Goal: Task Accomplishment & Management: Manage account settings

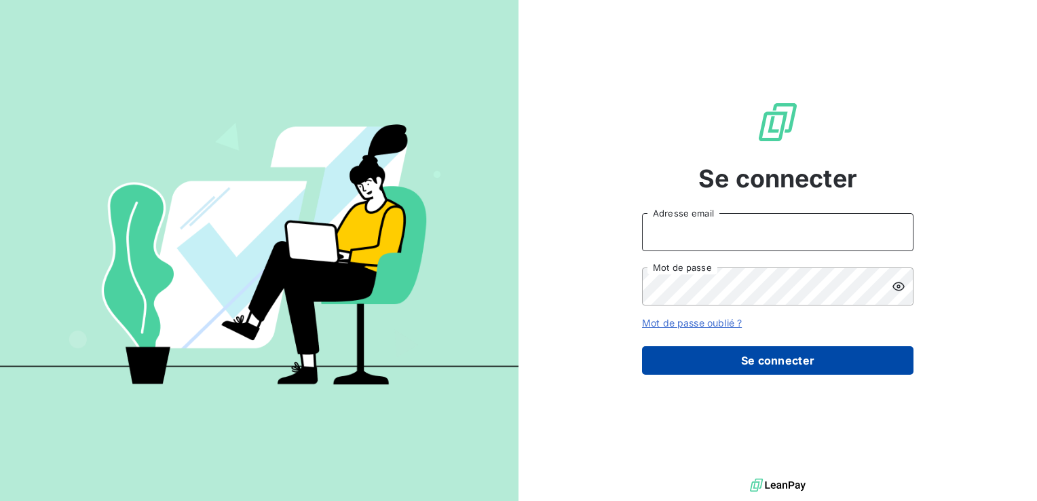
type input "c.preschoux@bapvenissieux.com"
click at [764, 372] on button "Se connecter" at bounding box center [778, 360] width 272 height 29
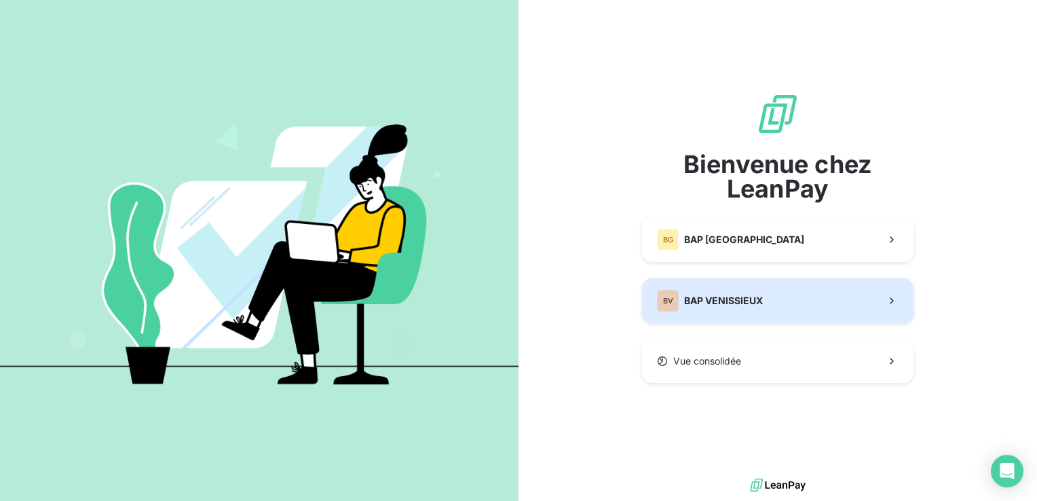
click at [736, 299] on span "BAP VENISSIEUX" at bounding box center [723, 301] width 79 height 14
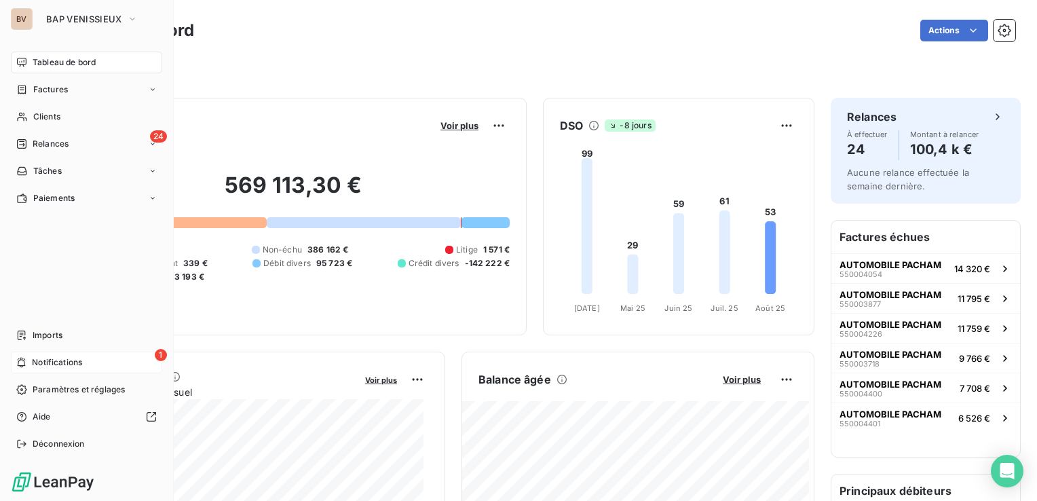
click at [48, 362] on span "Notifications" at bounding box center [57, 362] width 50 height 12
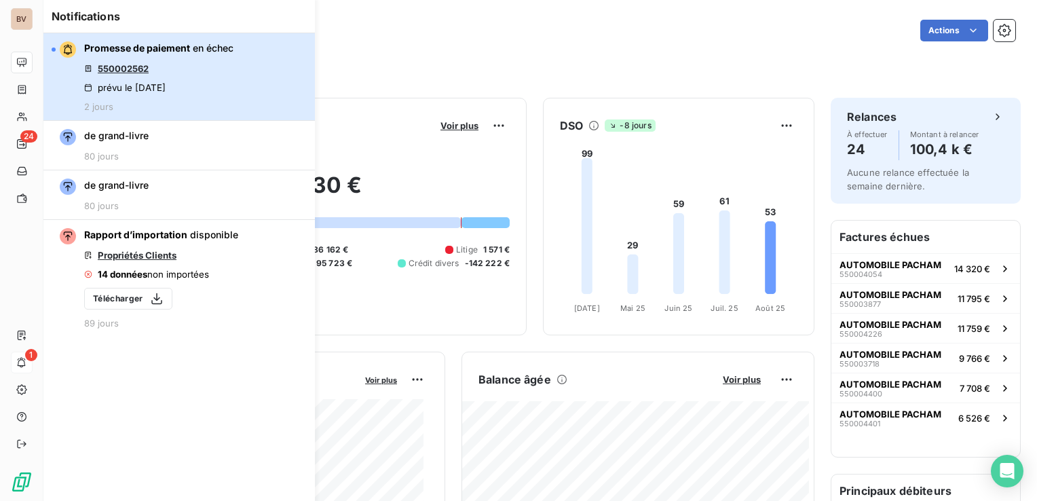
click at [195, 47] on span "en échec" at bounding box center [213, 48] width 41 height 12
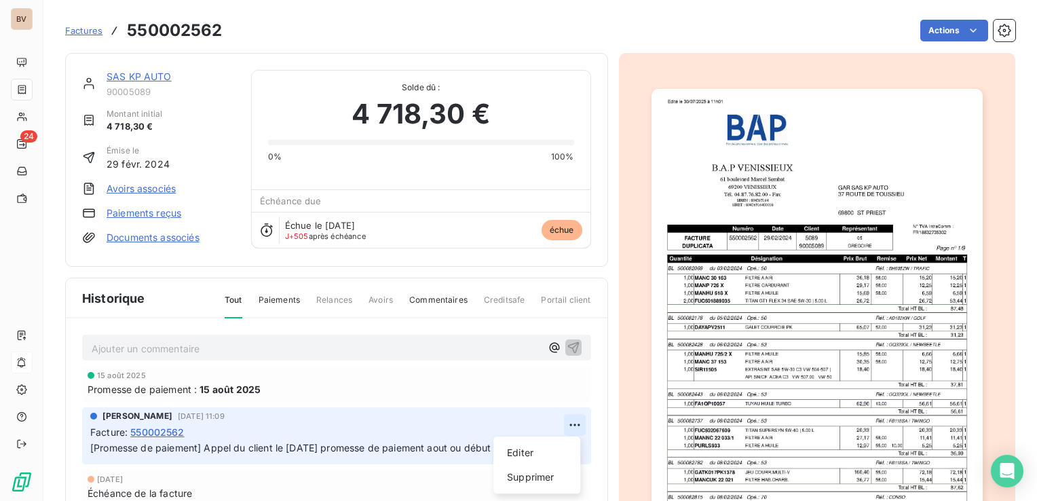
click at [570, 422] on html "BV 24 Factures 550002562 Actions SAS KP AUTO 90005089 Montant initial 4 718,30 …" at bounding box center [518, 250] width 1037 height 501
click at [489, 424] on html "BV 24 Factures 550002562 Actions SAS KP AUTO 90005089 Montant initial 4 718,30 …" at bounding box center [518, 250] width 1037 height 501
click at [572, 425] on html "BV 24 Factures 550002562 Actions SAS KP AUTO 90005089 Montant initial 4 718,30 …" at bounding box center [518, 250] width 1037 height 501
click at [403, 396] on html "BV 24 Factures 550002562 Actions SAS KP AUTO 90005089 Montant initial 4 718,30 …" at bounding box center [518, 250] width 1037 height 501
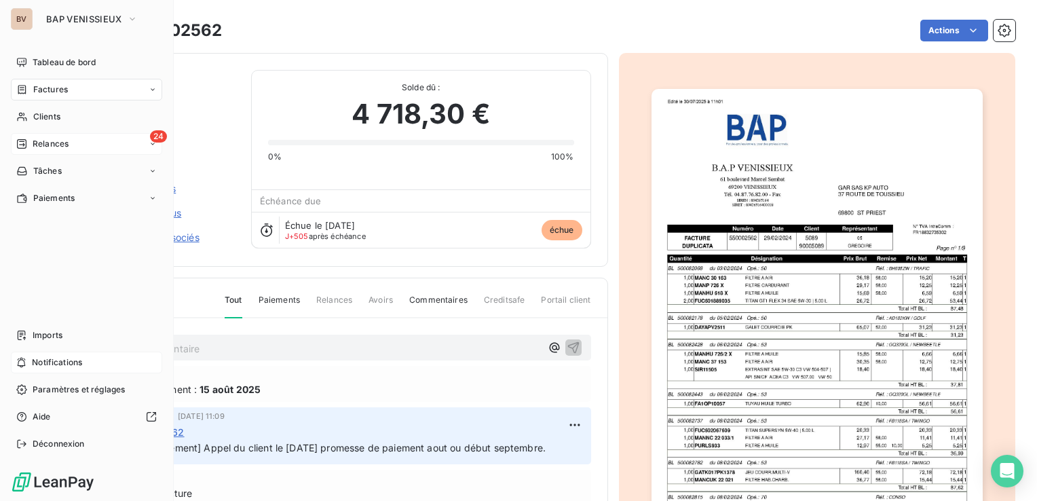
click at [37, 136] on div "24 Relances" at bounding box center [86, 144] width 151 height 22
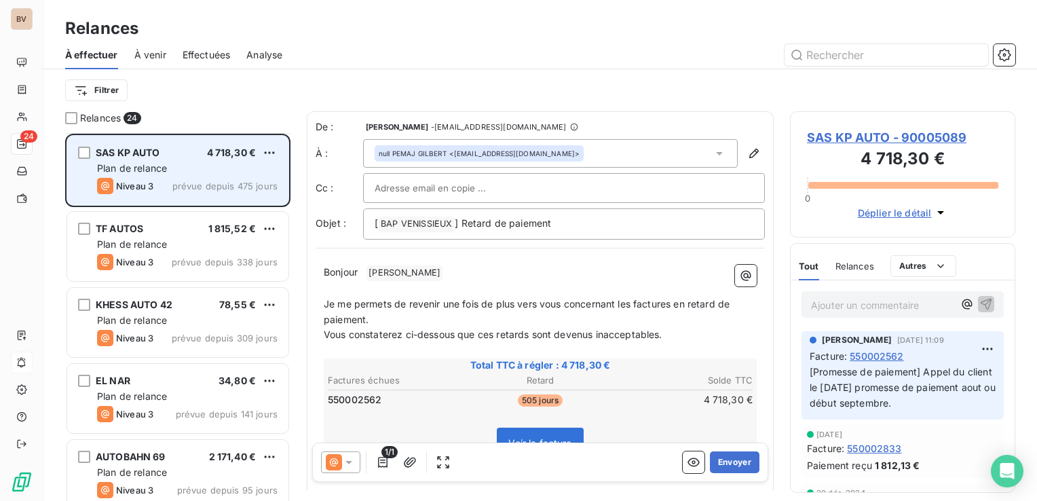
scroll to position [68, 0]
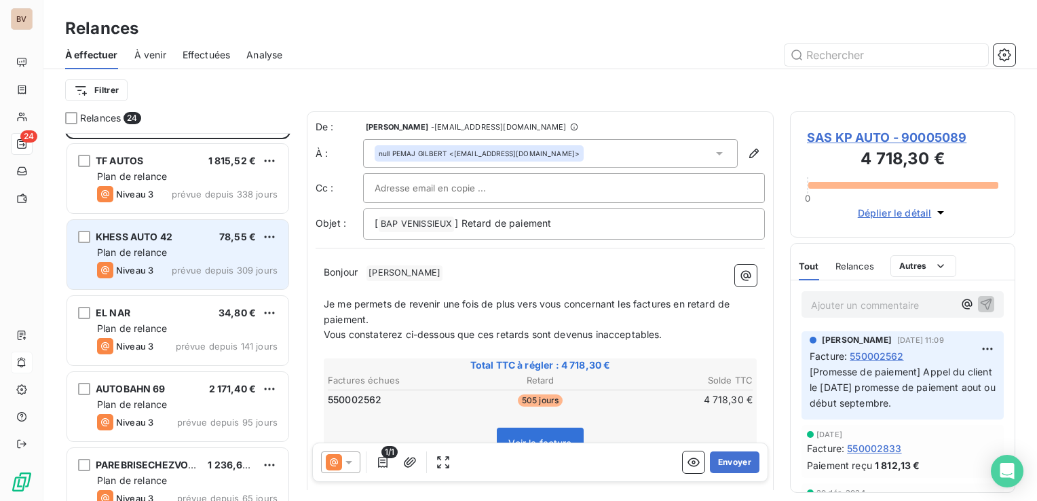
click at [179, 240] on div "KHESS AUTO 42 78,55 €" at bounding box center [187, 237] width 181 height 12
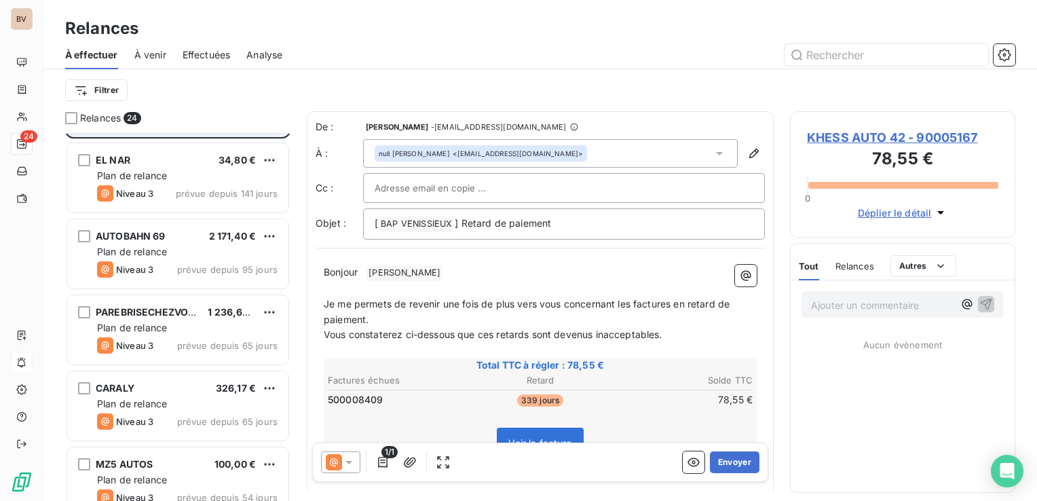
scroll to position [272, 0]
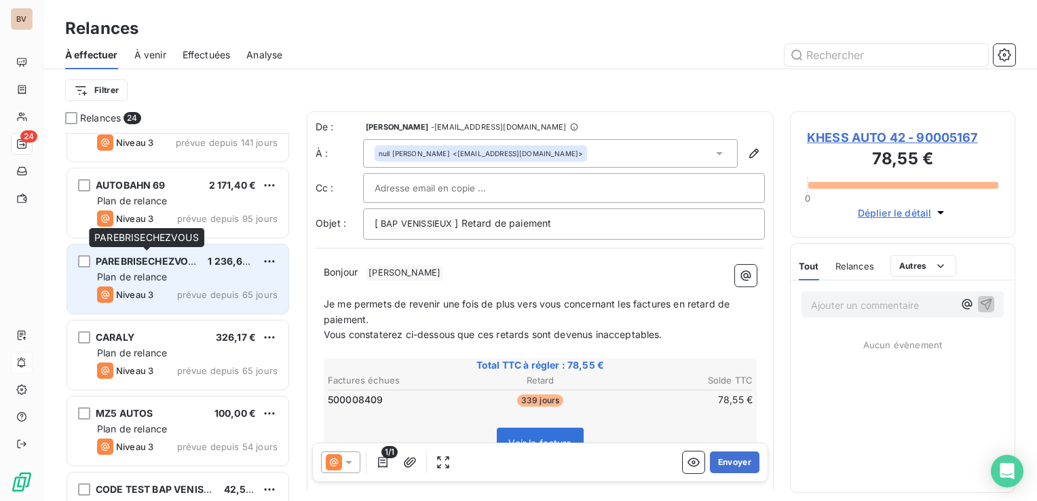
click at [181, 260] on span "PAREBRISECHEZVOUS" at bounding box center [149, 261] width 106 height 12
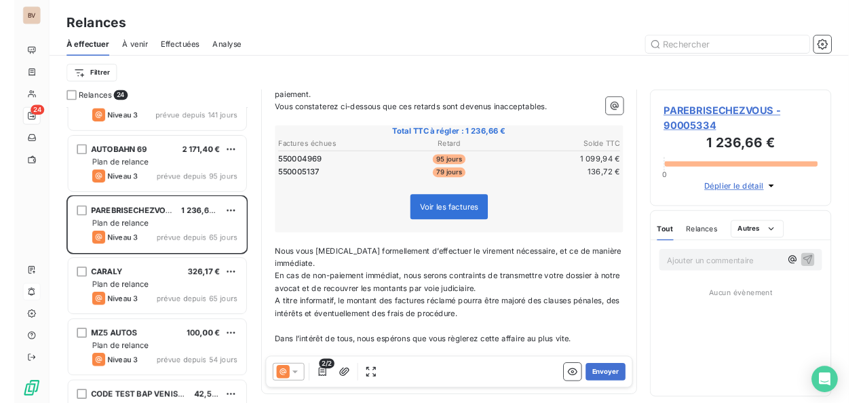
scroll to position [204, 0]
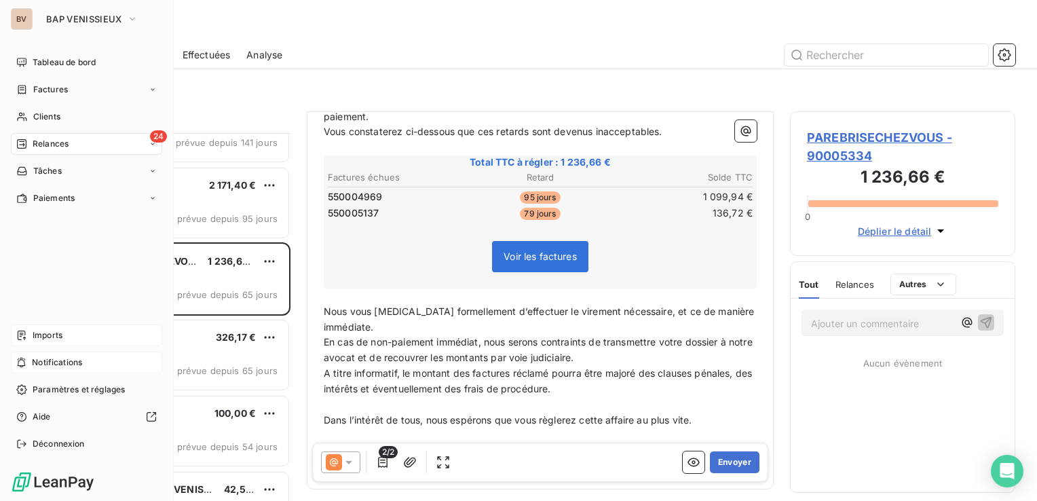
click at [39, 333] on span "Imports" at bounding box center [48, 335] width 30 height 12
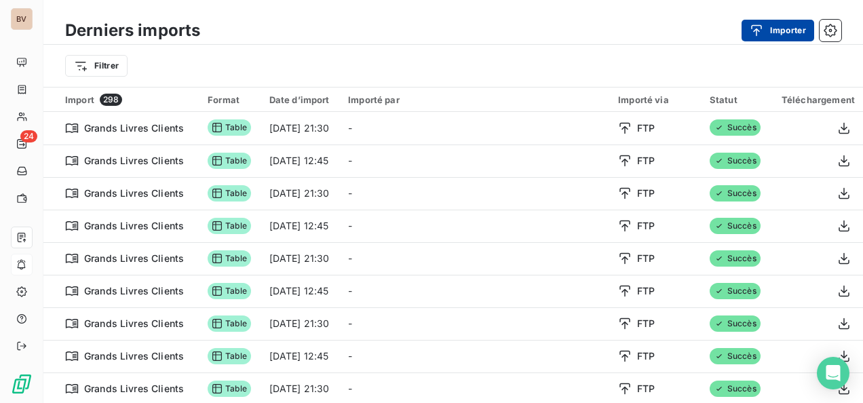
click at [794, 27] on button "Importer" at bounding box center [778, 31] width 73 height 22
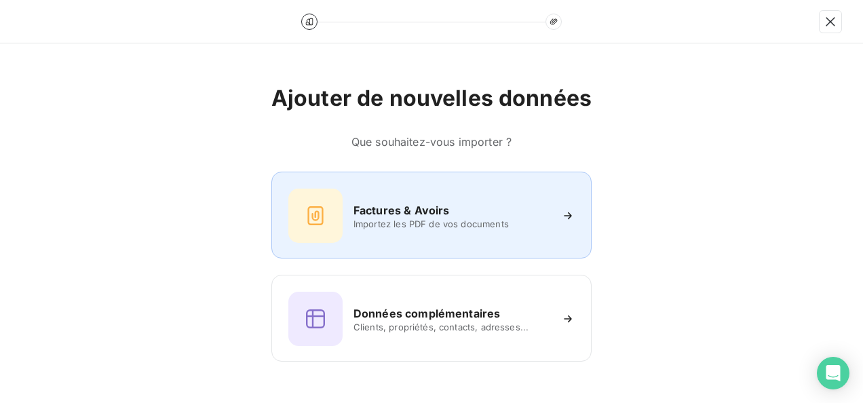
click at [452, 202] on div "Factures & Avoirs" at bounding box center [452, 210] width 197 height 16
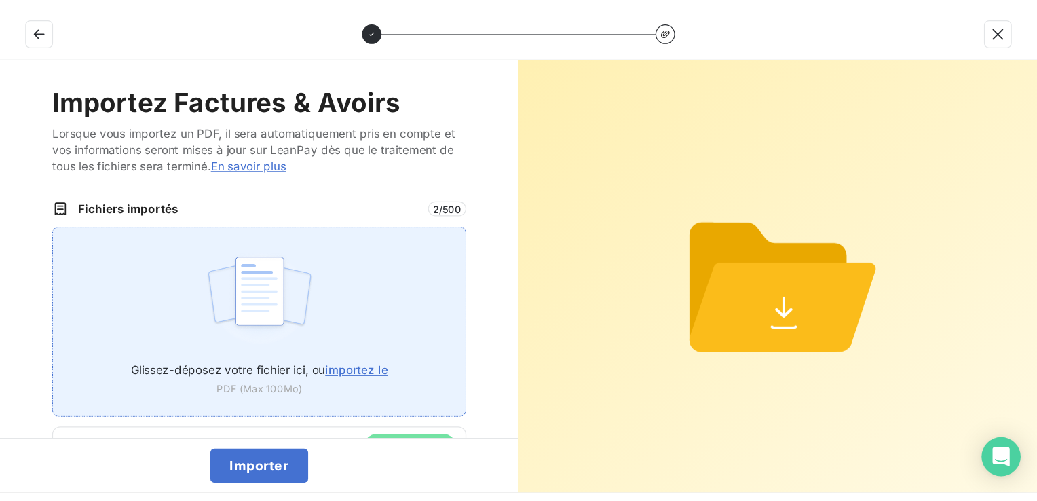
scroll to position [44, 0]
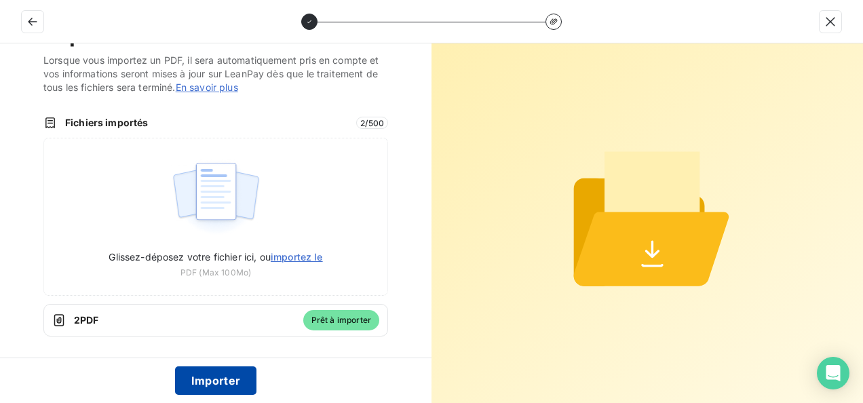
click at [240, 380] on button "Importer" at bounding box center [216, 381] width 82 height 29
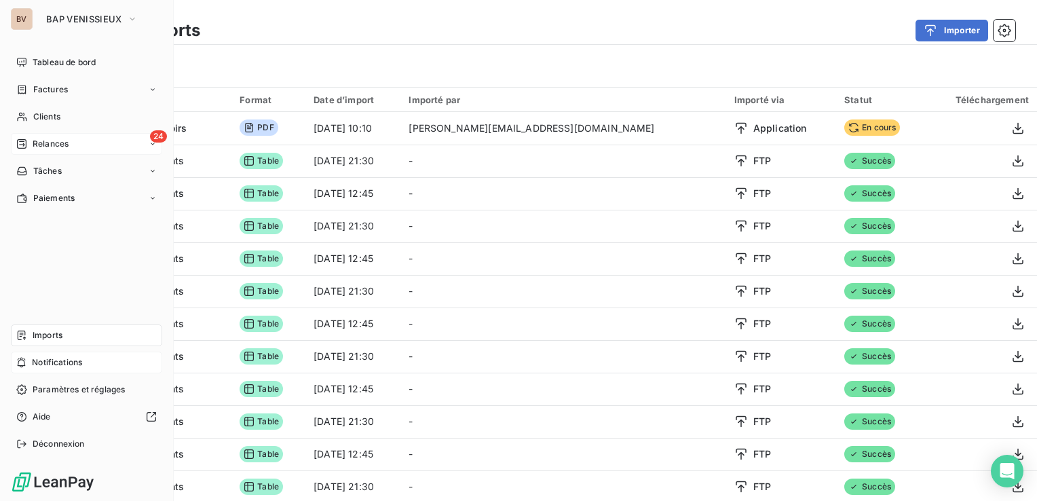
click at [33, 141] on span "Relances" at bounding box center [51, 144] width 36 height 12
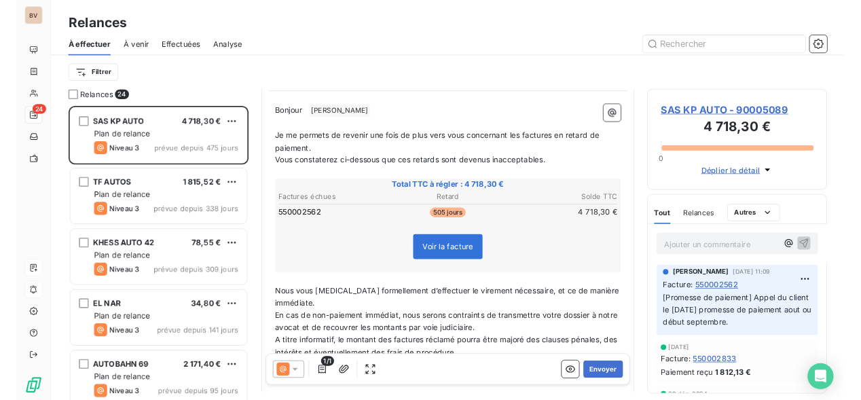
scroll to position [136, 0]
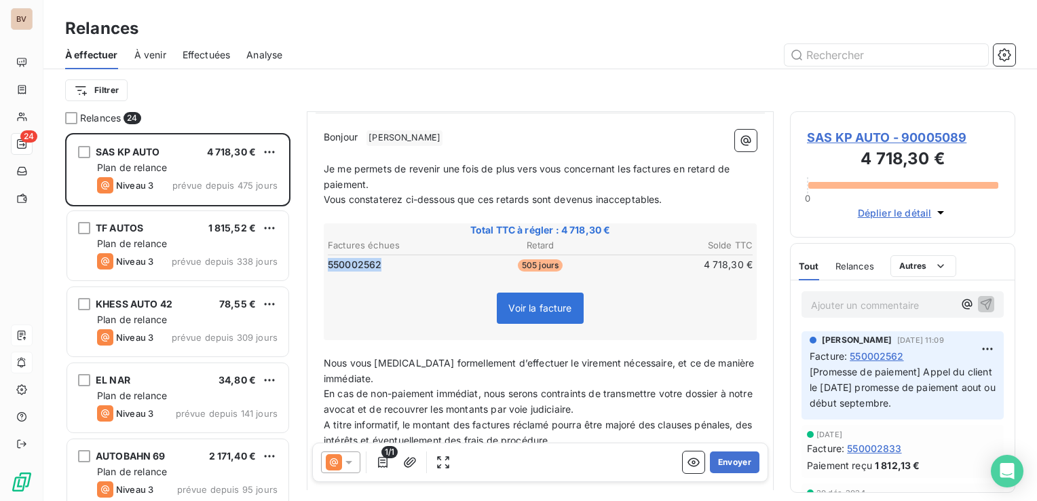
drag, startPoint x: 391, startPoint y: 265, endPoint x: 329, endPoint y: 265, distance: 62.5
click at [329, 265] on td "550002562" at bounding box center [397, 264] width 141 height 15
drag, startPoint x: 388, startPoint y: 261, endPoint x: 327, endPoint y: 265, distance: 61.2
click at [327, 265] on td "550002562" at bounding box center [397, 264] width 141 height 15
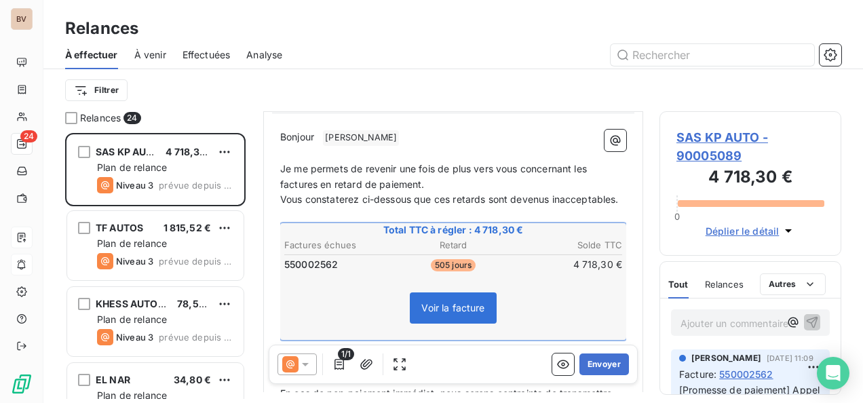
scroll to position [259, 171]
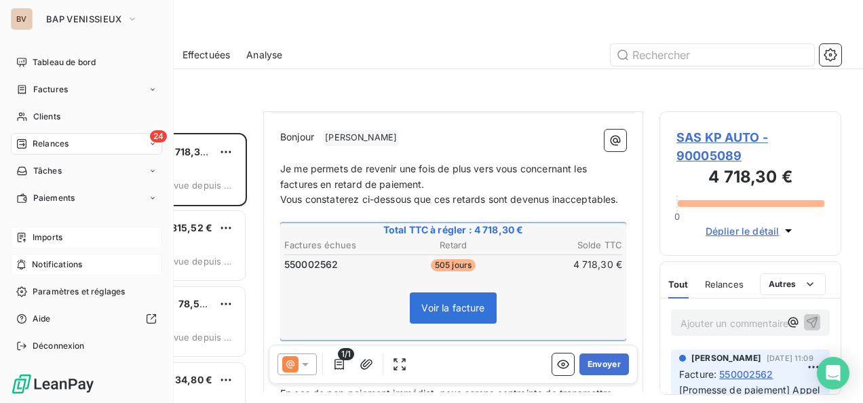
click at [54, 235] on span "Imports" at bounding box center [48, 237] width 30 height 12
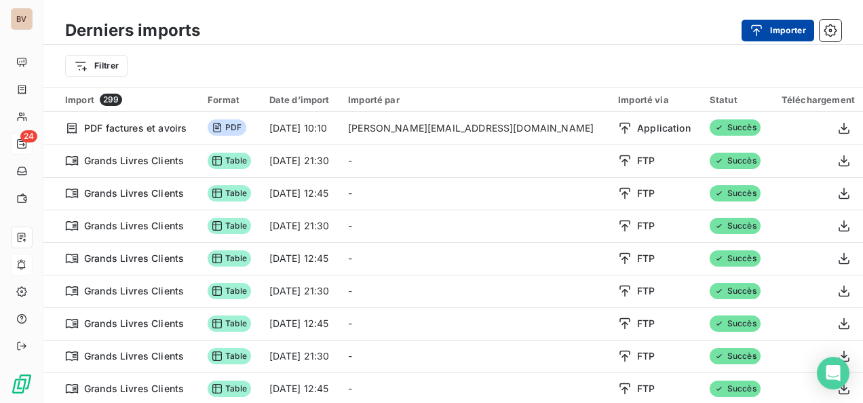
click at [771, 31] on button "Importer" at bounding box center [778, 31] width 73 height 22
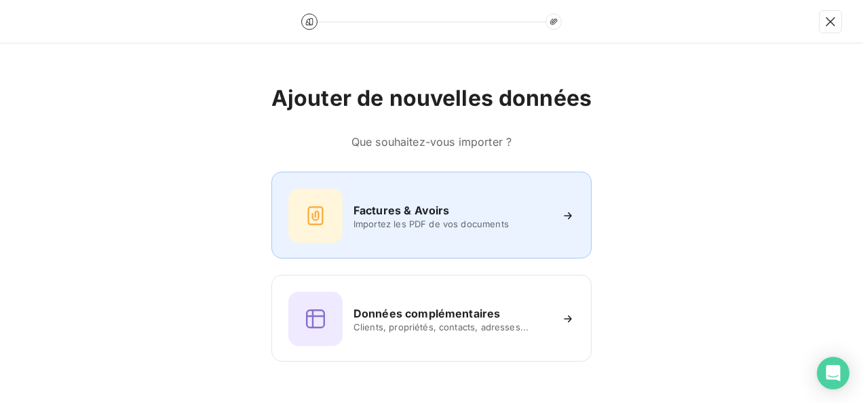
click at [410, 222] on span "Importez les PDF de vos documents" at bounding box center [452, 224] width 197 height 11
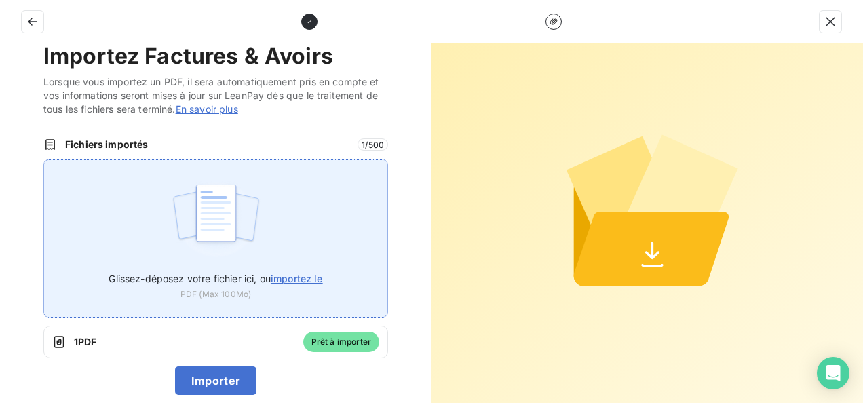
scroll to position [44, 0]
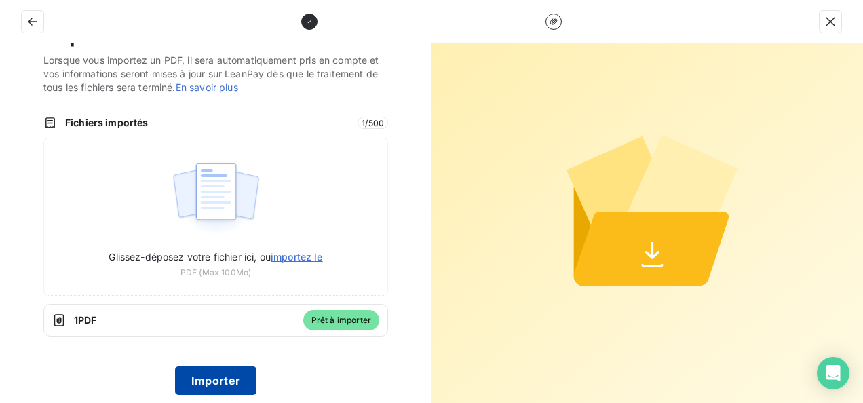
click at [228, 372] on button "Importer" at bounding box center [216, 381] width 82 height 29
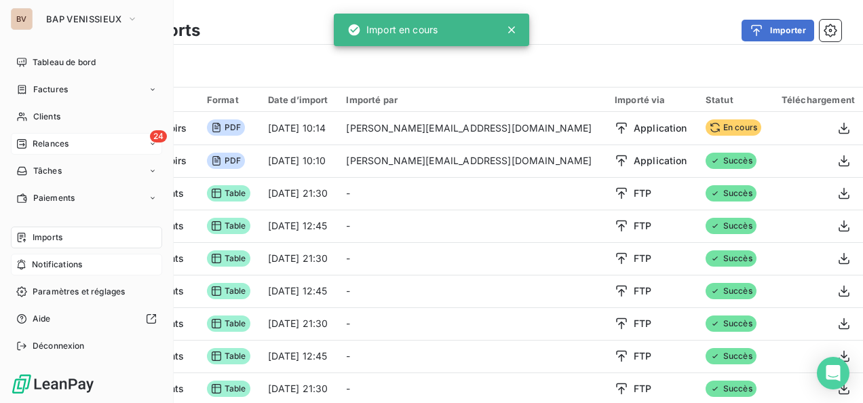
click at [41, 145] on span "Relances" at bounding box center [51, 144] width 36 height 12
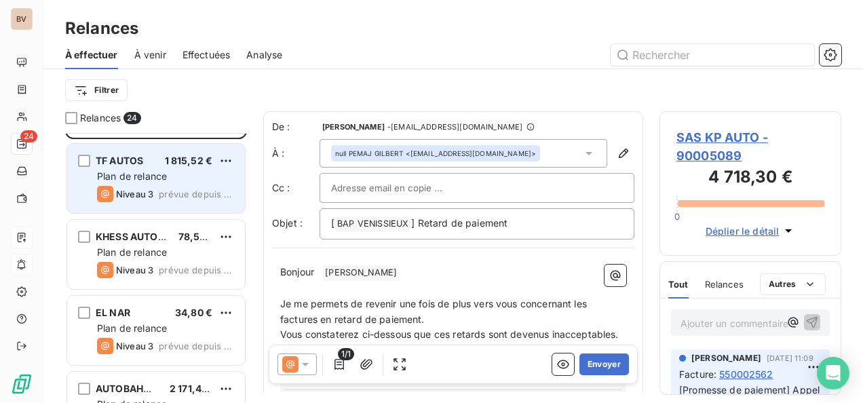
scroll to position [136, 0]
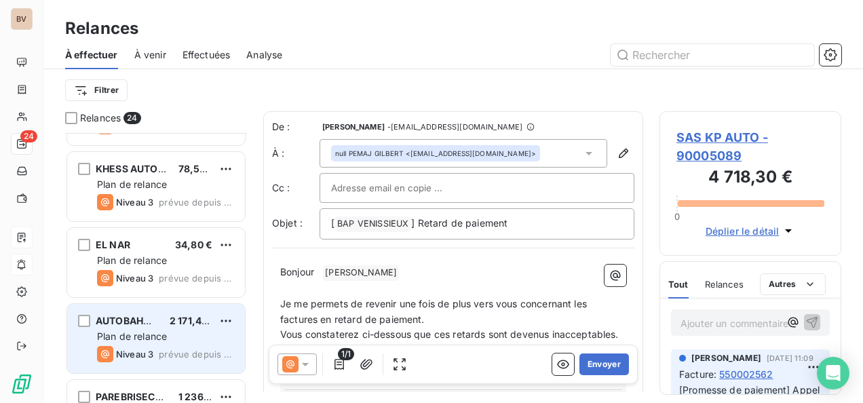
click at [169, 327] on div "AUTOBAHN 69 2 171,40 € Plan de relance Niveau 3 prévue depuis 95 jours" at bounding box center [156, 338] width 178 height 69
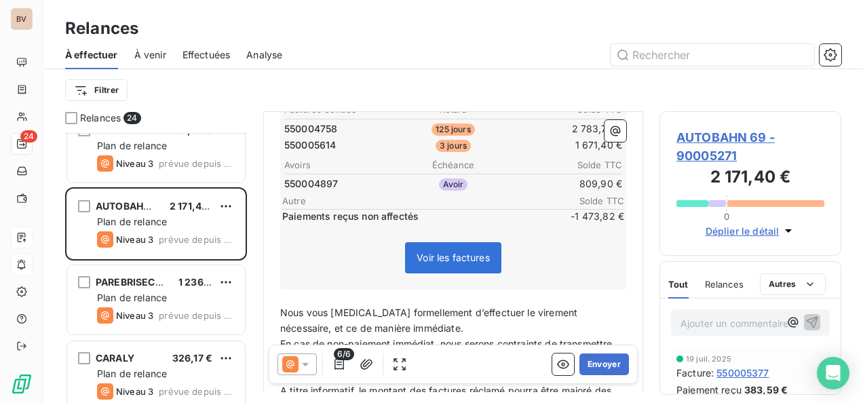
scroll to position [272, 0]
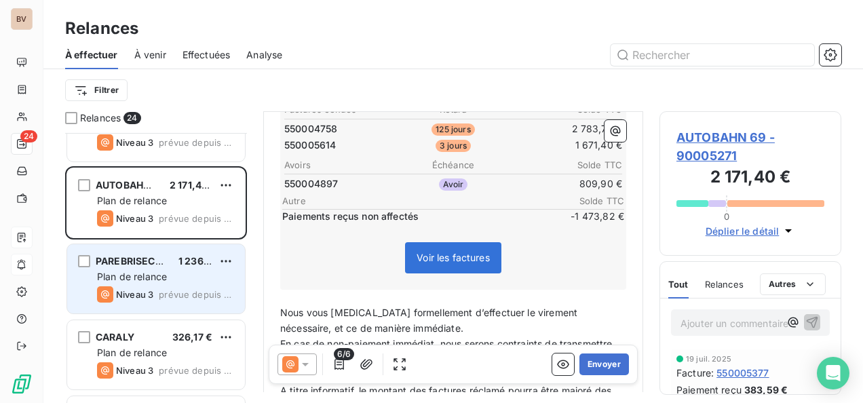
click at [144, 271] on span "Plan de relance" at bounding box center [132, 277] width 70 height 12
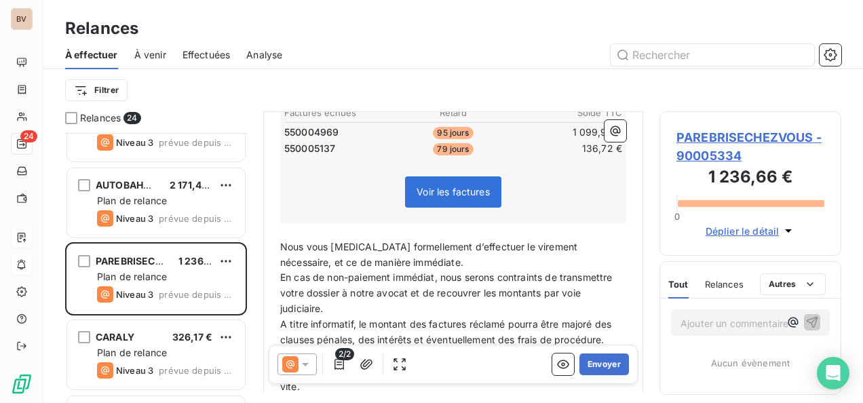
scroll to position [288, 0]
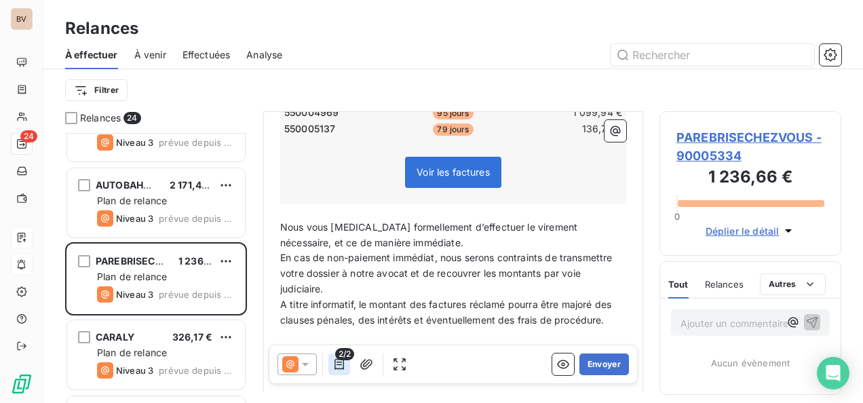
click at [336, 362] on icon "button" at bounding box center [340, 365] width 14 height 14
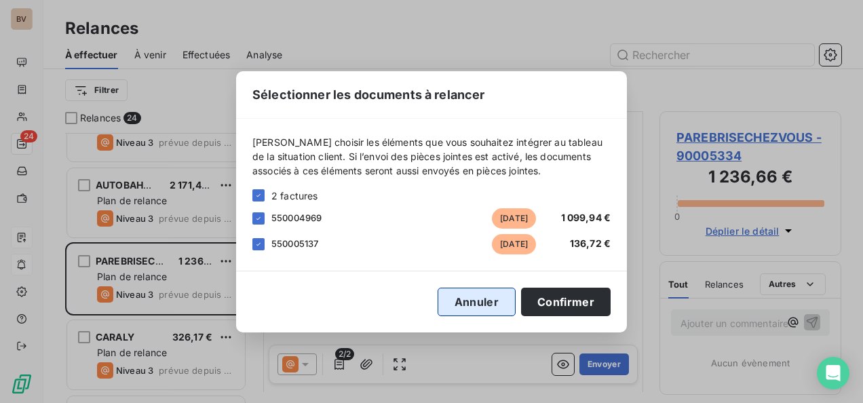
click at [489, 297] on button "Annuler" at bounding box center [477, 302] width 78 height 29
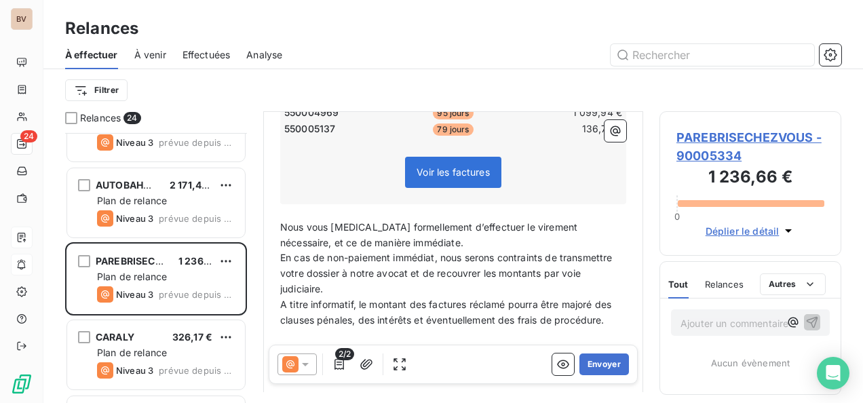
click at [481, 188] on span "Voir les factures" at bounding box center [453, 172] width 96 height 31
click at [445, 188] on span "Voir les factures" at bounding box center [453, 172] width 96 height 31
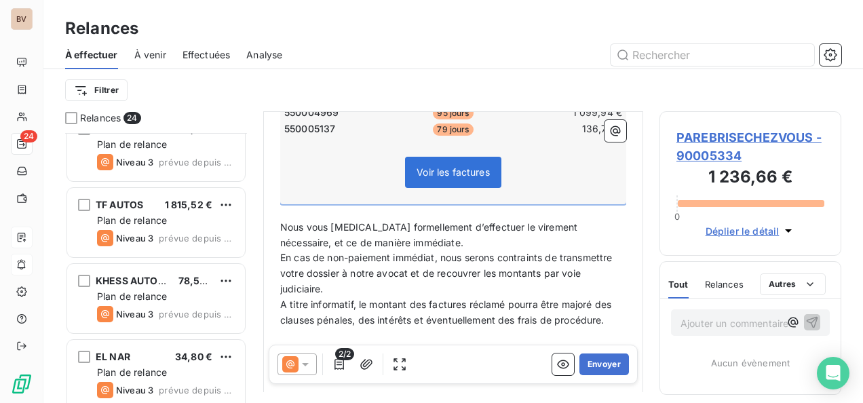
scroll to position [0, 0]
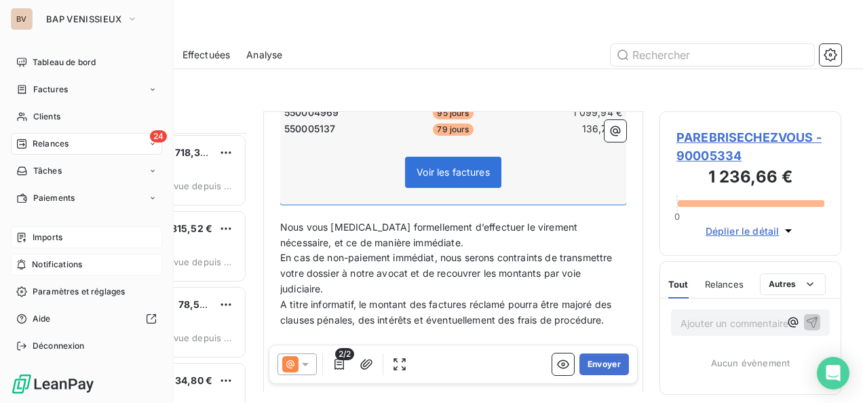
click at [33, 144] on span "Relances" at bounding box center [51, 144] width 36 height 12
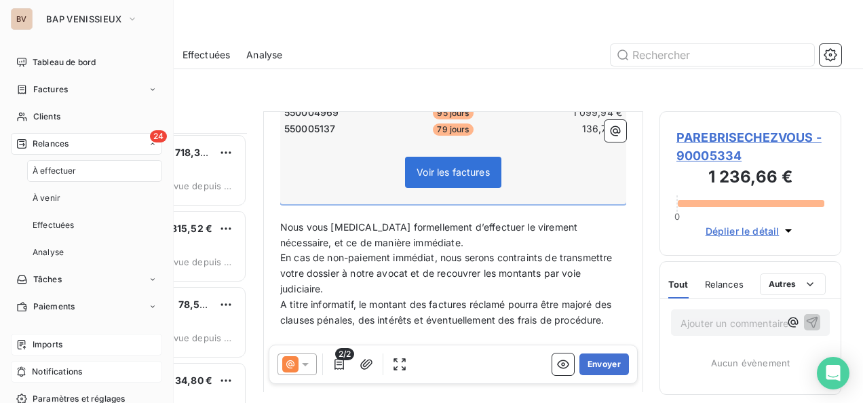
click at [64, 138] on span "Relances" at bounding box center [51, 144] width 36 height 12
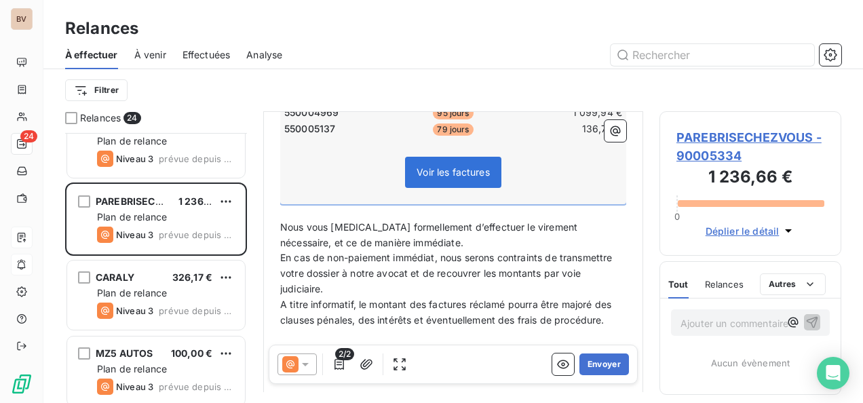
scroll to position [339, 0]
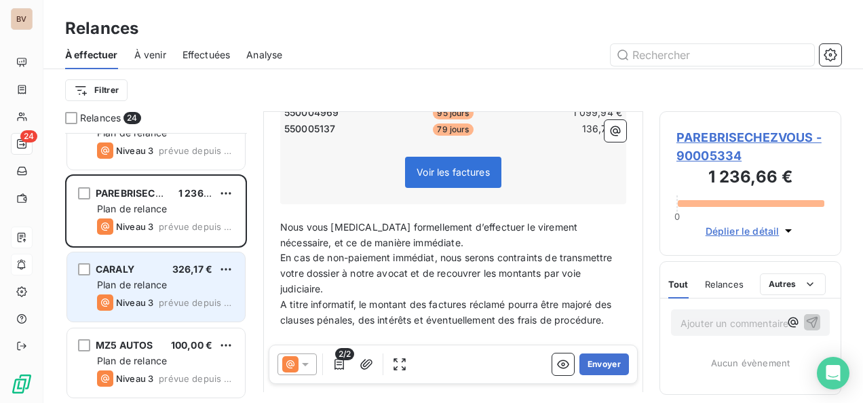
click at [153, 297] on span "Niveau 3" at bounding box center [134, 302] width 37 height 11
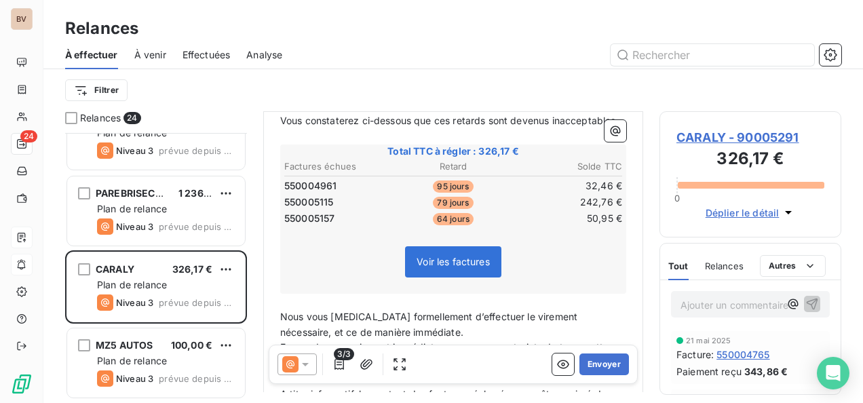
scroll to position [204, 0]
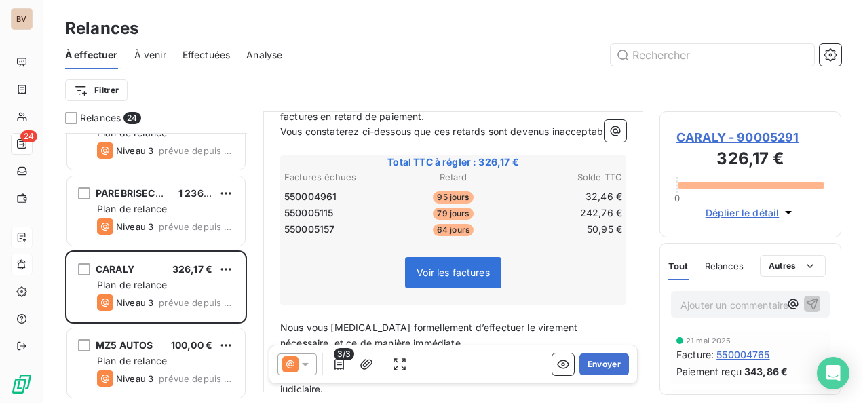
click at [432, 278] on span "Voir les factures" at bounding box center [453, 273] width 73 height 12
click at [452, 278] on span "Voir les factures" at bounding box center [453, 273] width 73 height 12
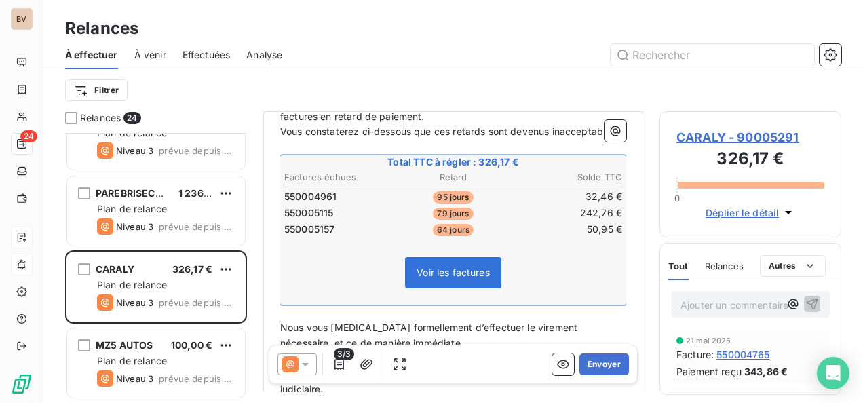
click at [420, 278] on span "Voir les factures" at bounding box center [453, 273] width 73 height 12
click at [339, 360] on icon "button" at bounding box center [340, 365] width 14 height 14
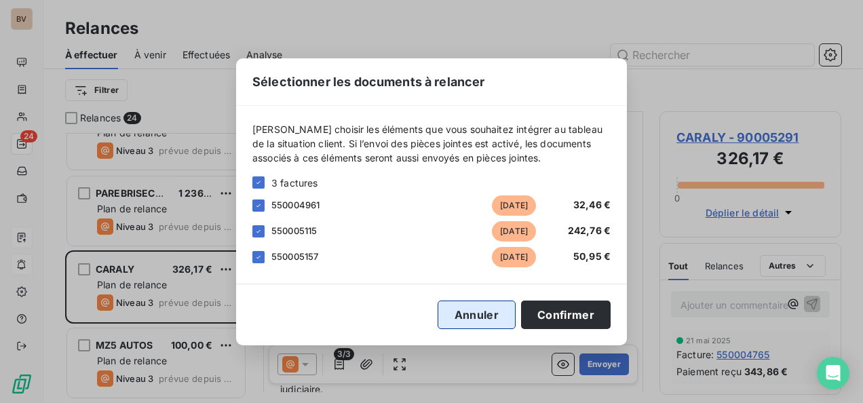
click at [449, 313] on button "Annuler" at bounding box center [477, 315] width 78 height 29
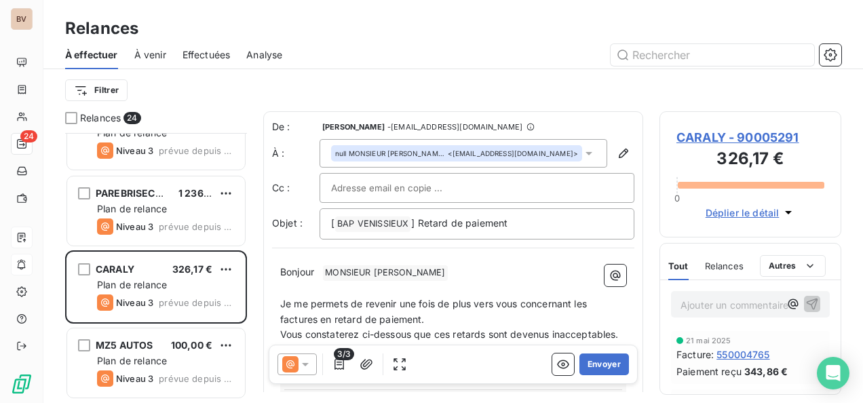
scroll to position [0, 0]
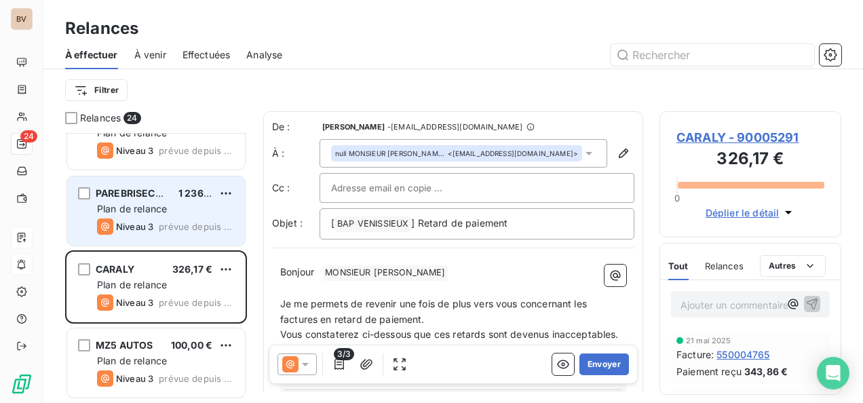
click at [159, 189] on span "PAREBRISECHEZVOUS" at bounding box center [149, 193] width 106 height 12
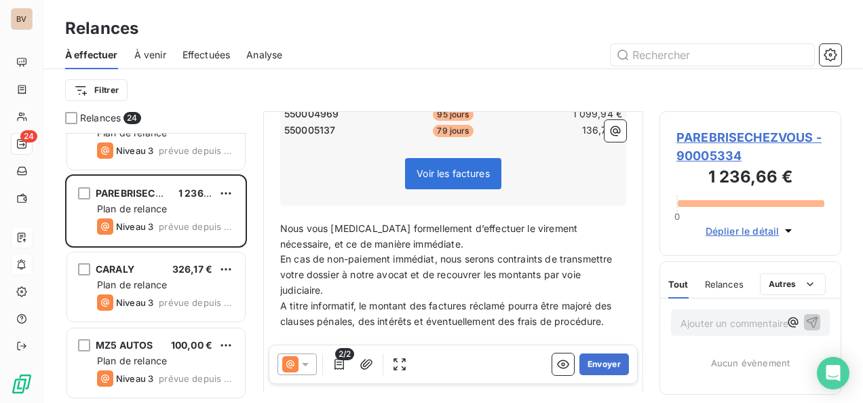
scroll to position [339, 0]
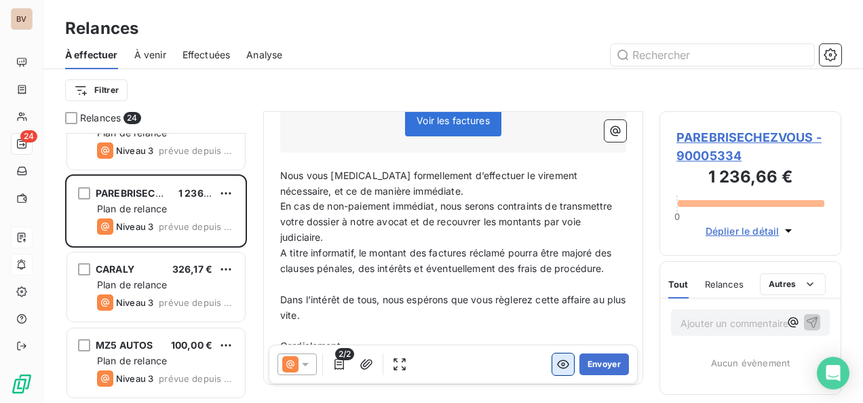
click at [557, 360] on icon "button" at bounding box center [564, 365] width 14 height 14
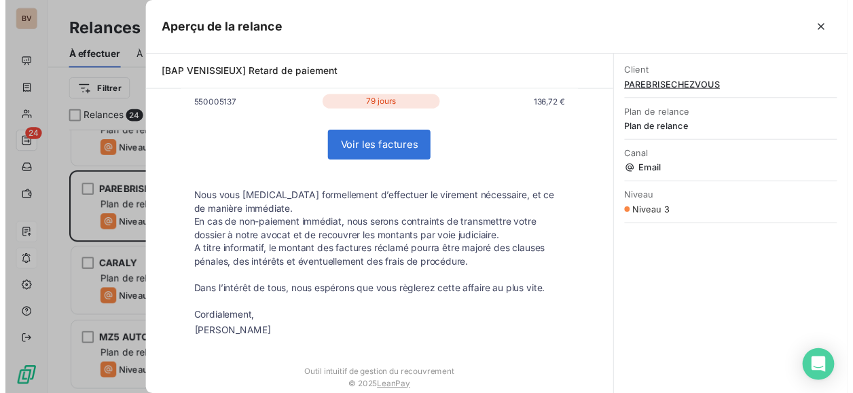
scroll to position [261, 0]
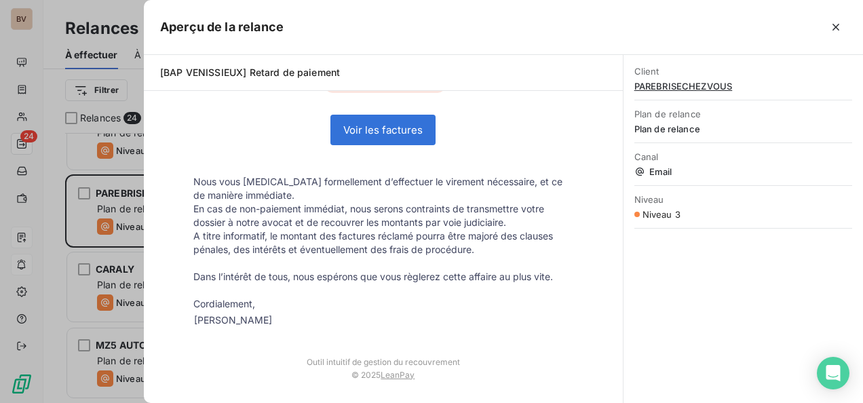
click at [376, 126] on link "Voir les factures" at bounding box center [383, 129] width 104 height 29
drag, startPoint x: 258, startPoint y: 222, endPoint x: 470, endPoint y: 219, distance: 211.8
click at [475, 217] on p "En cas de non-paiement immédiat, nous serons contraints de transmettre votre do…" at bounding box center [383, 215] width 380 height 27
click at [842, 29] on icon "button" at bounding box center [837, 27] width 14 height 14
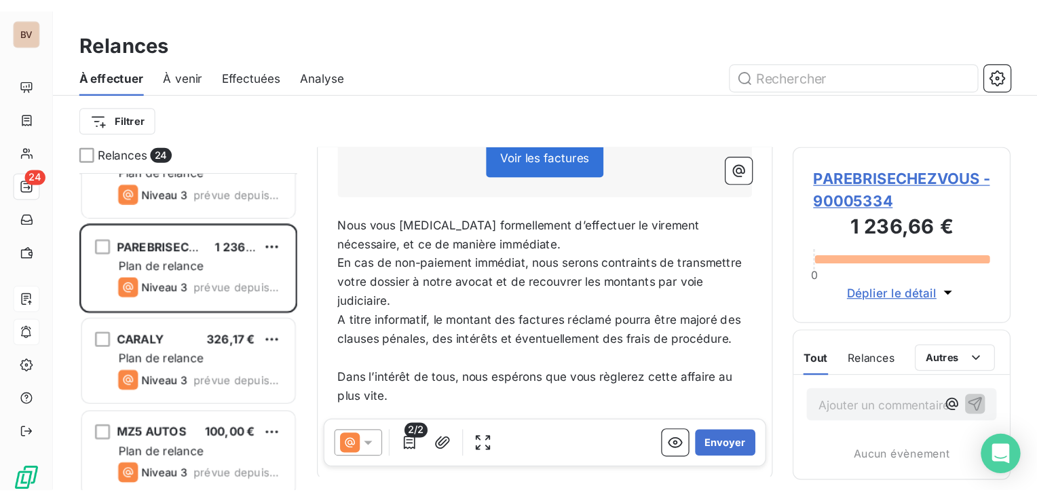
scroll to position [358, 215]
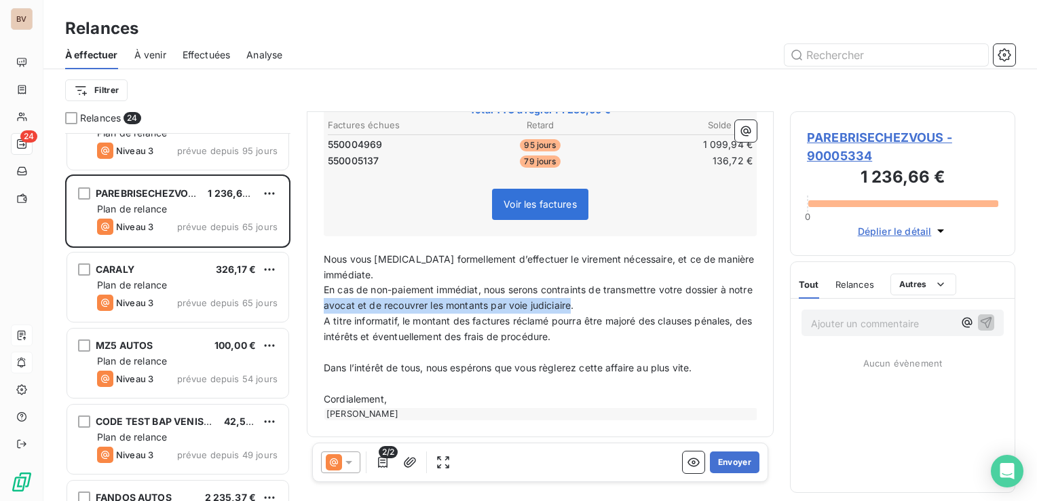
drag, startPoint x: 350, startPoint y: 304, endPoint x: 597, endPoint y: 301, distance: 247.1
click at [597, 301] on span "En cas de non-paiement immédiat, nous serons contraints de transmettre votre do…" at bounding box center [540, 297] width 432 height 27
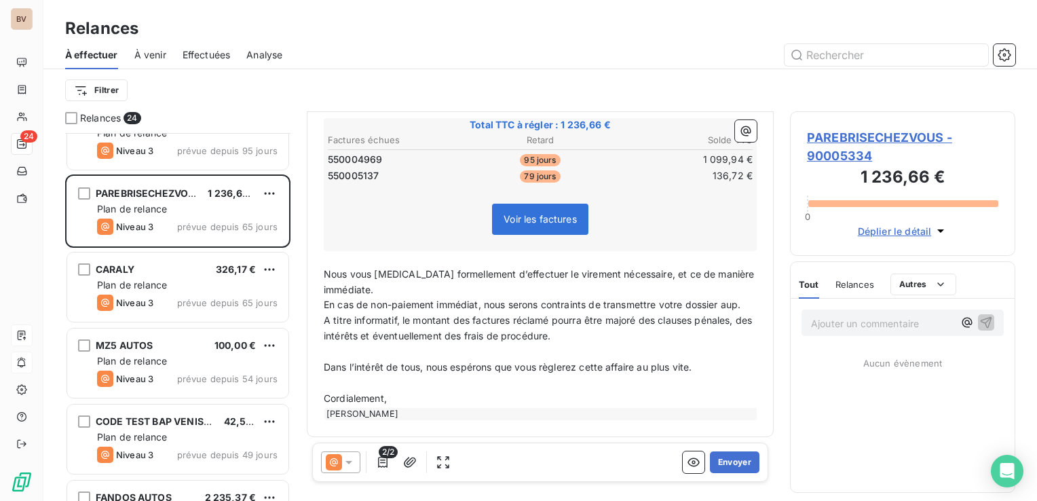
scroll to position [256, 0]
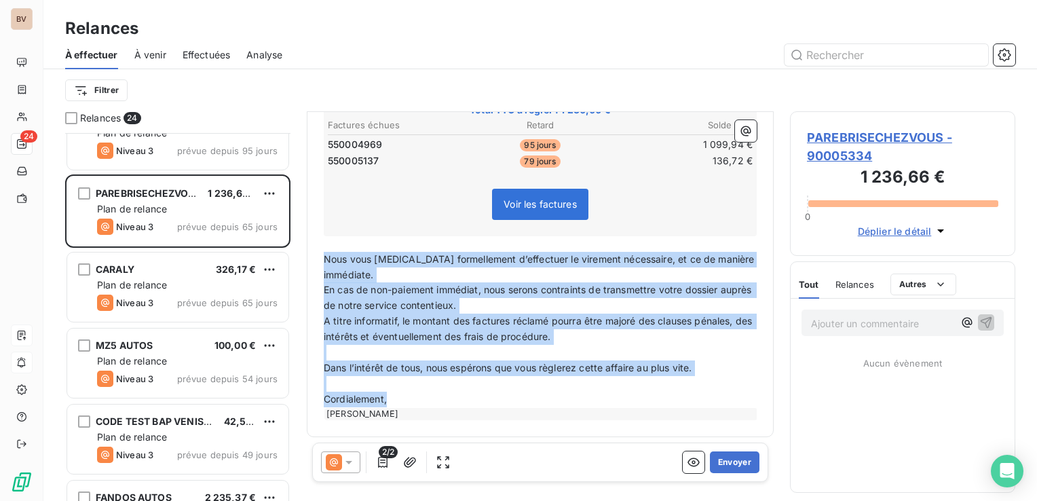
drag, startPoint x: 413, startPoint y: 392, endPoint x: 318, endPoint y: 257, distance: 165.3
click at [318, 255] on div "Bonjour Monsieur ﻿ MONSIEUR YOUCEF ﻿ ﻿ ﻿ Je me permets de revenir une fois de p…" at bounding box center [540, 215] width 449 height 428
click at [688, 462] on icon "button" at bounding box center [694, 462] width 12 height 9
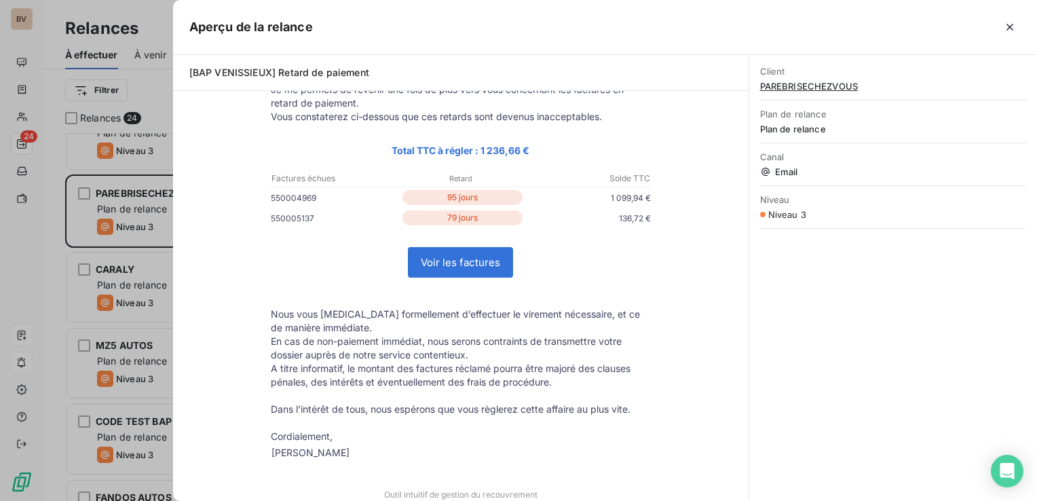
scroll to position [136, 0]
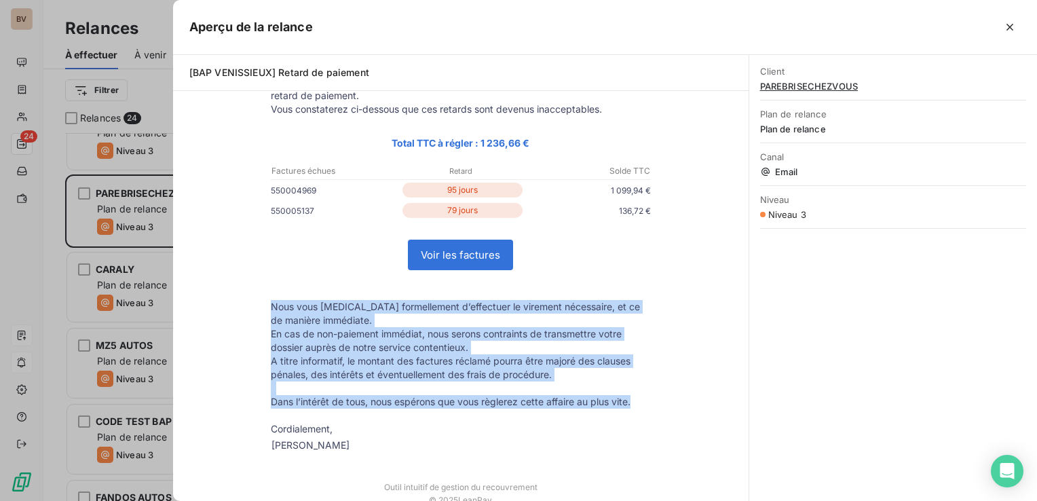
drag, startPoint x: 262, startPoint y: 305, endPoint x: 627, endPoint y: 400, distance: 377.4
click at [627, 400] on tbody "Bonjour Monsieur MONSIEUR YOUCEF Je me permets de revenir une fois de plus vers…" at bounding box center [460, 251] width 407 height 407
copy tbody "Nous vous prions formellement d’effectuer le virement nécessaire, et ce de mani…"
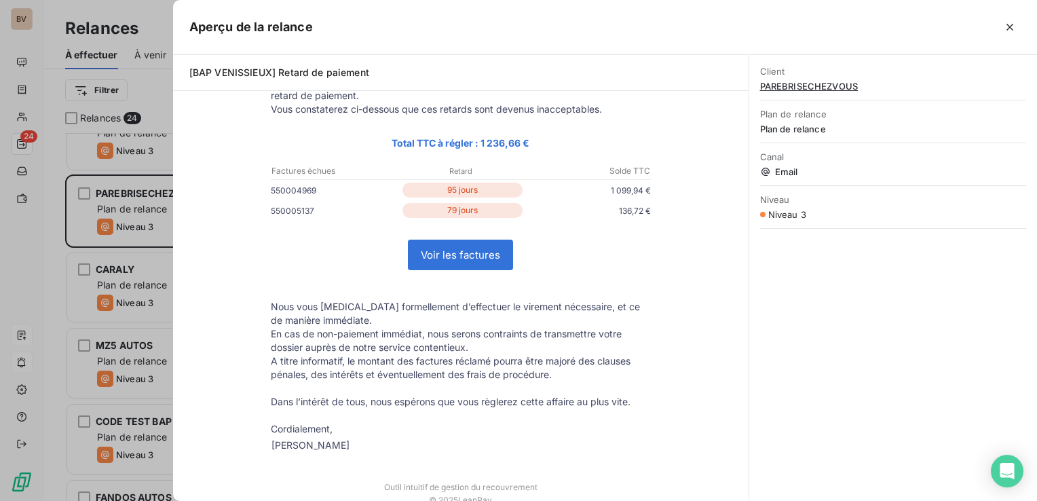
click at [20, 143] on div at bounding box center [518, 250] width 1037 height 501
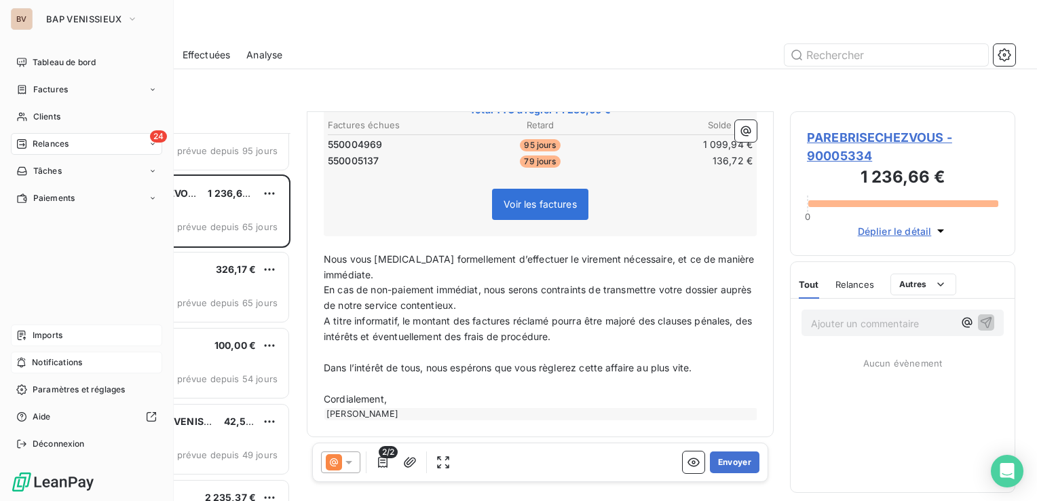
click at [24, 142] on icon at bounding box center [21, 143] width 11 height 11
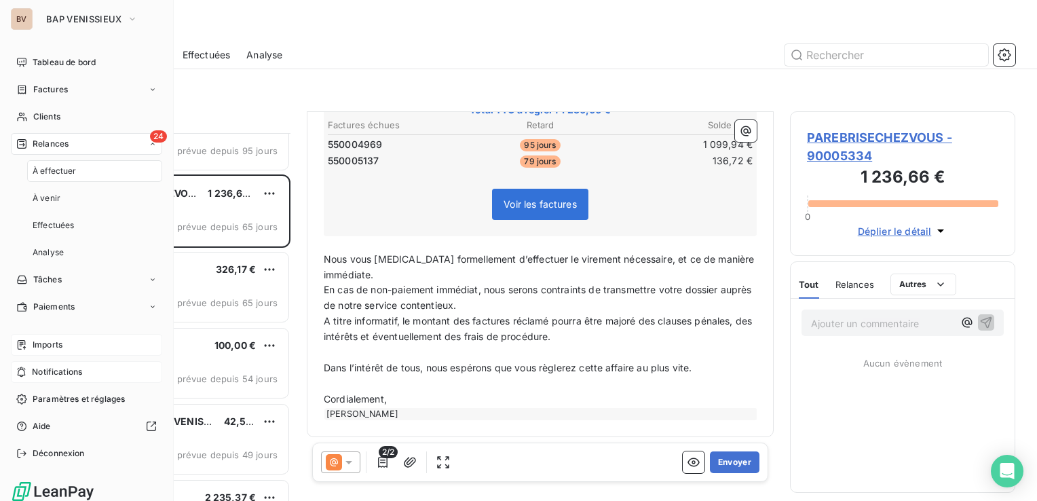
click at [29, 143] on div "Relances" at bounding box center [42, 144] width 52 height 12
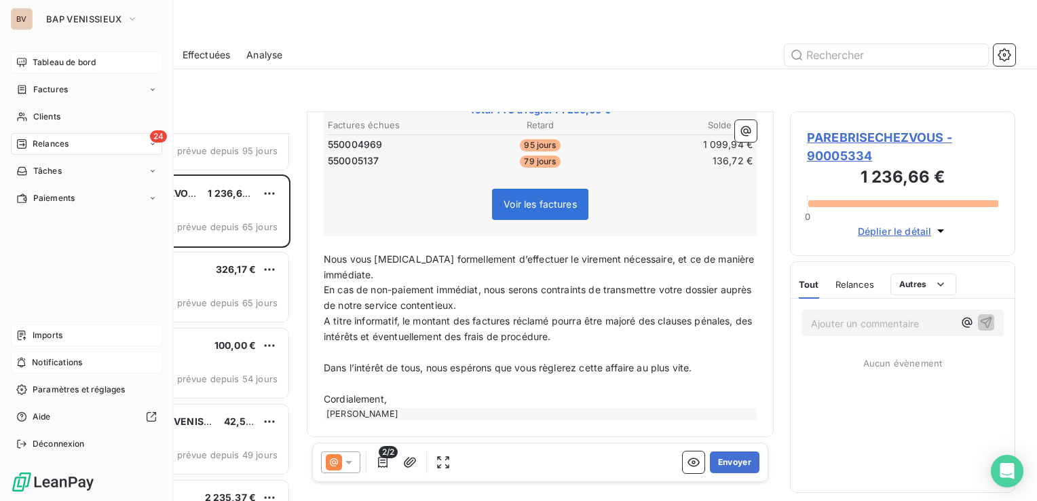
click at [81, 61] on span "Tableau de bord" at bounding box center [64, 62] width 63 height 12
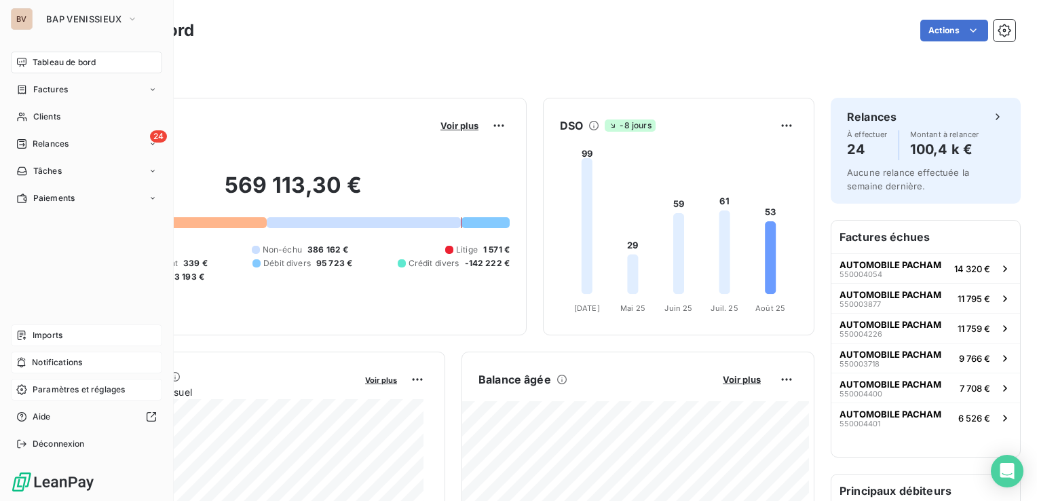
click at [84, 392] on span "Paramètres et réglages" at bounding box center [79, 390] width 92 height 12
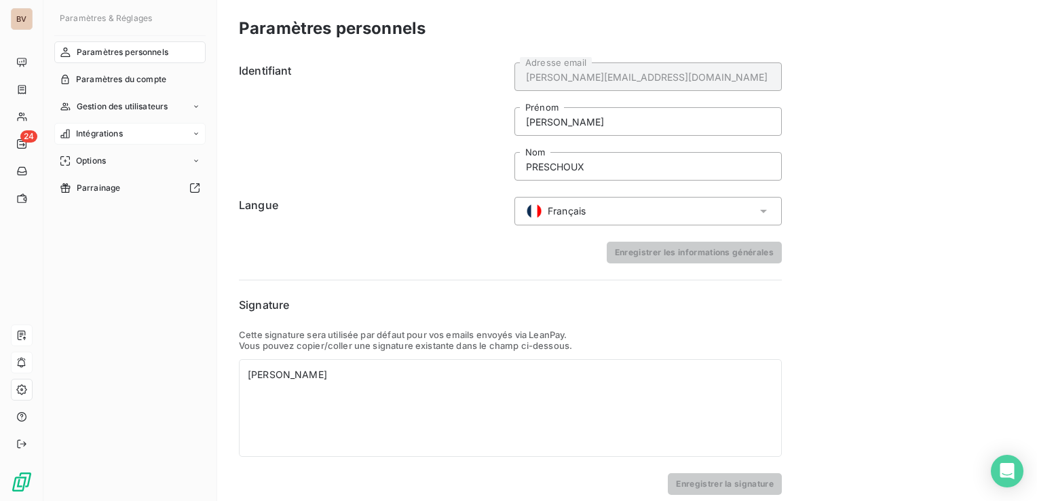
click at [193, 130] on icon at bounding box center [196, 134] width 8 height 8
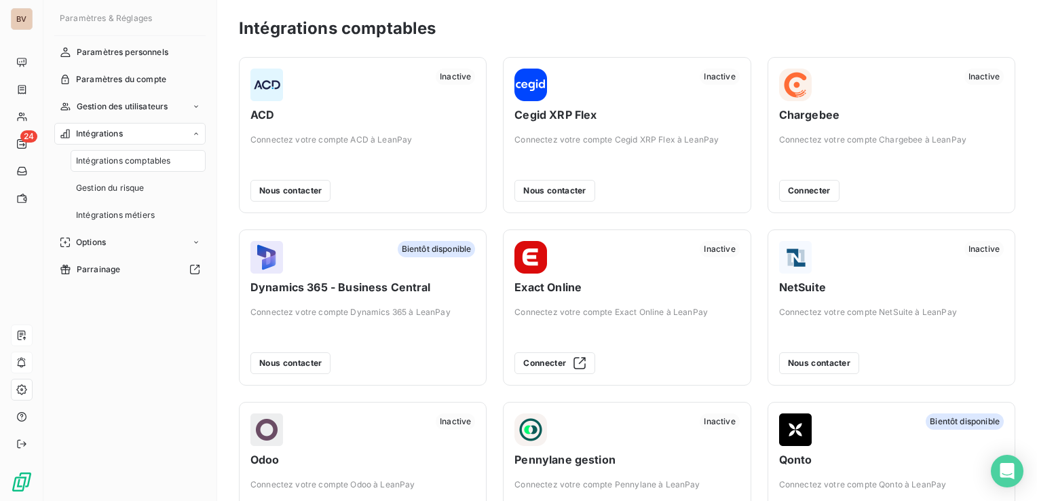
click at [195, 131] on icon at bounding box center [196, 134] width 8 height 8
click at [148, 80] on span "Paramètres du compte" at bounding box center [121, 79] width 90 height 12
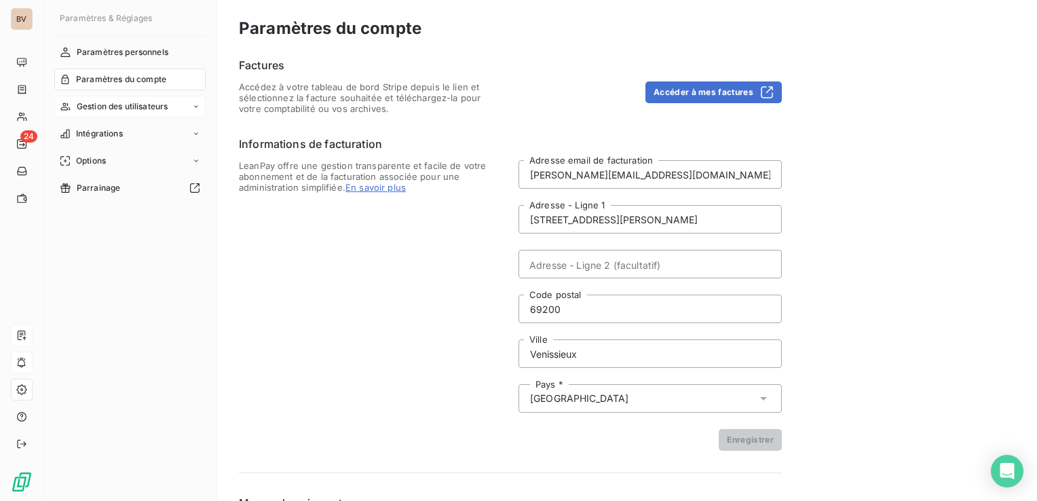
click at [138, 99] on div "Gestion des utilisateurs" at bounding box center [129, 107] width 151 height 22
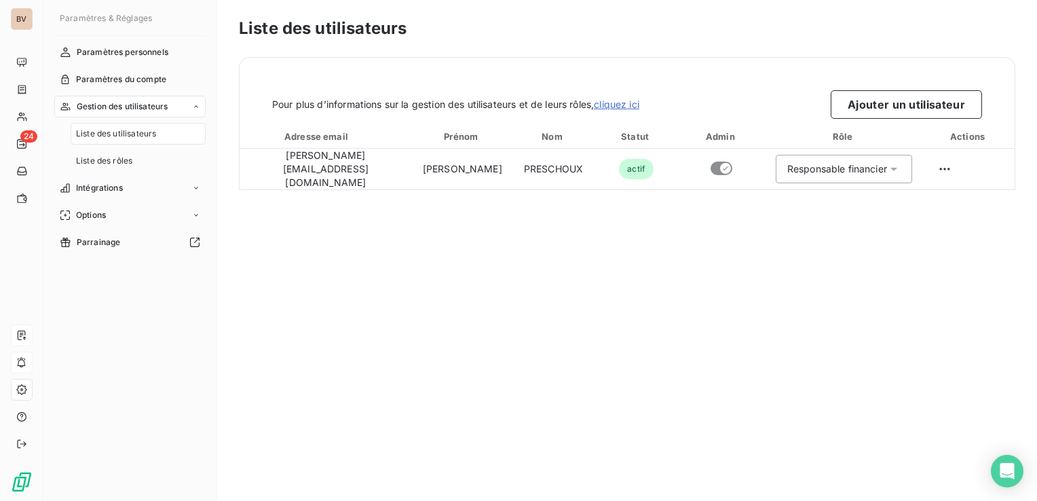
click at [138, 102] on span "Gestion des utilisateurs" at bounding box center [123, 106] width 92 height 12
click at [187, 136] on div "Intégrations" at bounding box center [129, 134] width 151 height 22
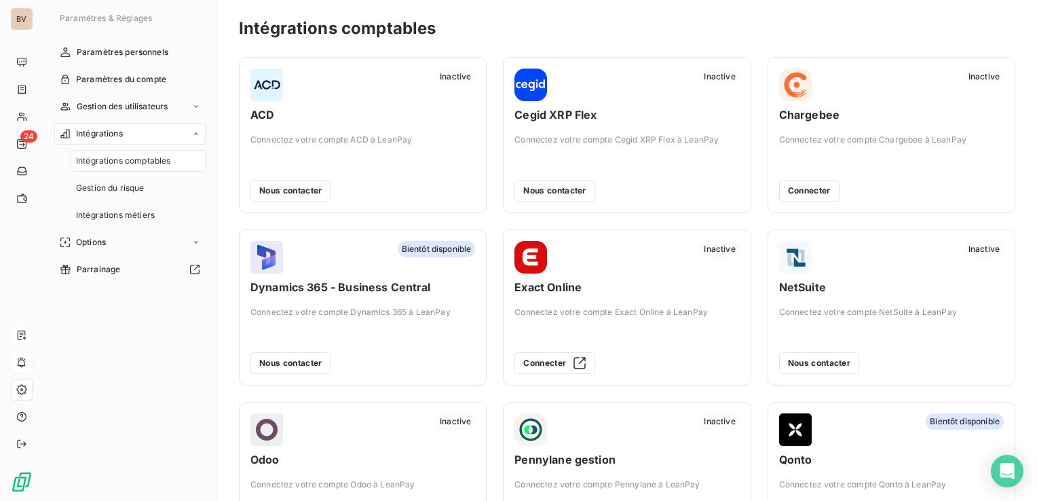
click at [187, 136] on div "Intégrations" at bounding box center [129, 134] width 151 height 22
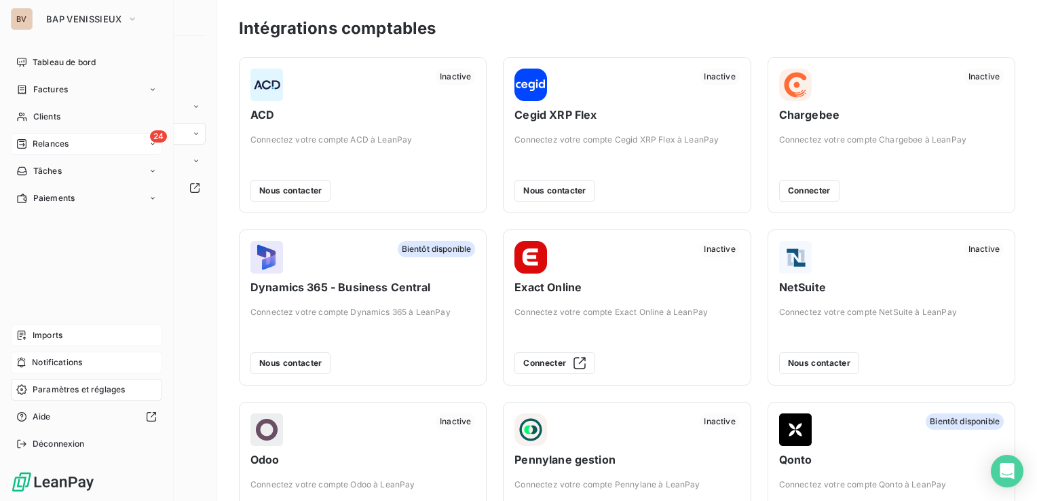
click at [69, 148] on div "24 Relances" at bounding box center [86, 144] width 151 height 22
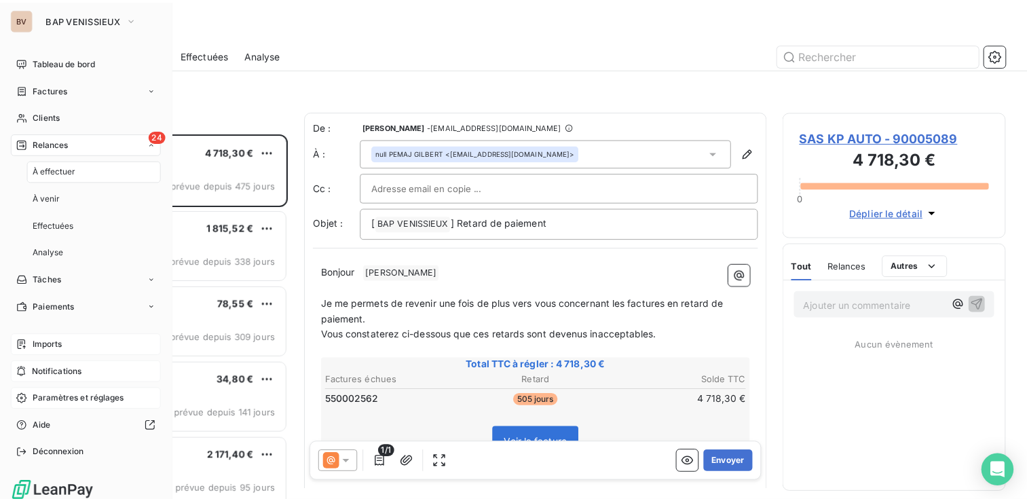
scroll to position [358, 215]
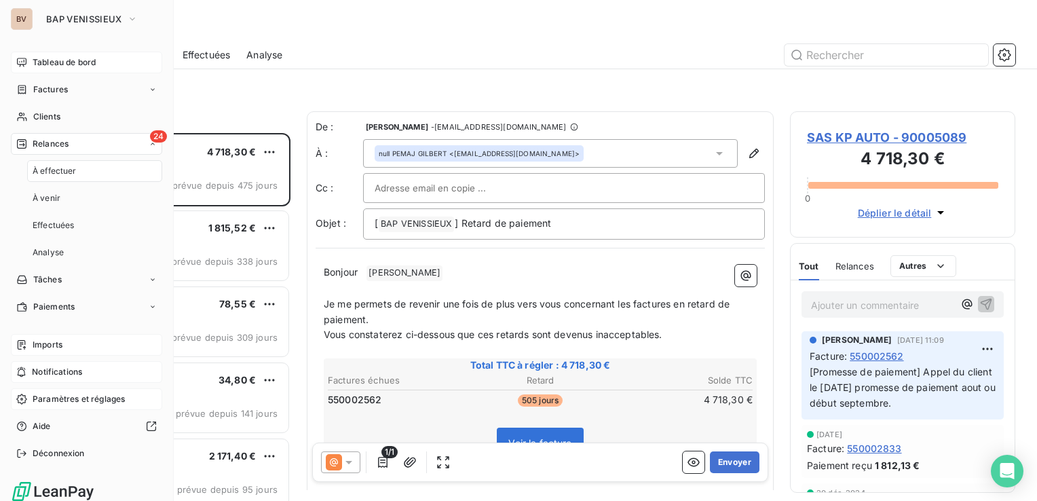
click at [73, 60] on span "Tableau de bord" at bounding box center [64, 62] width 63 height 12
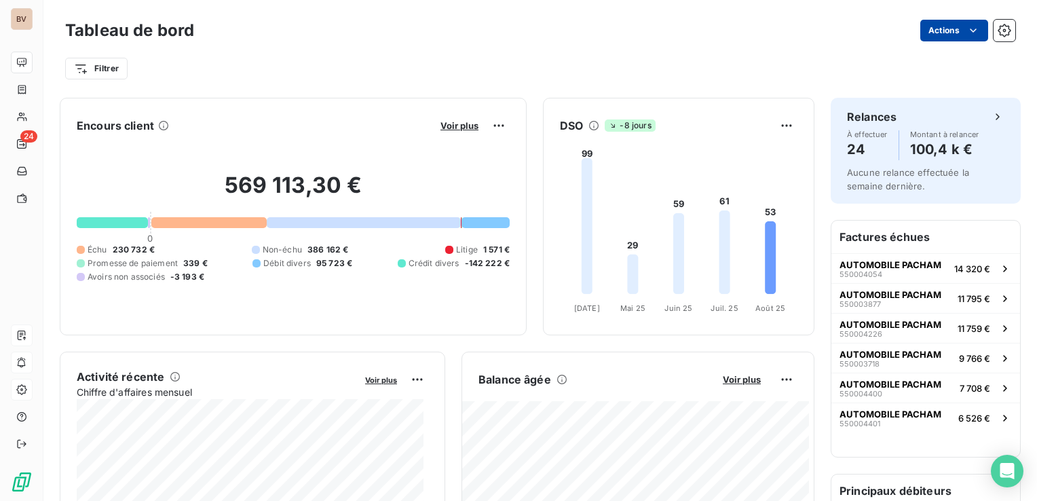
click at [969, 33] on html "BV 24 Tableau de bord Actions Filtrer Encours client Voir plus 569 113,30 € 0 É…" at bounding box center [518, 250] width 1037 height 501
click at [998, 30] on icon "button" at bounding box center [1005, 31] width 14 height 14
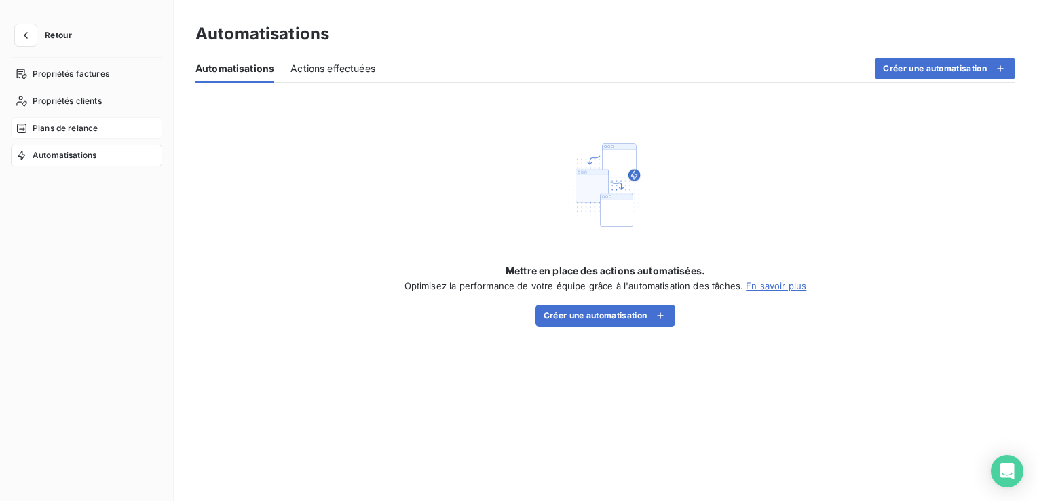
click at [47, 124] on span "Plans de relance" at bounding box center [65, 128] width 65 height 12
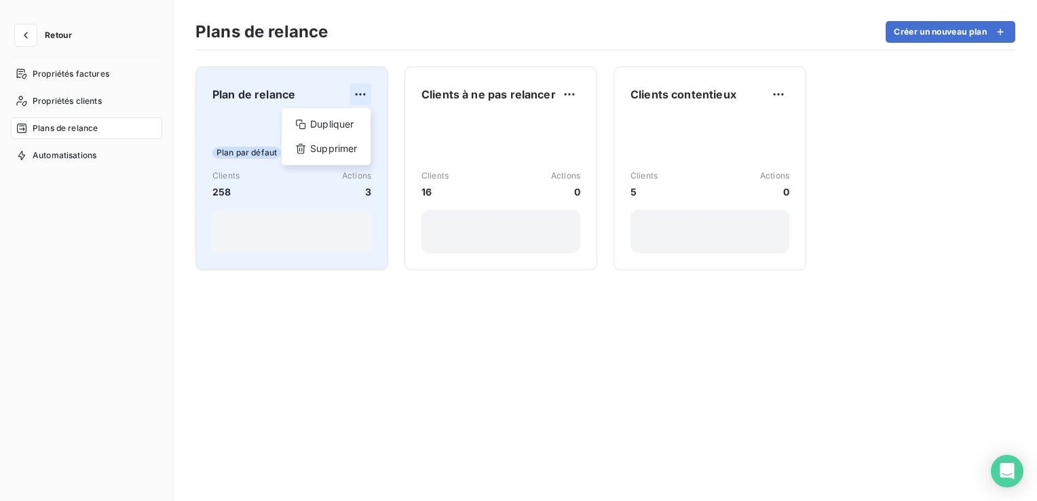
click at [362, 90] on html "Retour Propriétés factures Propriétés clients Plans de relance Automatisations …" at bounding box center [518, 250] width 1037 height 501
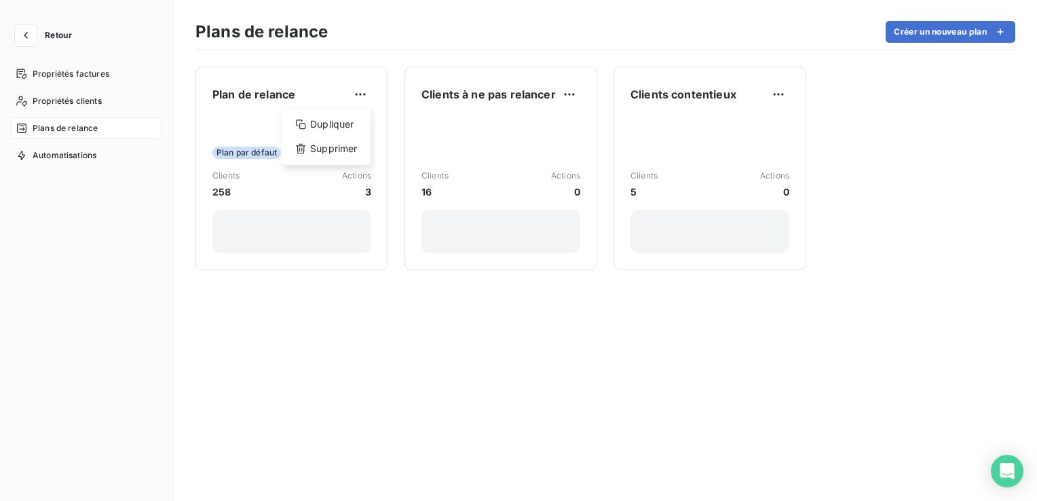
click at [288, 83] on html "Retour Propriétés factures Propriétés clients Plans de relance Automatisations …" at bounding box center [518, 250] width 1037 height 501
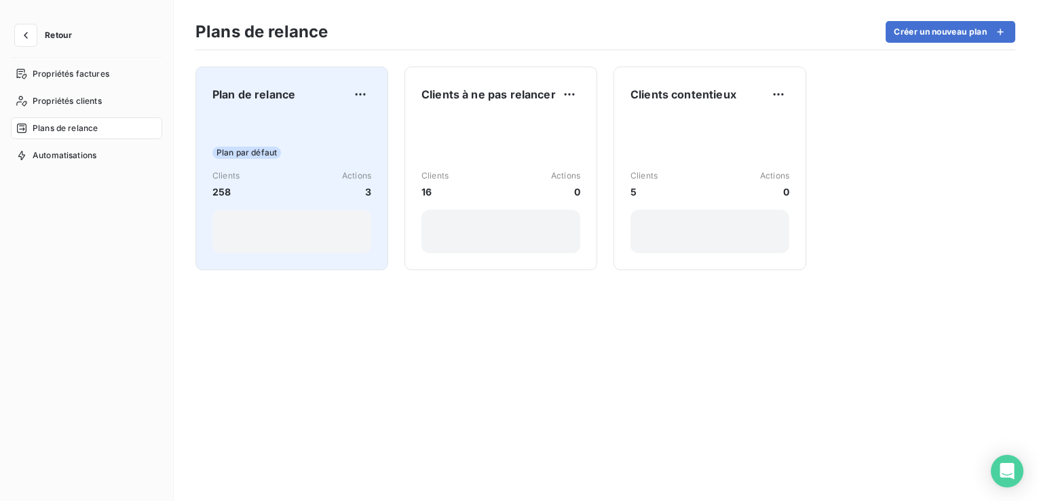
click at [291, 115] on div "Plan de relance Plan par défaut Clients 258 Actions 3" at bounding box center [291, 168] width 159 height 170
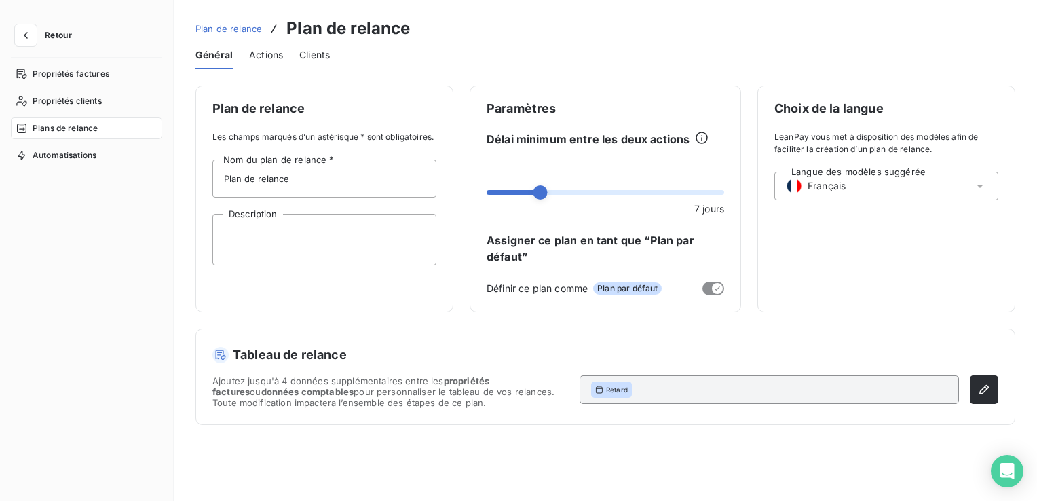
click at [275, 51] on span "Actions" at bounding box center [266, 55] width 34 height 14
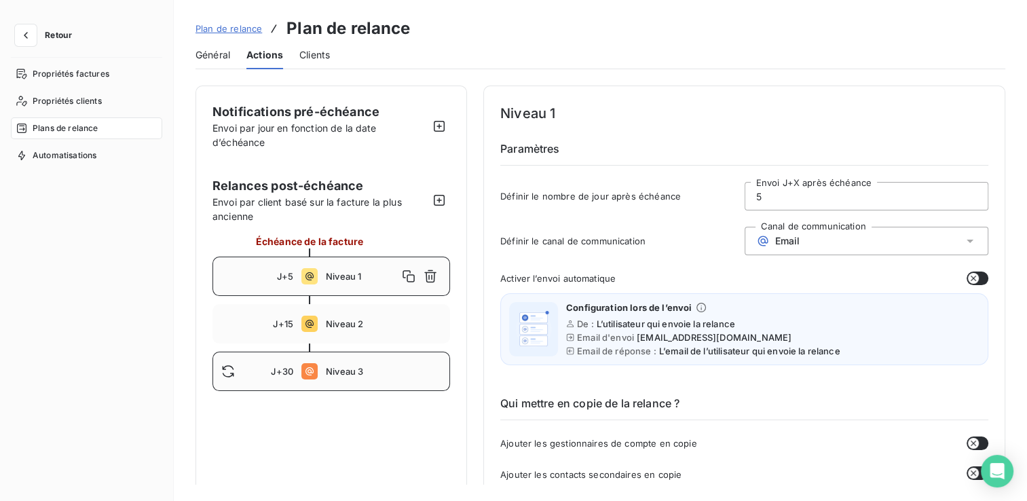
click at [342, 371] on span "Niveau 3" at bounding box center [383, 371] width 115 height 11
type input "30"
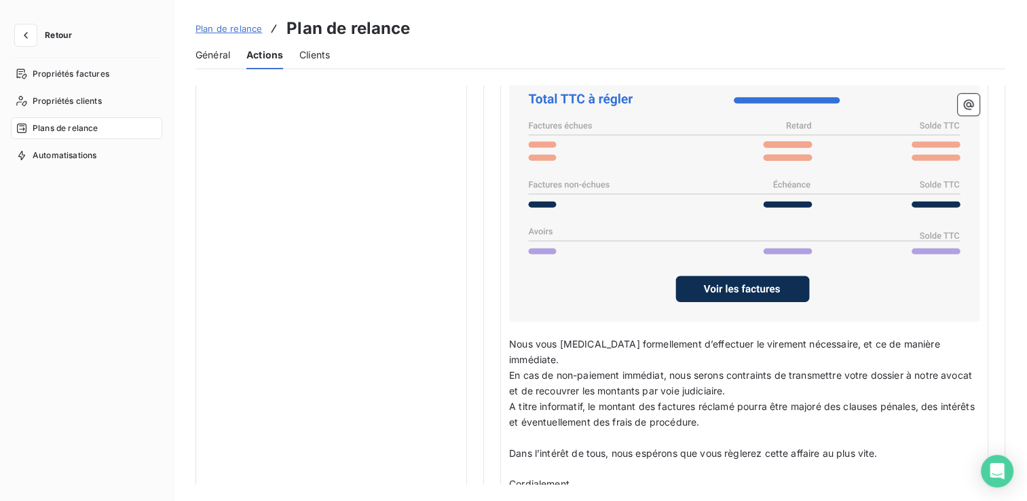
scroll to position [1066, 0]
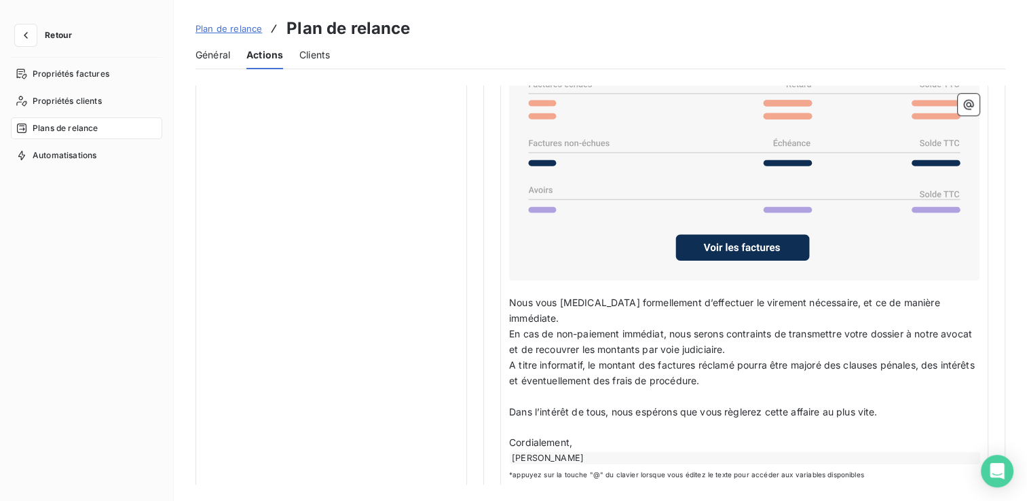
drag, startPoint x: 505, startPoint y: 293, endPoint x: 709, endPoint y: 301, distance: 203.8
click at [709, 301] on div "Bonjour Civilité du contact ﻿ Nom de famille du contact ﻿ ﻿ ﻿ Je me permets de …" at bounding box center [744, 216] width 488 height 545
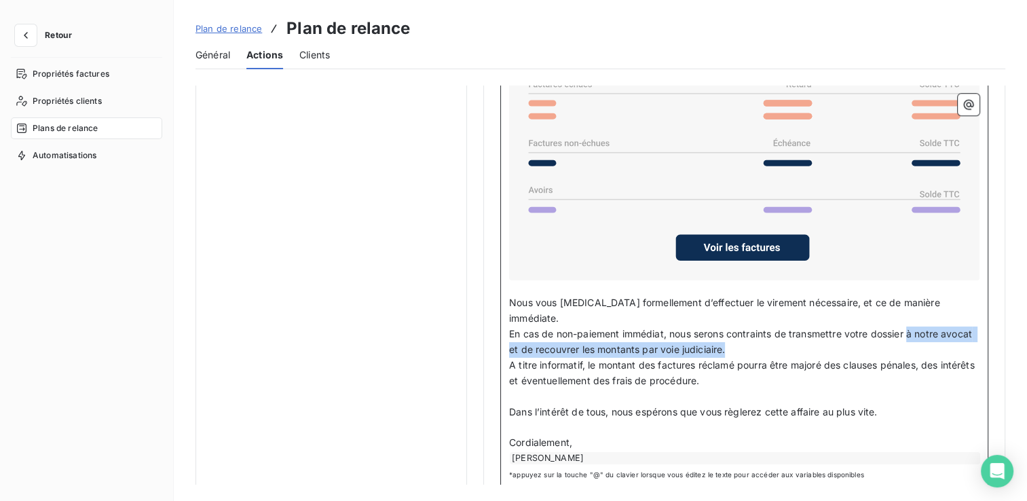
drag, startPoint x: 912, startPoint y: 313, endPoint x: 942, endPoint y: 325, distance: 32.9
click at [942, 327] on p "En cas de non-paiement immédiat, nous serons contraints de transmettre votre do…" at bounding box center [744, 342] width 470 height 31
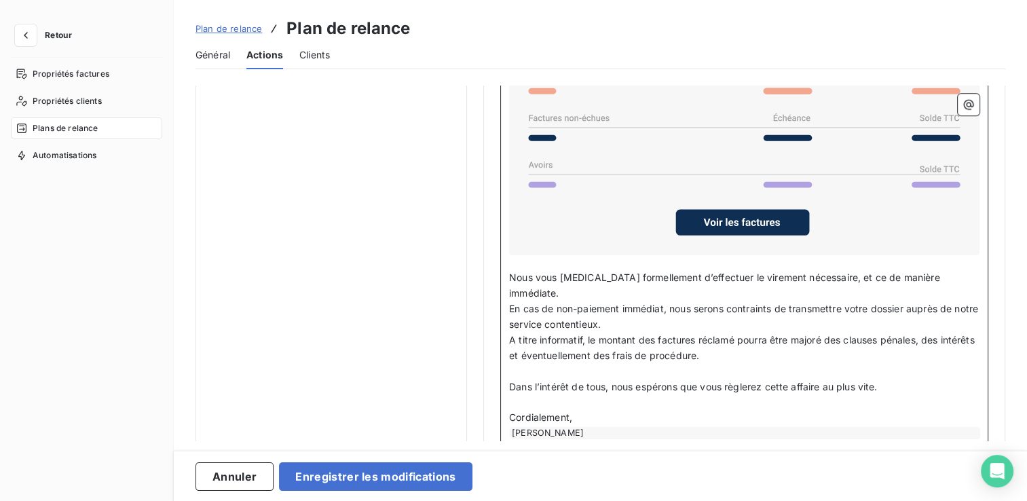
scroll to position [1110, 0]
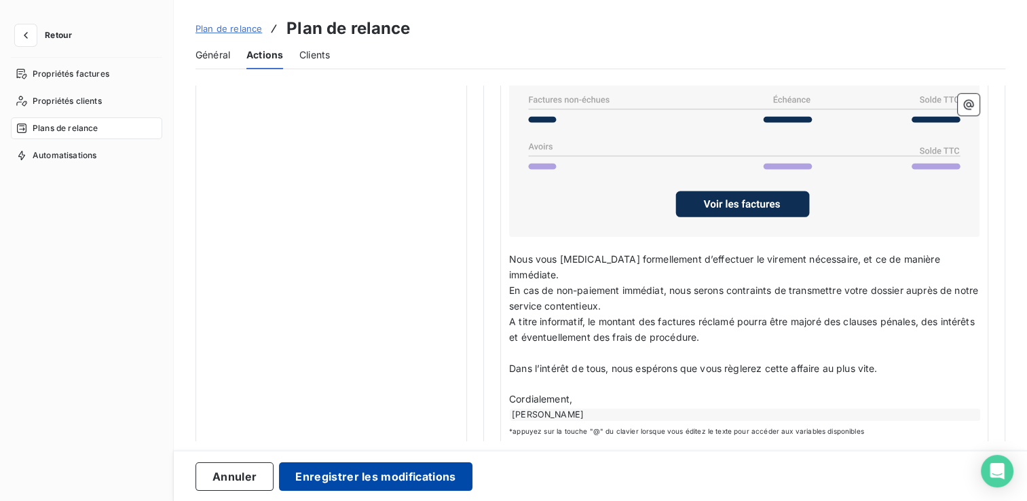
click at [356, 475] on button "Enregistrer les modifications" at bounding box center [375, 476] width 193 height 29
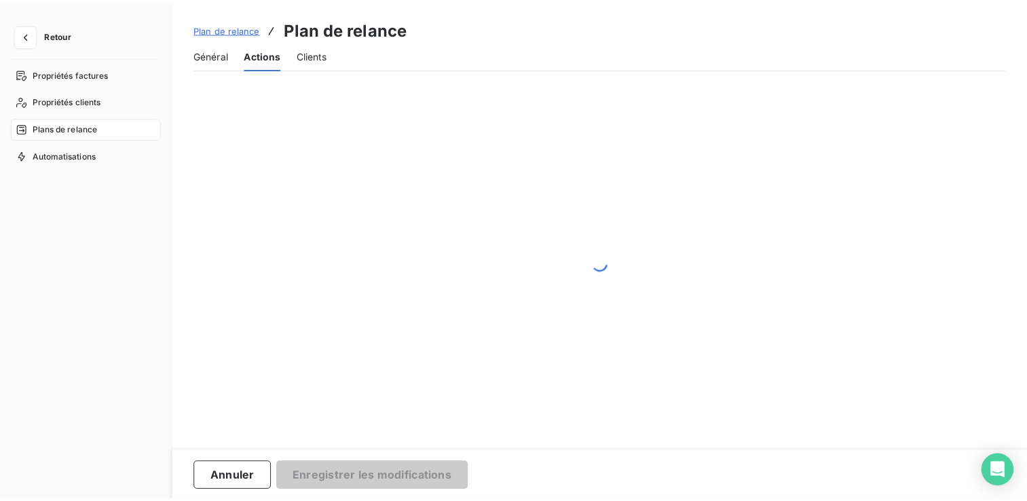
scroll to position [0, 0]
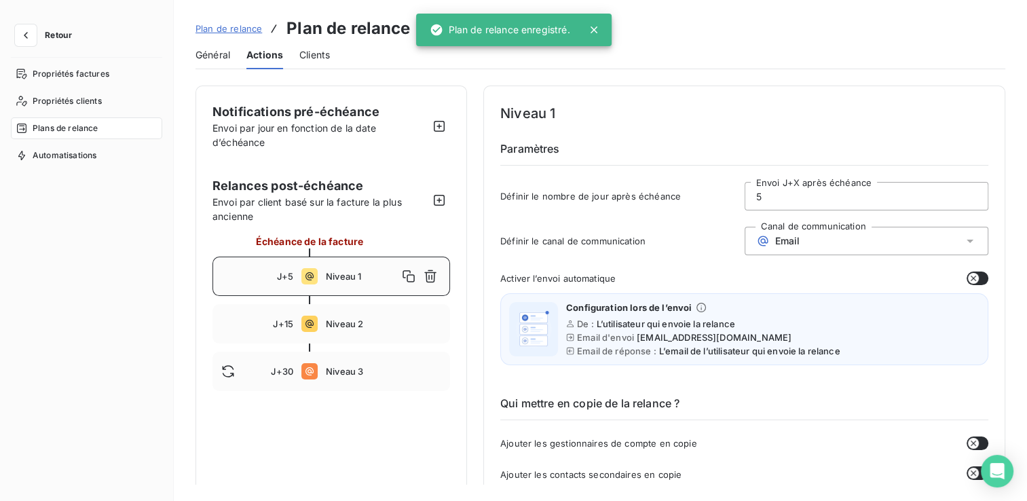
click at [363, 281] on span "Niveau 1" at bounding box center [362, 276] width 72 height 11
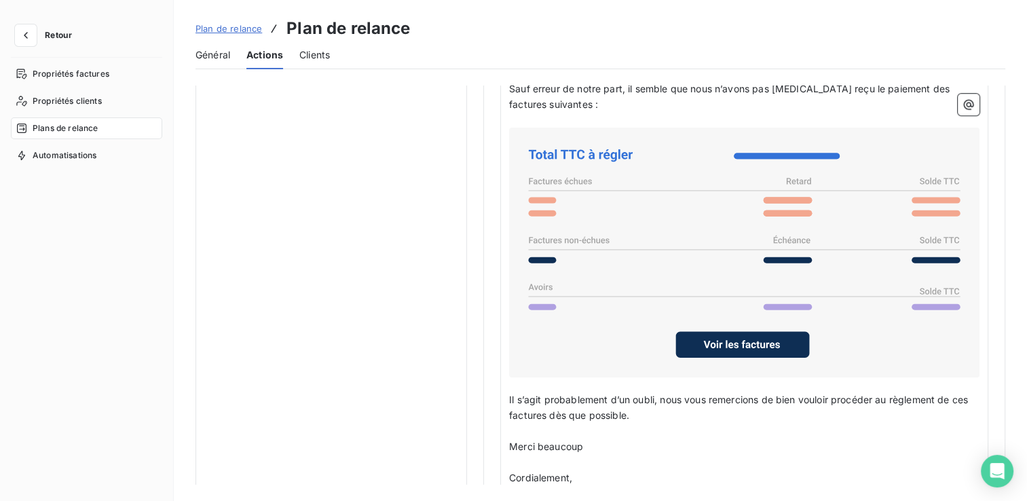
scroll to position [1019, 0]
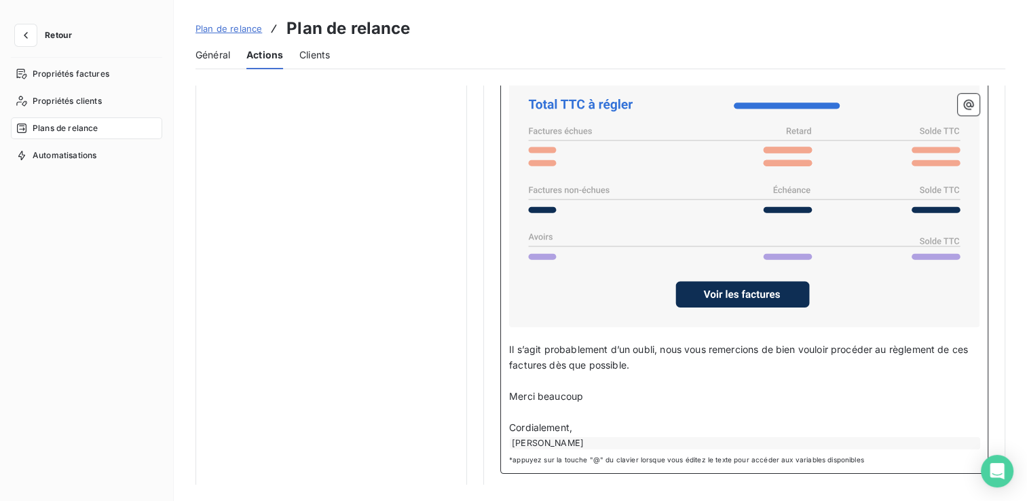
click at [614, 437] on div "[PERSON_NAME]" at bounding box center [745, 443] width 470 height 12
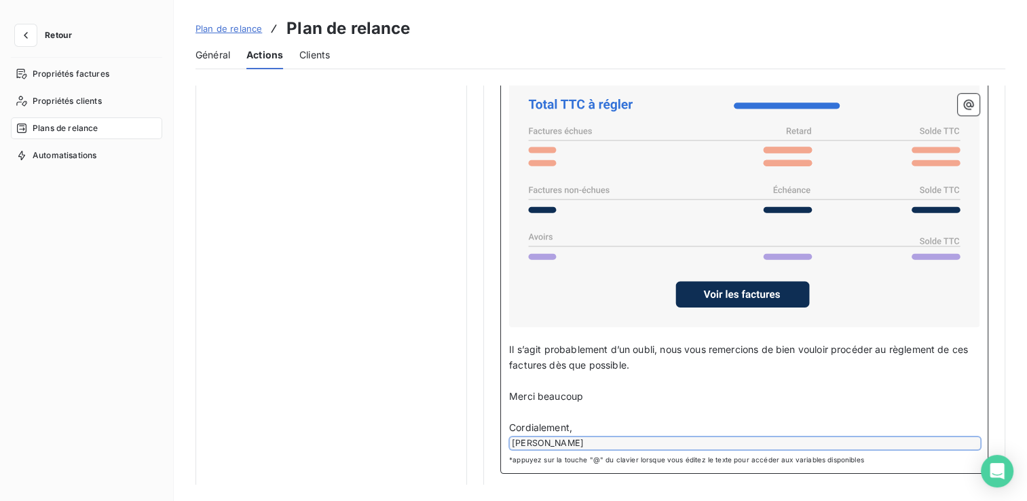
click at [609, 437] on div "[PERSON_NAME]" at bounding box center [745, 443] width 470 height 12
click at [605, 437] on div "[PERSON_NAME]" at bounding box center [745, 443] width 470 height 12
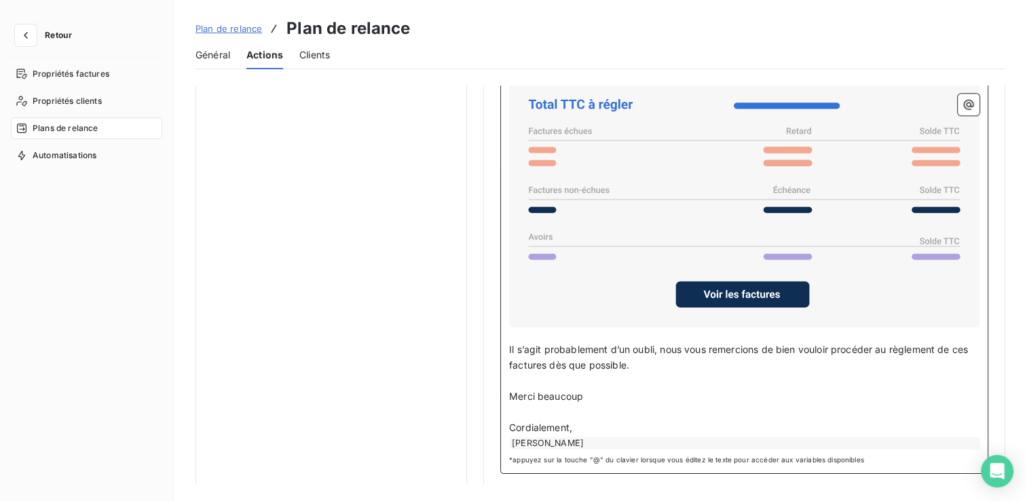
click at [605, 437] on div "[PERSON_NAME]" at bounding box center [745, 443] width 470 height 12
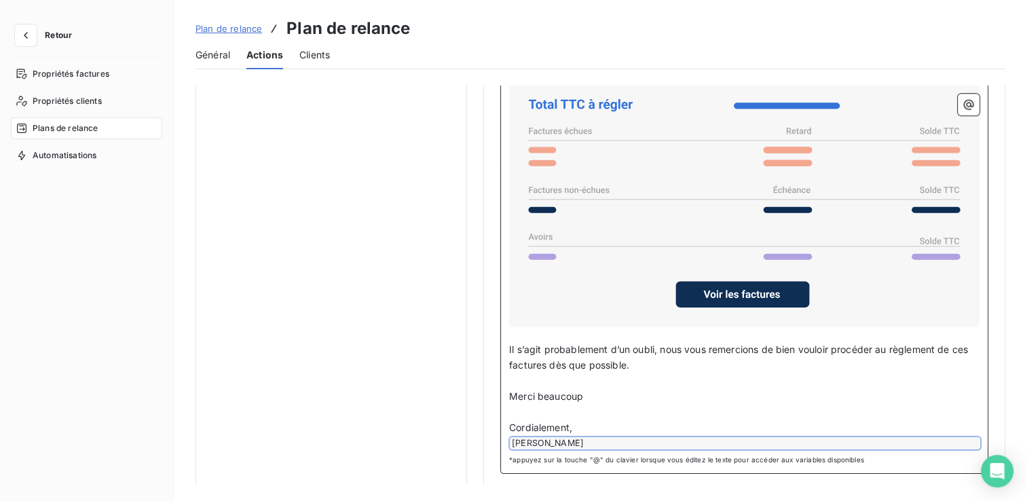
click at [600, 438] on div "[PERSON_NAME]" at bounding box center [745, 443] width 470 height 12
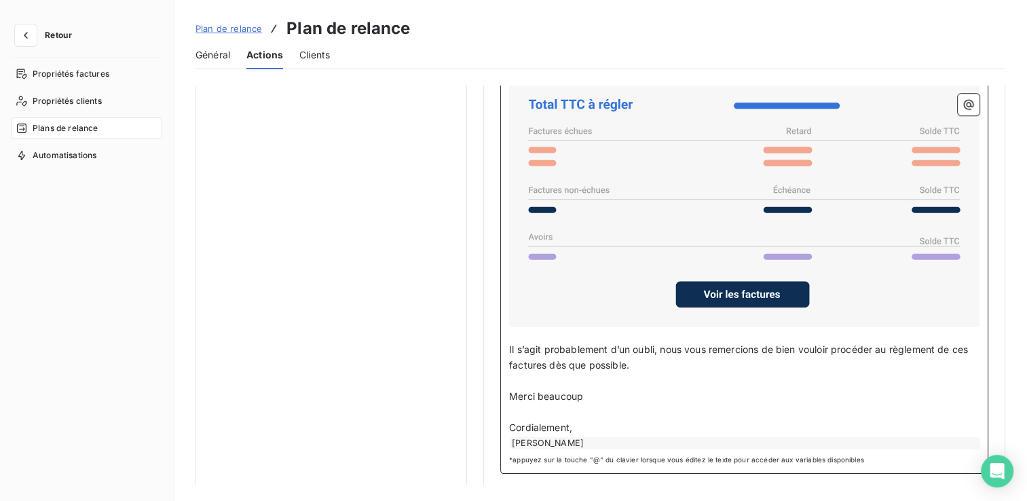
click at [595, 437] on div "[PERSON_NAME]" at bounding box center [745, 443] width 470 height 12
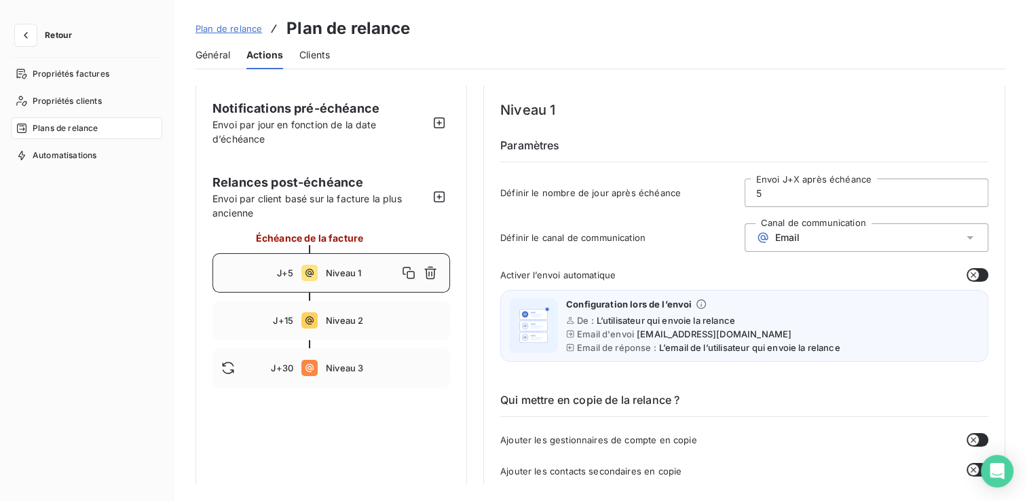
scroll to position [1, 0]
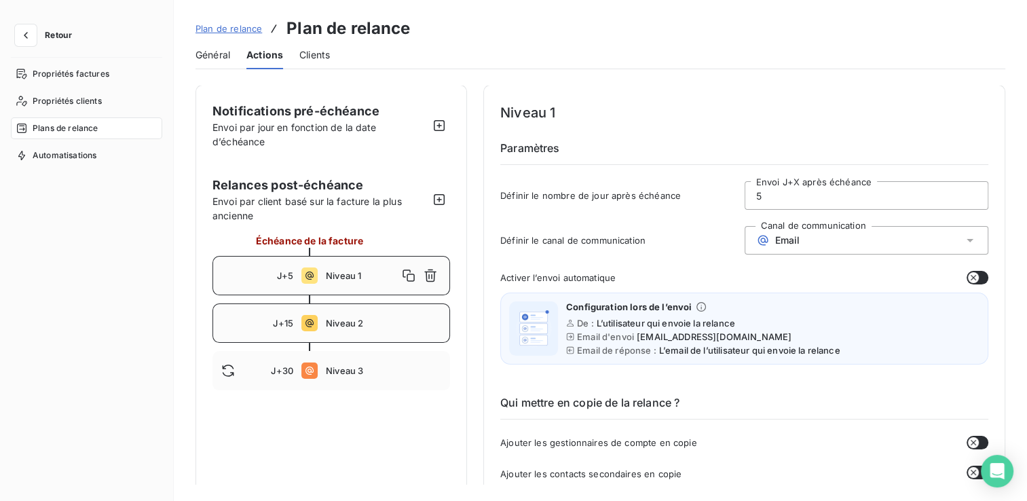
drag, startPoint x: 353, startPoint y: 324, endPoint x: 372, endPoint y: 324, distance: 19.0
click at [353, 324] on span "Niveau 2" at bounding box center [383, 323] width 115 height 11
click at [328, 267] on div "J+5 Niveau 1" at bounding box center [331, 275] width 238 height 39
type input "5"
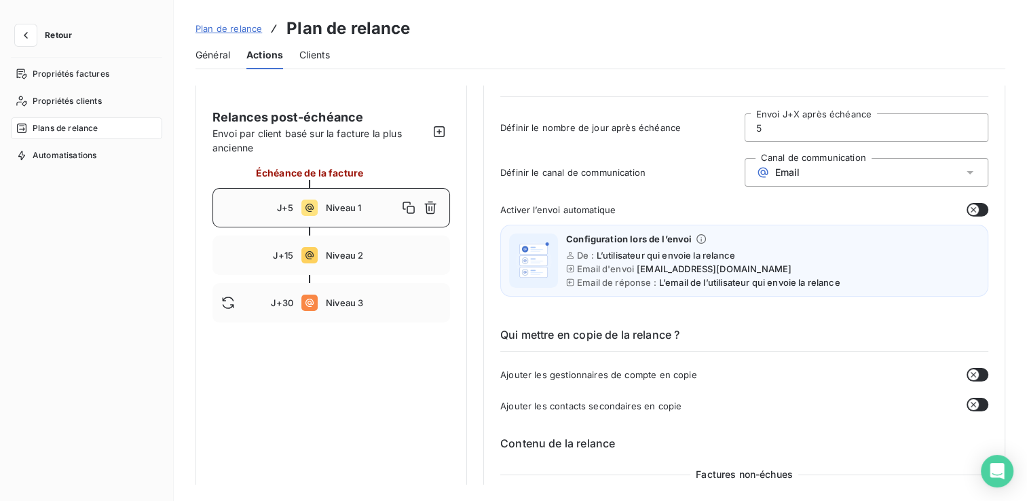
drag, startPoint x: 971, startPoint y: 400, endPoint x: 969, endPoint y: 408, distance: 7.6
click at [971, 401] on icon "button" at bounding box center [973, 404] width 11 height 11
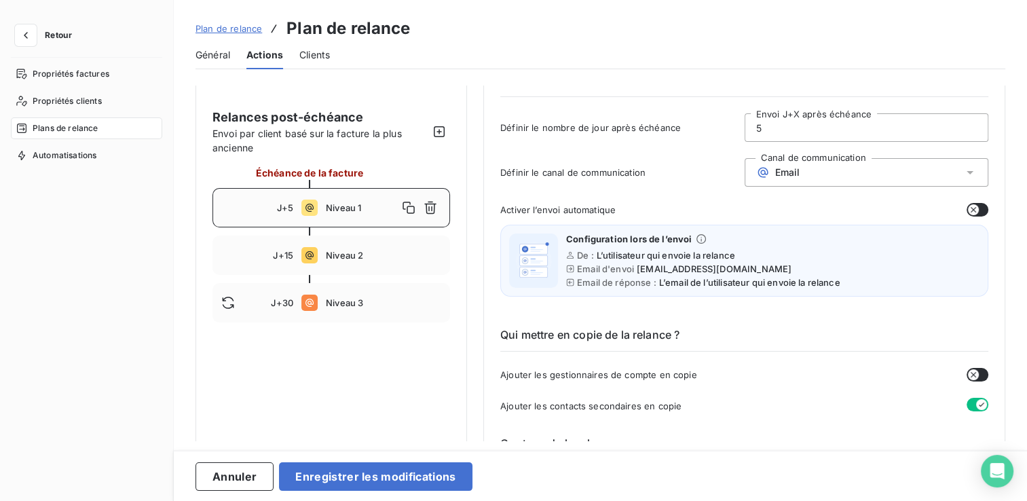
scroll to position [136, 0]
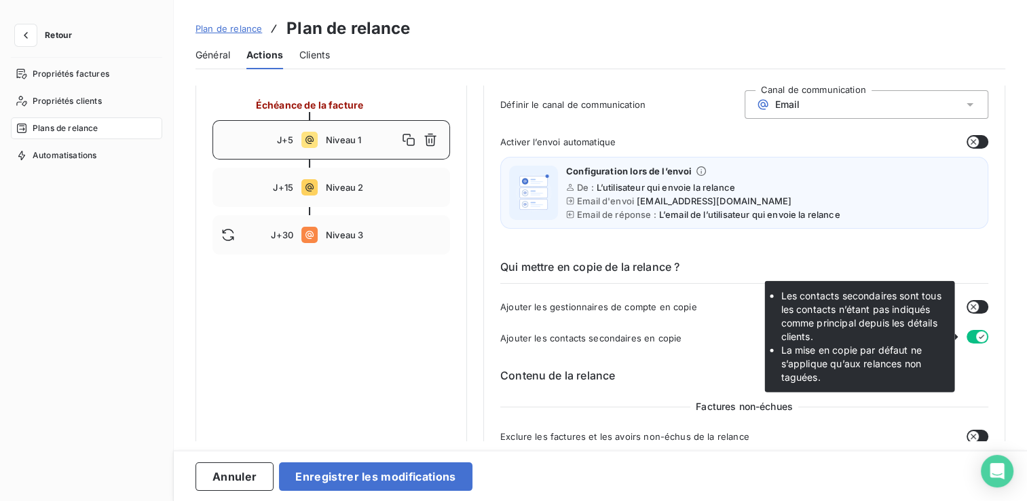
click at [976, 336] on icon "button" at bounding box center [981, 336] width 11 height 11
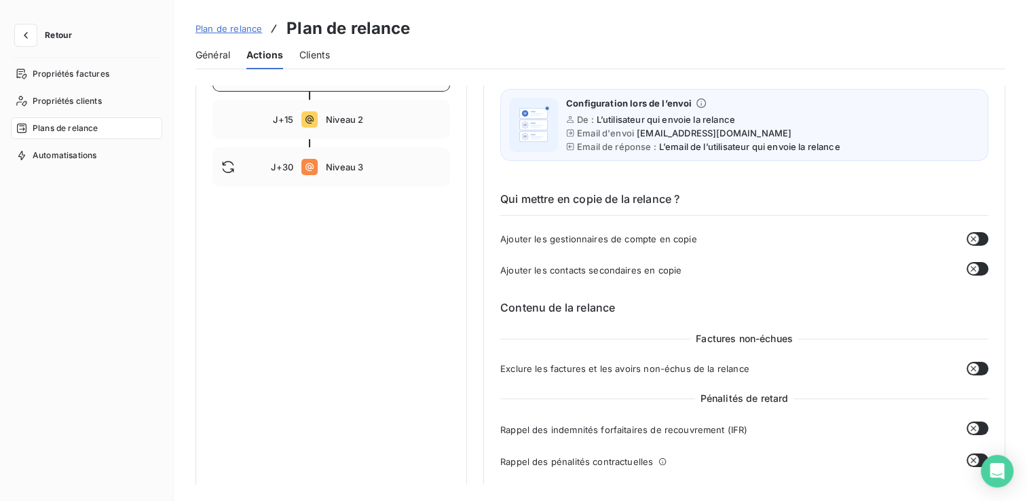
scroll to position [272, 0]
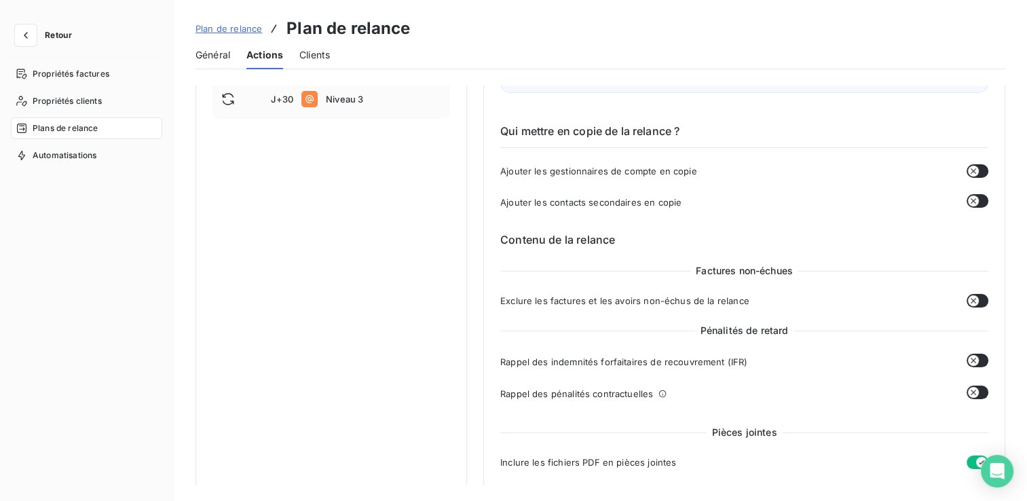
click at [972, 300] on icon "button" at bounding box center [973, 300] width 11 height 11
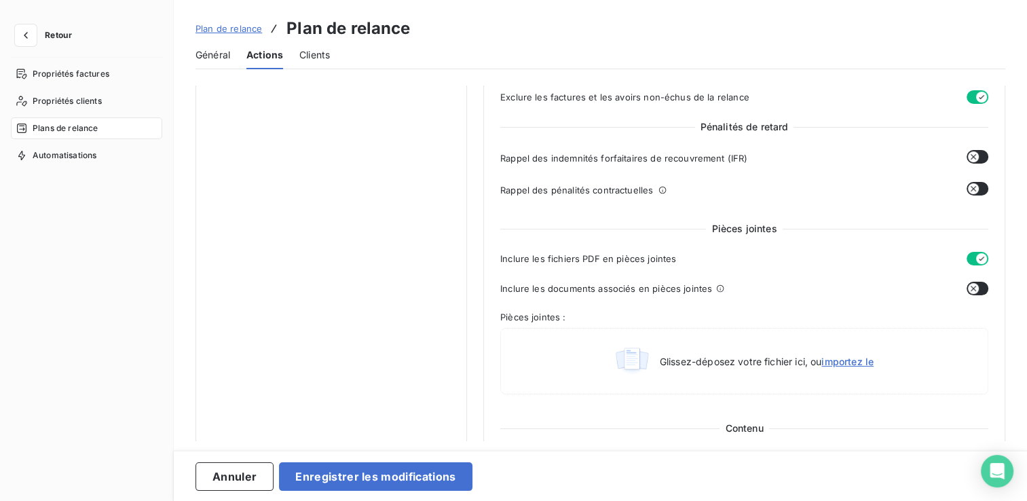
scroll to position [544, 0]
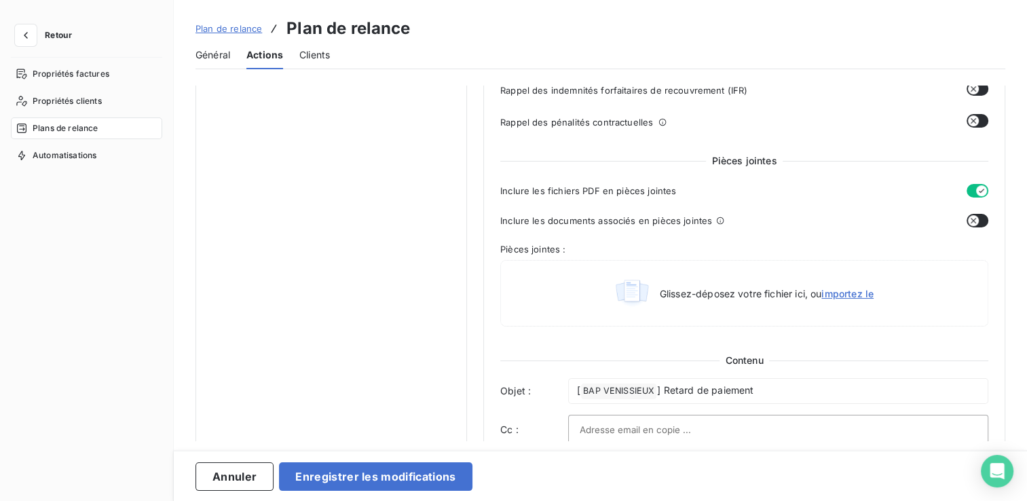
click at [977, 222] on button "button" at bounding box center [978, 221] width 22 height 14
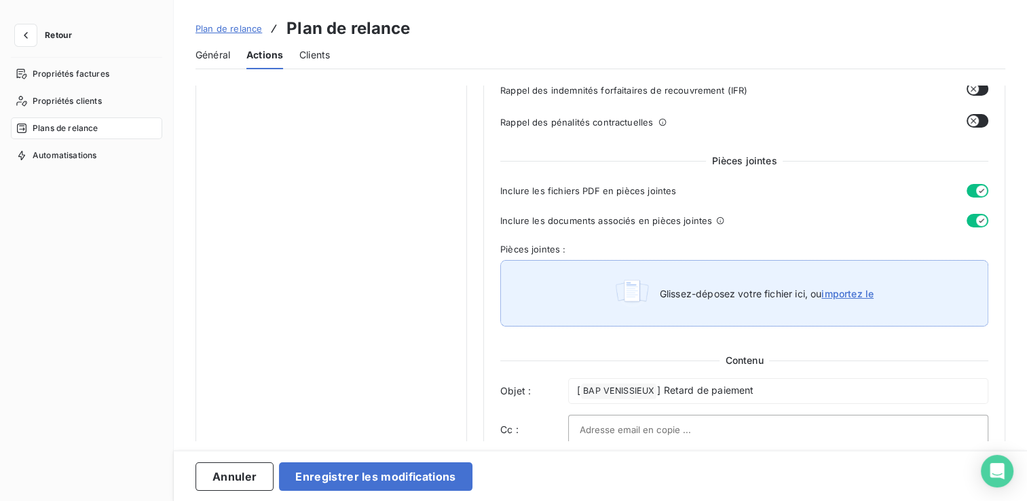
click at [863, 289] on span "importez le" at bounding box center [847, 294] width 52 height 12
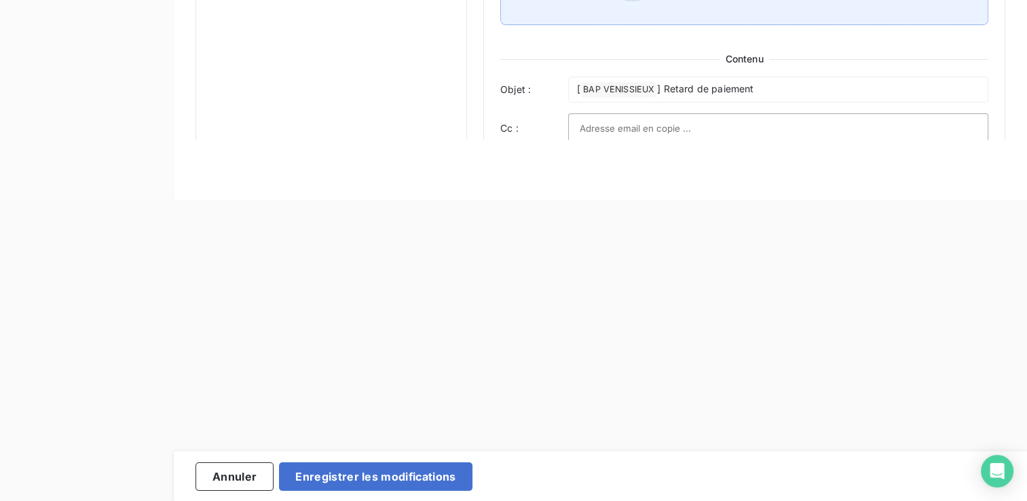
type input "C:\fakepath\RIB BAP.pdf"
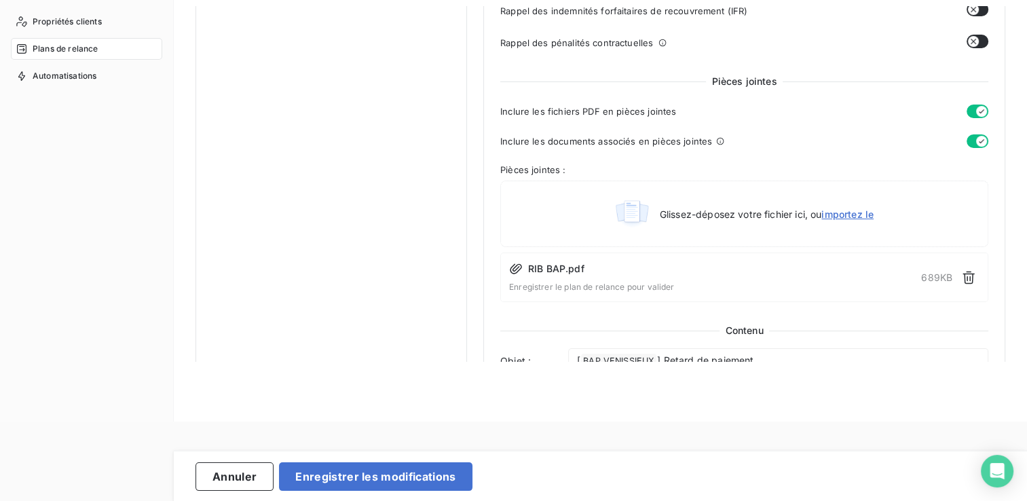
scroll to position [30, 0]
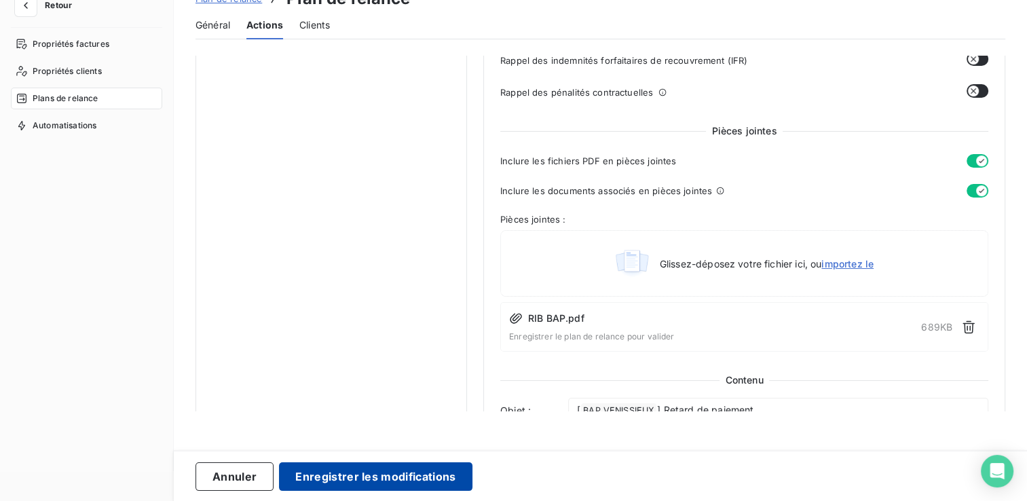
click at [342, 481] on button "Enregistrer les modifications" at bounding box center [375, 476] width 193 height 29
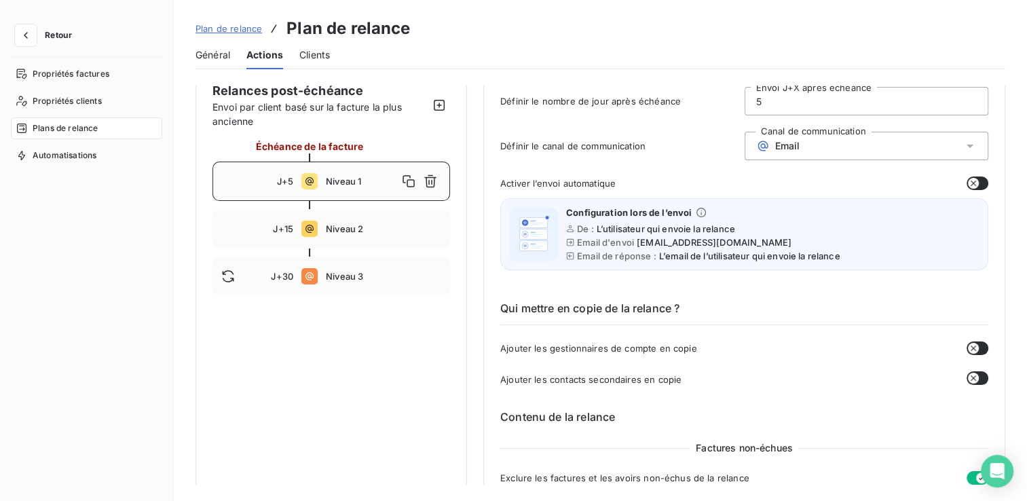
scroll to position [68, 0]
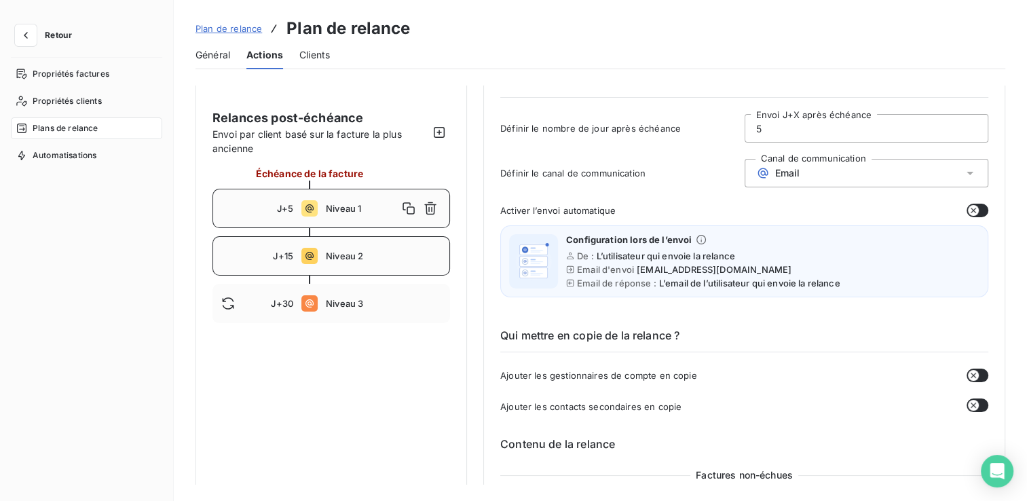
click at [348, 263] on div "J+15 Niveau 2" at bounding box center [331, 255] width 238 height 39
type input "15"
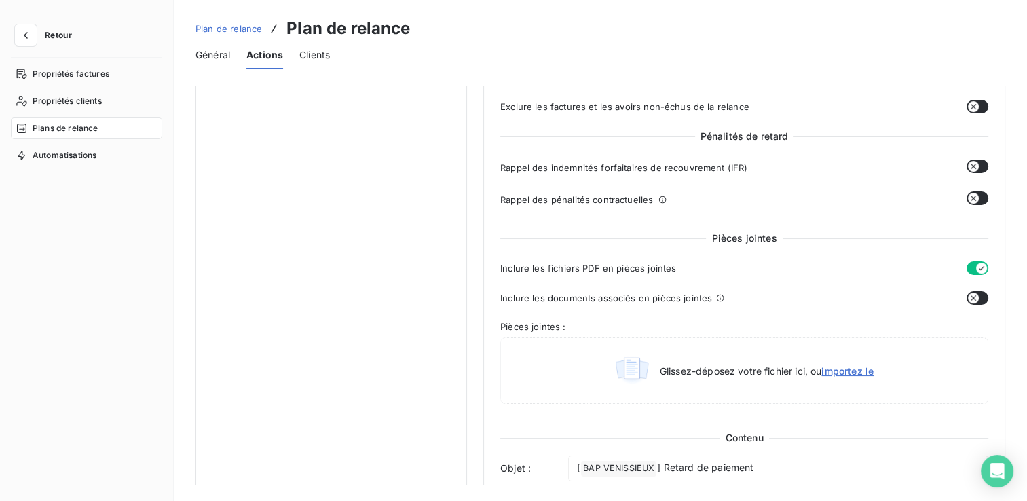
scroll to position [475, 0]
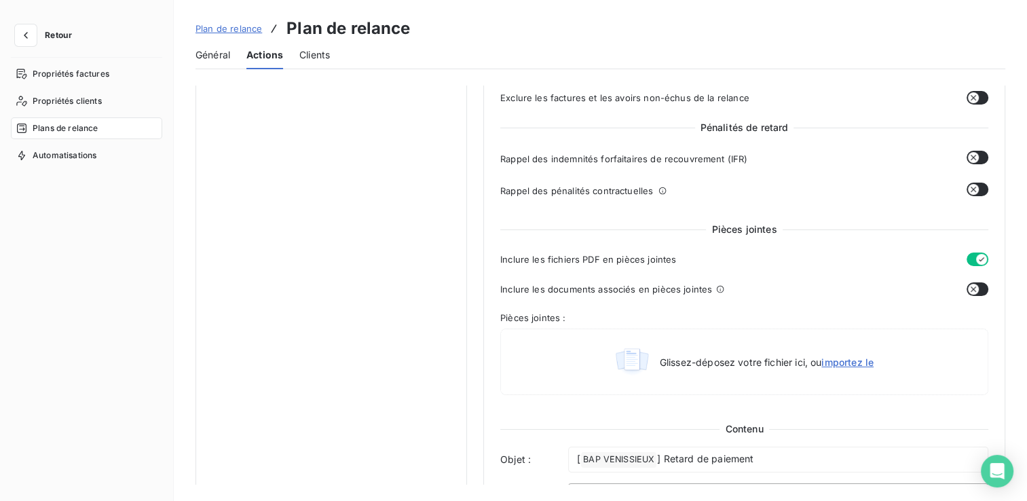
click at [971, 286] on icon "button" at bounding box center [973, 289] width 11 height 11
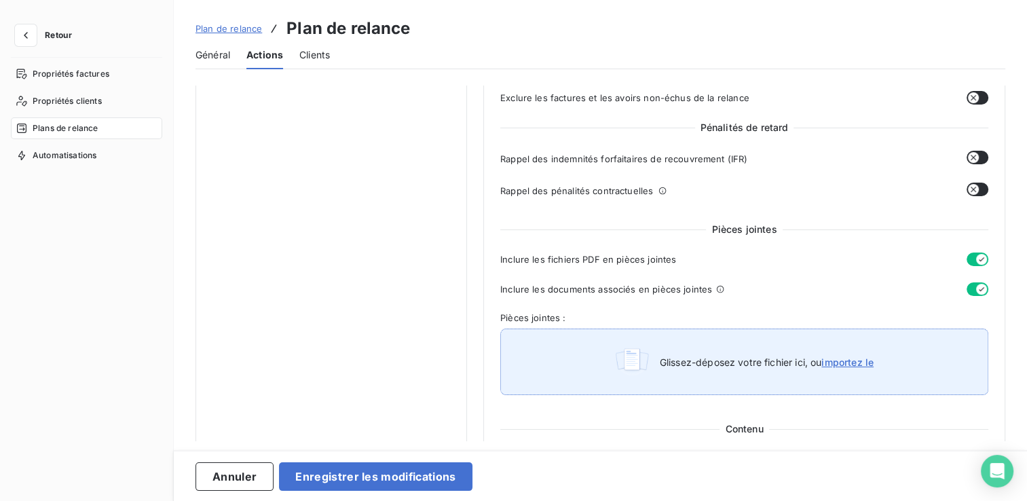
click at [845, 360] on span "importez le" at bounding box center [847, 362] width 52 height 12
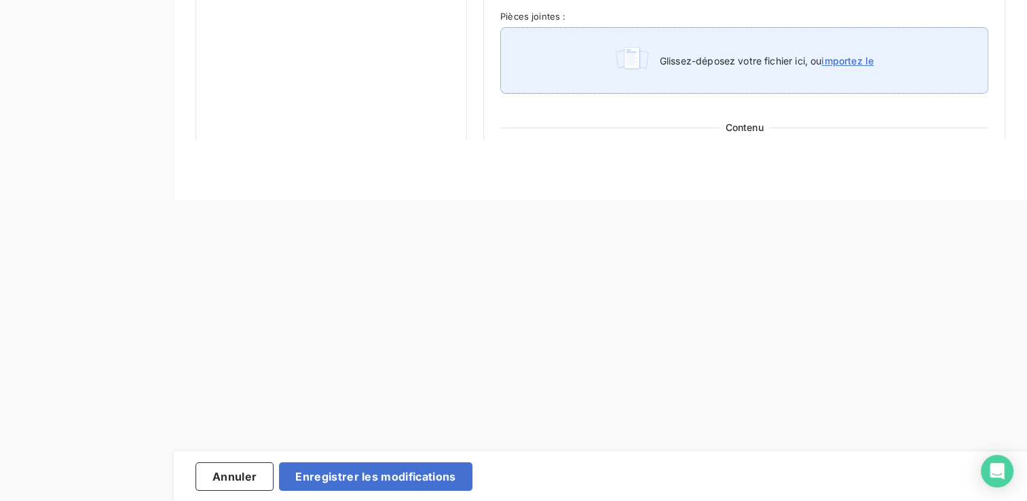
type input "C:\fakepath\RIB BAP.pdf"
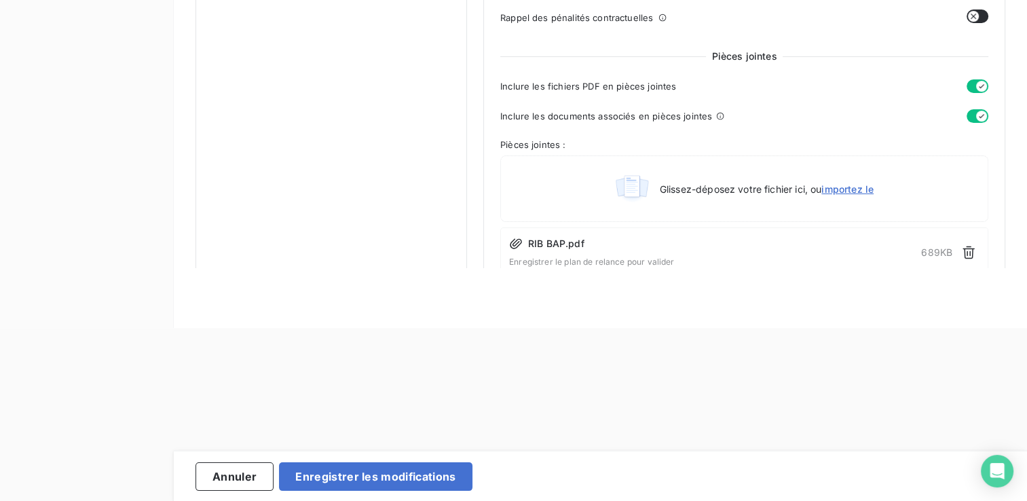
scroll to position [166, 0]
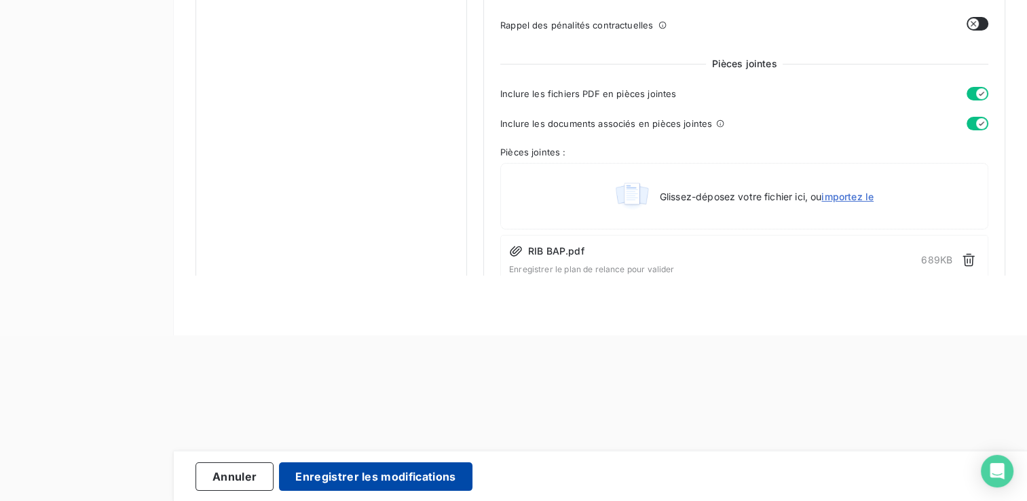
click at [422, 479] on button "Enregistrer les modifications" at bounding box center [375, 476] width 193 height 29
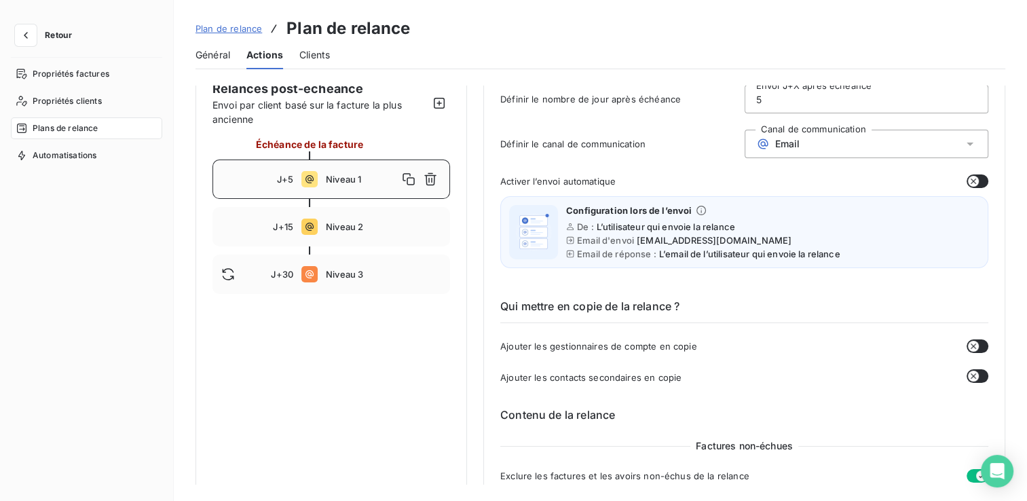
scroll to position [68, 0]
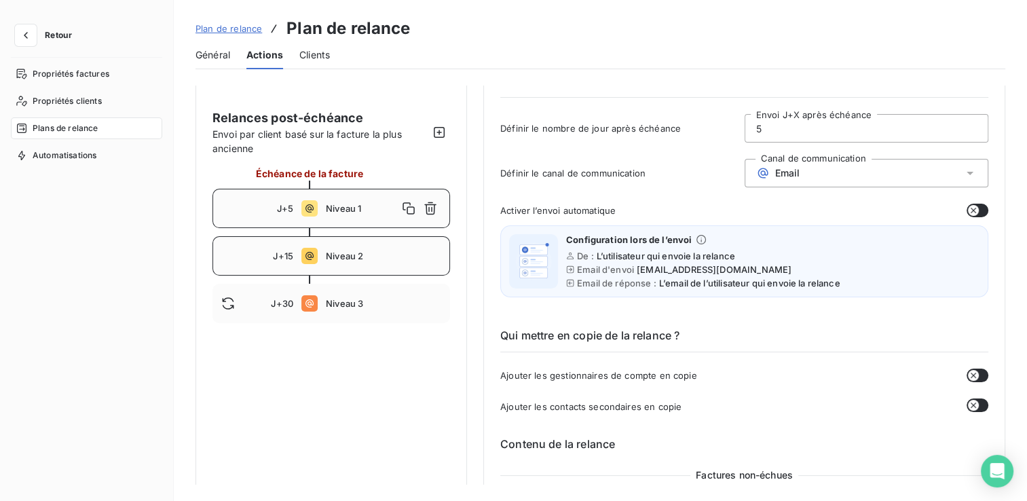
click at [356, 257] on span "Niveau 2" at bounding box center [383, 255] width 115 height 11
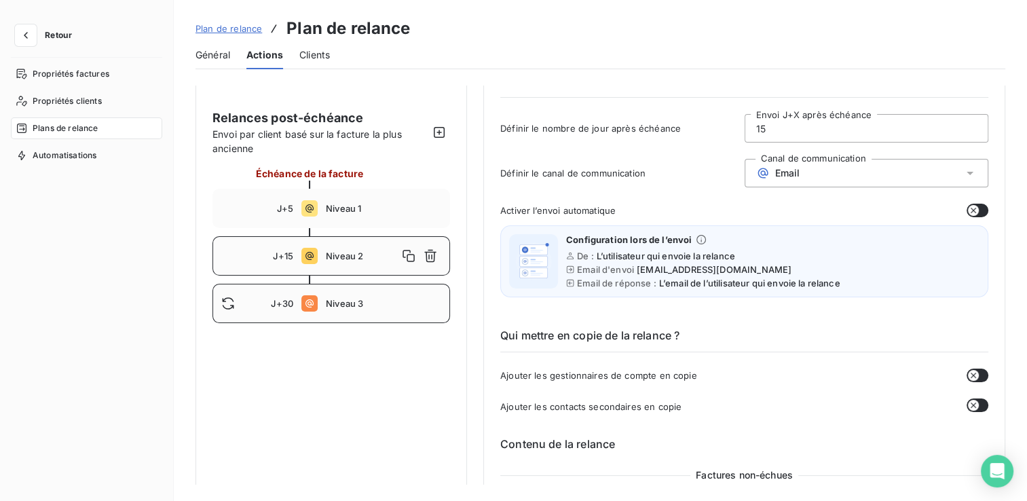
click at [365, 304] on span "Niveau 3" at bounding box center [383, 303] width 115 height 11
type input "30"
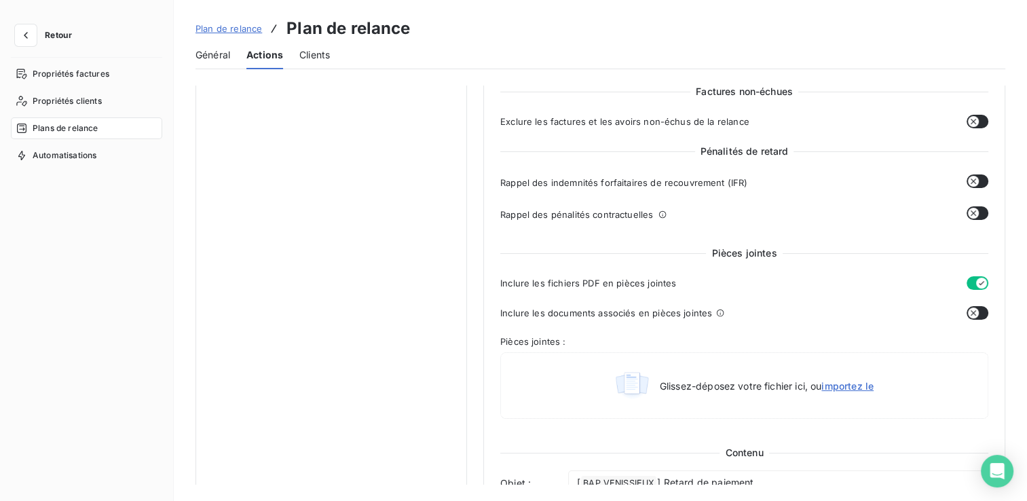
scroll to position [475, 0]
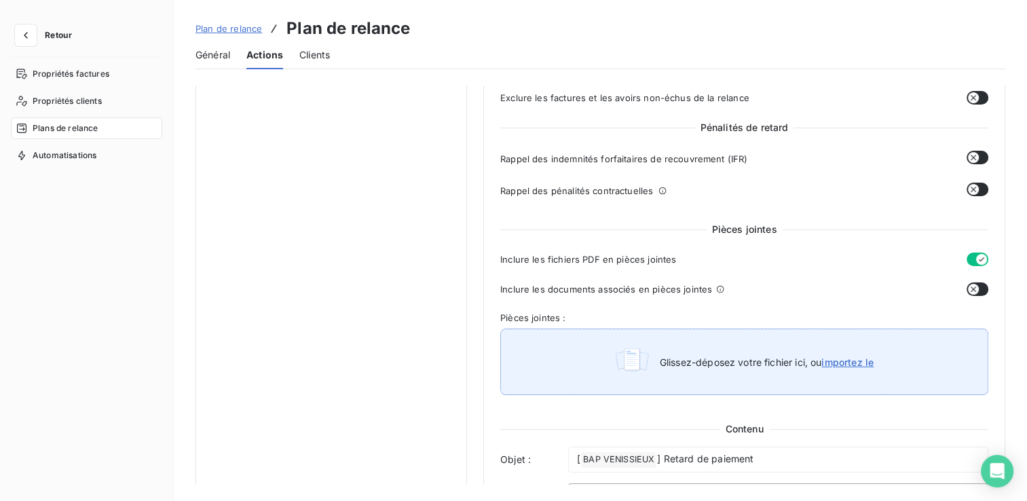
click at [845, 357] on span "importez le" at bounding box center [847, 362] width 52 height 12
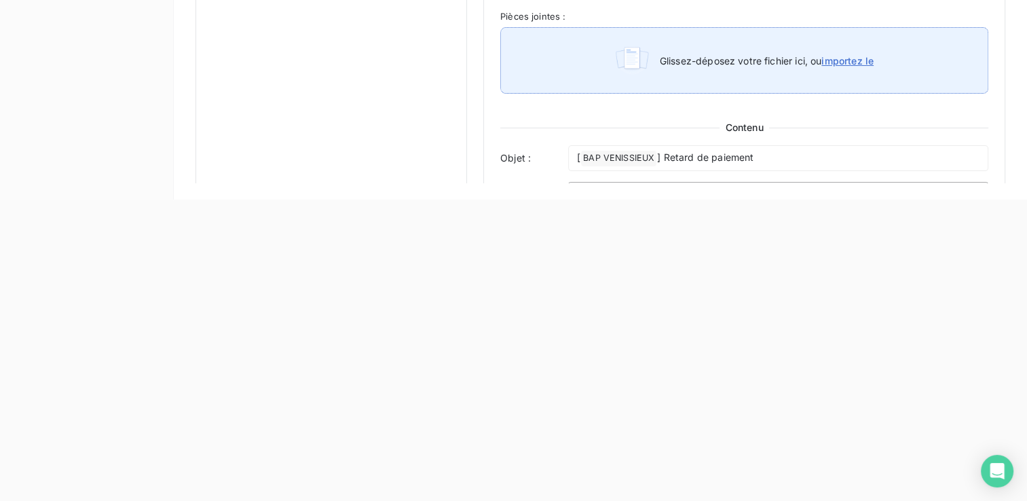
type input "C:\fakepath\RIB BAP.pdf"
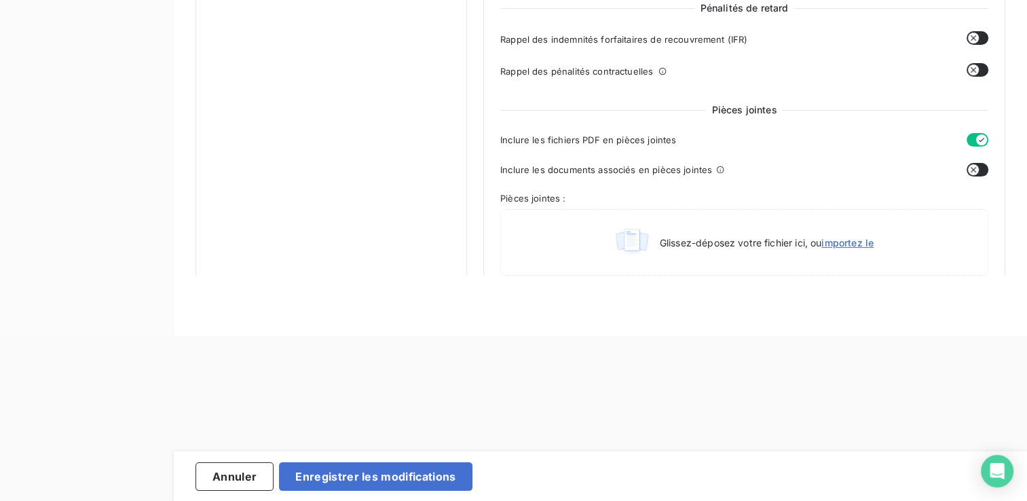
scroll to position [407, 0]
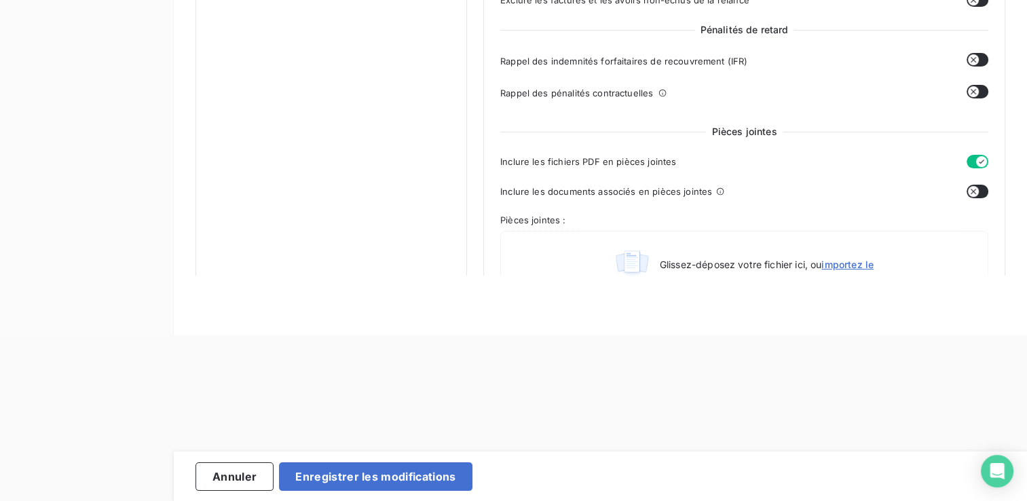
click at [973, 191] on button "button" at bounding box center [978, 192] width 22 height 14
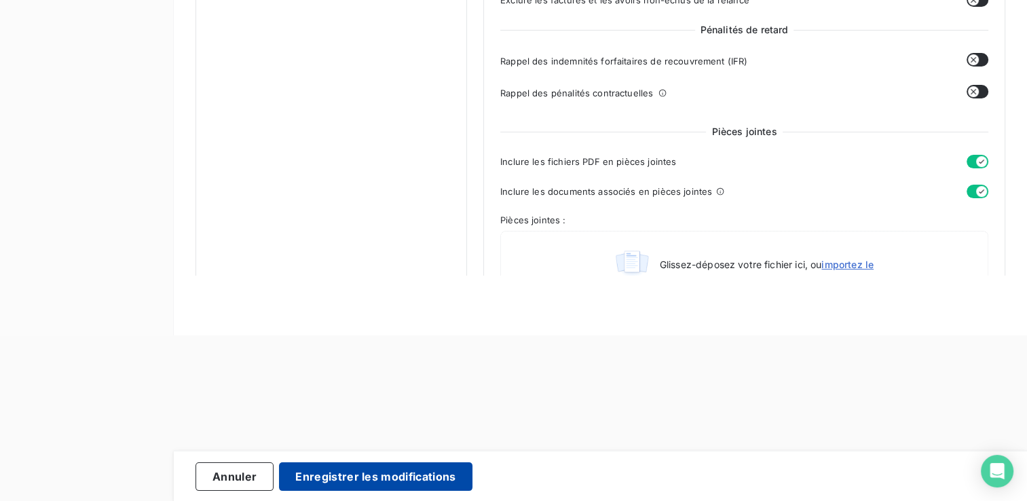
click at [432, 479] on button "Enregistrer les modifications" at bounding box center [375, 476] width 193 height 29
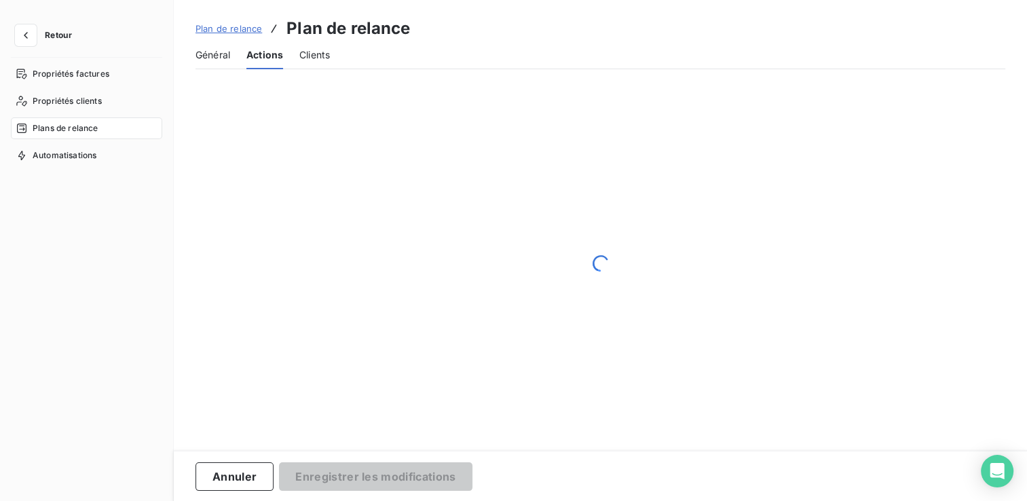
scroll to position [0, 0]
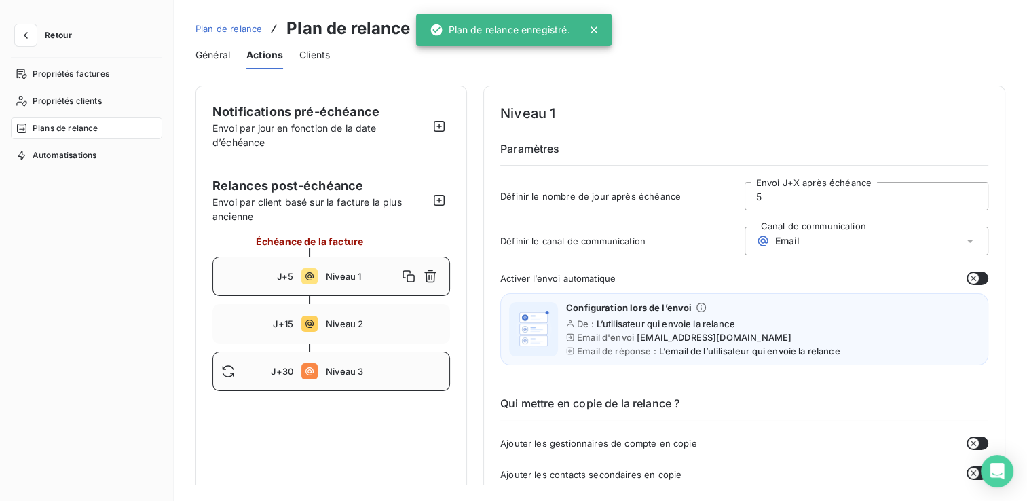
click at [373, 369] on span "Niveau 3" at bounding box center [383, 371] width 115 height 11
type input "30"
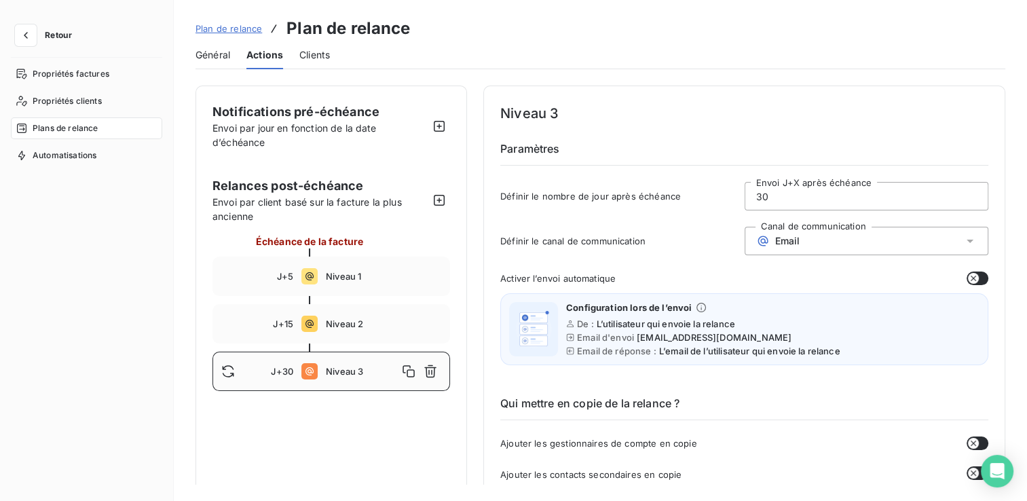
click at [321, 54] on span "Clients" at bounding box center [314, 55] width 31 height 14
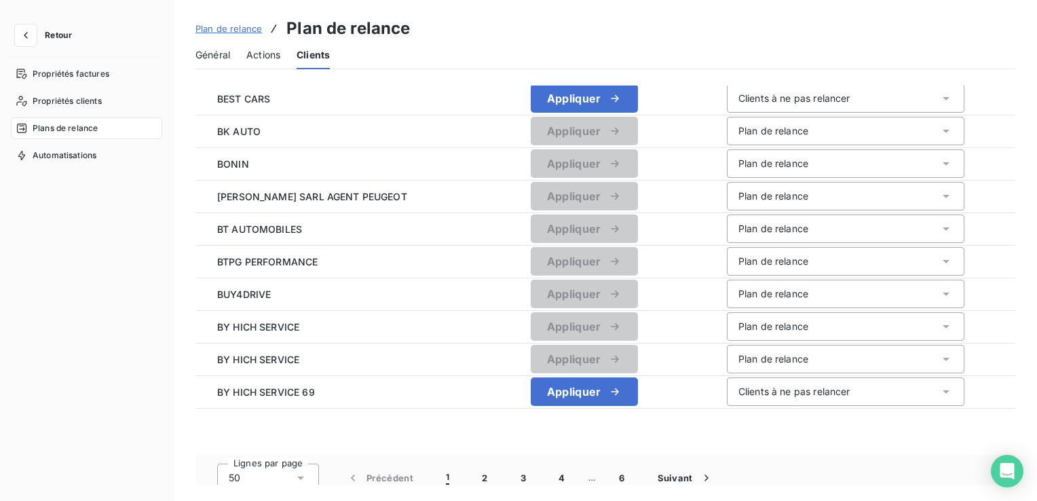
scroll to position [1402, 0]
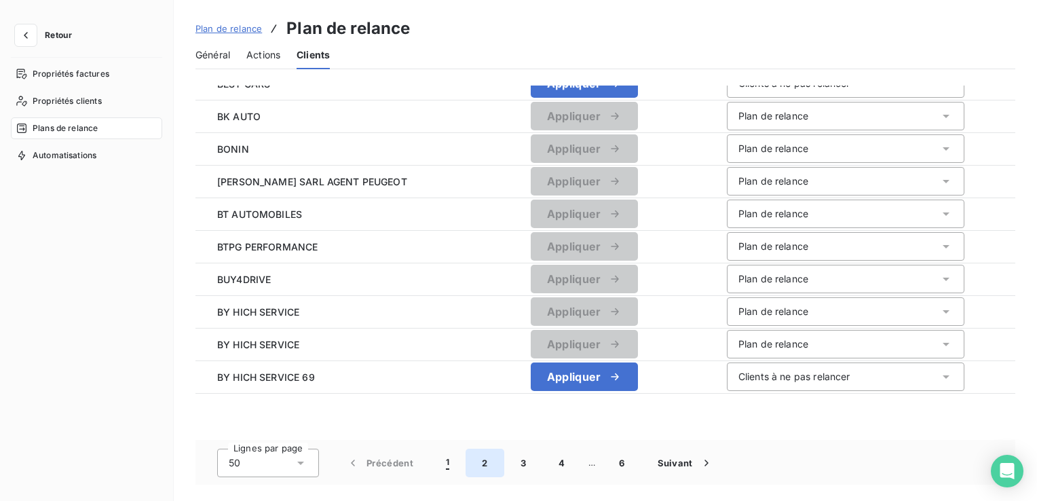
click at [487, 462] on button "2" at bounding box center [485, 463] width 38 height 29
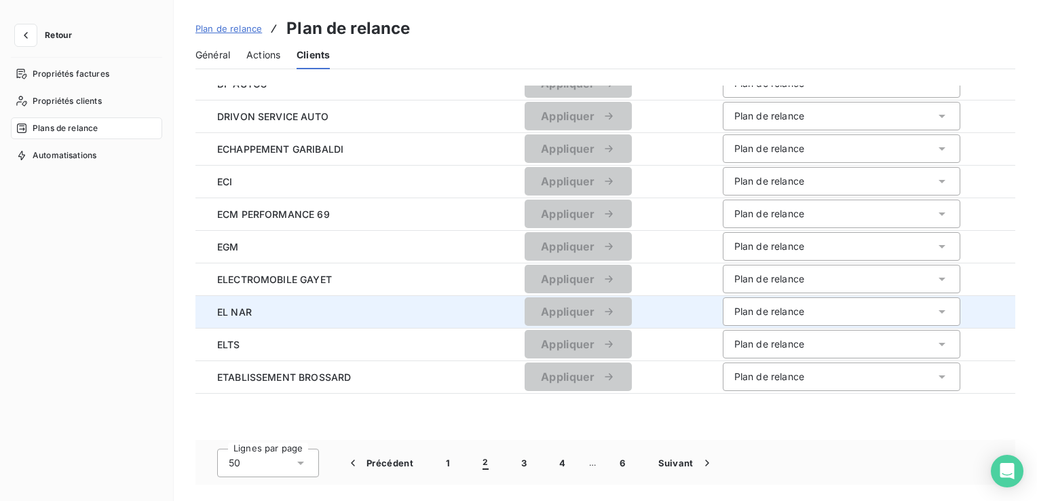
click at [935, 310] on icon at bounding box center [942, 312] width 14 height 14
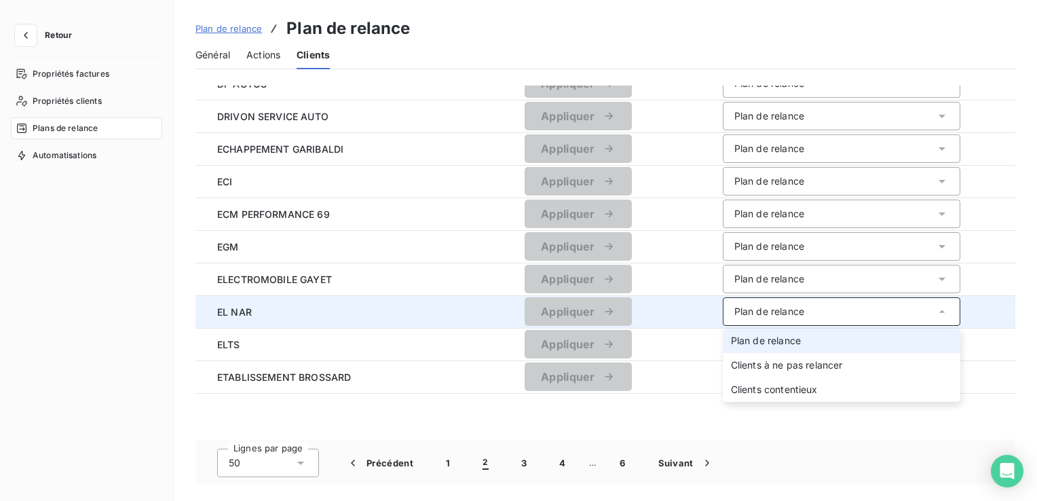
click at [935, 310] on icon at bounding box center [942, 312] width 14 height 14
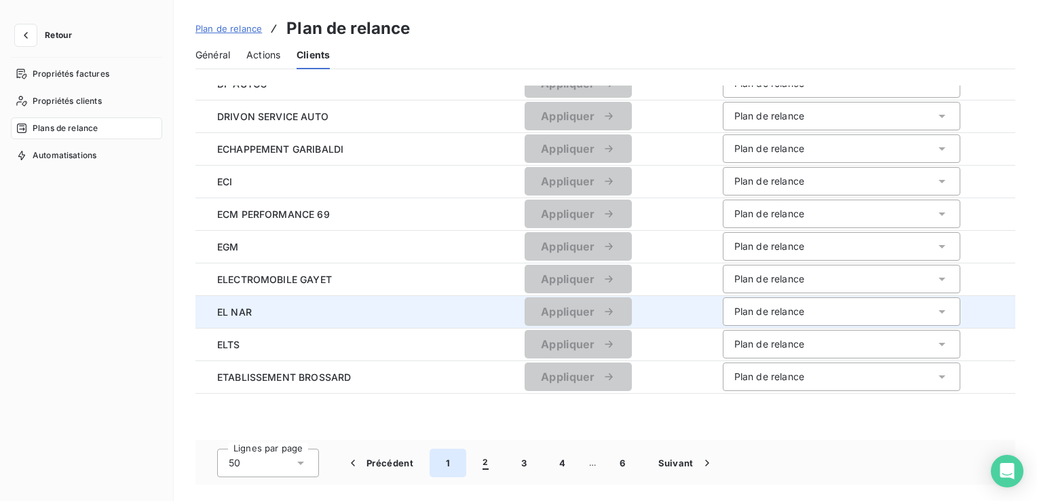
click at [443, 461] on button "1" at bounding box center [448, 463] width 37 height 29
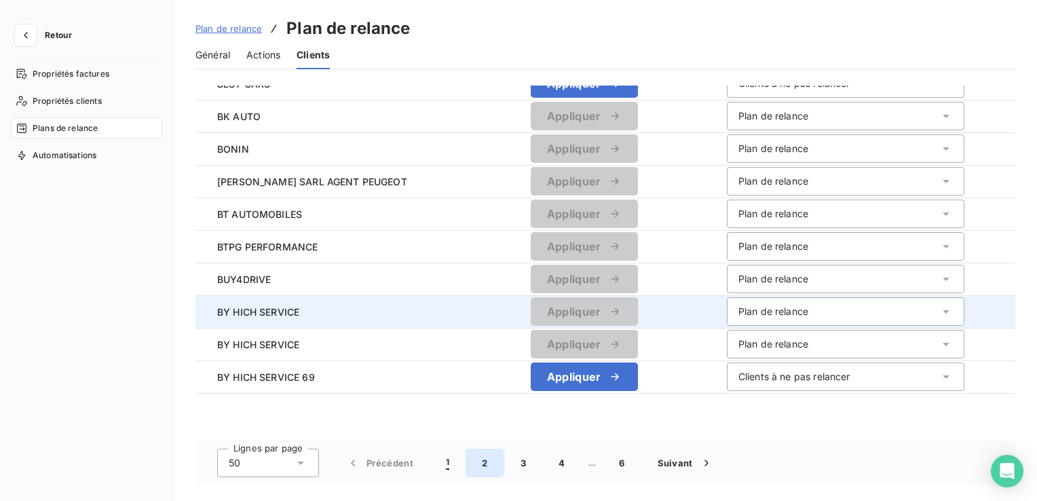
click at [481, 463] on button "2" at bounding box center [485, 463] width 38 height 29
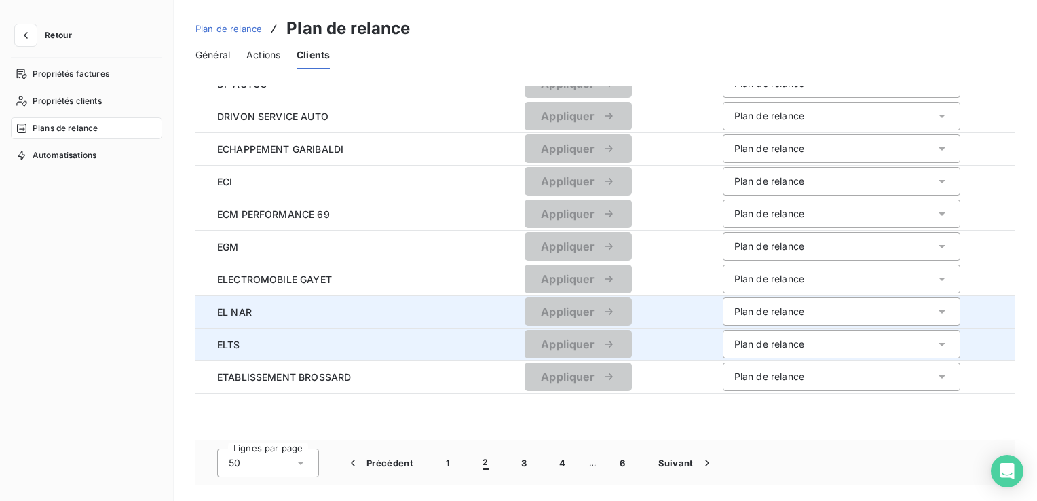
scroll to position [1334, 0]
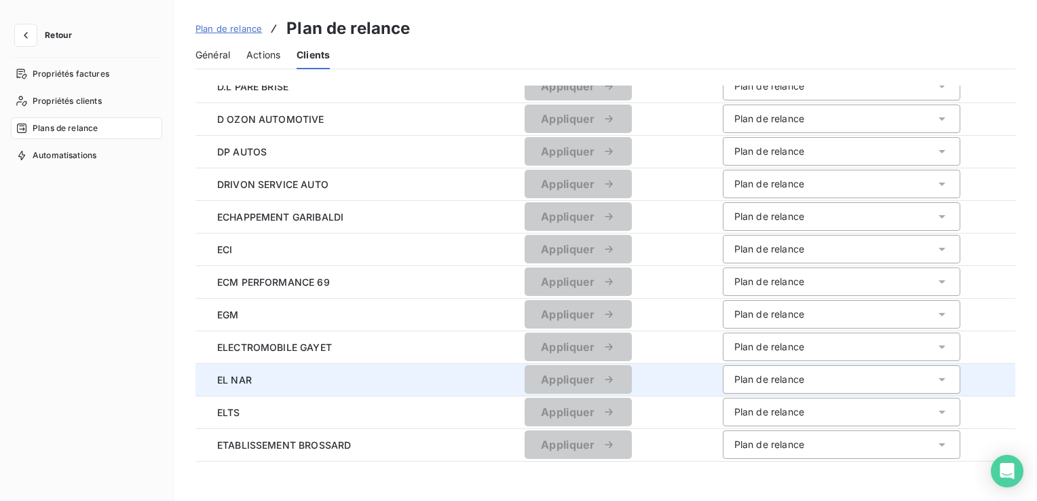
click at [935, 380] on icon at bounding box center [942, 380] width 14 height 14
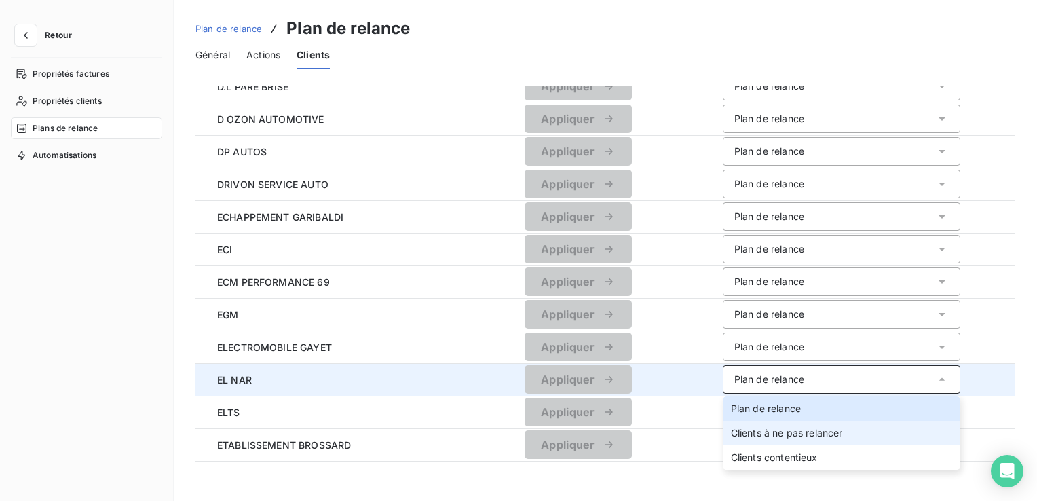
click at [858, 430] on li "Clients à ne pas relancer" at bounding box center [842, 433] width 238 height 24
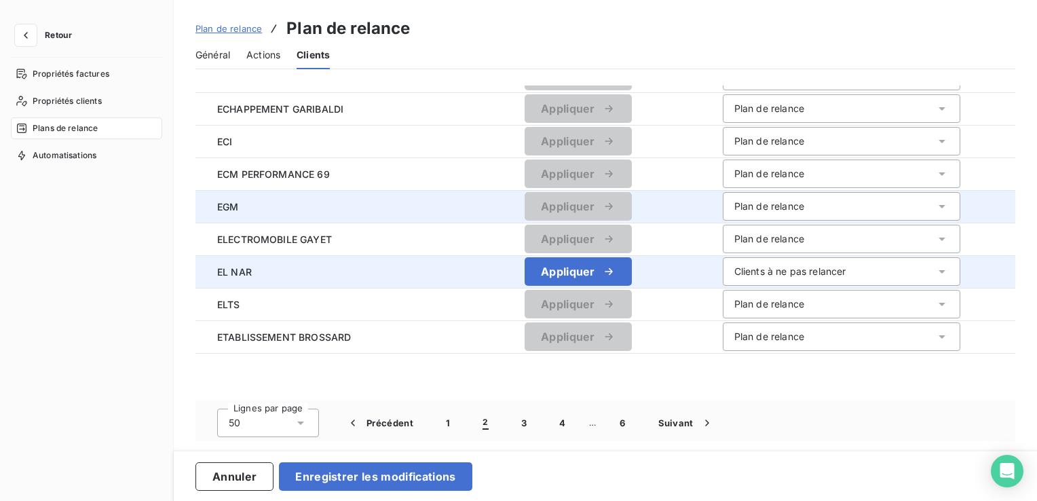
scroll to position [1445, 0]
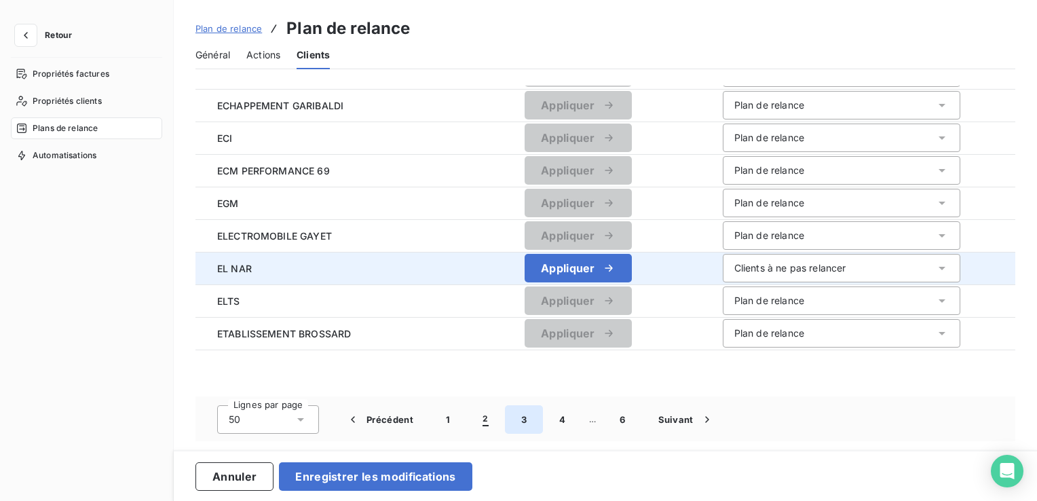
click at [521, 420] on button "3" at bounding box center [524, 419] width 38 height 29
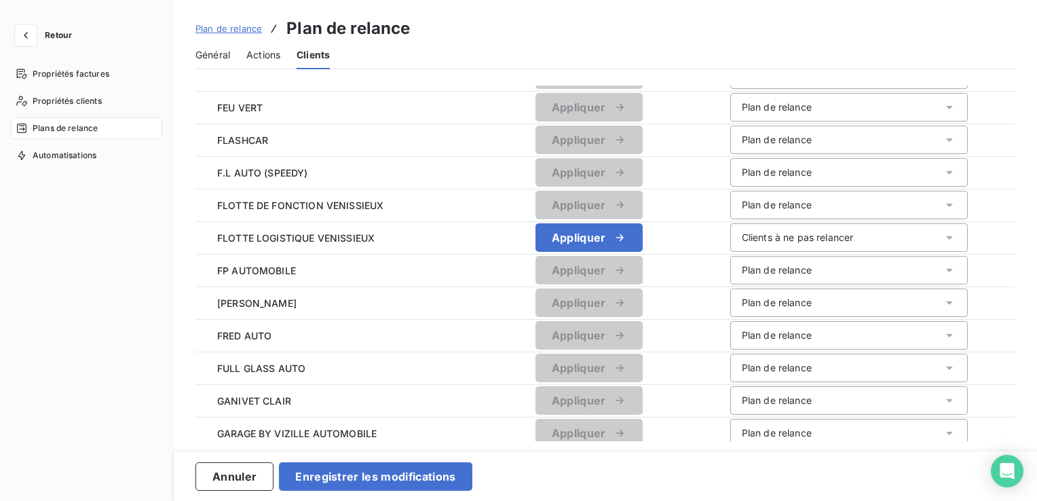
scroll to position [543, 0]
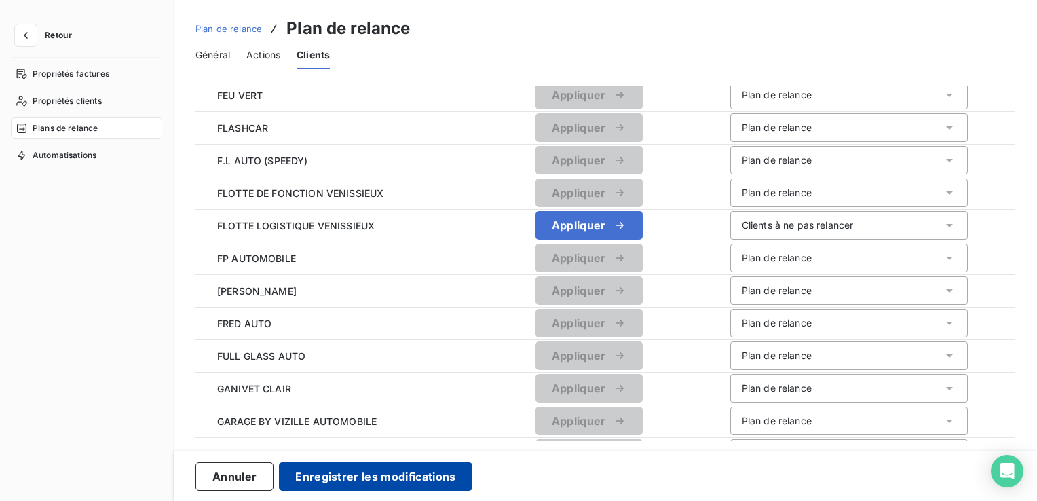
click at [374, 479] on button "Enregistrer les modifications" at bounding box center [375, 476] width 193 height 29
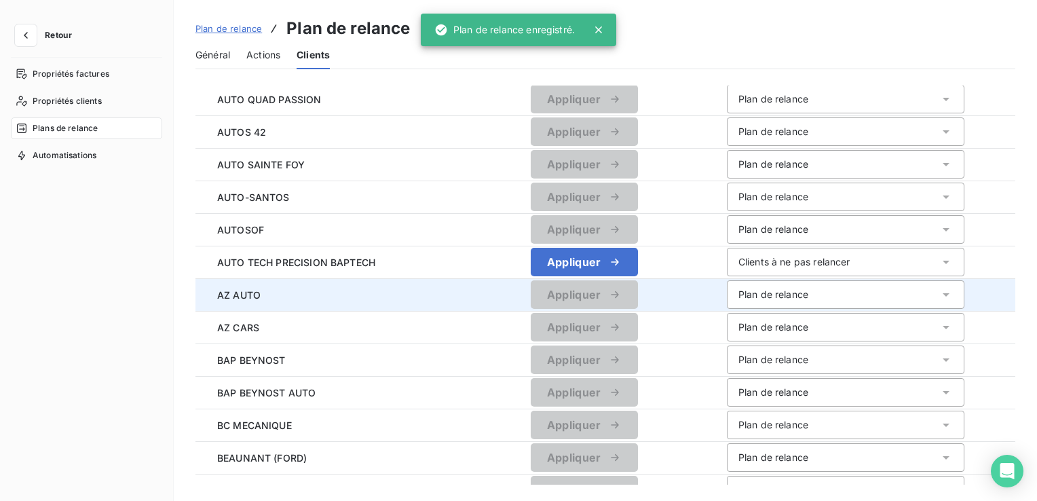
scroll to position [950, 0]
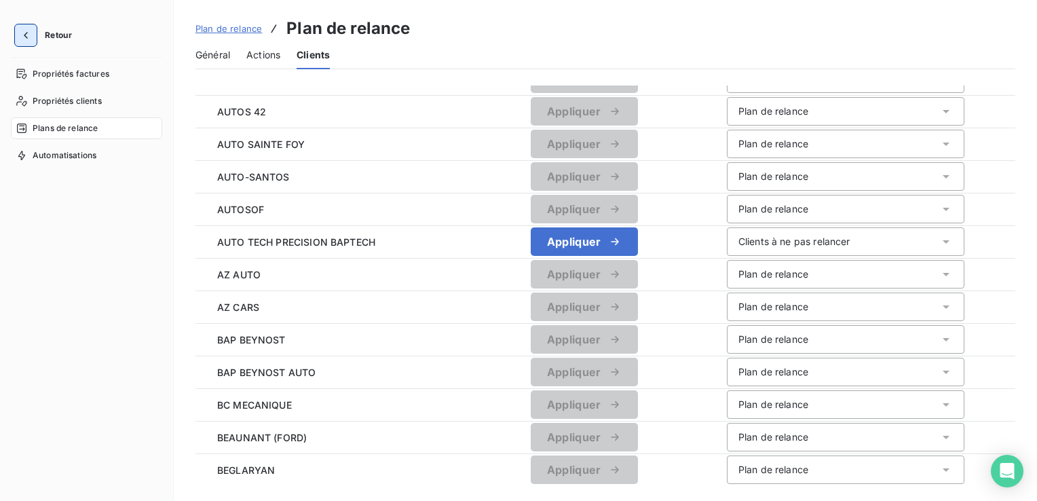
click at [24, 39] on icon "button" at bounding box center [26, 36] width 14 height 14
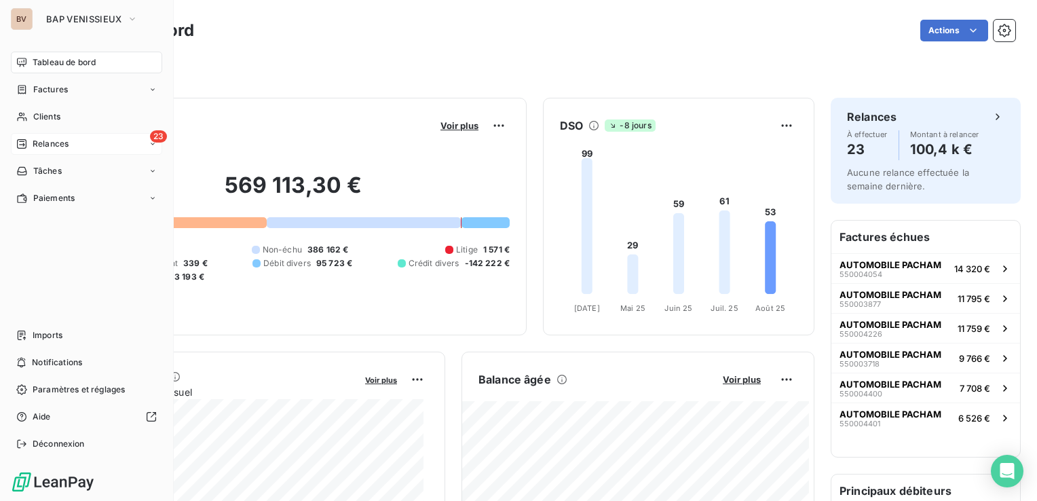
click at [26, 140] on icon at bounding box center [21, 143] width 11 height 11
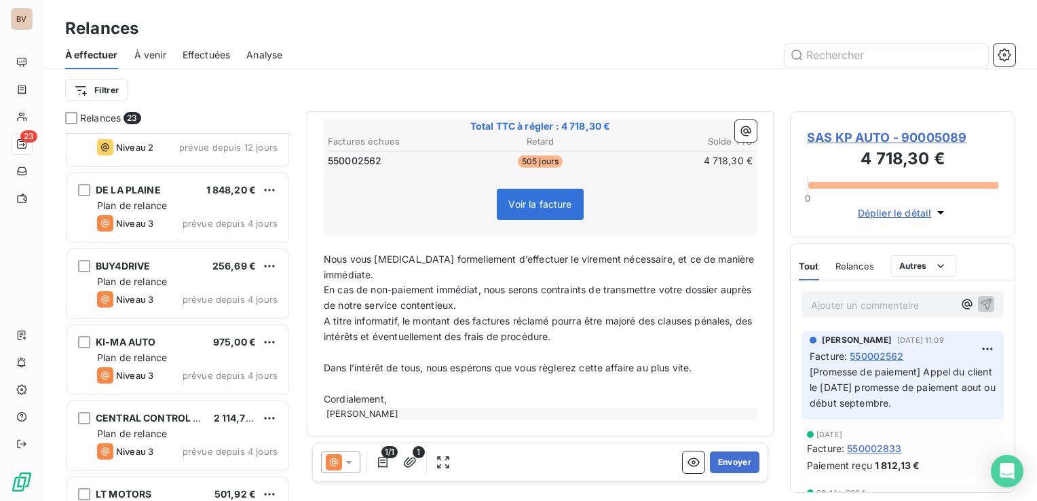
scroll to position [950, 0]
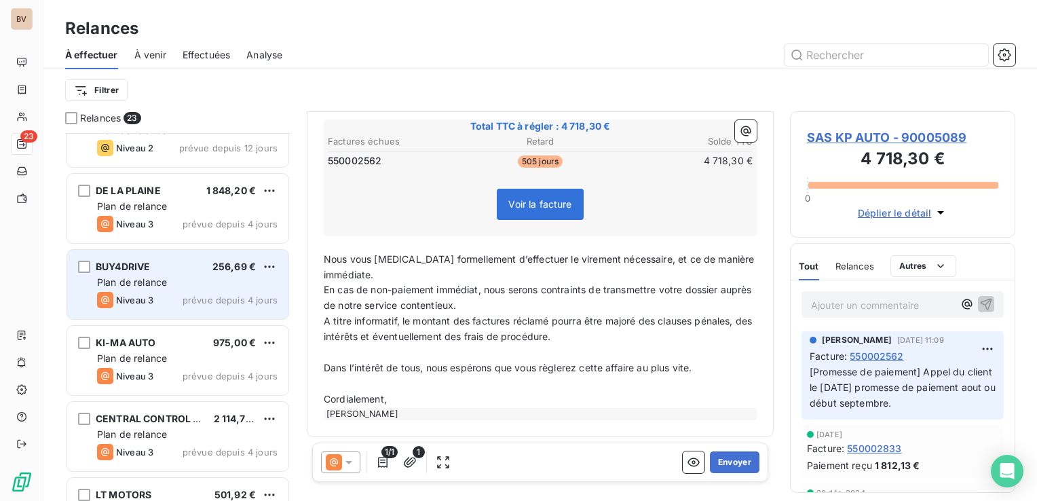
click at [167, 279] on span "Plan de relance" at bounding box center [132, 282] width 70 height 12
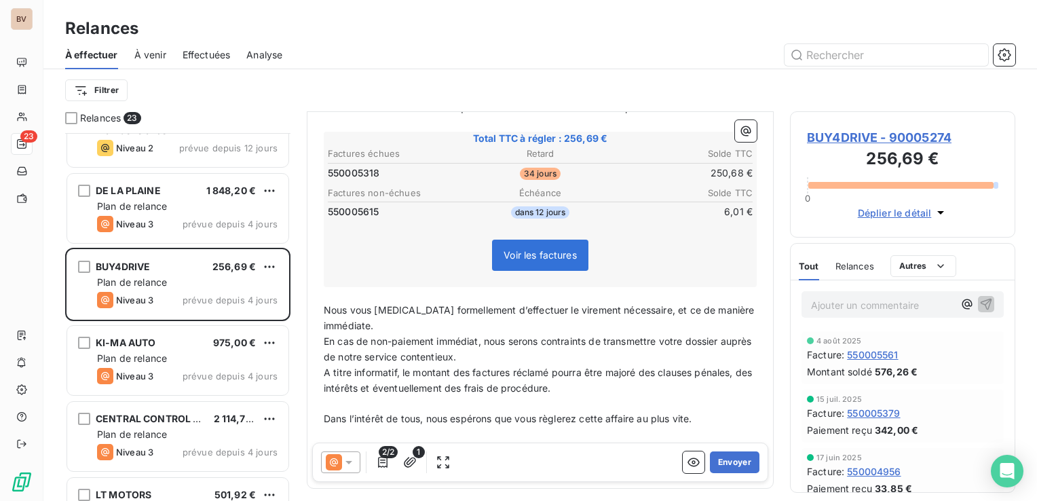
scroll to position [204, 0]
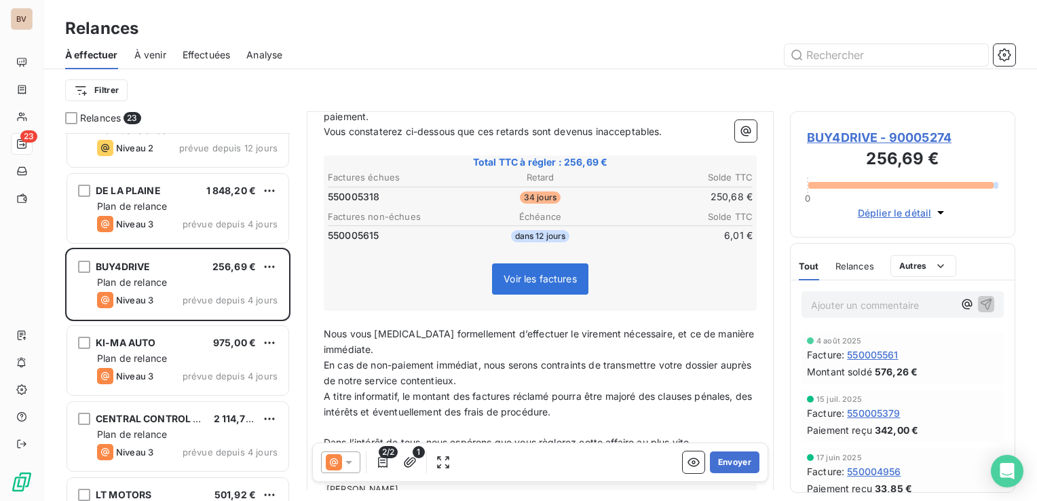
click at [348, 458] on icon at bounding box center [349, 462] width 14 height 14
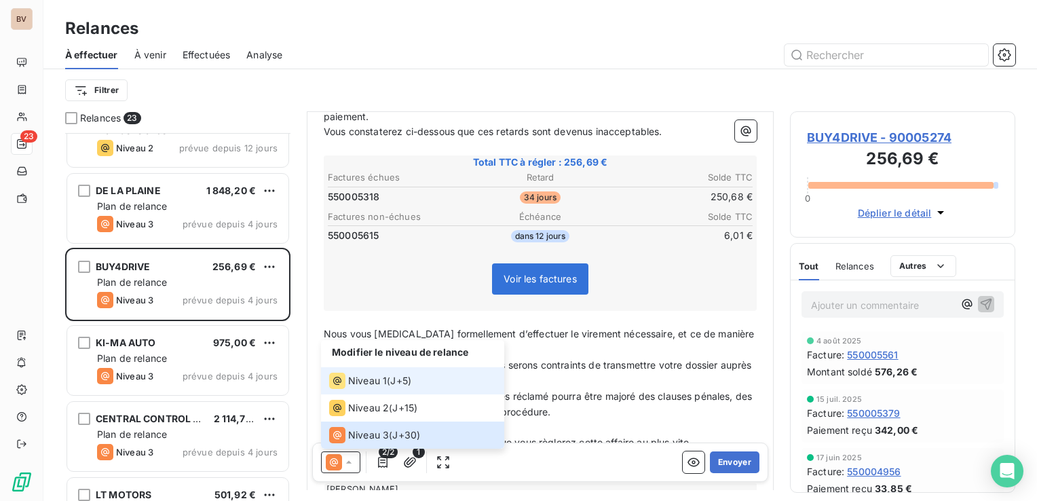
click at [373, 379] on span "Niveau 1" at bounding box center [367, 381] width 39 height 14
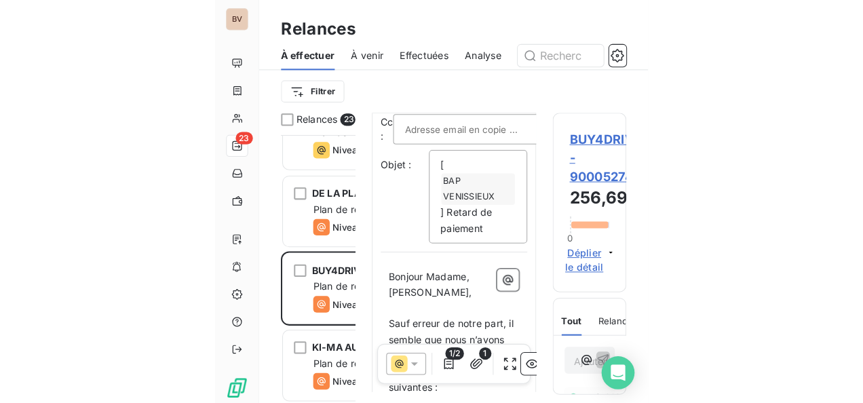
scroll to position [259, 171]
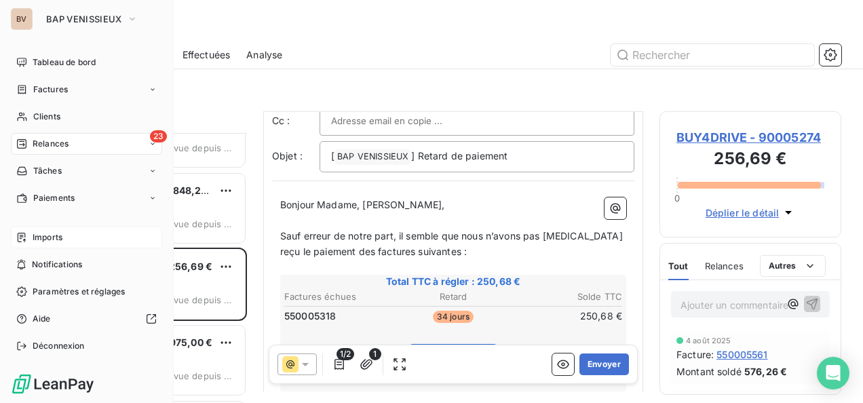
click at [62, 234] on span "Imports" at bounding box center [48, 237] width 30 height 12
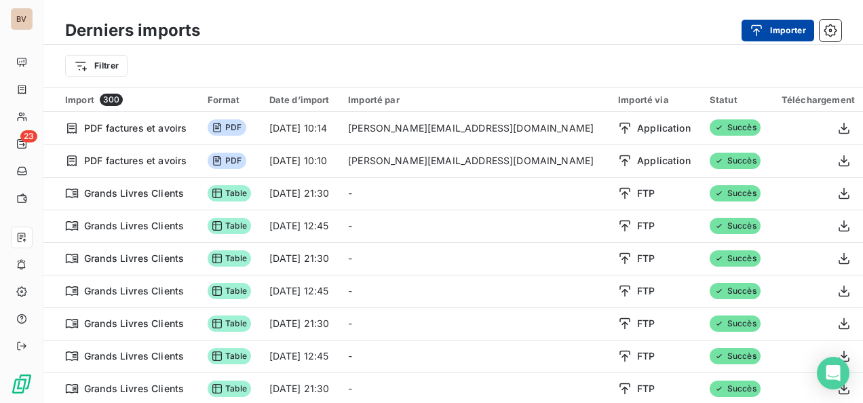
click at [794, 33] on button "Importer" at bounding box center [778, 31] width 73 height 22
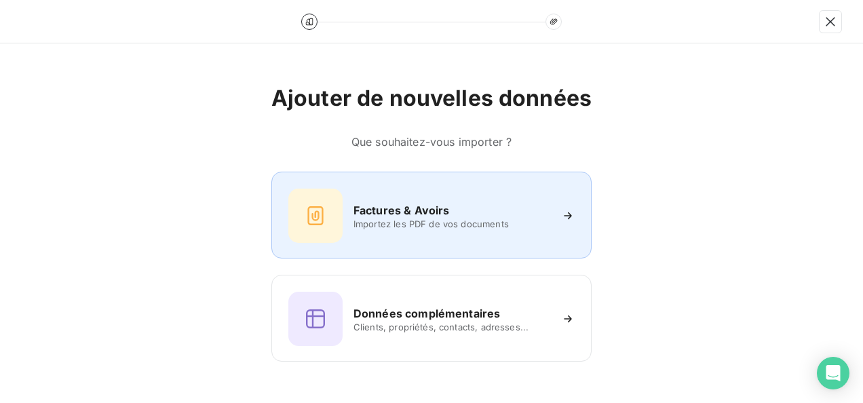
click at [384, 217] on h6 "Factures & Avoirs" at bounding box center [402, 210] width 96 height 16
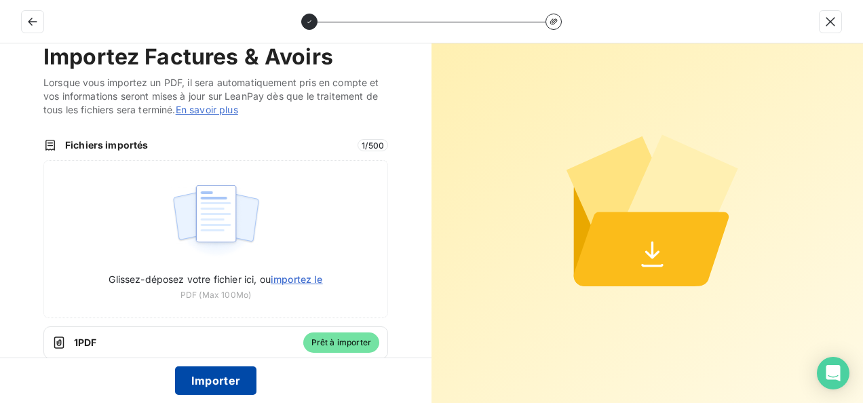
scroll to position [44, 0]
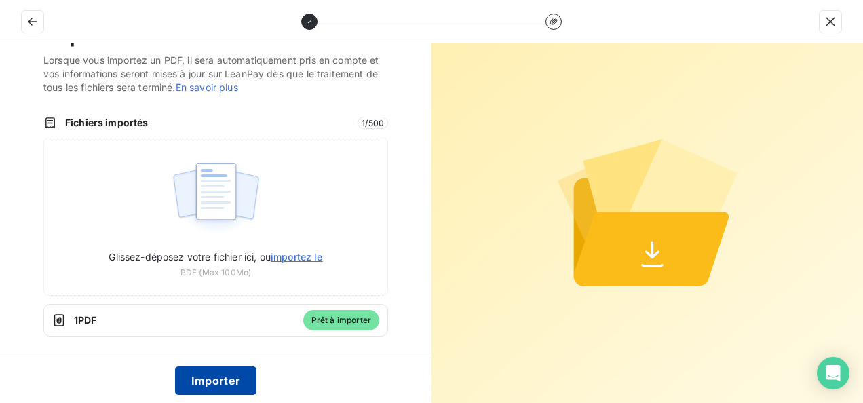
click at [210, 386] on button "Importer" at bounding box center [216, 381] width 82 height 29
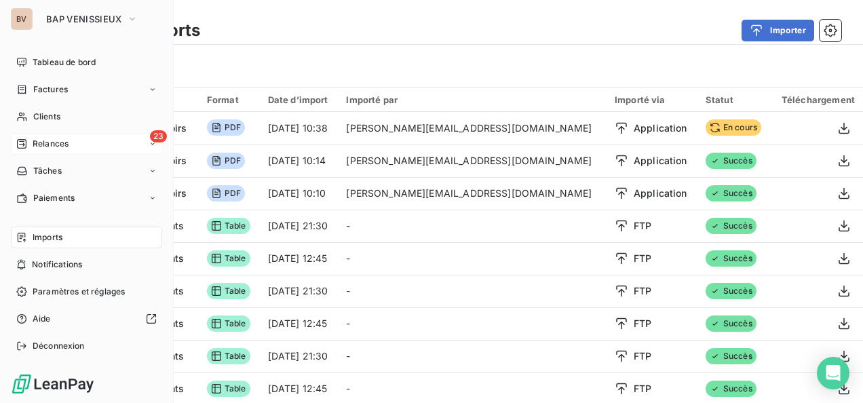
click at [39, 140] on span "Relances" at bounding box center [51, 144] width 36 height 12
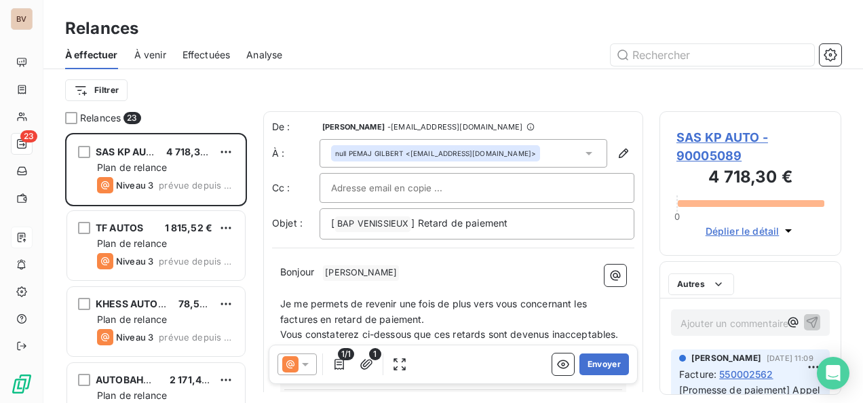
scroll to position [259, 171]
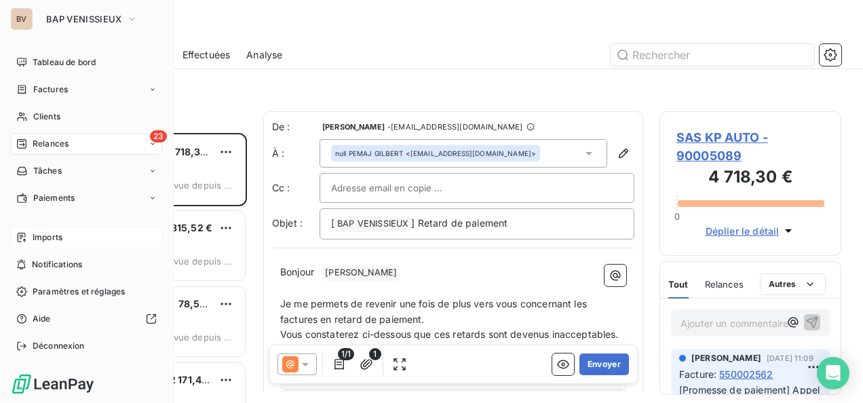
click at [58, 143] on span "Relances" at bounding box center [51, 144] width 36 height 12
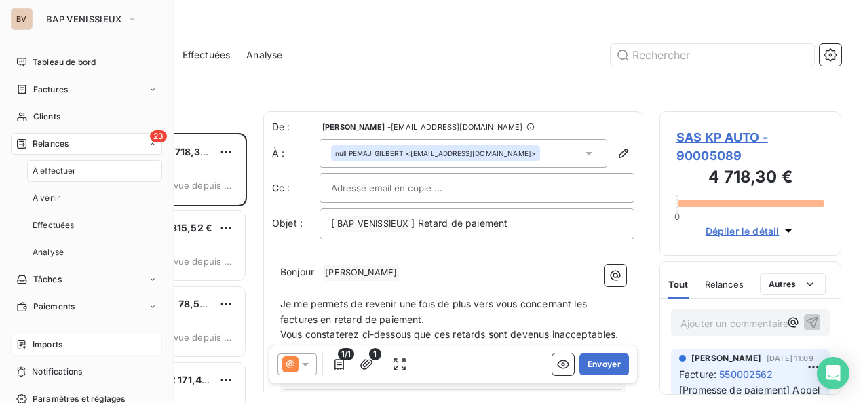
click at [75, 349] on div "Imports" at bounding box center [86, 345] width 151 height 22
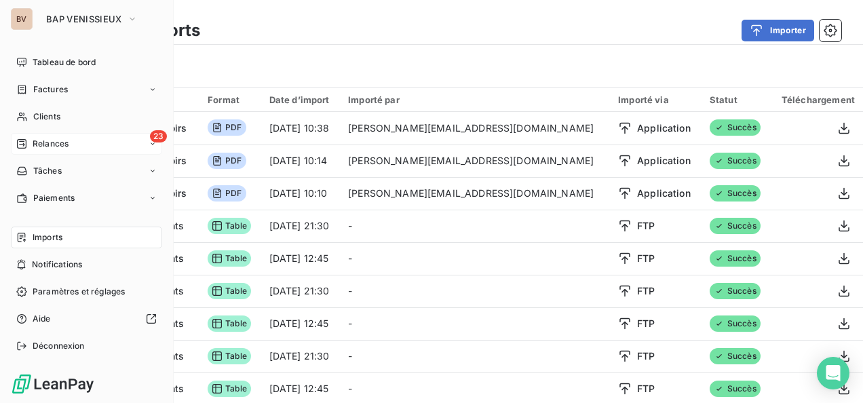
click at [43, 148] on span "Relances" at bounding box center [51, 144] width 36 height 12
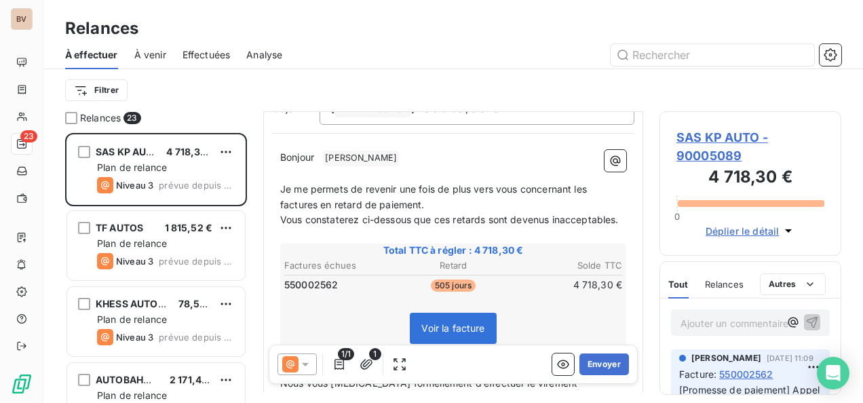
scroll to position [137, 0]
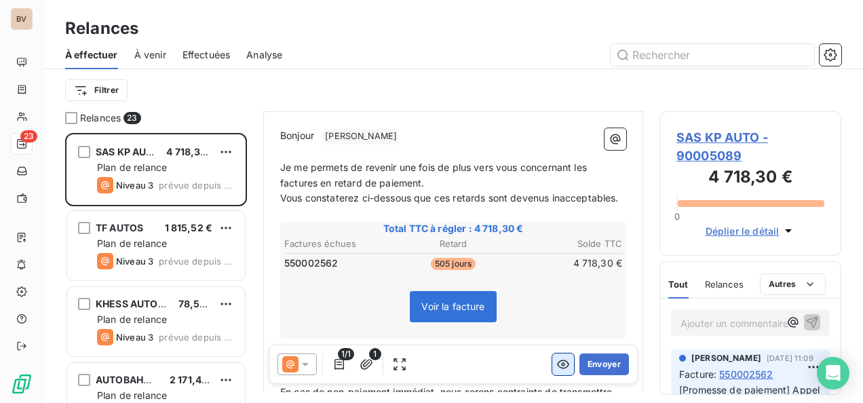
click at [557, 364] on icon "button" at bounding box center [563, 364] width 12 height 9
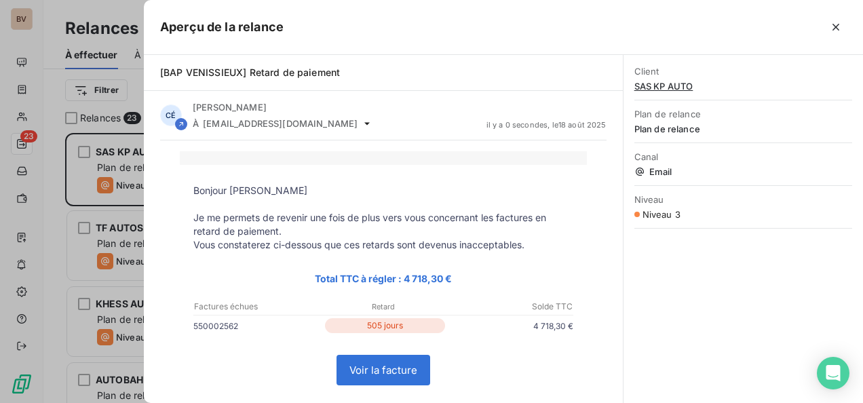
click at [392, 369] on link "Voir la facture" at bounding box center [383, 370] width 92 height 29
click at [837, 27] on icon "button" at bounding box center [836, 27] width 7 height 7
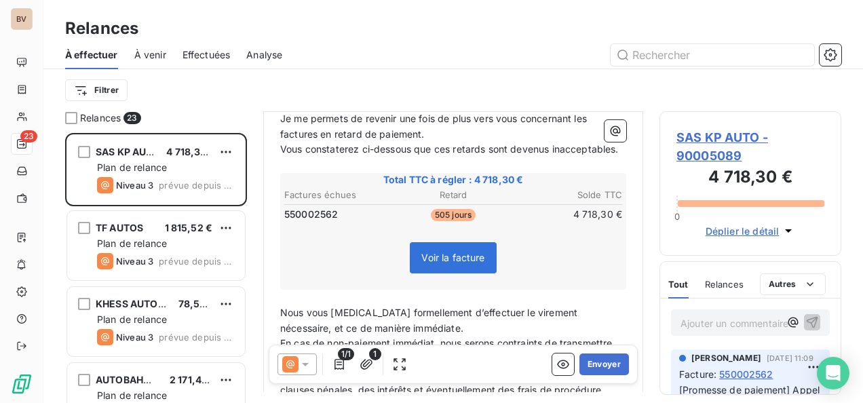
scroll to position [205, 0]
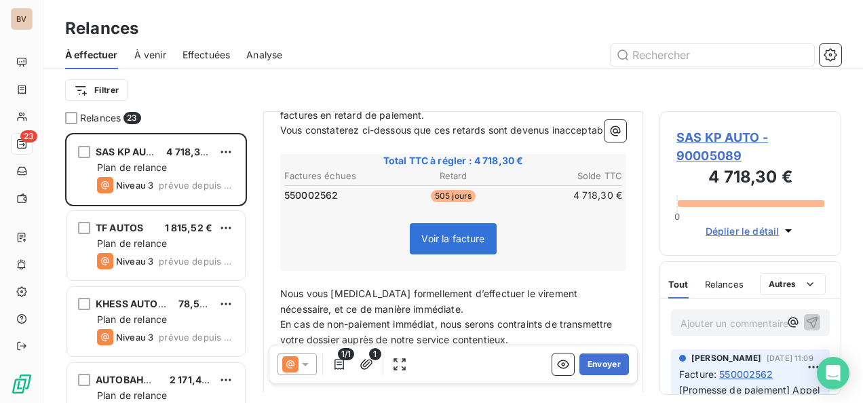
click at [301, 362] on icon at bounding box center [306, 365] width 14 height 14
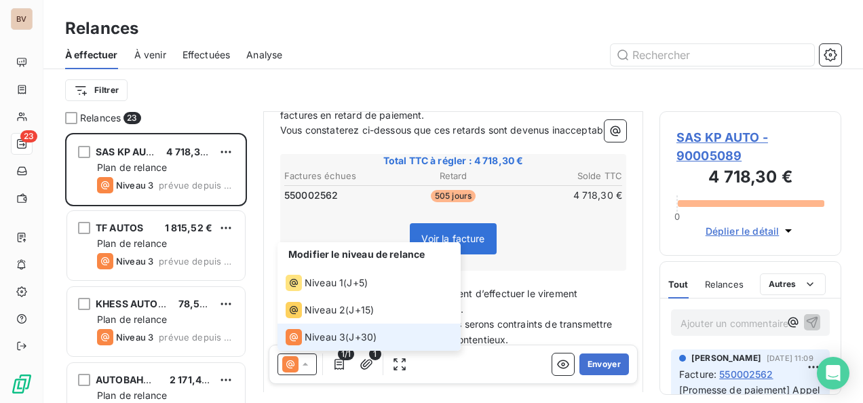
click at [304, 364] on icon at bounding box center [305, 364] width 5 height 3
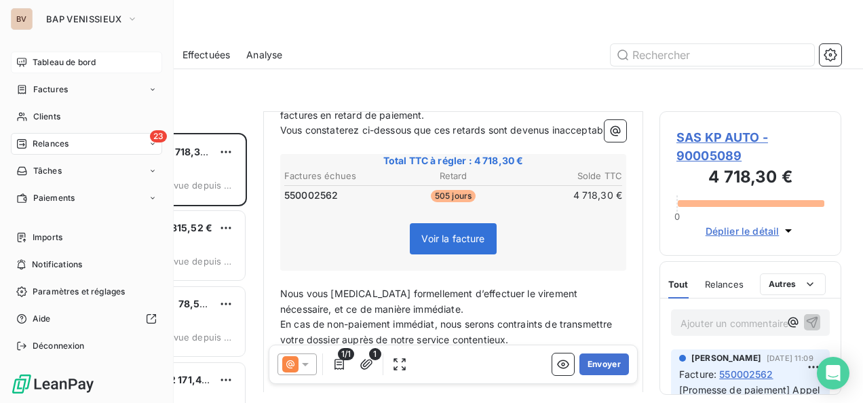
click at [51, 68] on span "Tableau de bord" at bounding box center [64, 62] width 63 height 12
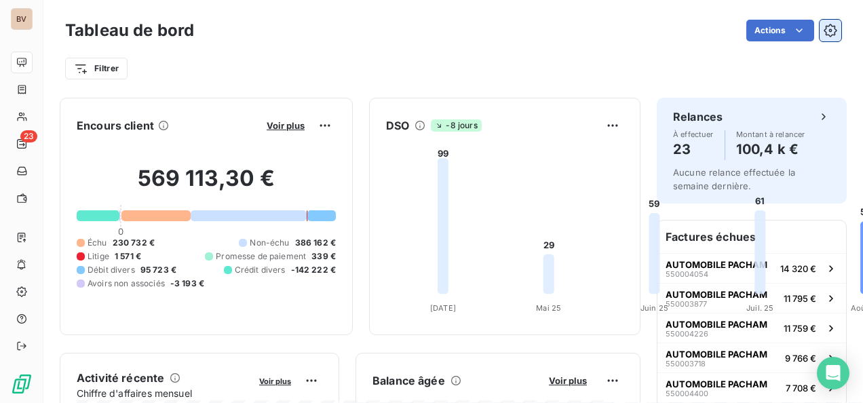
click at [824, 35] on icon "button" at bounding box center [831, 31] width 14 height 14
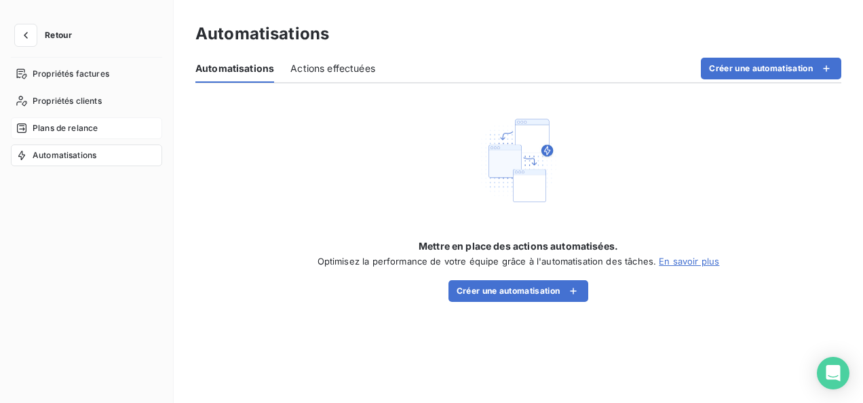
click at [64, 122] on span "Plans de relance" at bounding box center [65, 128] width 65 height 12
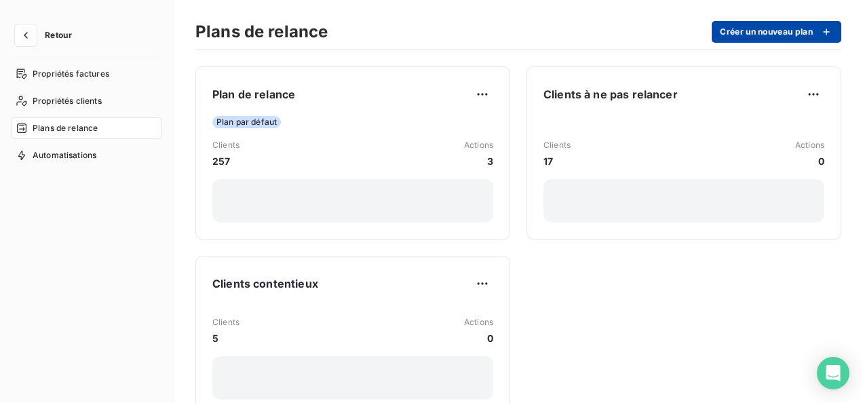
click at [755, 24] on button "Créer un nouveau plan" at bounding box center [777, 32] width 130 height 22
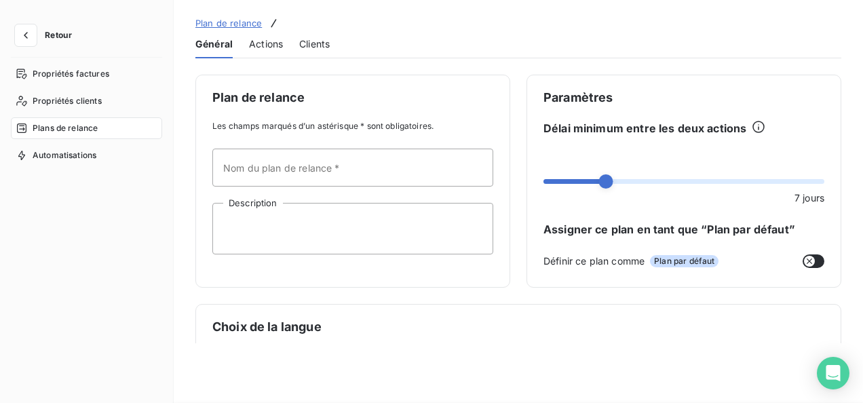
type input "Nouveau plan"
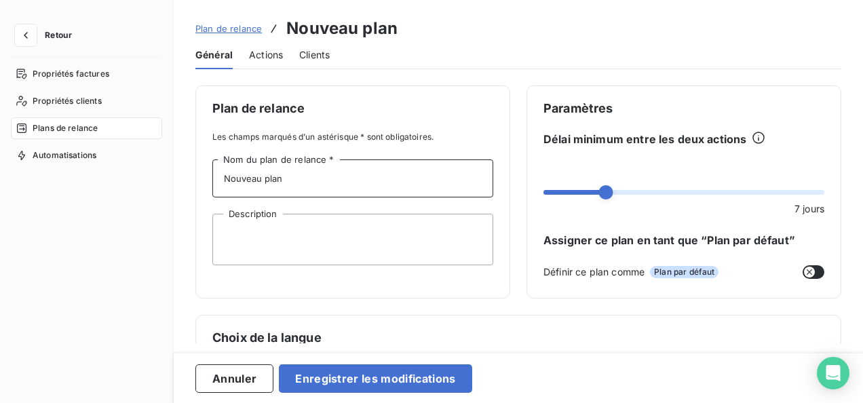
click at [299, 179] on input "Nouveau plan" at bounding box center [352, 179] width 281 height 38
click at [286, 227] on textarea "Description" at bounding box center [352, 240] width 281 height 52
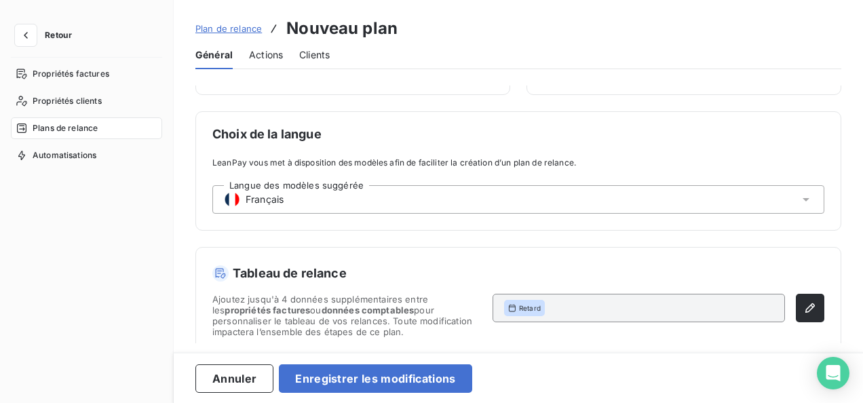
scroll to position [213, 0]
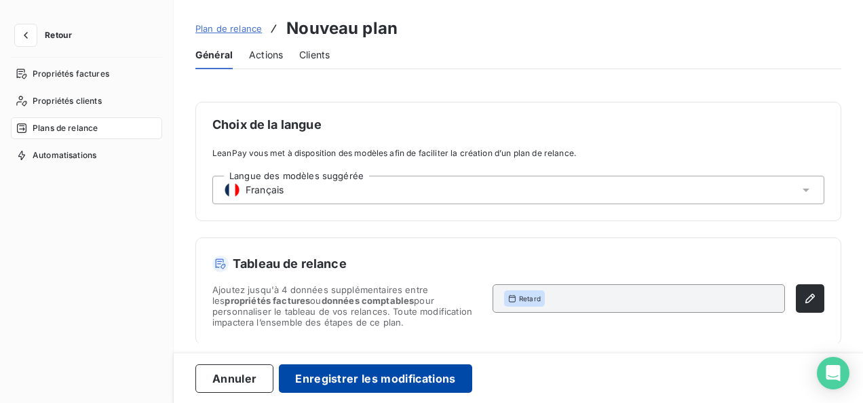
type textarea "Relance spéciale"
click at [392, 377] on button "Enregistrer les modifications" at bounding box center [375, 379] width 193 height 29
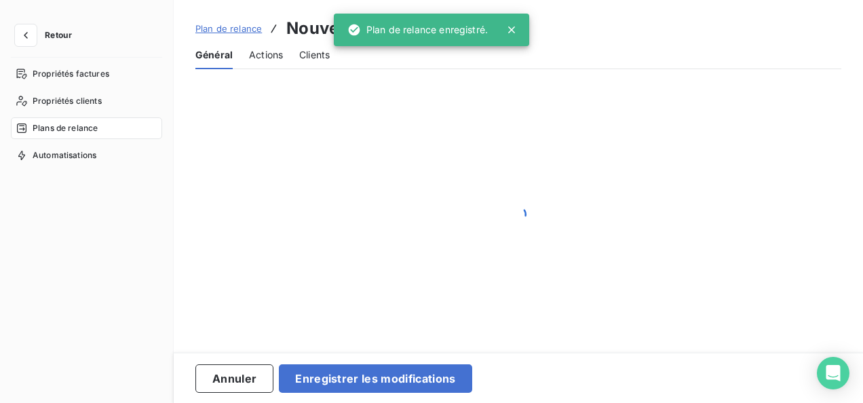
scroll to position [170, 0]
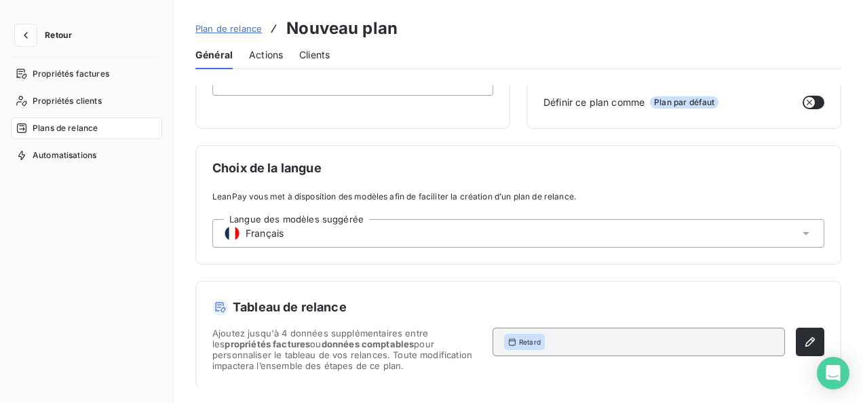
click at [270, 58] on span "Actions" at bounding box center [266, 55] width 34 height 14
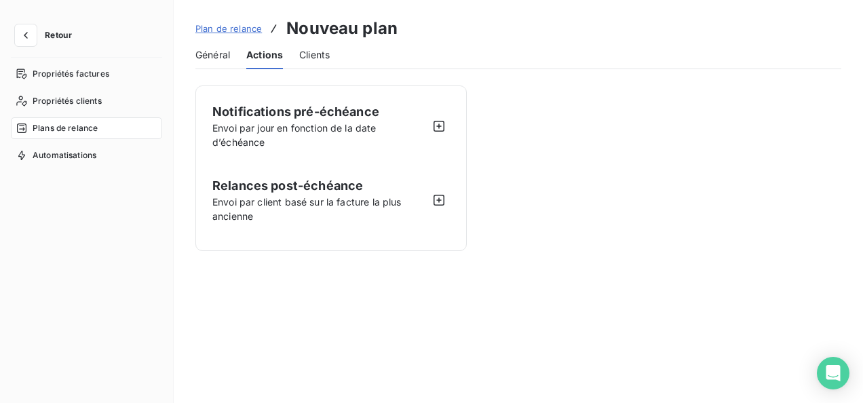
click at [75, 125] on span "Plans de relance" at bounding box center [65, 128] width 65 height 12
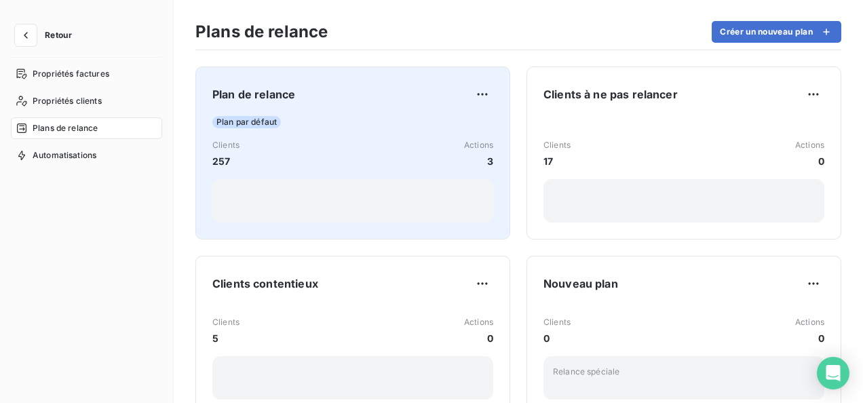
scroll to position [34, 0]
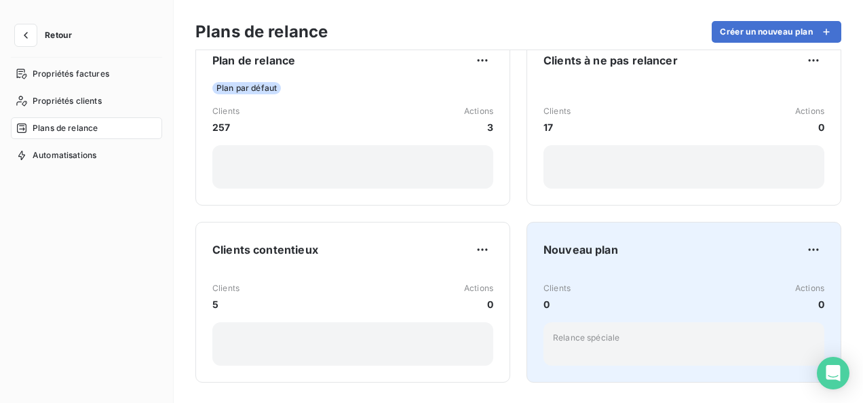
click at [574, 242] on span "Nouveau plan" at bounding box center [581, 250] width 75 height 16
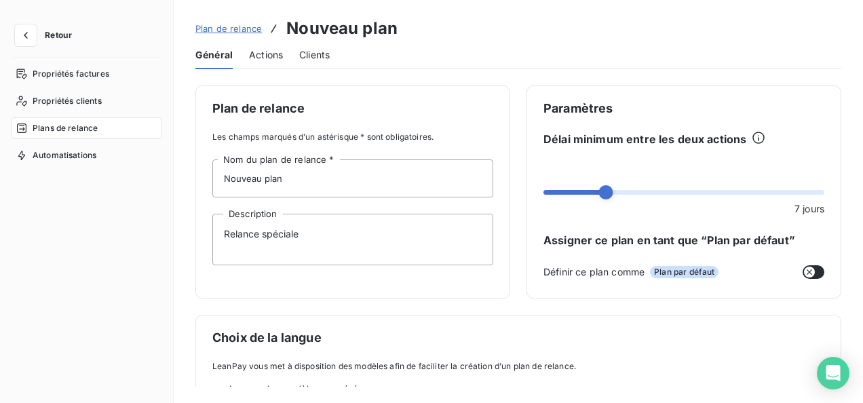
click at [272, 52] on span "Actions" at bounding box center [266, 55] width 34 height 14
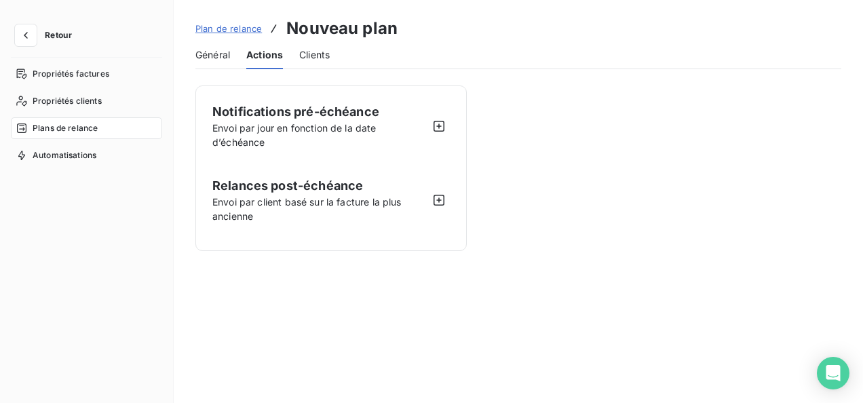
click at [310, 56] on span "Clients" at bounding box center [314, 55] width 31 height 14
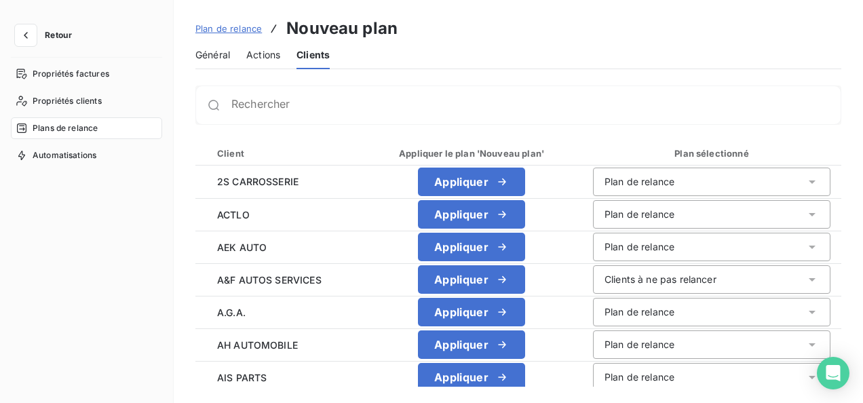
click at [46, 128] on span "Plans de relance" at bounding box center [65, 128] width 65 height 12
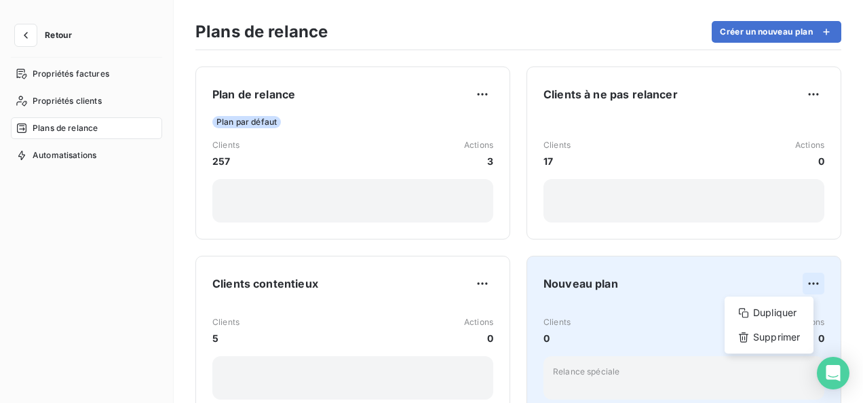
click at [809, 281] on html "Retour Propriétés factures Propriétés clients Plans de relance Automatisations …" at bounding box center [431, 201] width 863 height 403
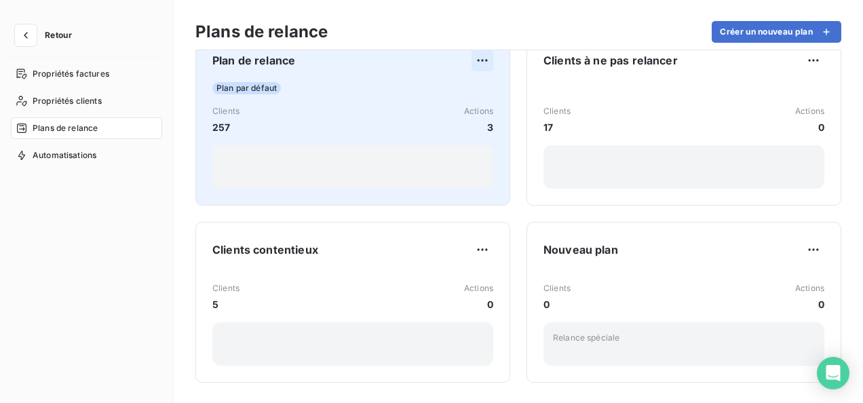
click at [474, 56] on html "Retour Propriétés factures Propriétés clients Plans de relance Automatisations …" at bounding box center [431, 201] width 863 height 403
click at [394, 71] on div "Plan de relance Plan par défaut Clients 257 Actions 3" at bounding box center [352, 119] width 281 height 139
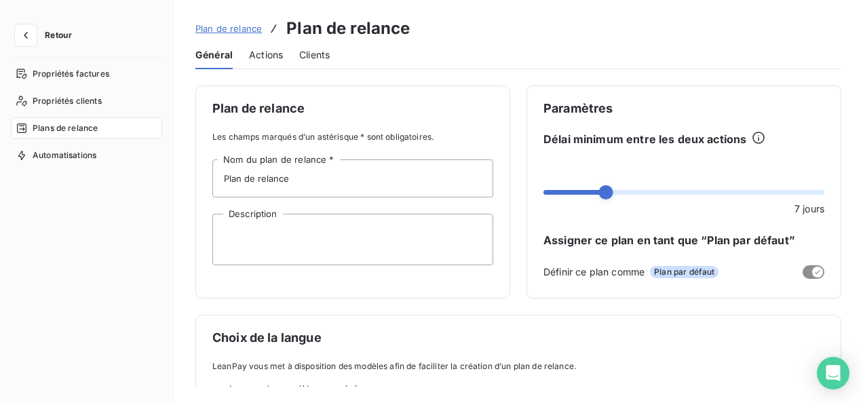
click at [254, 50] on span "Actions" at bounding box center [266, 55] width 34 height 14
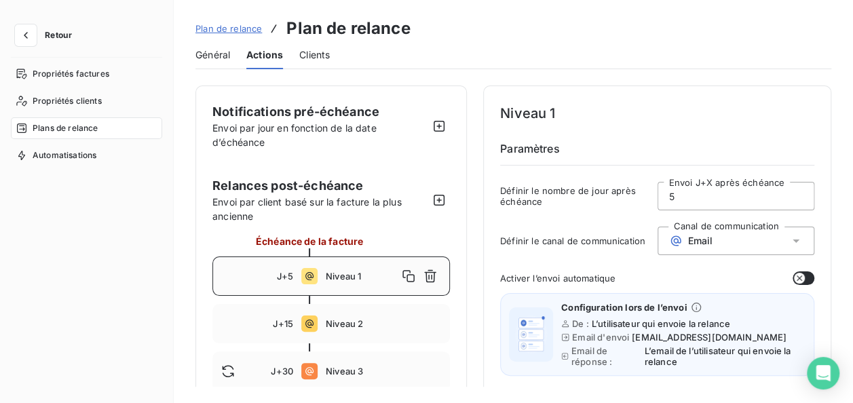
click at [109, 122] on div "Plans de relance" at bounding box center [86, 128] width 151 height 22
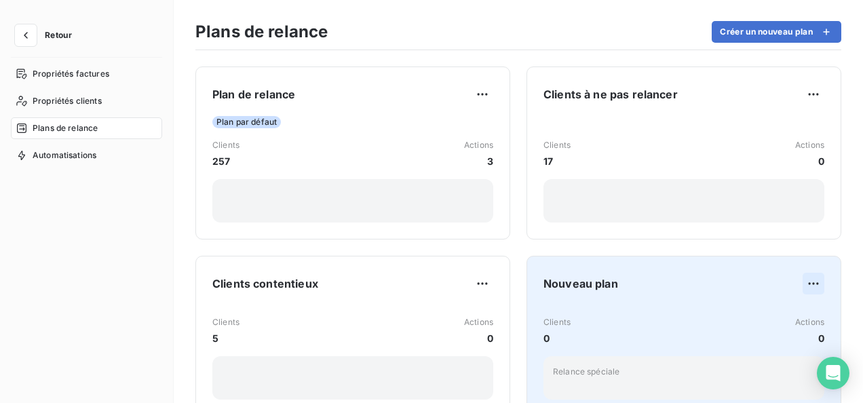
click at [804, 281] on html "Retour Propriétés factures Propriétés clients Plans de relance Automatisations …" at bounding box center [431, 201] width 863 height 403
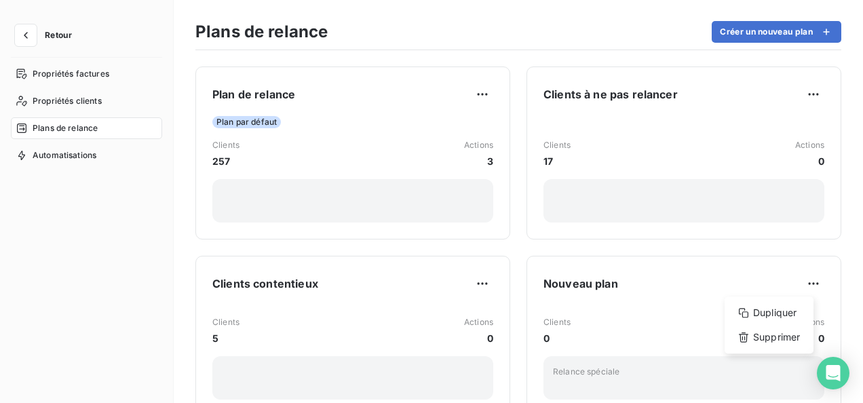
click at [662, 288] on html "Retour Propriétés factures Propriétés clients Plans de relance Automatisations …" at bounding box center [431, 201] width 863 height 403
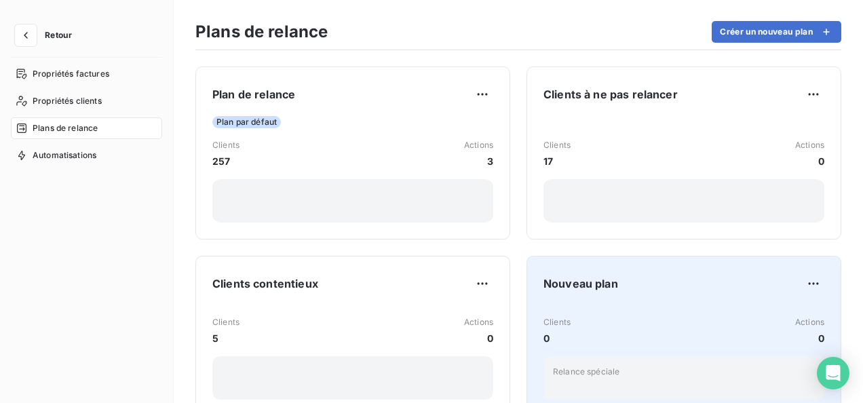
click at [635, 287] on div "Nouveau plan" at bounding box center [684, 284] width 281 height 22
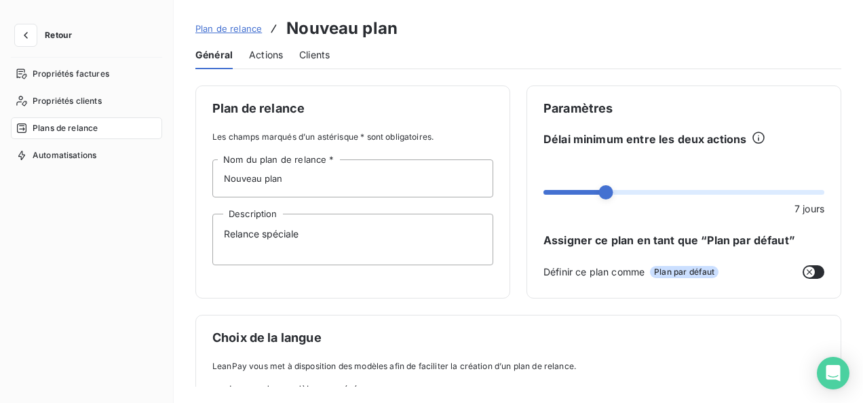
click at [274, 52] on span "Actions" at bounding box center [266, 55] width 34 height 14
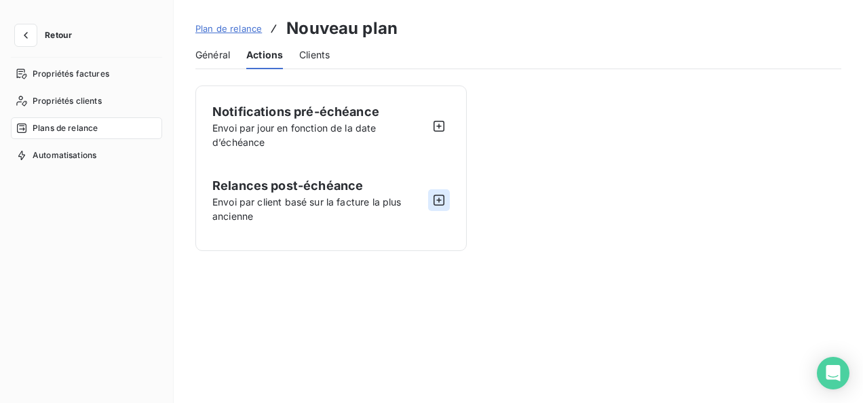
click at [441, 197] on icon "button" at bounding box center [439, 200] width 14 height 14
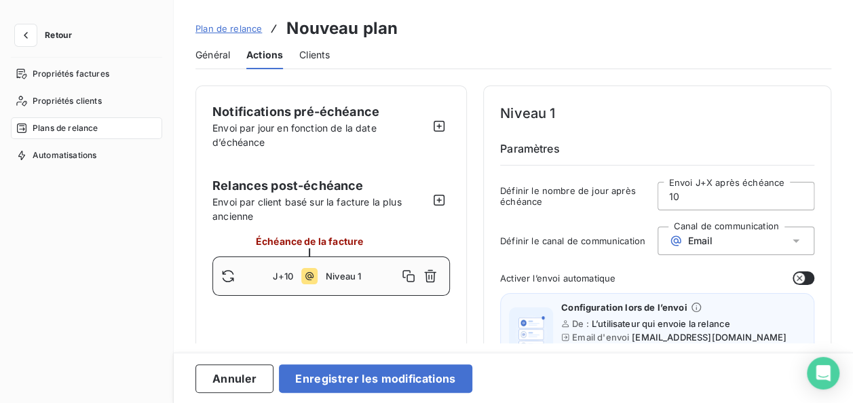
click at [287, 272] on span "J+10" at bounding box center [283, 276] width 20 height 11
click at [690, 193] on input "10" at bounding box center [736, 196] width 156 height 27
type input "1"
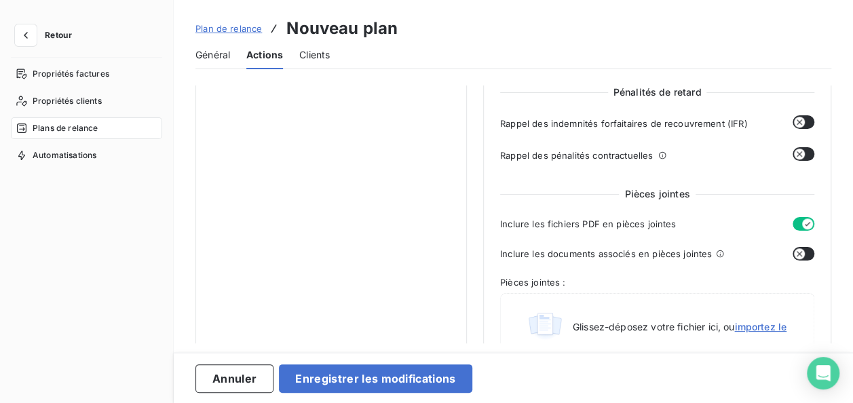
scroll to position [611, 0]
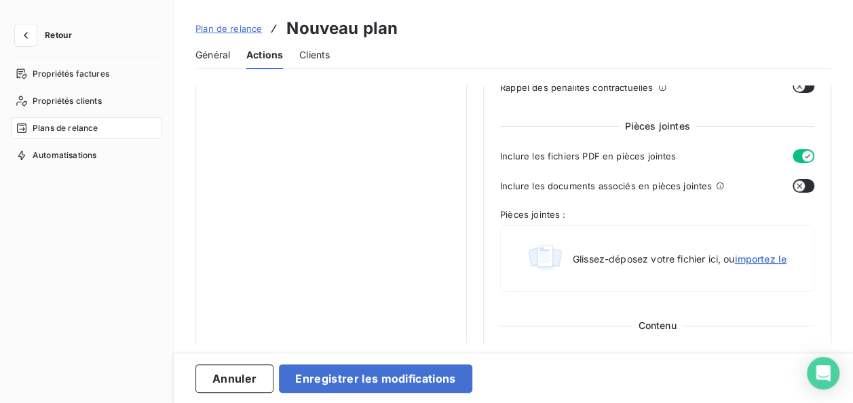
click at [795, 182] on icon "button" at bounding box center [799, 186] width 11 height 11
type input "1"
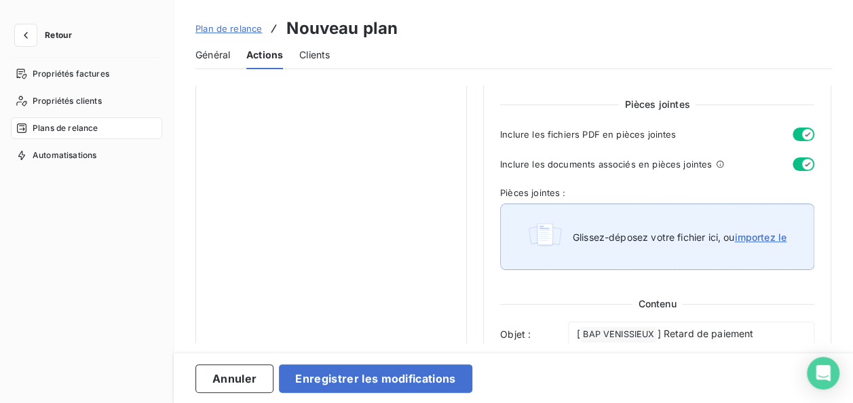
click at [758, 238] on span "importez le" at bounding box center [760, 237] width 52 height 12
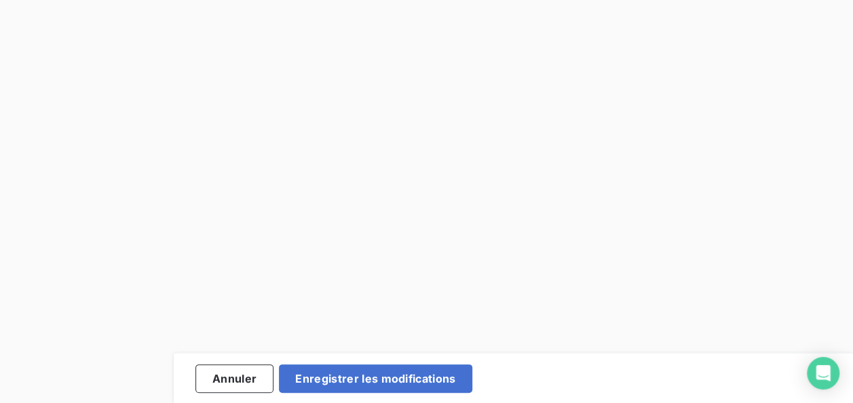
type input "C:\fakepath\RIB BAP.pdf"
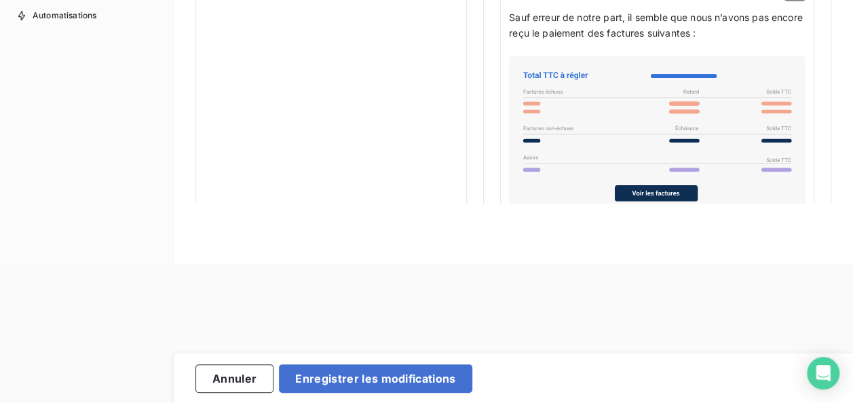
scroll to position [1018, 0]
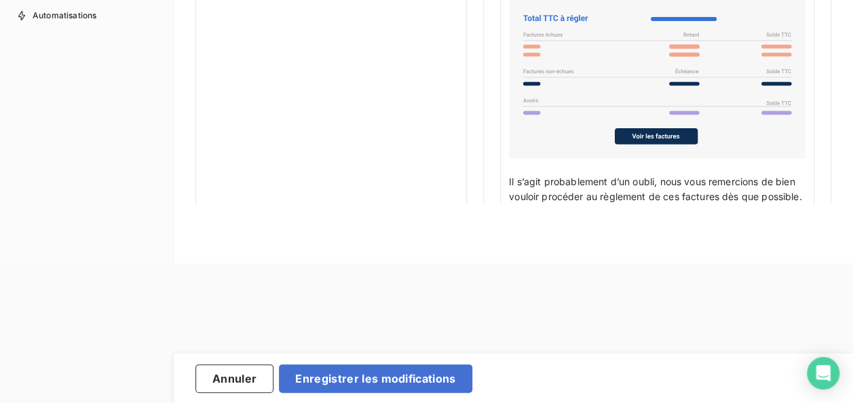
click at [622, 203] on div "Plan de relance Nouveau plan Général Actions Clients Notifications pré-échéance…" at bounding box center [513, 61] width 679 height 403
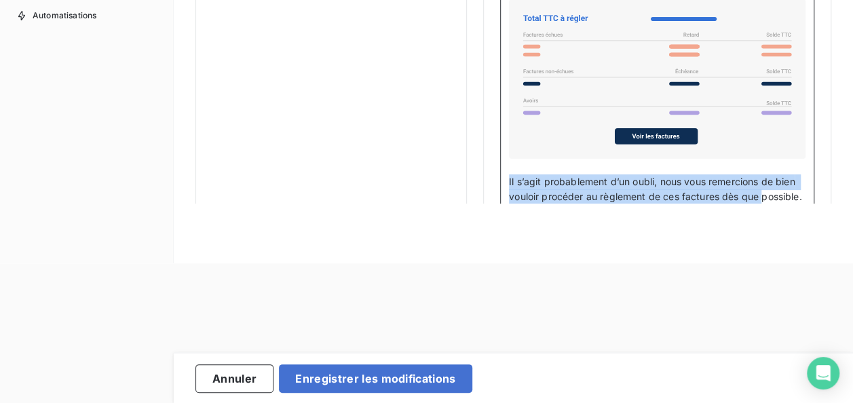
drag, startPoint x: 769, startPoint y: 187, endPoint x: 506, endPoint y: 178, distance: 263.5
click at [506, 178] on div "Bonjour Civilité du contact ﻿ Nom de famille du contact ﻿ ﻿ ﻿ Sauf erreur de no…" at bounding box center [657, 113] width 314 height 403
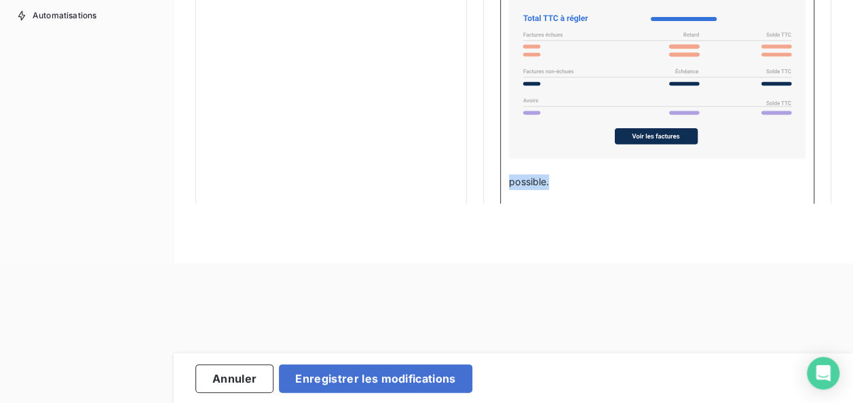
drag, startPoint x: 553, startPoint y: 179, endPoint x: 494, endPoint y: 176, distance: 59.2
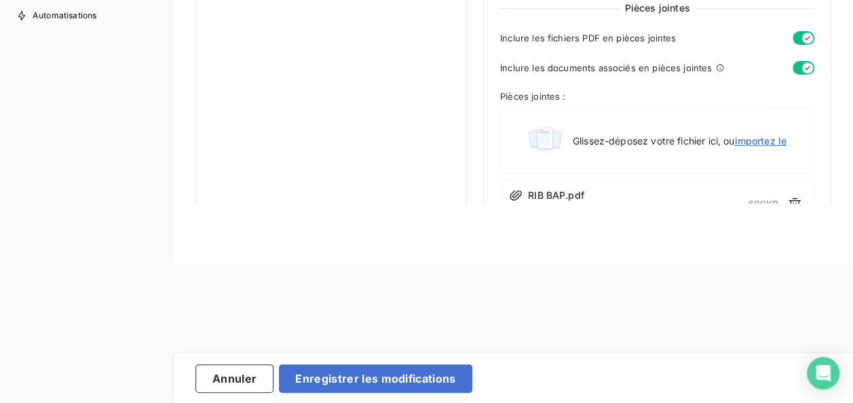
scroll to position [567, 0]
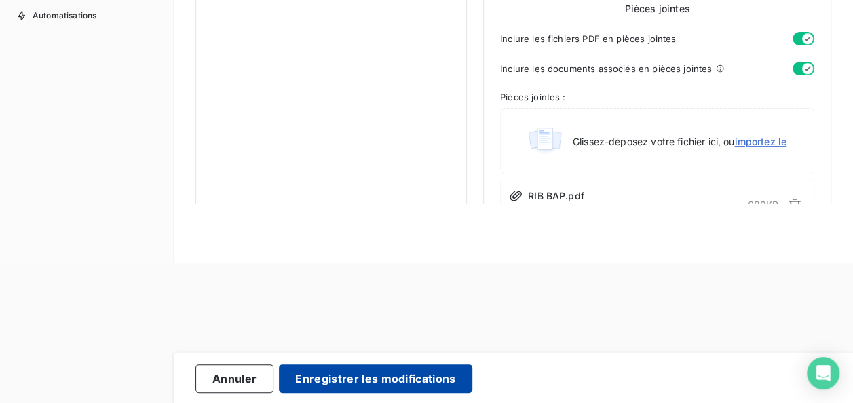
click at [398, 376] on button "Enregistrer les modifications" at bounding box center [375, 379] width 193 height 29
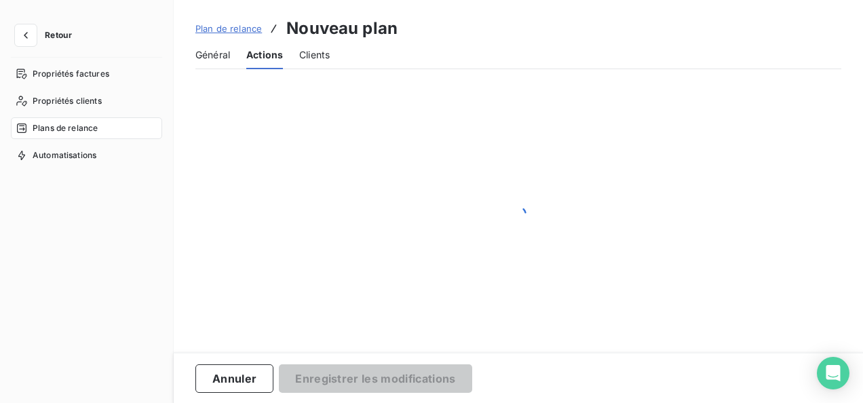
scroll to position [0, 0]
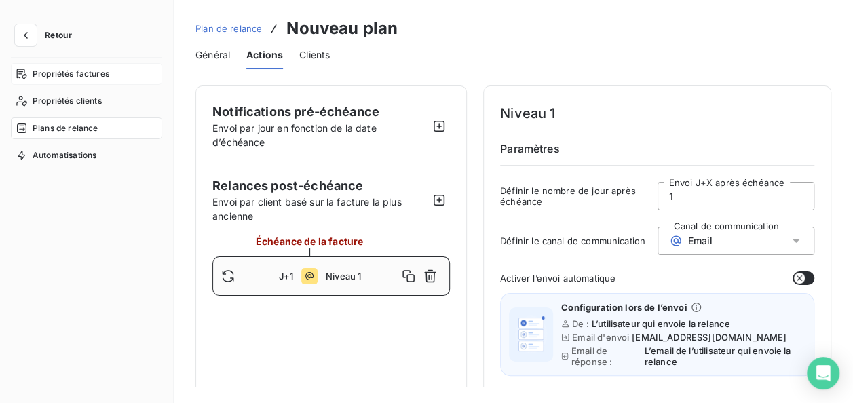
click at [76, 75] on span "Propriétés factures" at bounding box center [71, 74] width 77 height 12
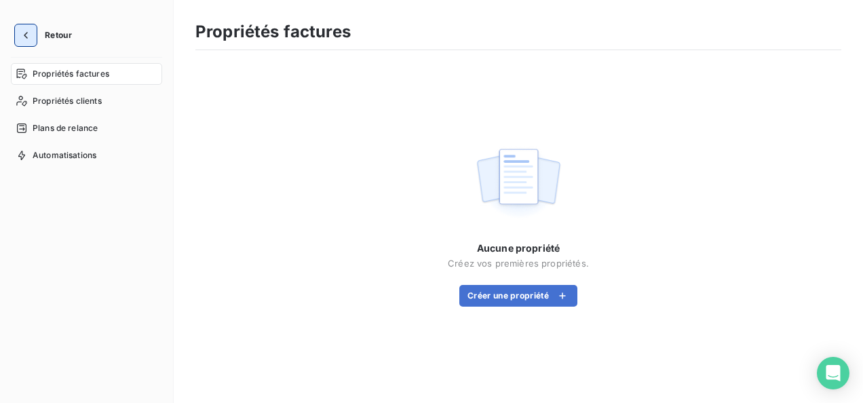
click at [29, 37] on icon "button" at bounding box center [26, 36] width 14 height 14
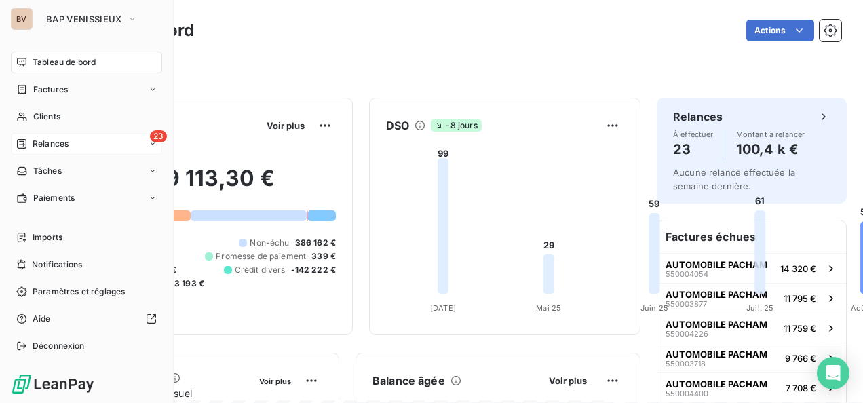
click at [67, 148] on span "Relances" at bounding box center [51, 144] width 36 height 12
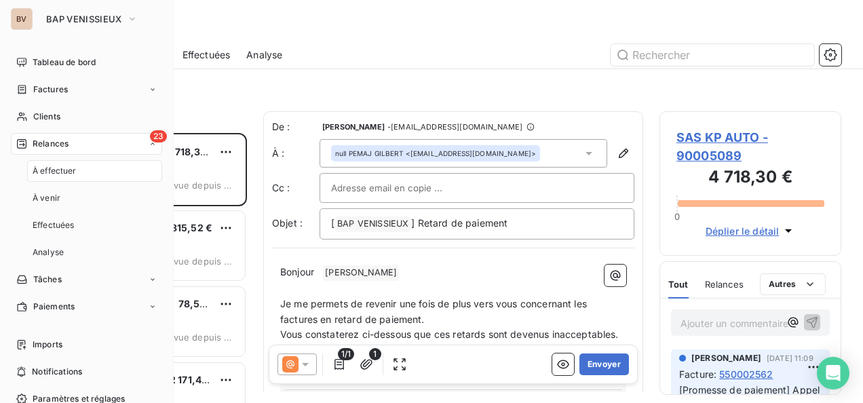
scroll to position [259, 171]
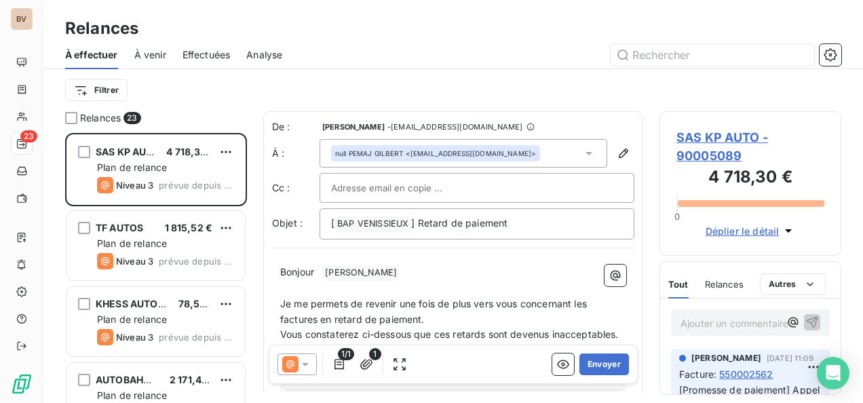
click at [305, 365] on icon at bounding box center [305, 364] width 7 height 3
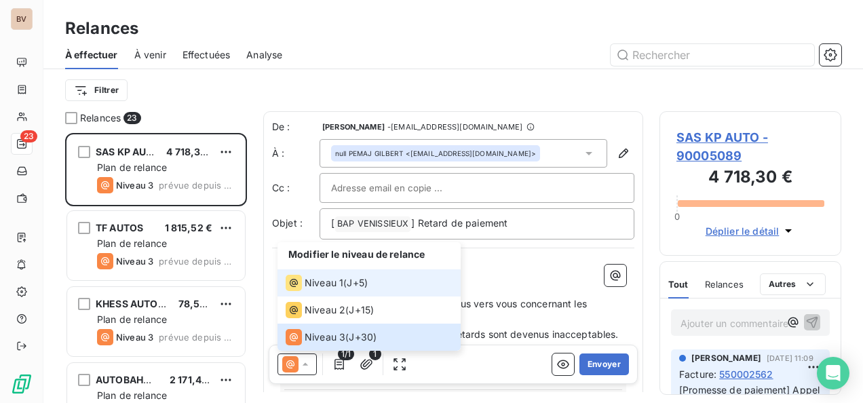
scroll to position [1, 0]
click at [331, 282] on span "Niveau 1" at bounding box center [324, 283] width 39 height 14
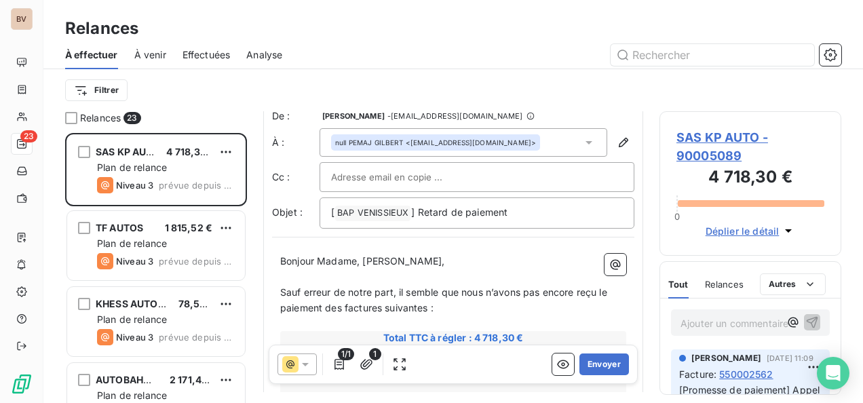
scroll to position [0, 0]
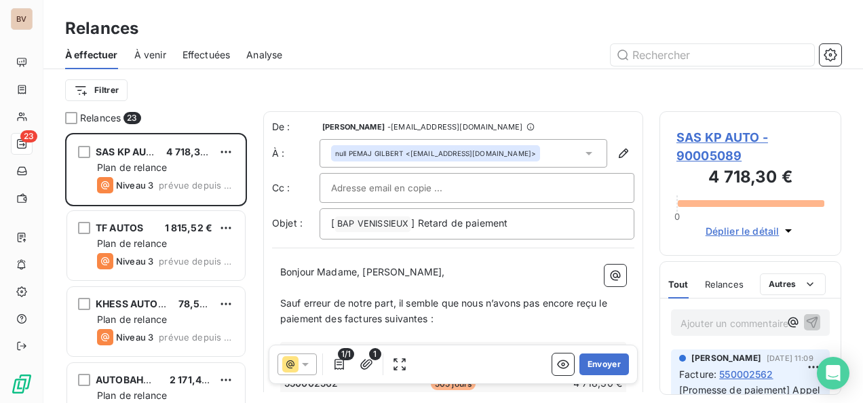
click at [310, 367] on icon at bounding box center [306, 365] width 14 height 14
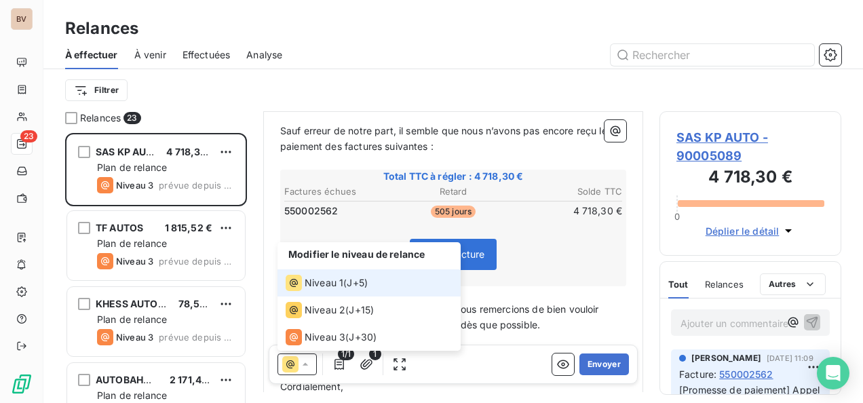
scroll to position [204, 0]
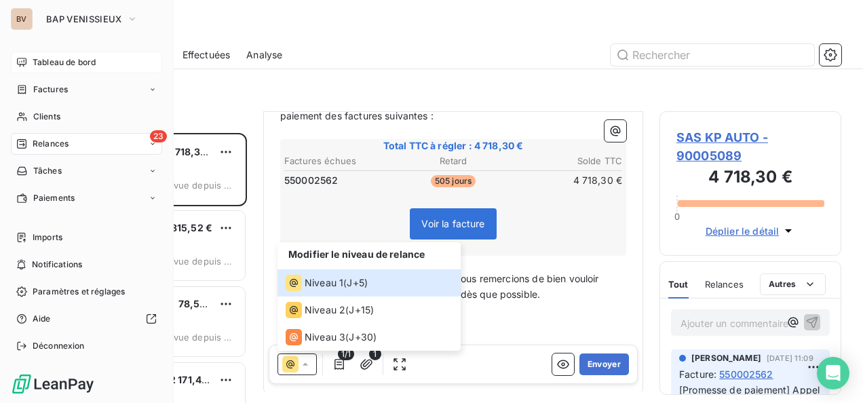
click at [38, 56] on span "Tableau de bord" at bounding box center [64, 62] width 63 height 12
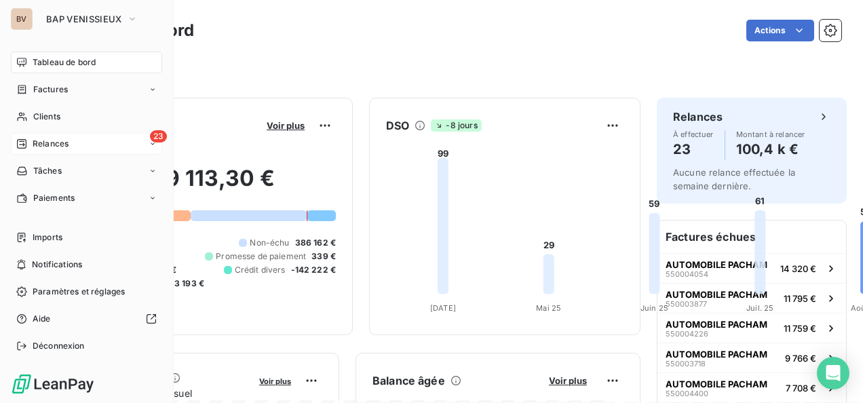
click at [38, 144] on span "Relances" at bounding box center [51, 144] width 36 height 12
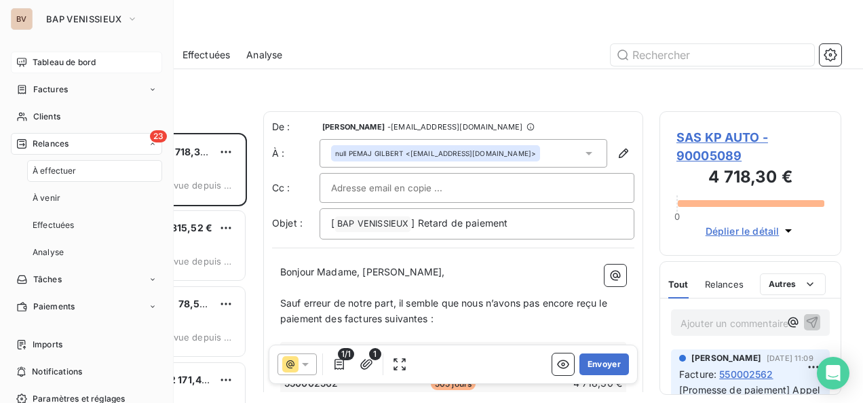
scroll to position [259, 171]
click at [29, 140] on div "Relances" at bounding box center [42, 144] width 52 height 12
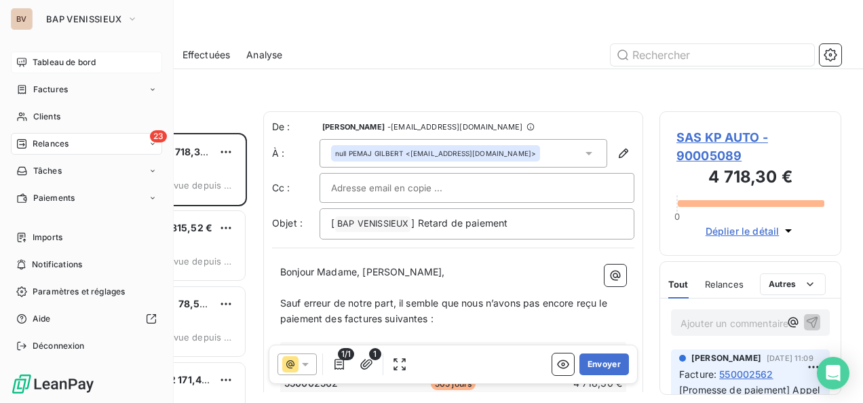
click at [81, 62] on span "Tableau de bord" at bounding box center [64, 62] width 63 height 12
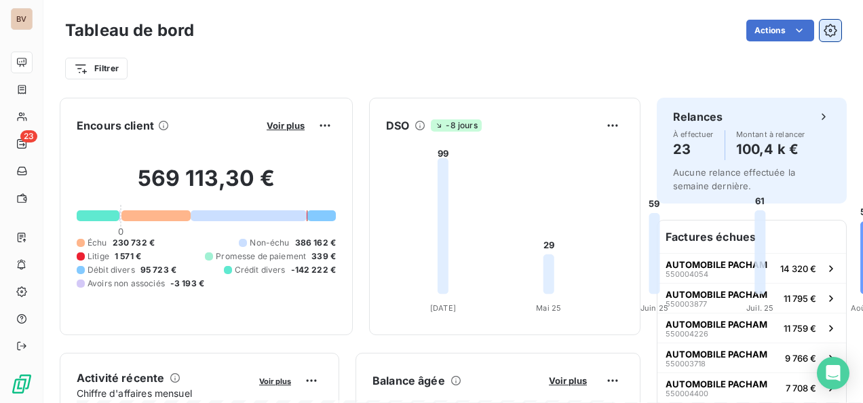
click at [830, 29] on icon "button" at bounding box center [831, 30] width 3 height 3
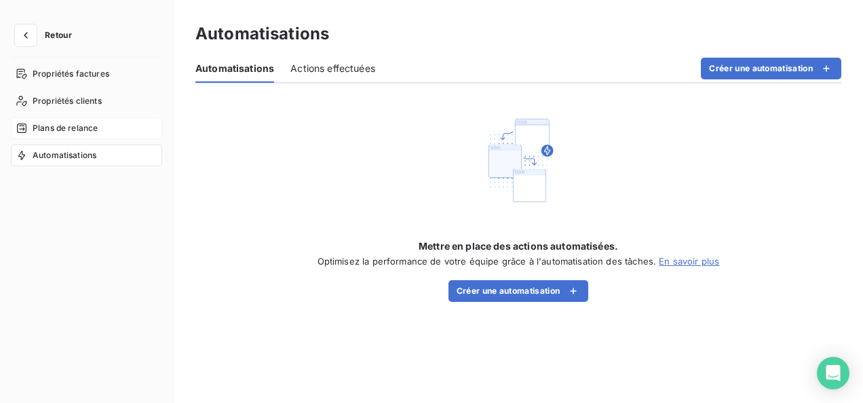
click at [88, 125] on span "Plans de relance" at bounding box center [65, 128] width 65 height 12
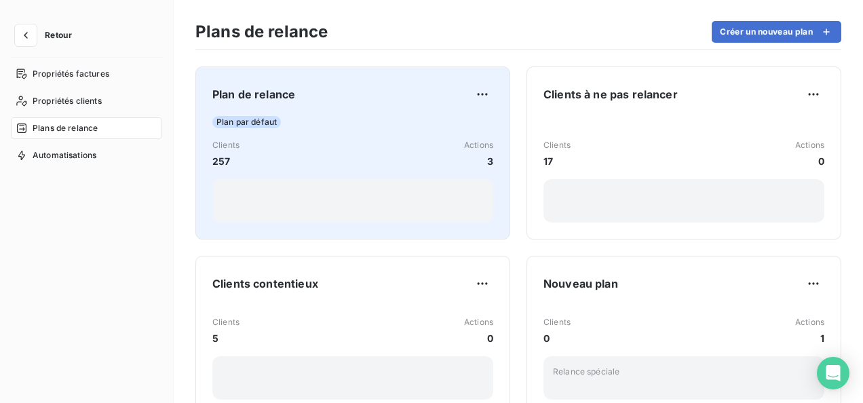
scroll to position [34, 0]
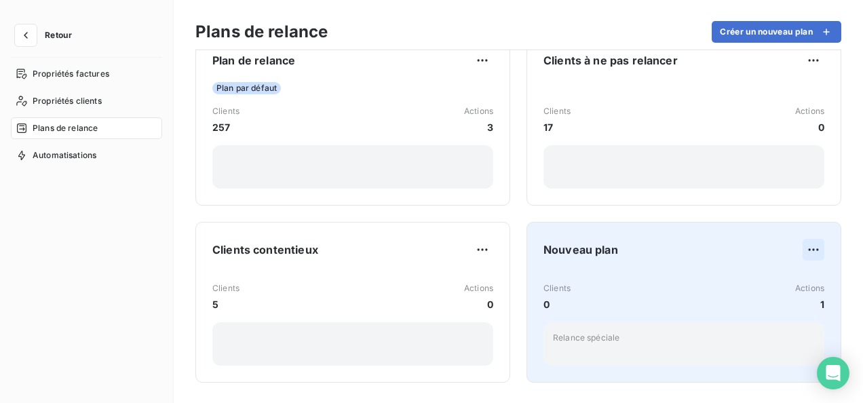
click at [805, 248] on html "Retour Propriétés factures Propriétés clients Plans de relance Automatisations …" at bounding box center [431, 201] width 863 height 403
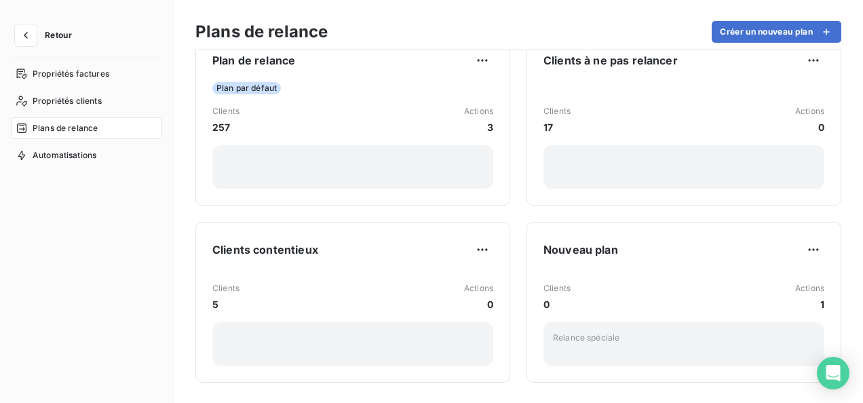
click at [679, 244] on html "Retour Propriétés factures Propriétés clients Plans de relance Automatisations …" at bounding box center [431, 201] width 863 height 403
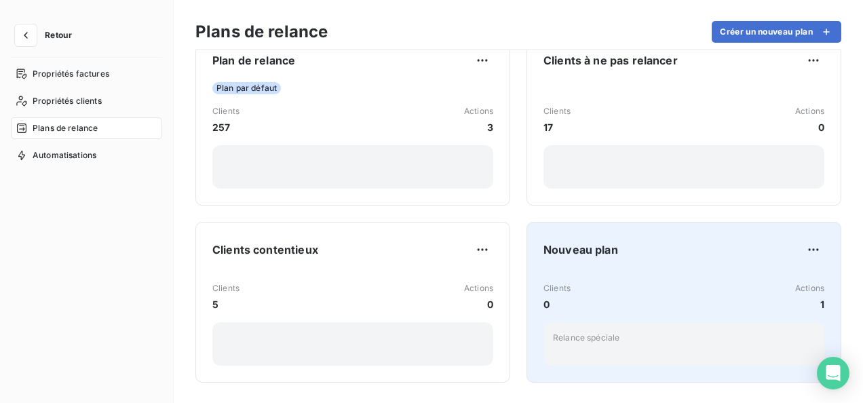
click at [599, 248] on span "Nouveau plan" at bounding box center [581, 250] width 75 height 16
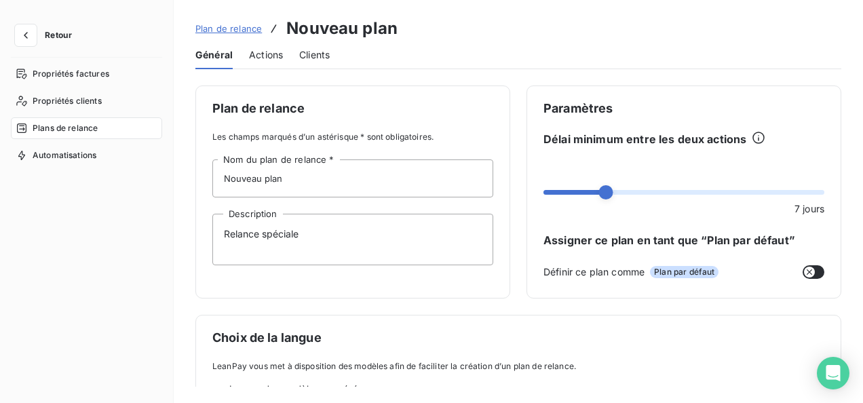
click at [321, 54] on span "Clients" at bounding box center [314, 55] width 31 height 14
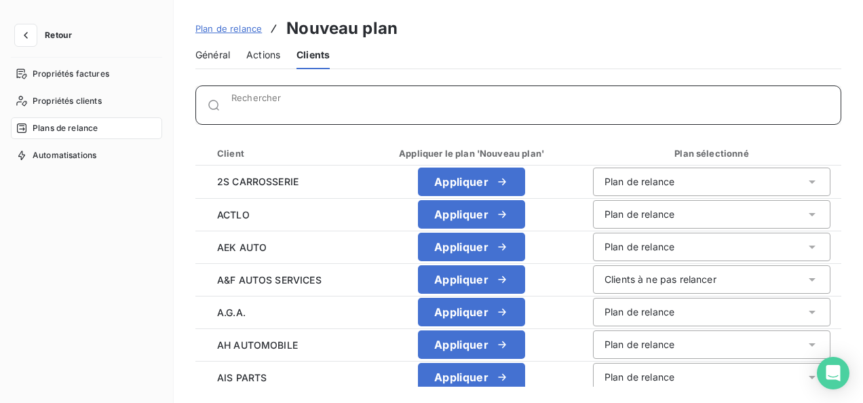
click at [255, 104] on input "Rechercher" at bounding box center [536, 111] width 610 height 14
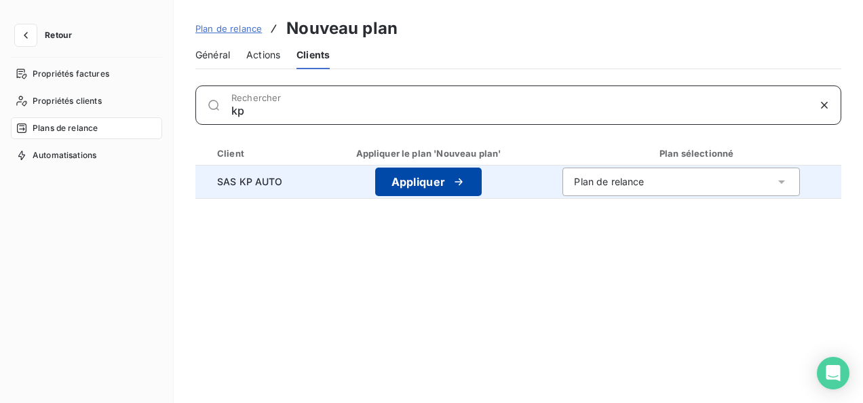
type input "kp"
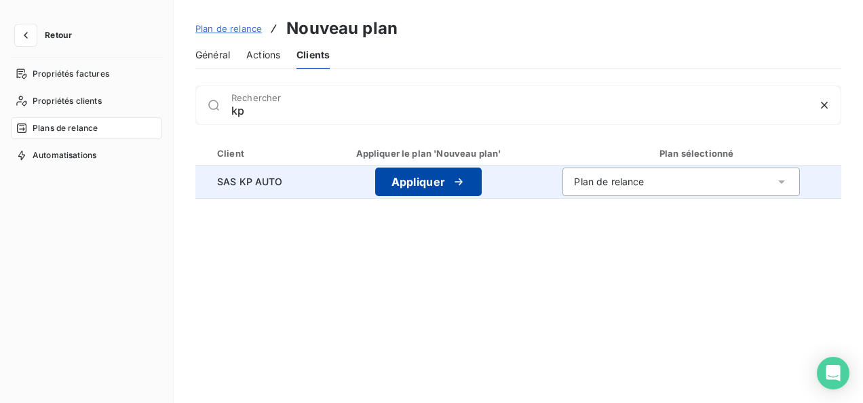
click at [417, 183] on button "Appliquer" at bounding box center [428, 182] width 107 height 29
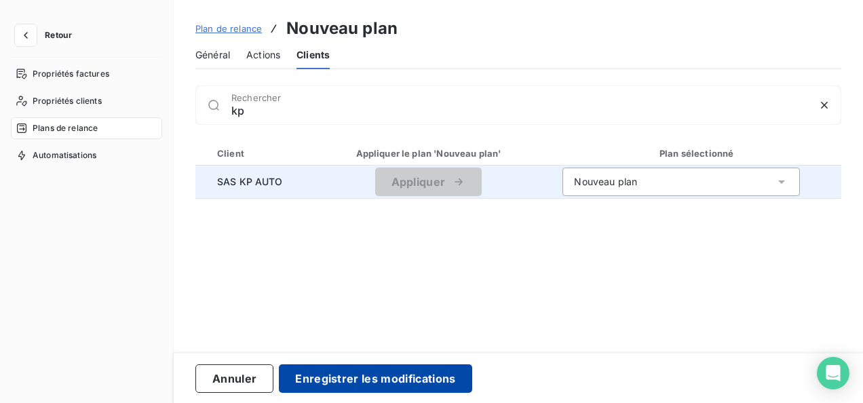
click at [377, 375] on button "Enregistrer les modifications" at bounding box center [375, 379] width 193 height 29
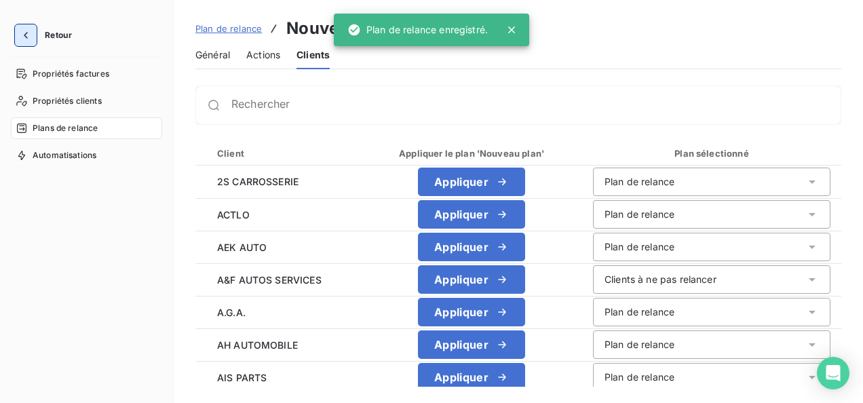
click at [29, 35] on icon "button" at bounding box center [26, 36] width 14 height 14
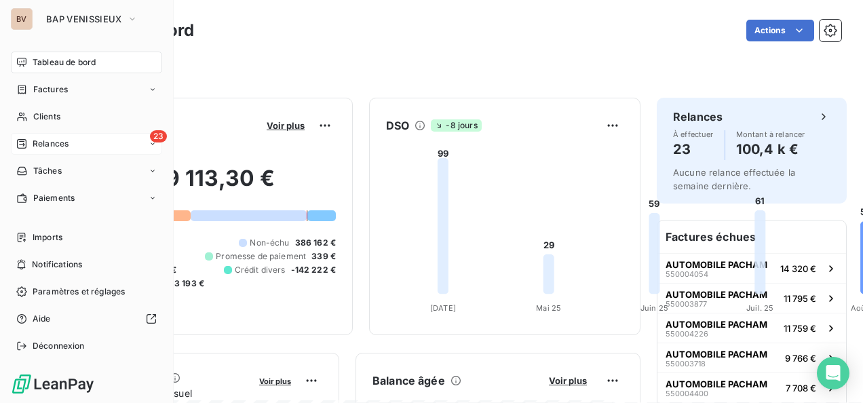
click at [41, 146] on span "Relances" at bounding box center [51, 144] width 36 height 12
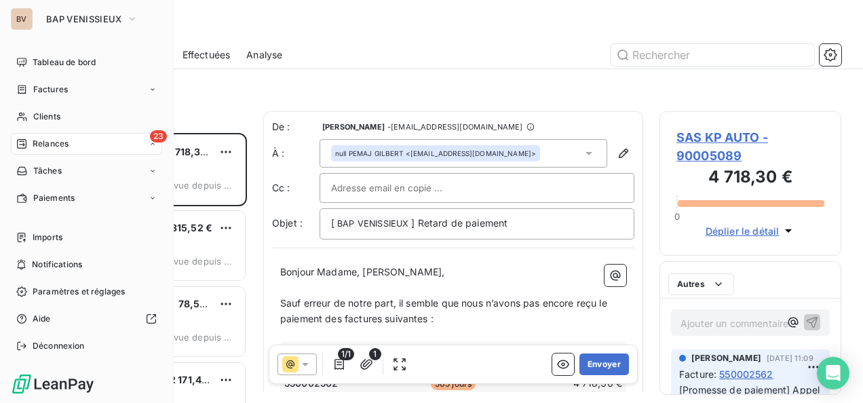
scroll to position [259, 171]
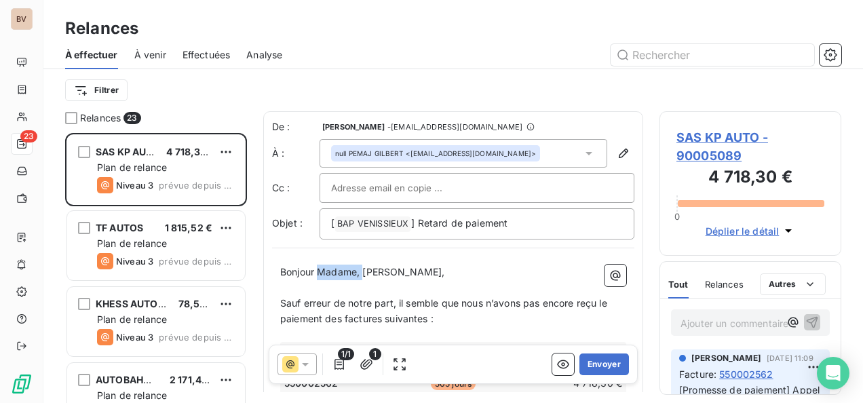
drag, startPoint x: 363, startPoint y: 273, endPoint x: 318, endPoint y: 274, distance: 44.8
click at [319, 276] on p "Bonjour Madame, [PERSON_NAME]," at bounding box center [453, 273] width 346 height 16
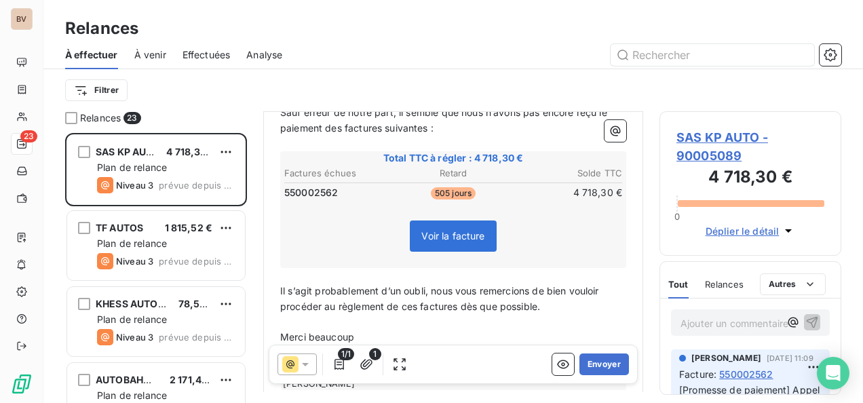
scroll to position [259, 0]
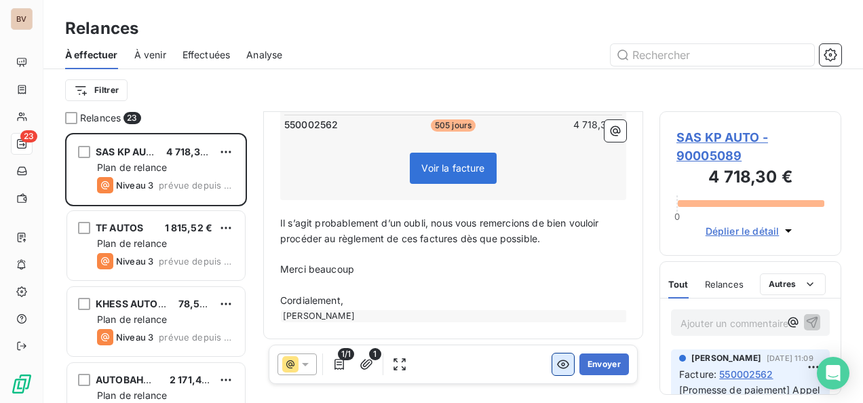
click at [557, 368] on icon "button" at bounding box center [564, 365] width 14 height 14
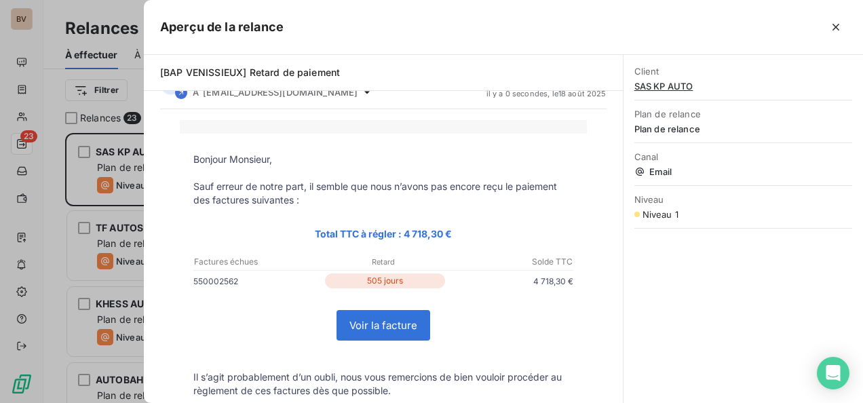
scroll to position [0, 0]
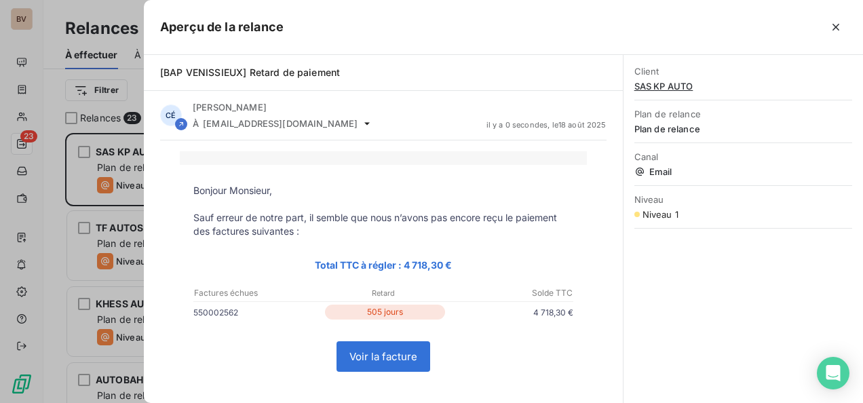
click at [394, 358] on link "Voir la facture" at bounding box center [383, 356] width 92 height 29
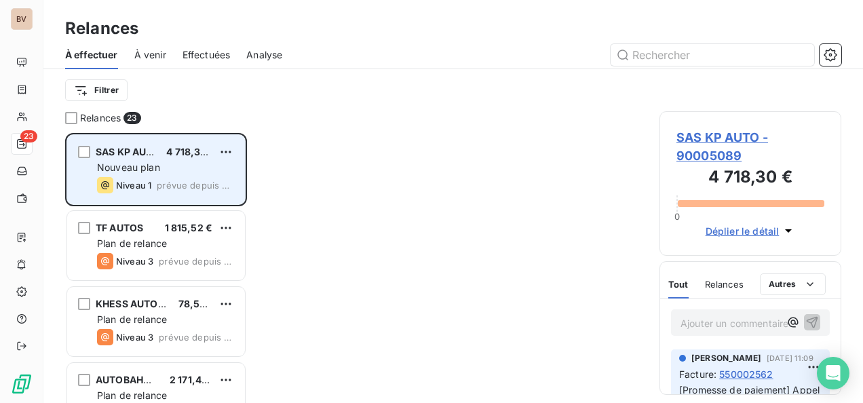
click at [153, 159] on div "SAS KP AUTO 4 718,30 € Nouveau plan Niveau 1 prévue depuis 504 jours" at bounding box center [156, 169] width 178 height 69
click at [159, 164] on span "Nouveau plan" at bounding box center [128, 168] width 63 height 12
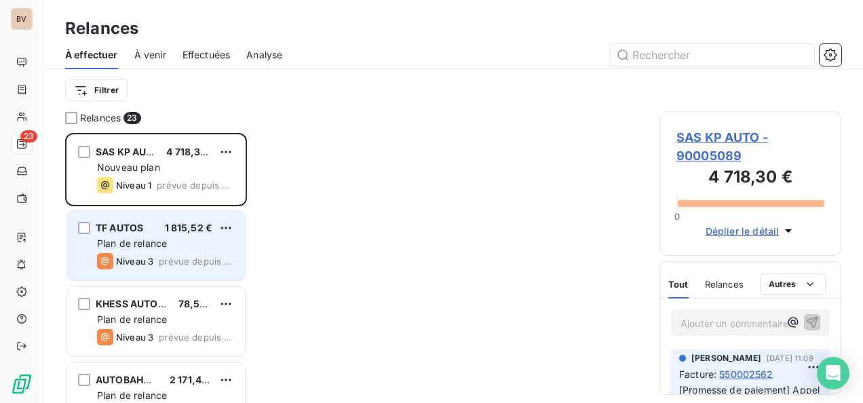
click at [147, 243] on span "Plan de relance" at bounding box center [132, 244] width 70 height 12
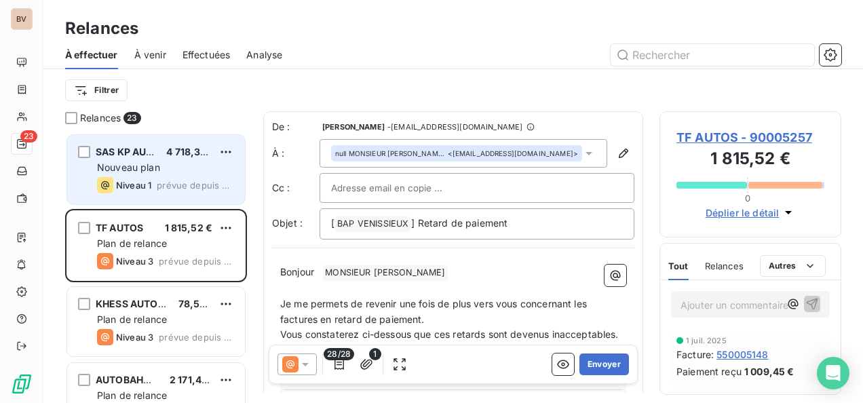
click at [151, 175] on div "SAS KP AUTO 4 718,30 € Nouveau plan Niveau 1 prévue depuis 504 jours" at bounding box center [156, 169] width 178 height 69
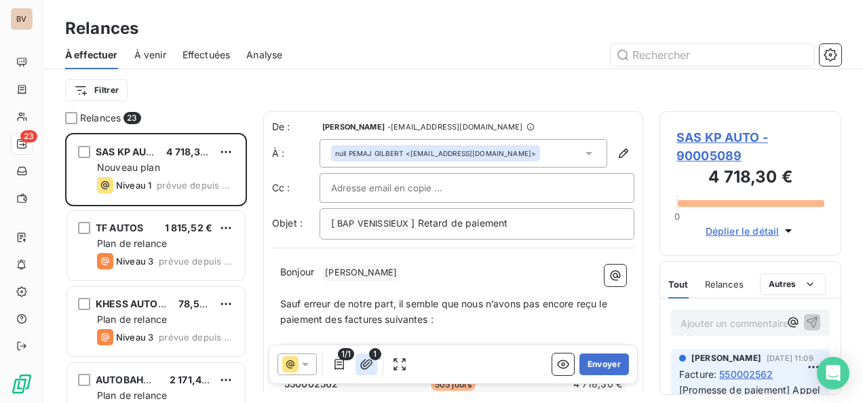
click at [369, 364] on icon "button" at bounding box center [367, 365] width 14 height 14
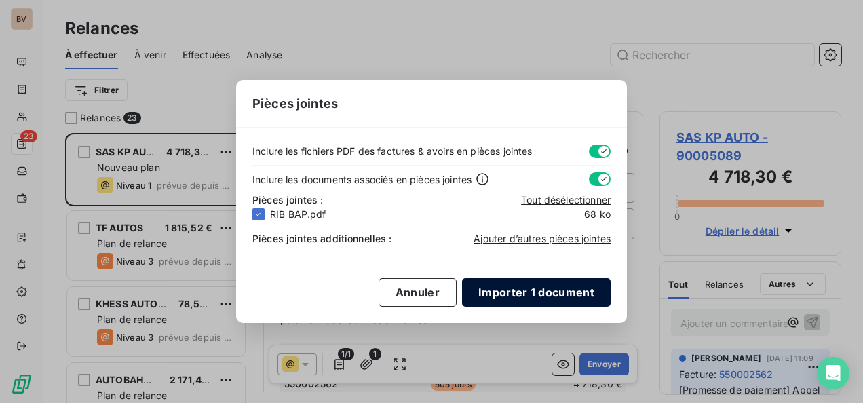
click at [534, 296] on button "Importer 1 document" at bounding box center [536, 292] width 149 height 29
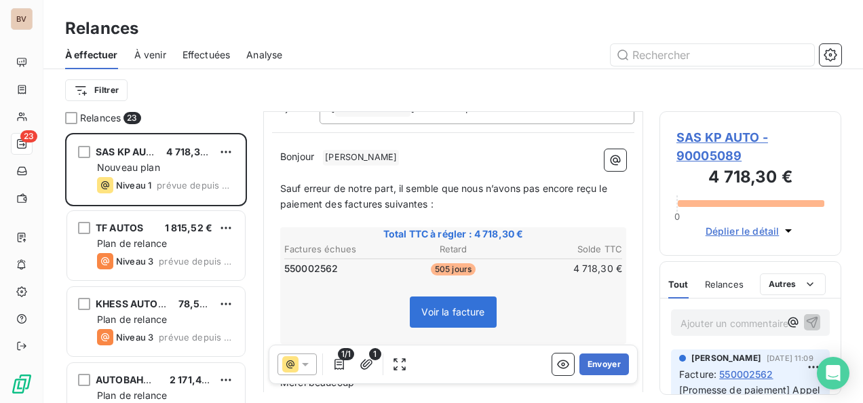
scroll to position [136, 0]
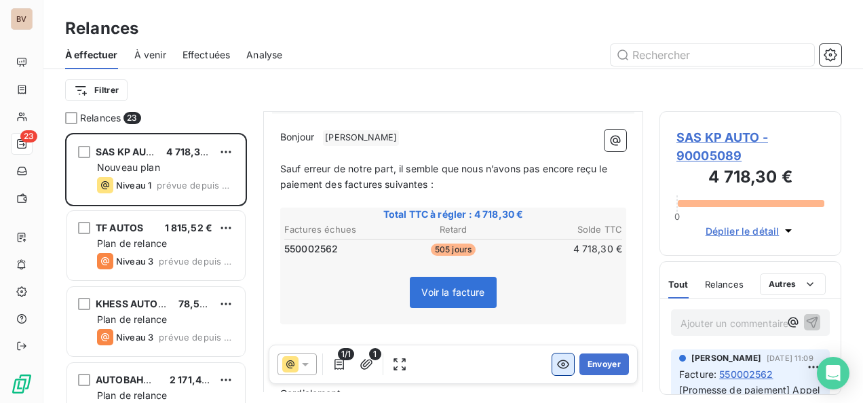
click at [557, 367] on icon "button" at bounding box center [564, 365] width 14 height 14
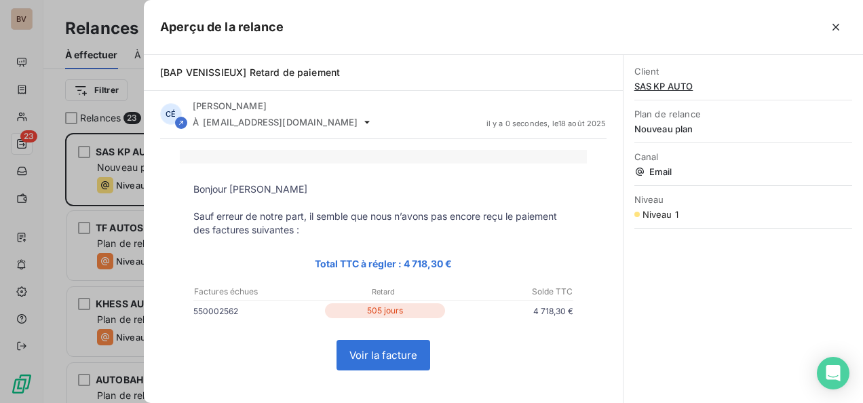
scroll to position [0, 0]
click at [836, 22] on icon "button" at bounding box center [837, 27] width 14 height 14
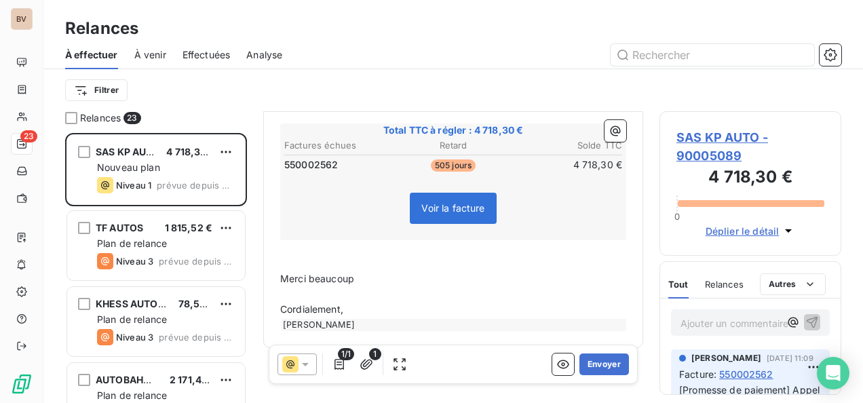
scroll to position [229, 0]
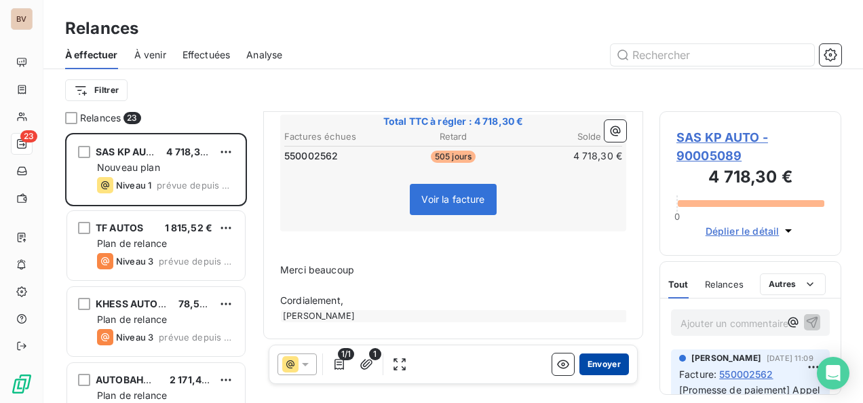
click at [589, 362] on button "Envoyer" at bounding box center [605, 365] width 50 height 22
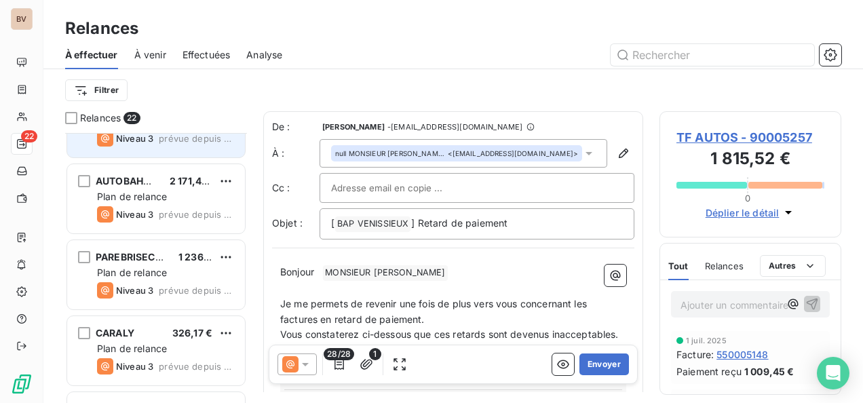
scroll to position [136, 0]
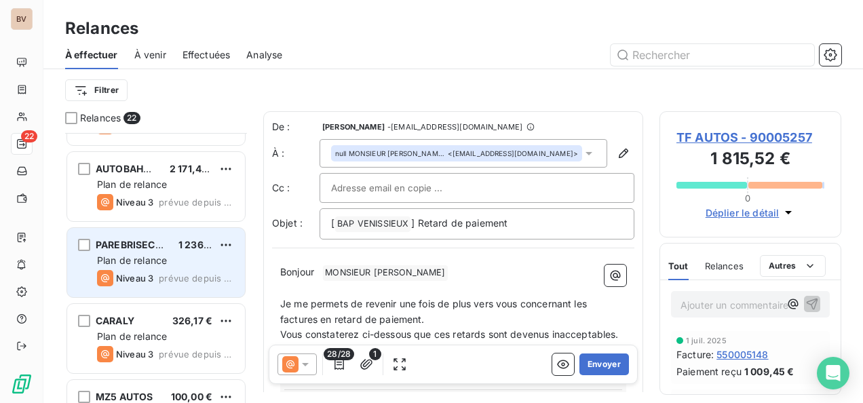
click at [162, 246] on span "PAREBRISECHEZVOUS" at bounding box center [149, 245] width 106 height 12
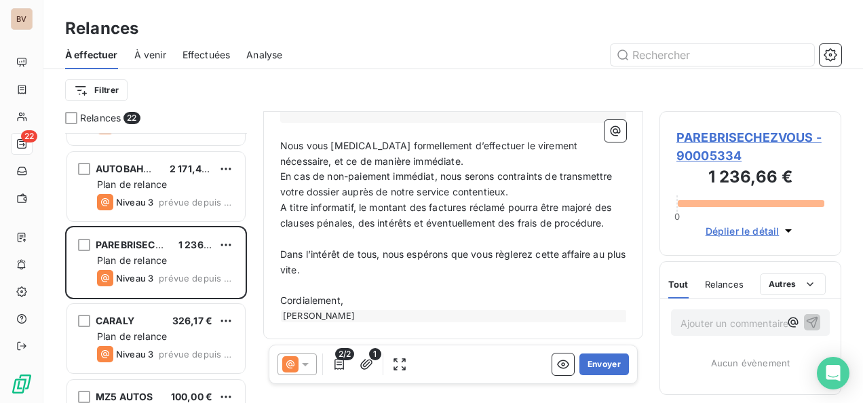
scroll to position [385, 0]
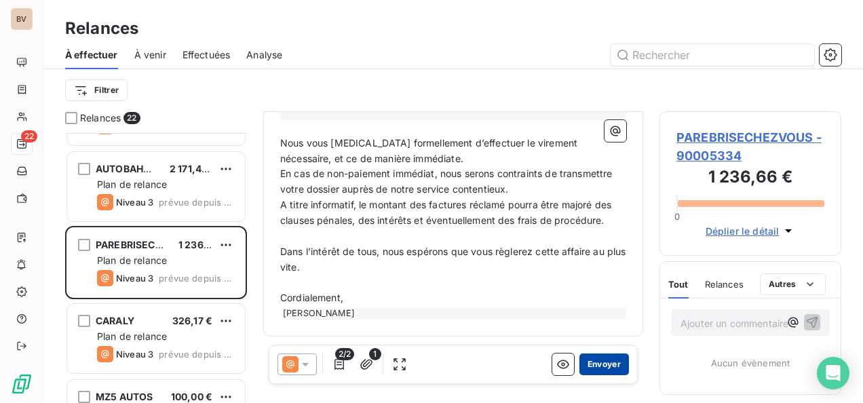
click at [597, 363] on button "Envoyer" at bounding box center [605, 365] width 50 height 22
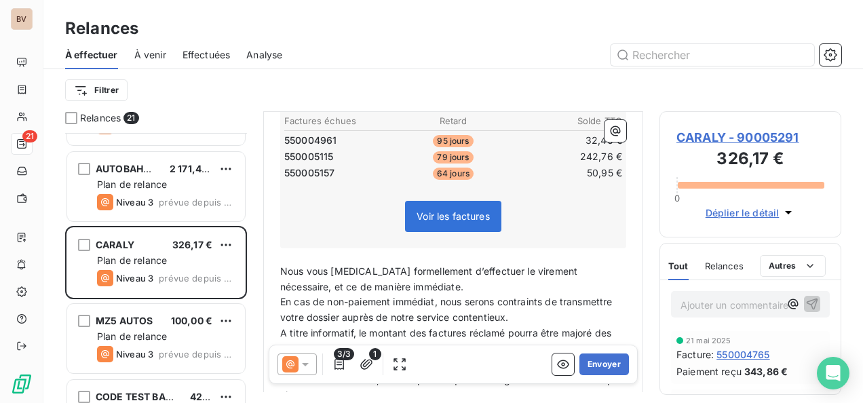
scroll to position [273, 0]
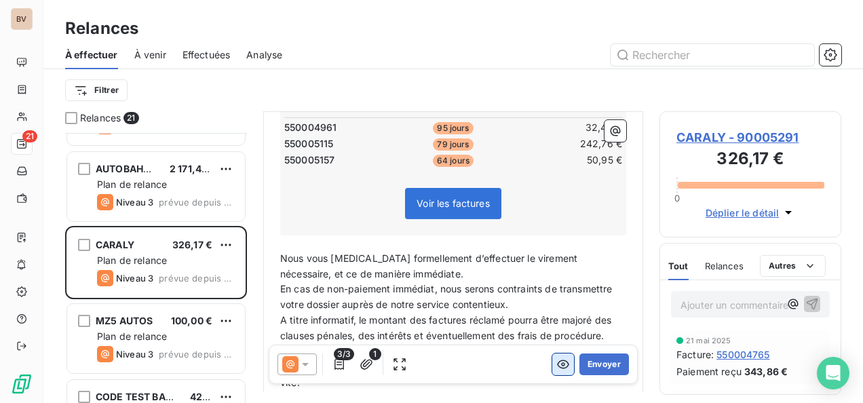
click at [557, 360] on icon "button" at bounding box center [564, 365] width 14 height 14
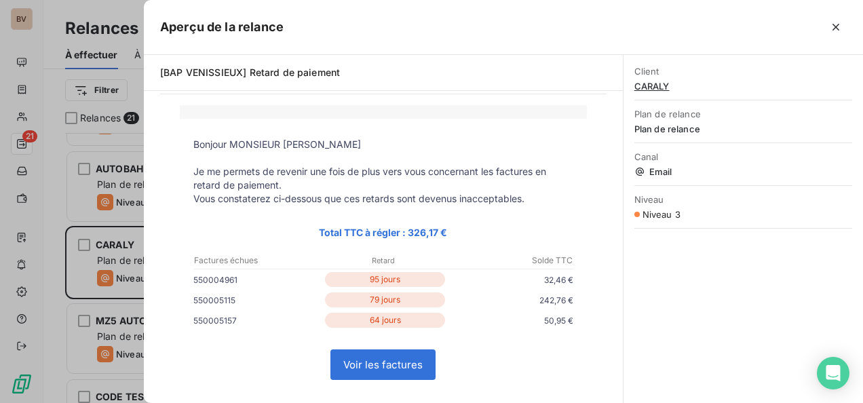
scroll to position [68, 0]
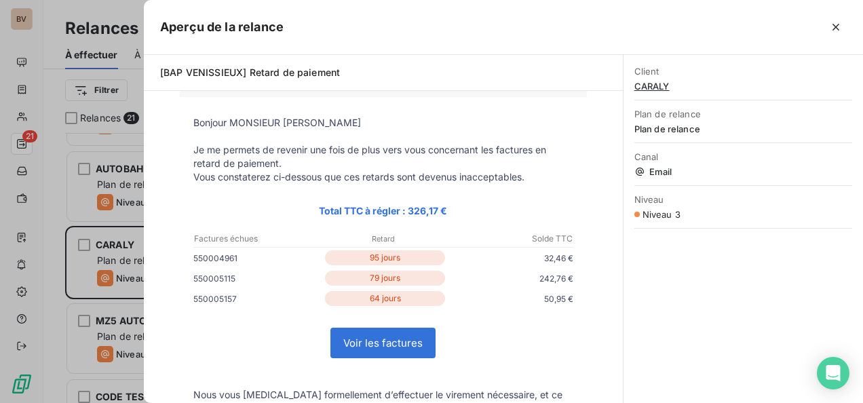
click at [404, 341] on link "Voir les factures" at bounding box center [383, 343] width 104 height 29
click at [832, 23] on icon "button" at bounding box center [837, 27] width 14 height 14
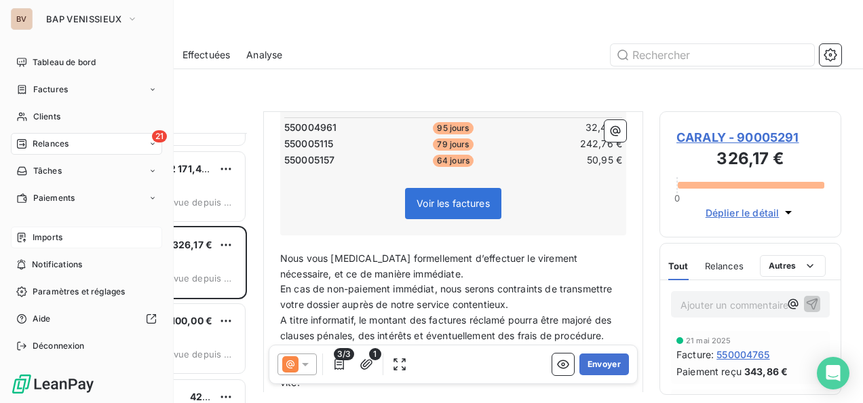
click at [60, 238] on span "Imports" at bounding box center [48, 237] width 30 height 12
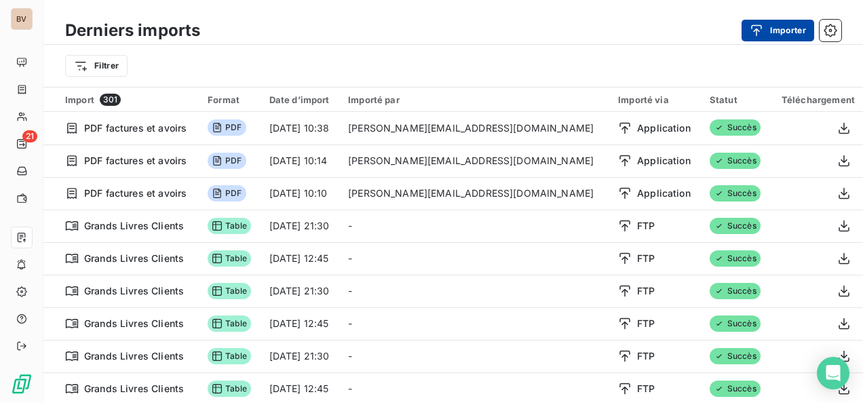
click at [755, 24] on icon "button" at bounding box center [757, 31] width 14 height 14
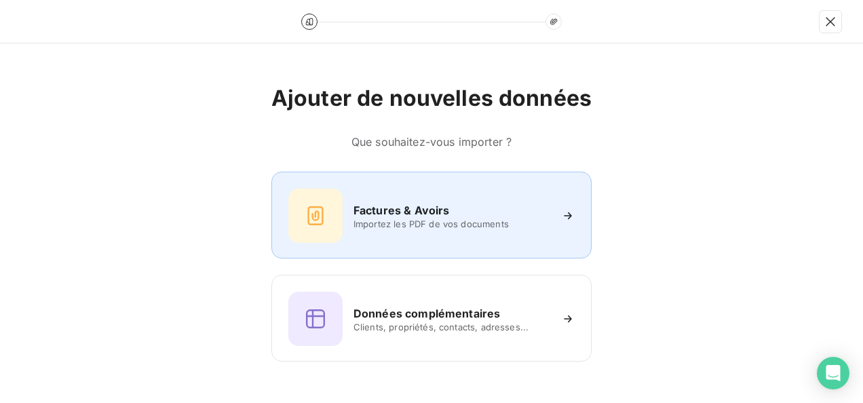
click at [420, 215] on h6 "Factures & Avoirs" at bounding box center [402, 210] width 96 height 16
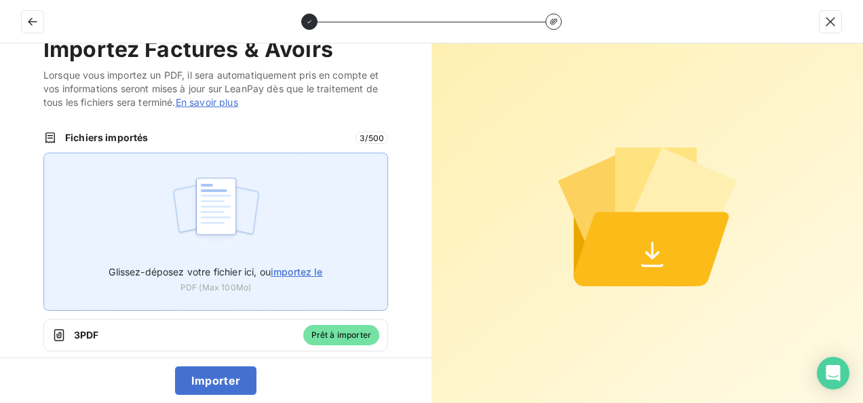
scroll to position [44, 0]
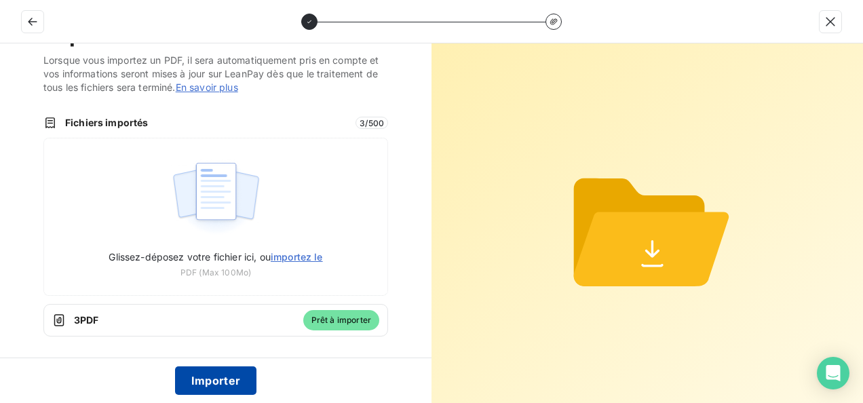
click at [212, 373] on button "Importer" at bounding box center [216, 381] width 82 height 29
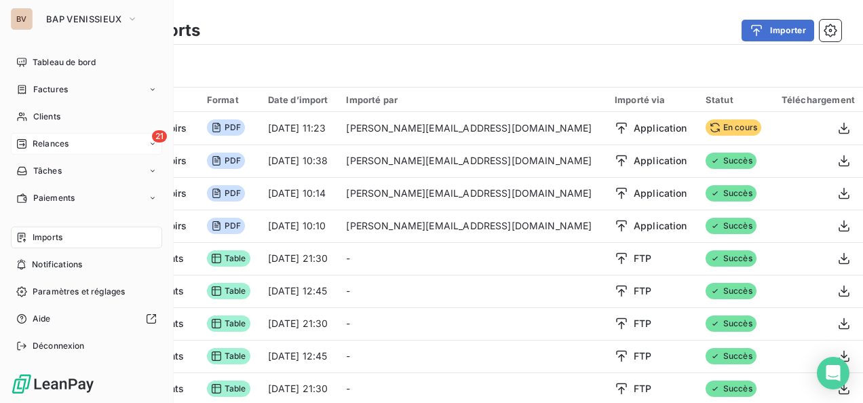
click at [54, 138] on span "Relances" at bounding box center [51, 144] width 36 height 12
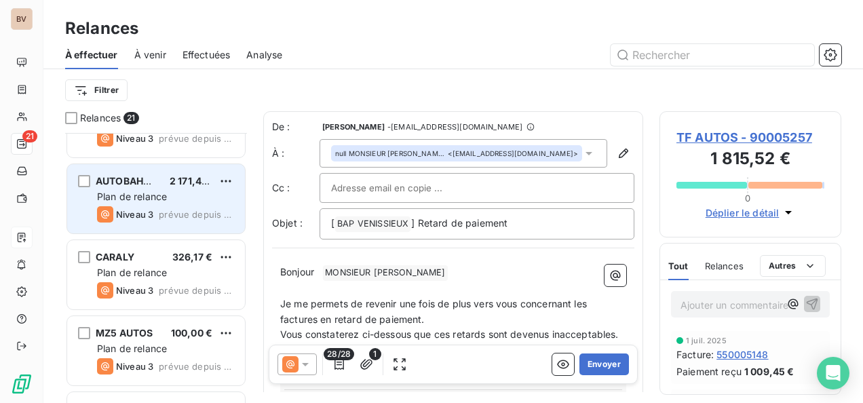
scroll to position [136, 0]
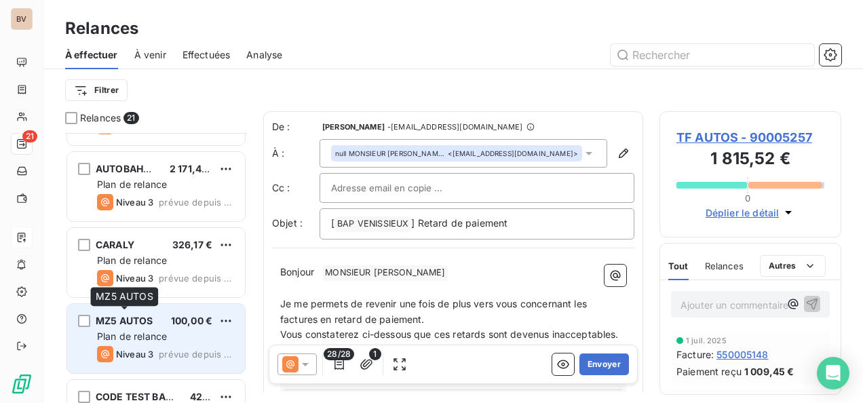
click at [134, 318] on span "MZ5 AUTOS" at bounding box center [124, 321] width 57 height 12
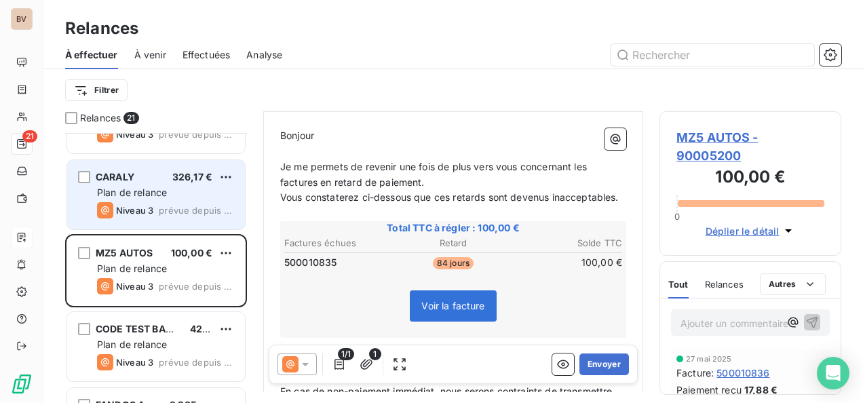
scroll to position [272, 0]
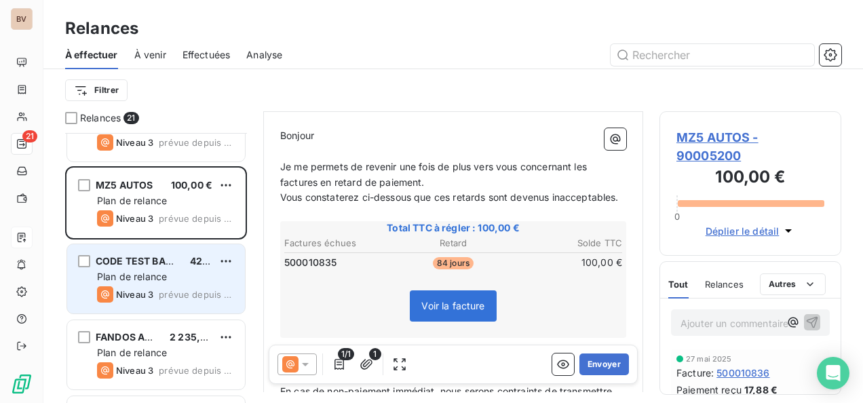
click at [153, 272] on span "Plan de relance" at bounding box center [132, 277] width 70 height 12
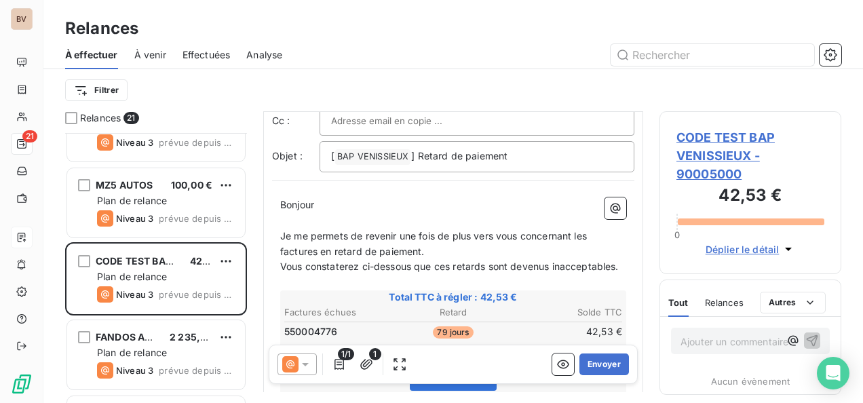
scroll to position [136, 0]
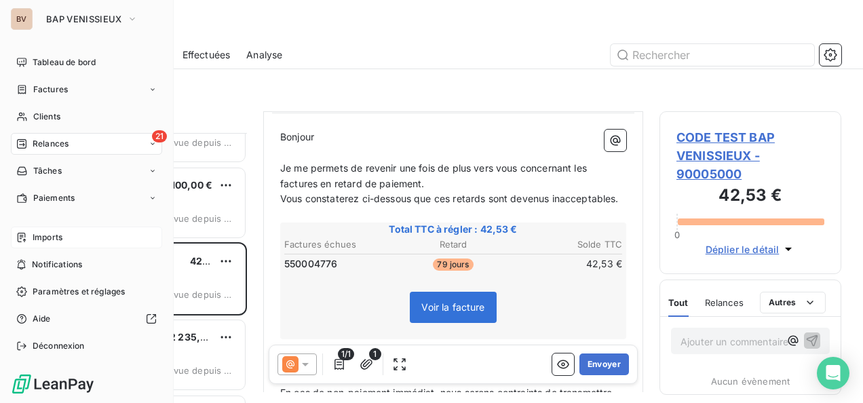
click at [48, 236] on span "Imports" at bounding box center [48, 237] width 30 height 12
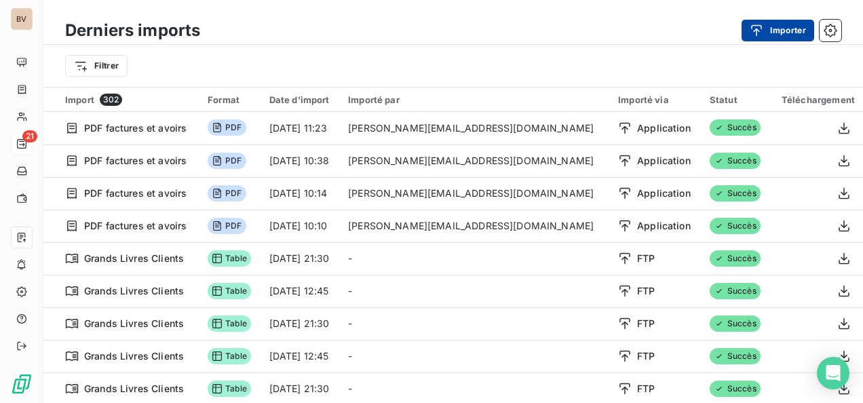
click at [760, 30] on icon "button" at bounding box center [757, 31] width 14 height 14
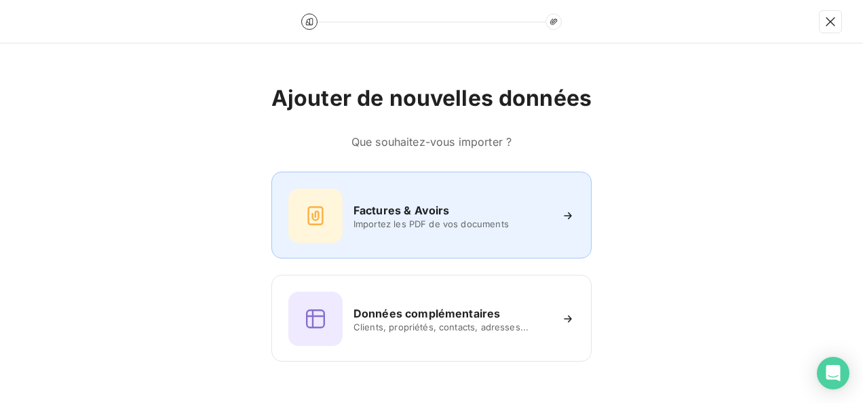
click at [481, 203] on div "Factures & Avoirs" at bounding box center [452, 210] width 197 height 16
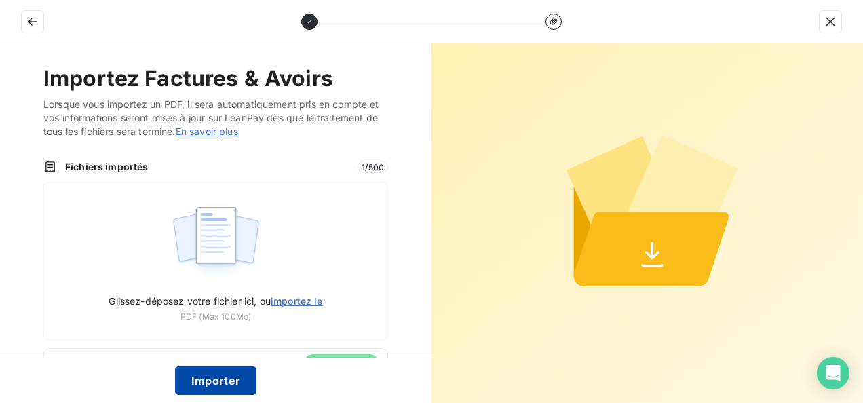
click at [204, 383] on button "Importer" at bounding box center [216, 381] width 82 height 29
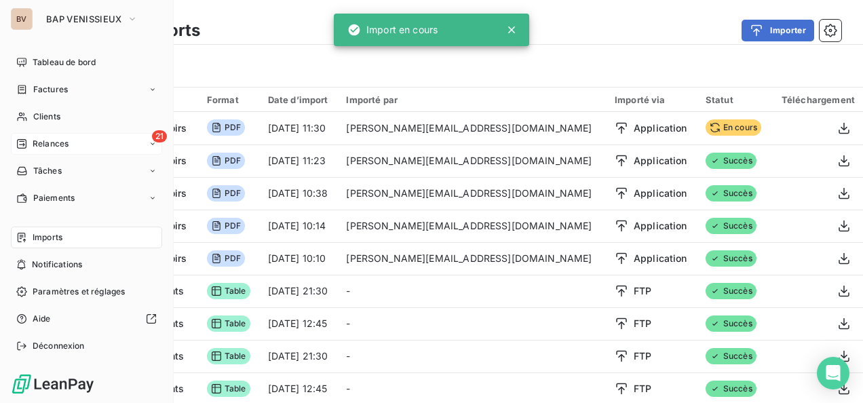
click at [62, 143] on span "Relances" at bounding box center [51, 144] width 36 height 12
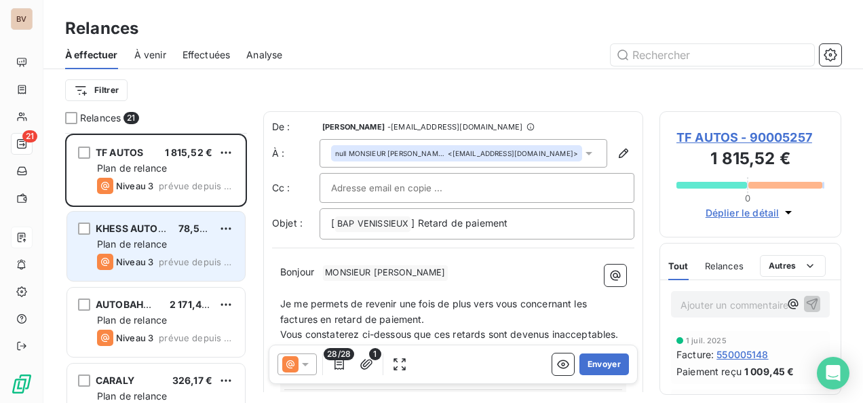
scroll to position [204, 0]
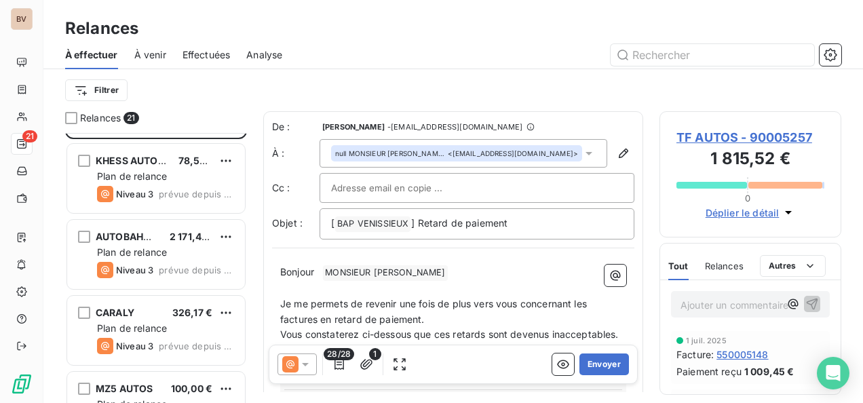
scroll to position [136, 0]
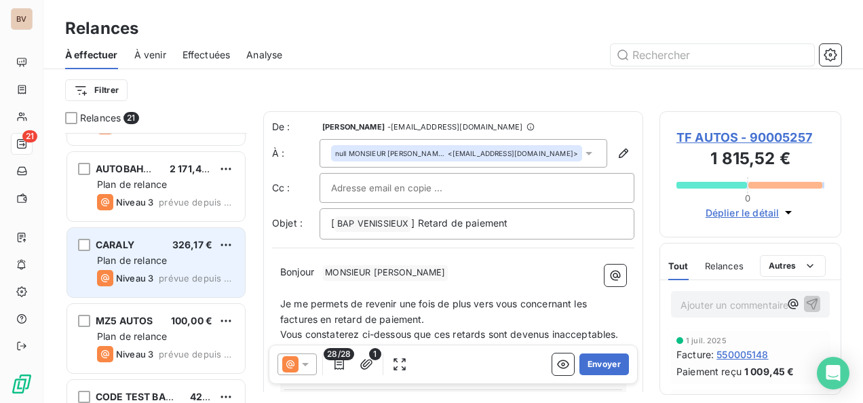
click at [177, 243] on span "326,17 €" at bounding box center [192, 245] width 40 height 12
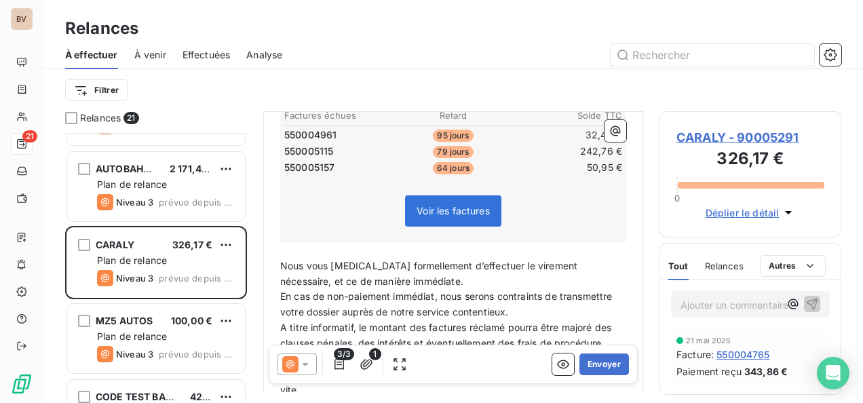
scroll to position [198, 0]
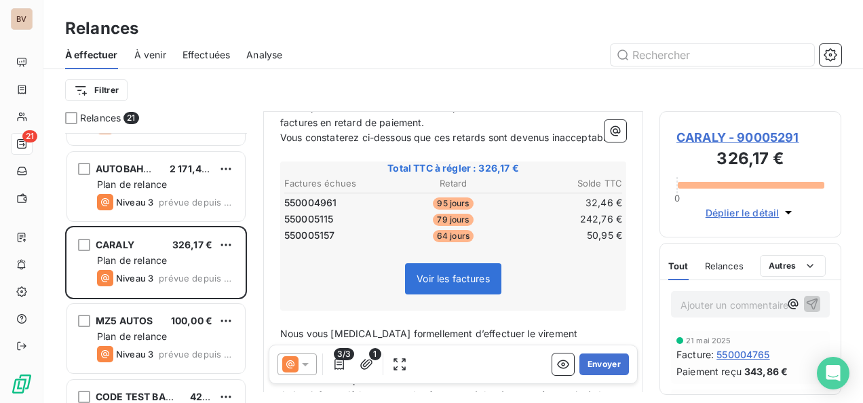
click at [732, 272] on div "Relances" at bounding box center [724, 266] width 39 height 29
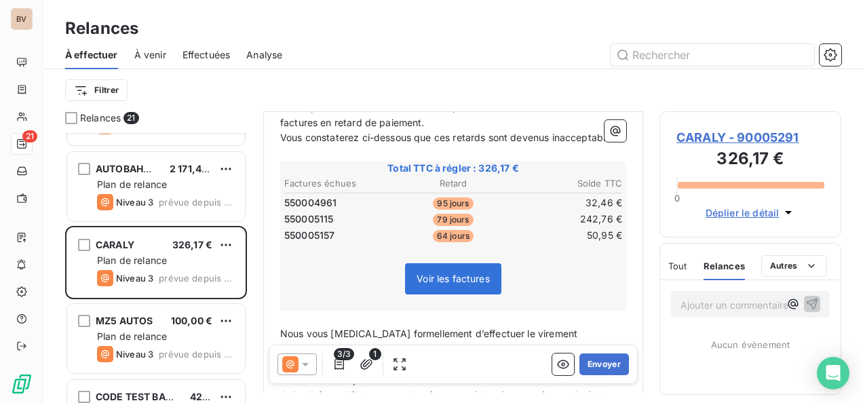
click at [676, 263] on span "Tout" at bounding box center [678, 266] width 19 height 11
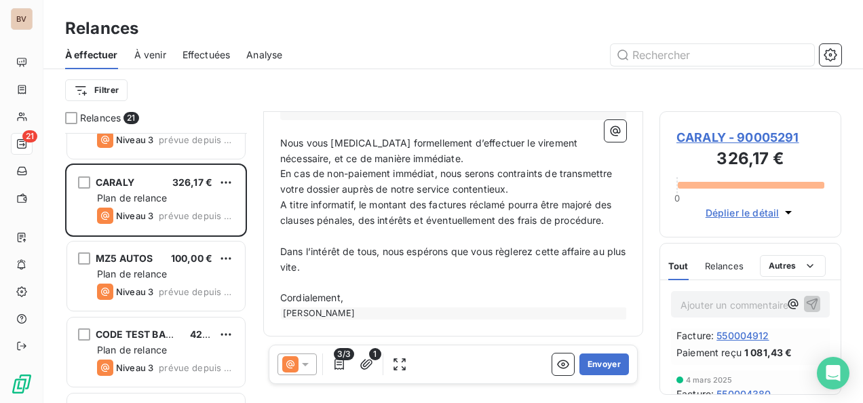
scroll to position [204, 0]
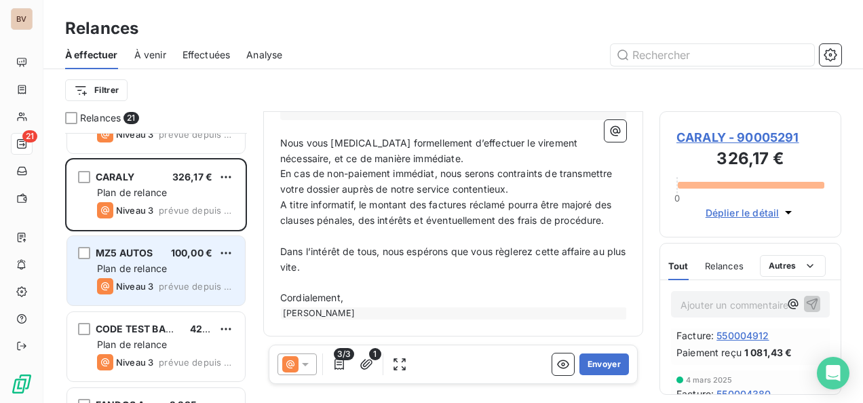
click at [148, 273] on span "Plan de relance" at bounding box center [132, 269] width 70 height 12
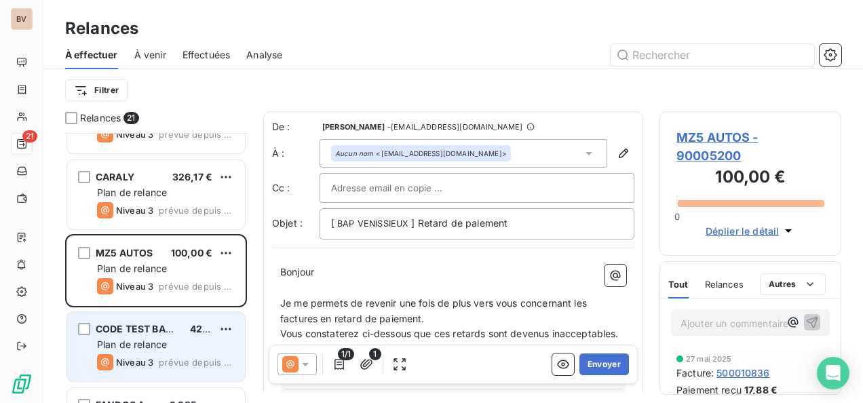
click at [132, 331] on span "CODE TEST BAP VENISSIEUX" at bounding box center [164, 329] width 137 height 12
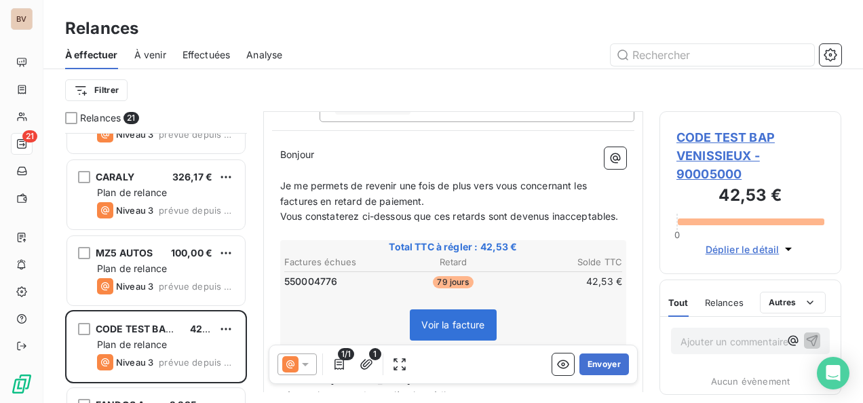
scroll to position [96, 0]
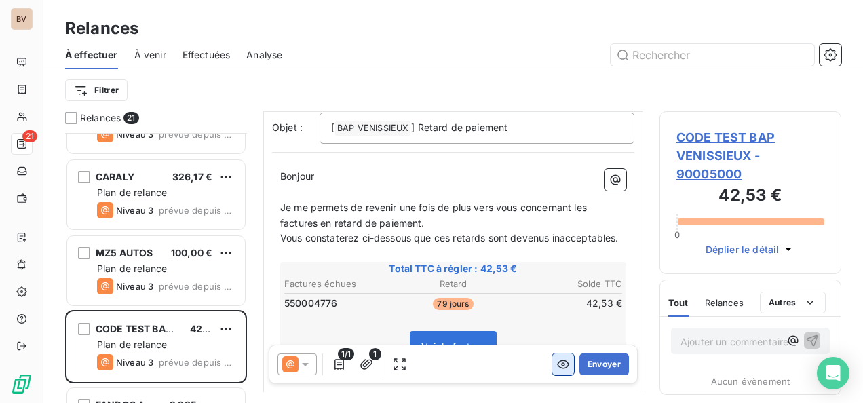
click at [557, 361] on icon "button" at bounding box center [564, 365] width 14 height 14
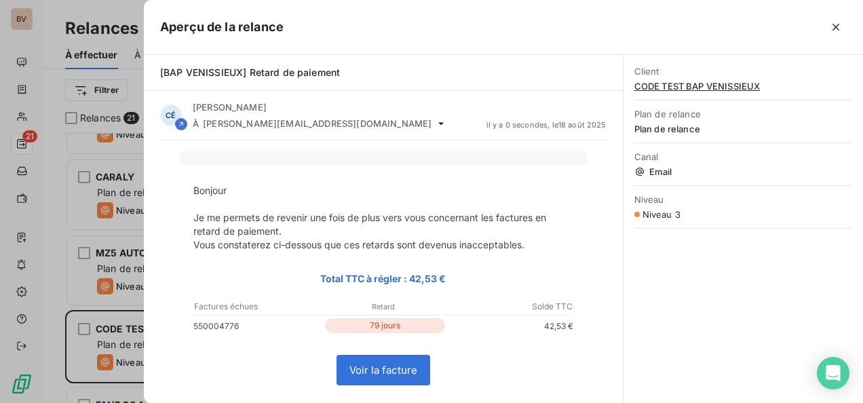
click at [386, 372] on link "Voir la facture" at bounding box center [383, 370] width 92 height 29
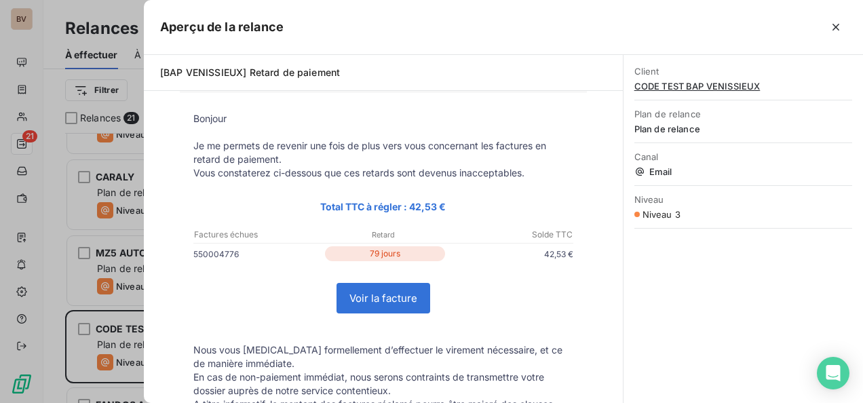
scroll to position [0, 0]
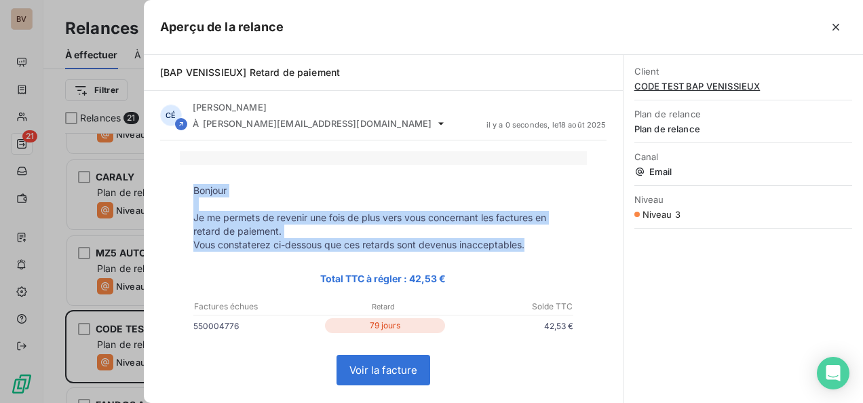
drag, startPoint x: 179, startPoint y: 194, endPoint x: 527, endPoint y: 240, distance: 351.3
click at [527, 240] on tbody "Bonjour Je me permets de revenir une fois de plus vers vous concernant les fact…" at bounding box center [383, 377] width 407 height 386
click at [271, 184] on p "Bonjour" at bounding box center [383, 191] width 380 height 14
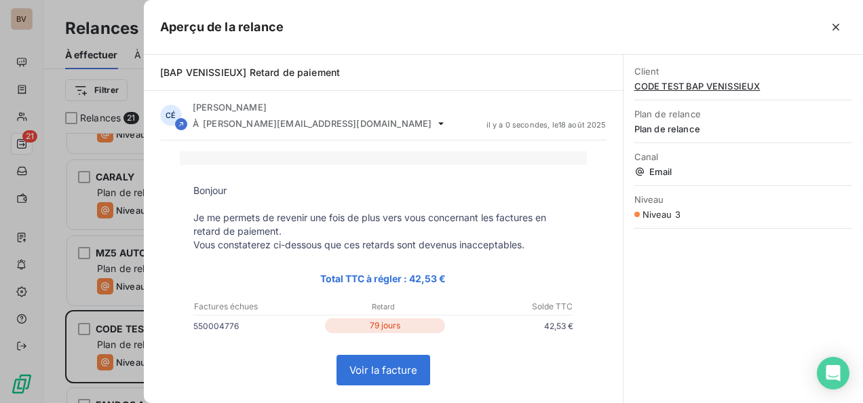
drag, startPoint x: 215, startPoint y: 184, endPoint x: 221, endPoint y: 189, distance: 7.7
click at [221, 189] on p "Bonjour" at bounding box center [383, 191] width 380 height 14
drag, startPoint x: 221, startPoint y: 189, endPoint x: 232, endPoint y: 189, distance: 11.5
click at [232, 189] on p "Bonjour" at bounding box center [383, 191] width 380 height 14
drag, startPoint x: 232, startPoint y: 189, endPoint x: 193, endPoint y: 189, distance: 39.4
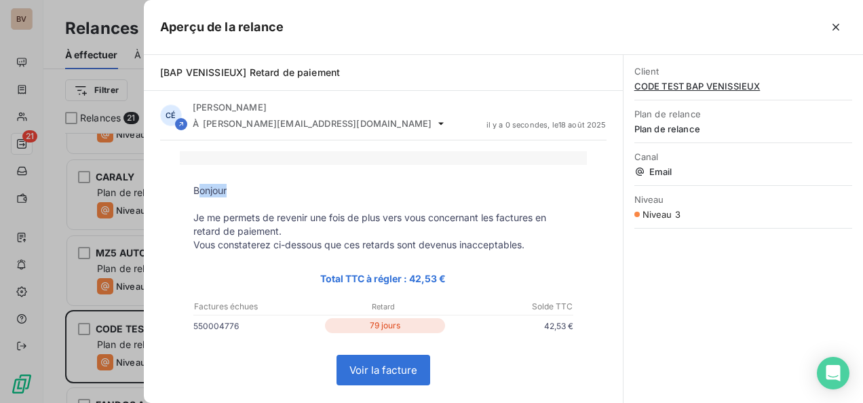
click at [193, 189] on p "Bonjour" at bounding box center [383, 191] width 380 height 14
drag, startPoint x: 831, startPoint y: 25, endPoint x: 823, endPoint y: 29, distance: 8.5
click at [831, 25] on icon "button" at bounding box center [837, 27] width 14 height 14
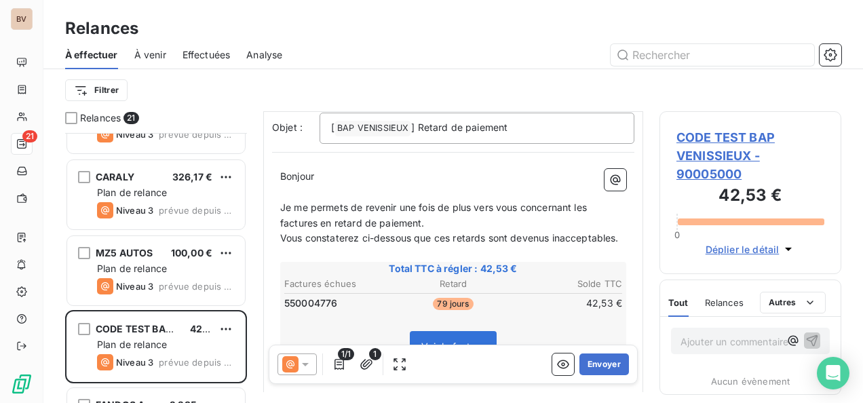
drag, startPoint x: 277, startPoint y: 175, endPoint x: 303, endPoint y: 170, distance: 26.2
click at [345, 180] on div "Bonjour ﻿ ﻿ ﻿ ﻿ Je me permets de revenir une fois de plus vers vous concernant …" at bounding box center [453, 374] width 362 height 426
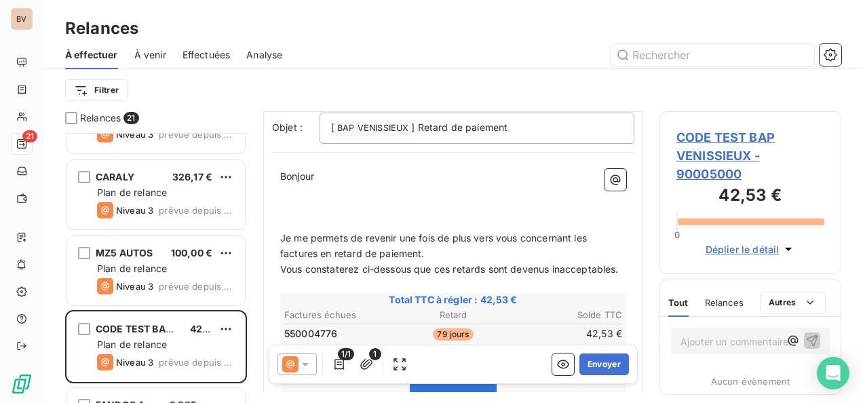
drag, startPoint x: 276, startPoint y: 173, endPoint x: 397, endPoint y: 204, distance: 124.6
click at [397, 204] on div "Bonjour ﻿ ﻿ ﻿ ﻿ ﻿ ﻿ Je me permets de revenir une fois de plus vers vous concern…" at bounding box center [453, 389] width 362 height 457
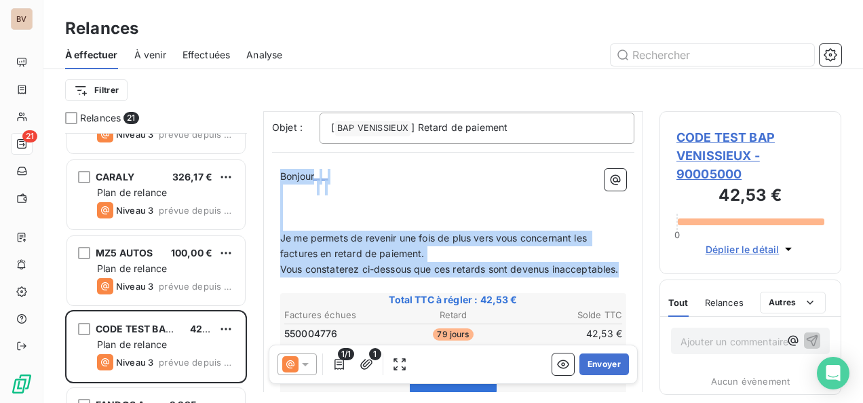
drag, startPoint x: 356, startPoint y: 282, endPoint x: 277, endPoint y: 170, distance: 137.9
click at [277, 170] on div "Bonjour ﻿ ﻿ ﻿ ﻿ ﻿ ﻿ Je me permets de revenir une fois de plus vers vous concern…" at bounding box center [453, 389] width 362 height 457
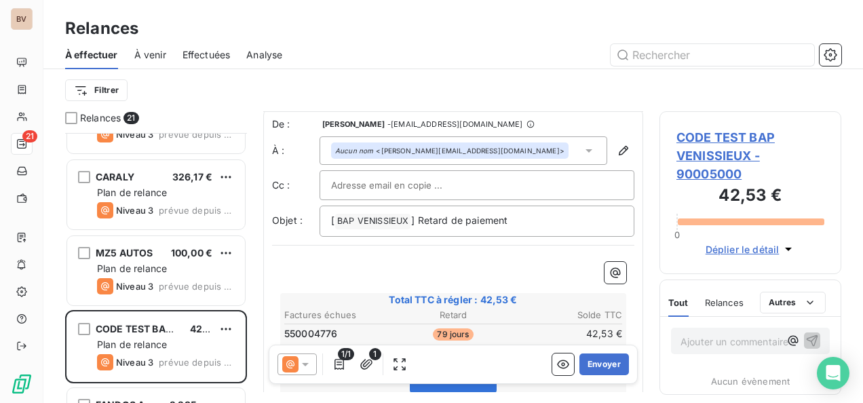
click at [287, 262] on p "﻿" at bounding box center [453, 270] width 346 height 16
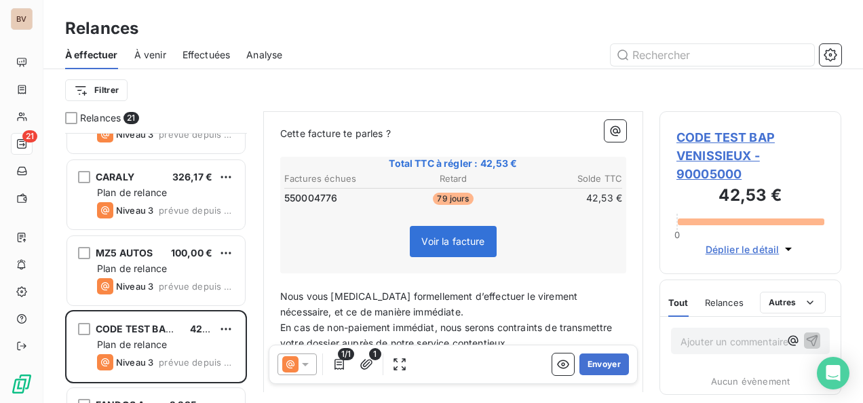
scroll to position [306, 0]
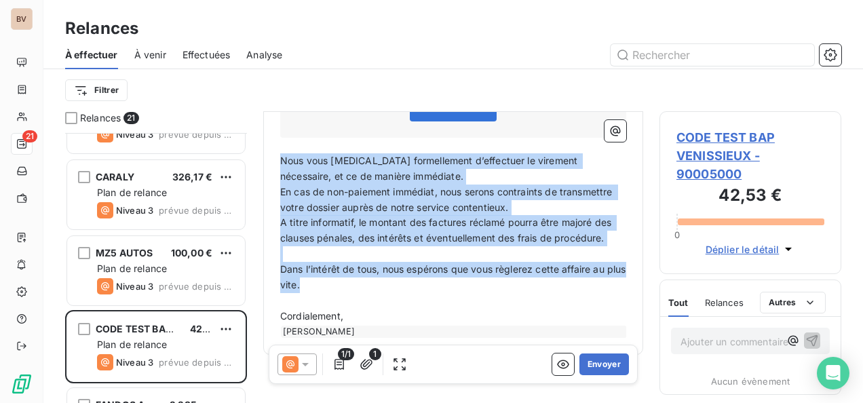
drag, startPoint x: 349, startPoint y: 280, endPoint x: 274, endPoint y: 167, distance: 135.6
click at [274, 167] on div "[PERSON_NAME] ﻿ Cette facture te parles ? ﻿ Total TTC à régler : 42,53 € Factur…" at bounding box center [453, 148] width 362 height 395
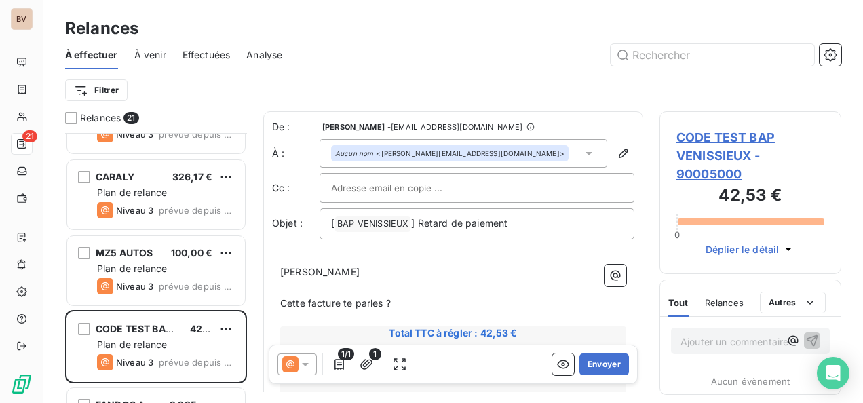
scroll to position [69, 0]
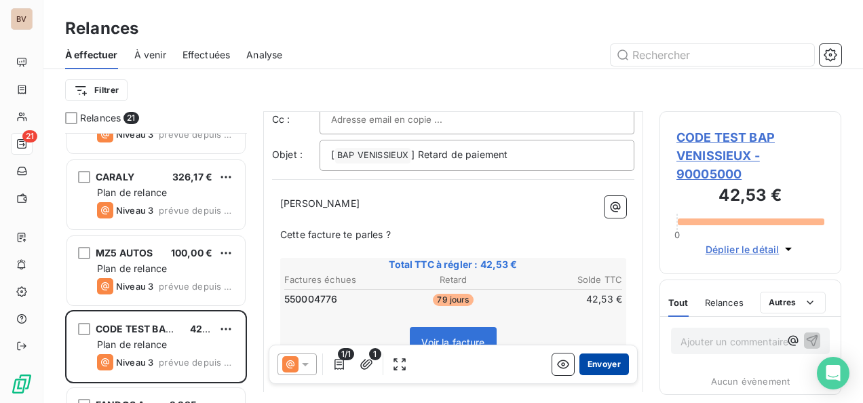
click at [594, 363] on button "Envoyer" at bounding box center [605, 365] width 50 height 22
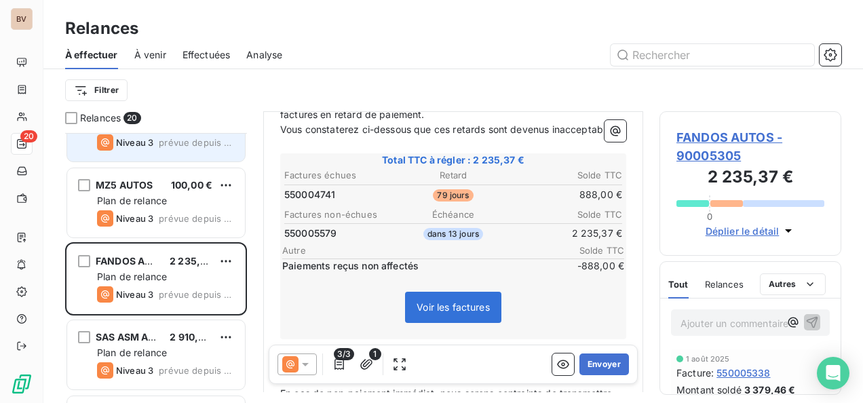
scroll to position [339, 0]
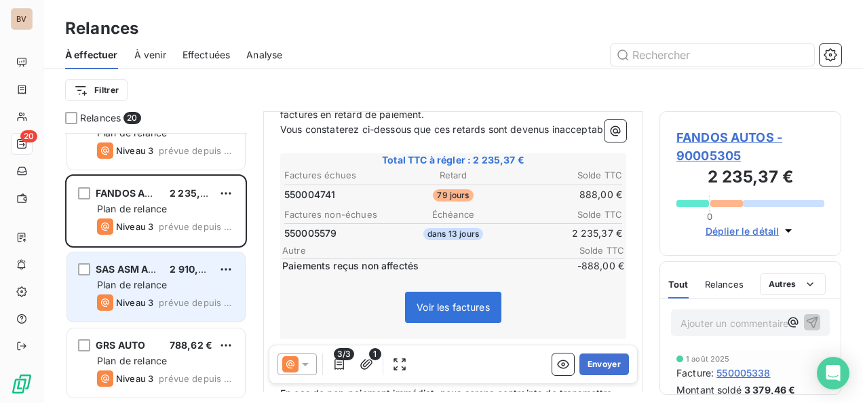
click at [172, 275] on div "2 910,27 €" at bounding box center [191, 270] width 43 height 14
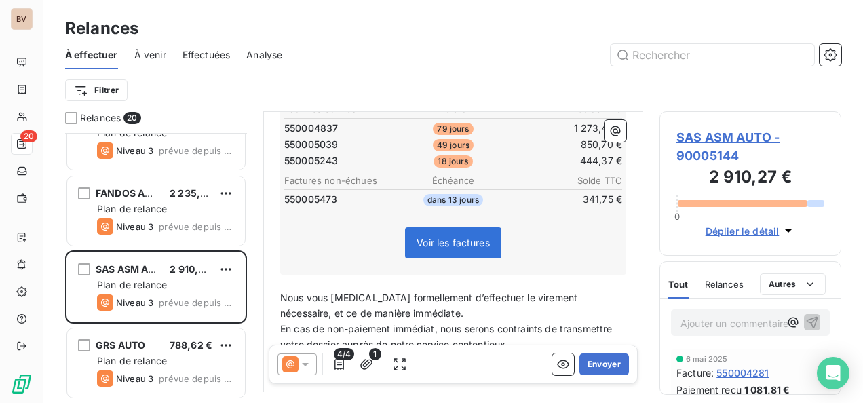
scroll to position [272, 0]
click at [305, 369] on icon at bounding box center [306, 365] width 14 height 14
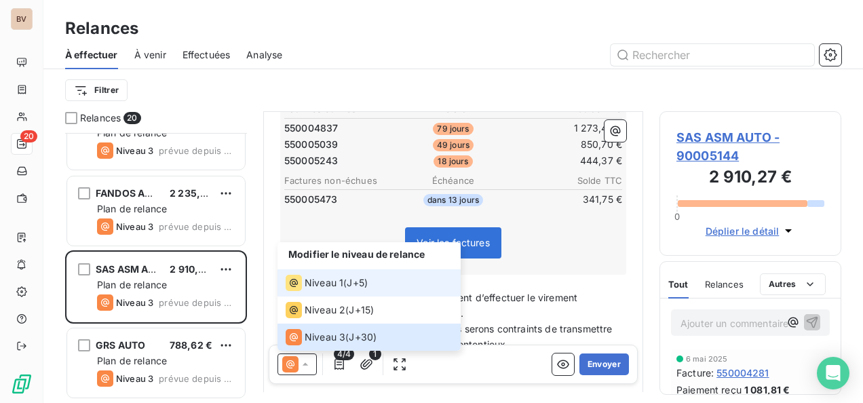
click at [318, 277] on span "Niveau 1" at bounding box center [324, 283] width 39 height 14
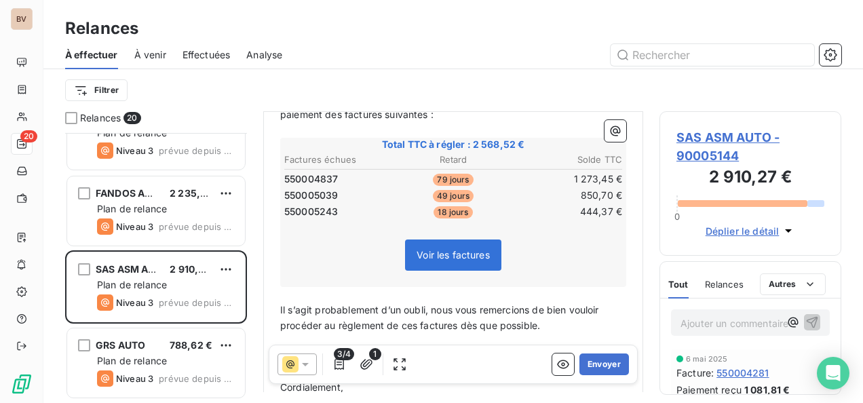
scroll to position [273, 0]
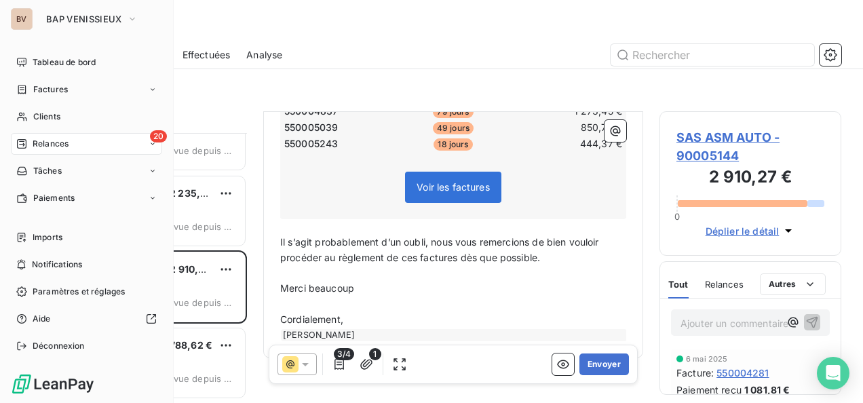
click at [33, 145] on span "Relances" at bounding box center [51, 144] width 36 height 12
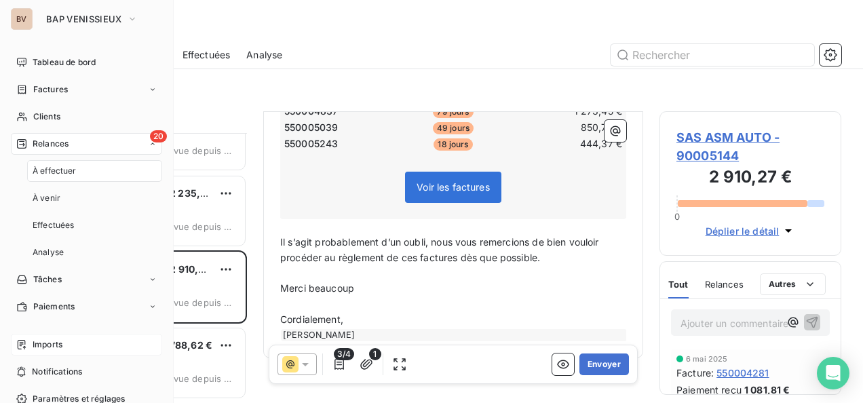
click at [60, 339] on span "Imports" at bounding box center [48, 345] width 30 height 12
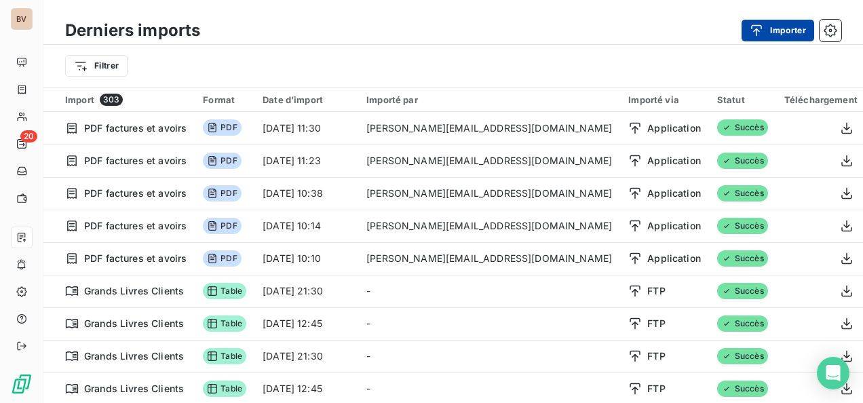
click at [783, 34] on button "Importer" at bounding box center [778, 31] width 73 height 22
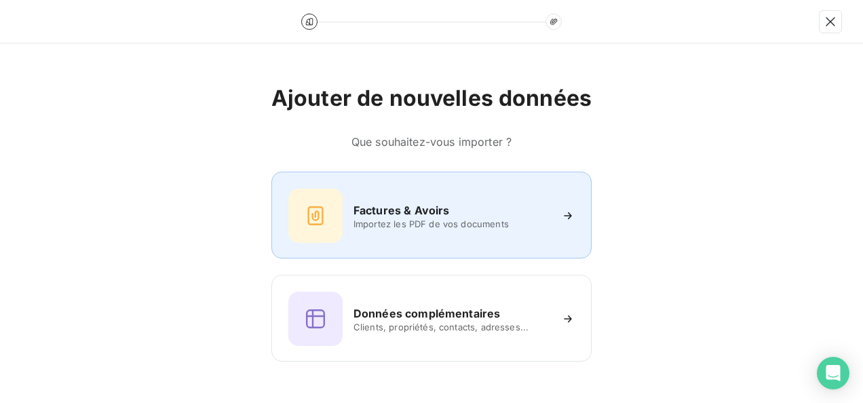
click at [468, 207] on div "Factures & Avoirs" at bounding box center [452, 210] width 197 height 16
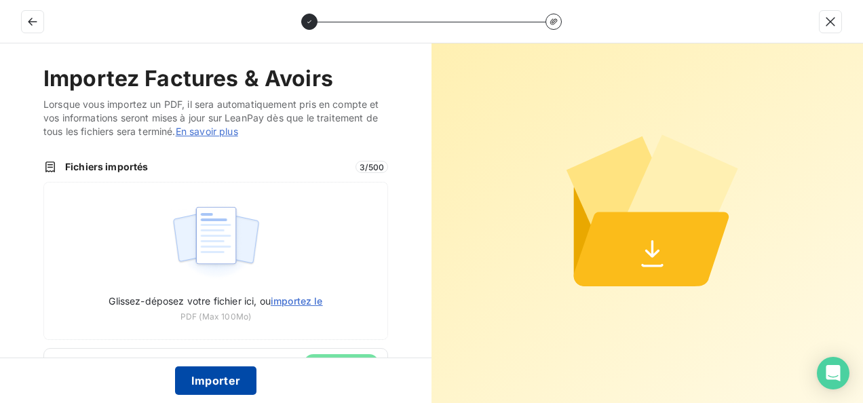
click at [218, 383] on button "Importer" at bounding box center [216, 381] width 82 height 29
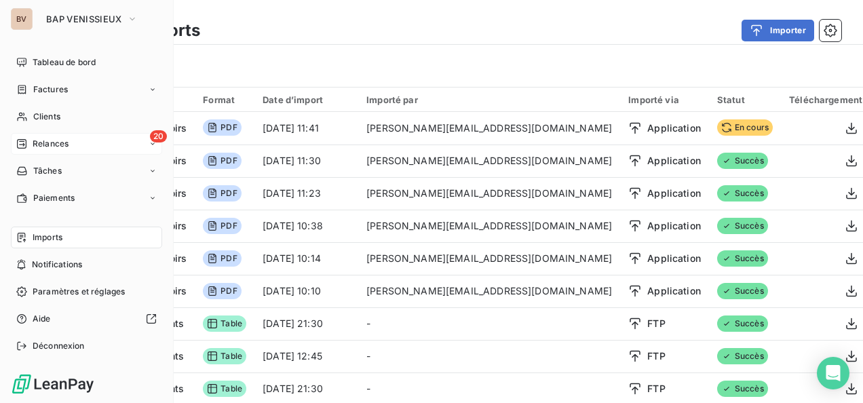
click at [48, 146] on span "Relances" at bounding box center [51, 144] width 36 height 12
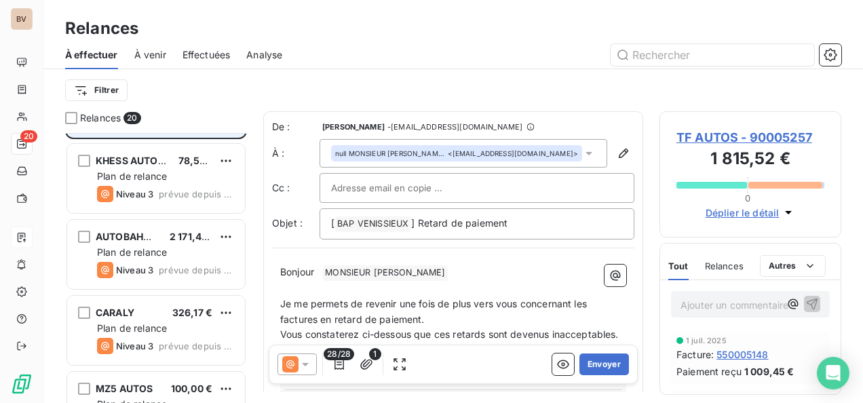
scroll to position [136, 0]
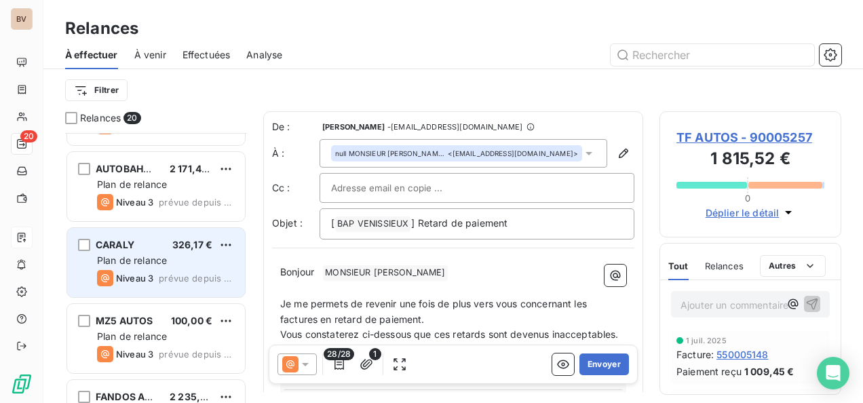
click at [160, 257] on span "Plan de relance" at bounding box center [132, 261] width 70 height 12
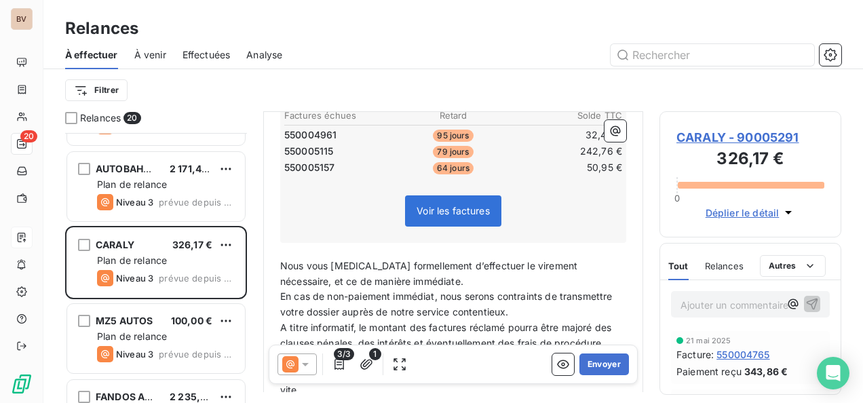
scroll to position [401, 0]
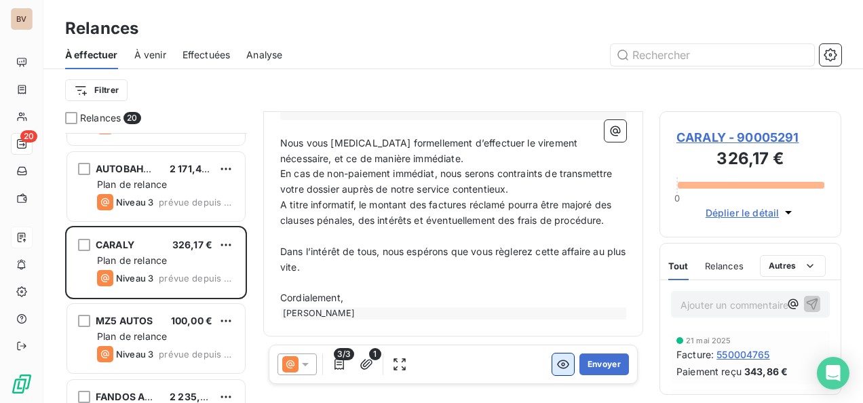
click at [557, 365] on icon "button" at bounding box center [564, 365] width 14 height 14
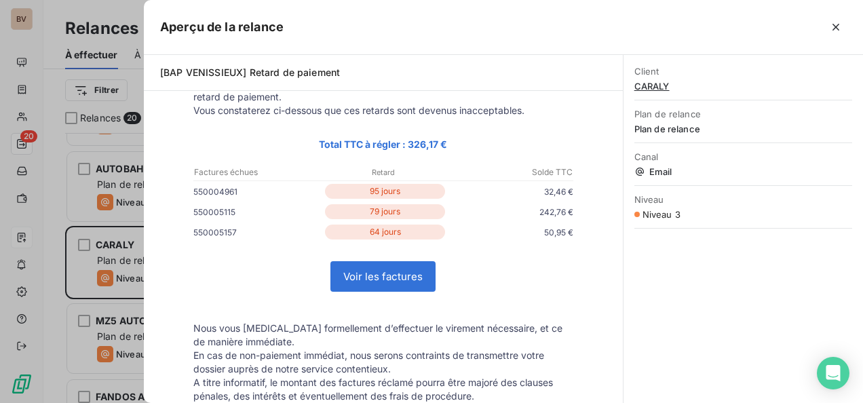
scroll to position [136, 0]
click at [391, 276] on link "Voir les factures" at bounding box center [383, 275] width 104 height 29
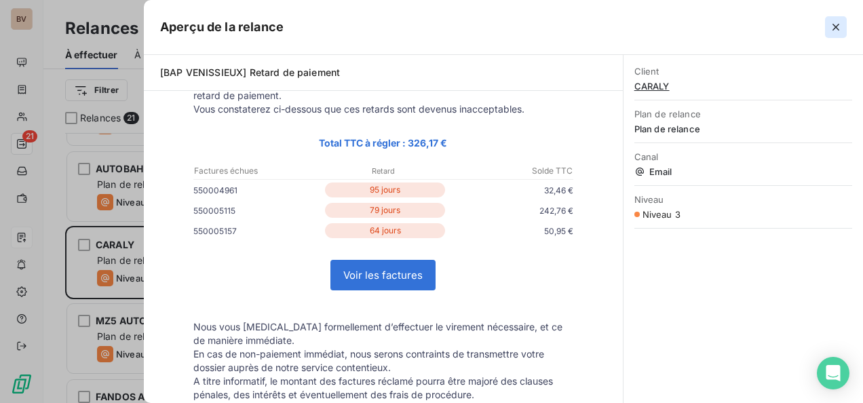
click at [830, 26] on icon "button" at bounding box center [837, 27] width 14 height 14
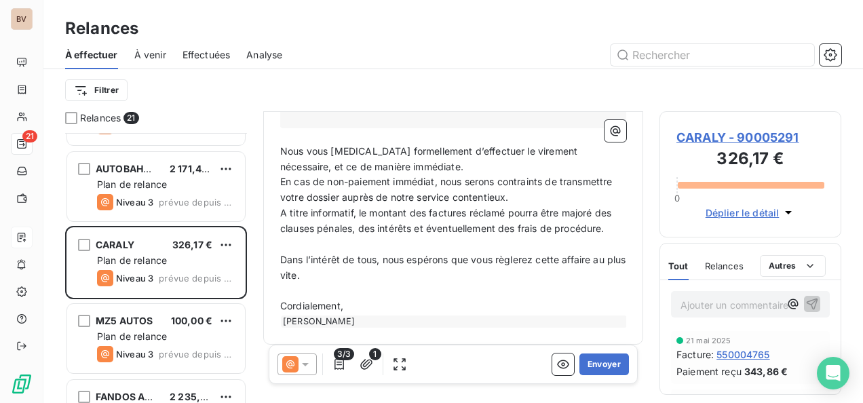
scroll to position [401, 0]
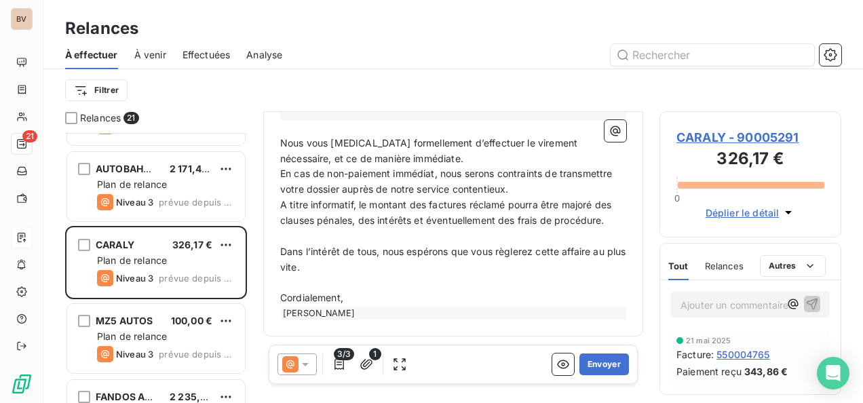
click at [185, 54] on span "Effectuées" at bounding box center [207, 55] width 48 height 14
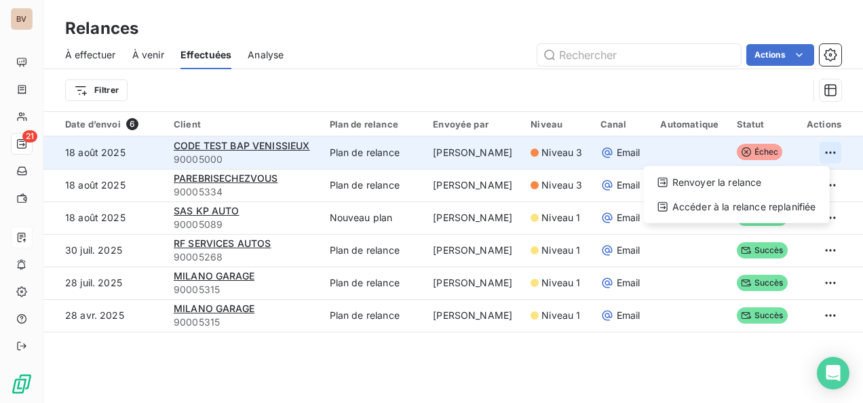
click at [823, 156] on html "BV 21 Relances À effectuer À venir Effectuées Analyse Actions Filtrer Date d’en…" at bounding box center [431, 201] width 863 height 403
click at [720, 179] on div "Renvoyer la relance" at bounding box center [737, 183] width 175 height 22
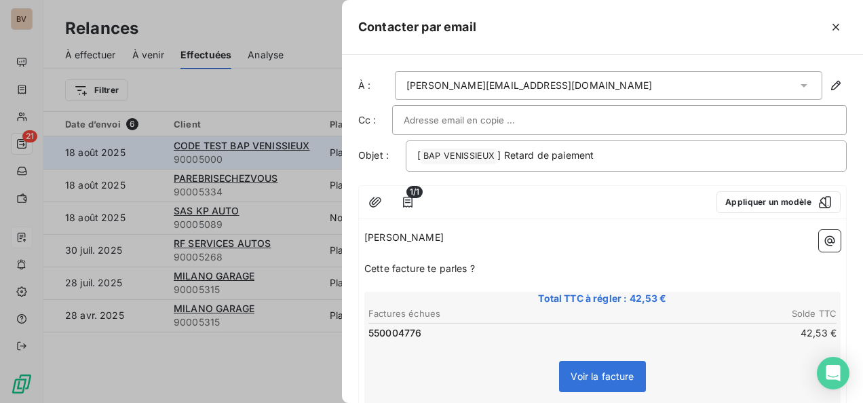
click at [550, 84] on div "[PERSON_NAME][EMAIL_ADDRESS][DOMAIN_NAME]" at bounding box center [609, 85] width 428 height 29
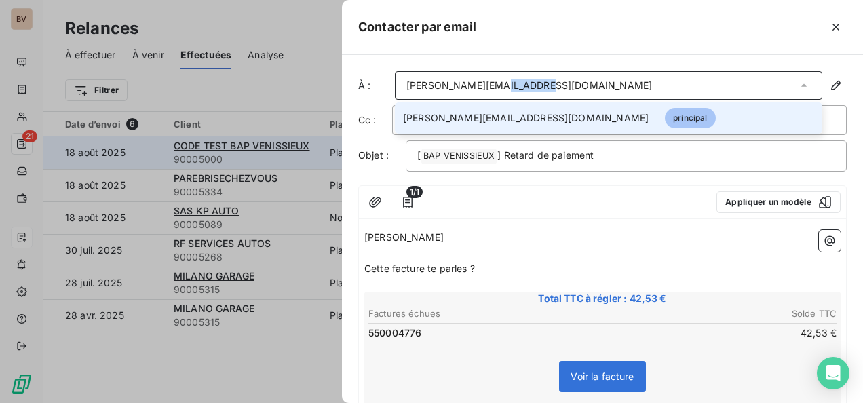
drag, startPoint x: 538, startPoint y: 84, endPoint x: 484, endPoint y: 79, distance: 53.8
click at [484, 79] on div "[PERSON_NAME][EMAIL_ADDRESS][DOMAIN_NAME]" at bounding box center [609, 85] width 428 height 29
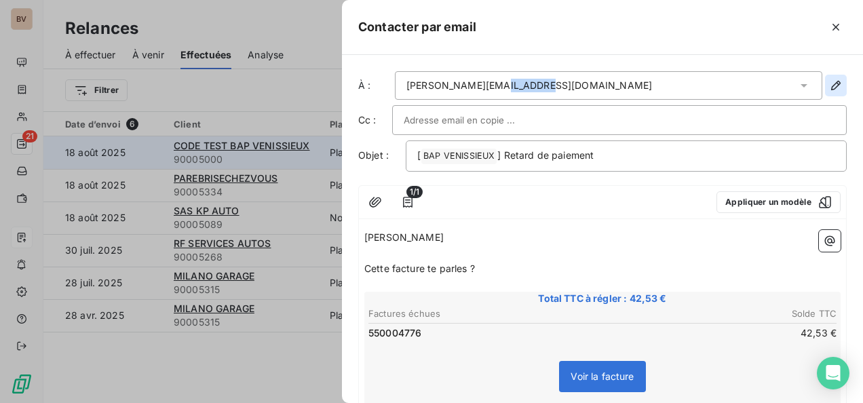
click at [830, 84] on icon "button" at bounding box center [837, 86] width 14 height 14
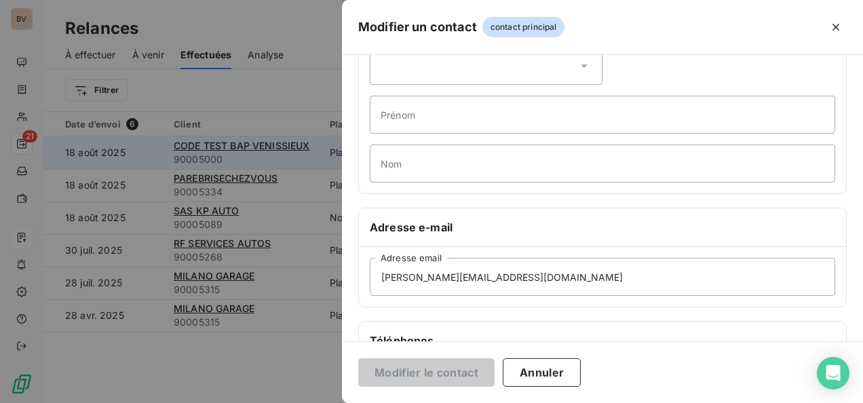
scroll to position [136, 0]
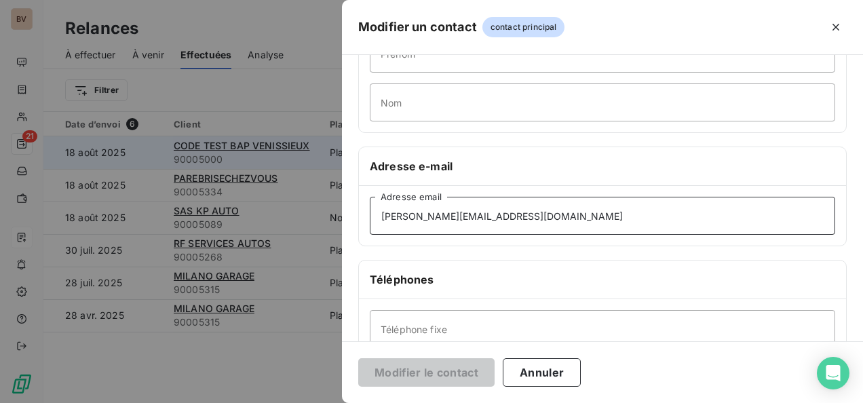
drag, startPoint x: 507, startPoint y: 213, endPoint x: 452, endPoint y: 213, distance: 55.0
click at [452, 213] on input "[PERSON_NAME][EMAIL_ADDRESS][DOMAIN_NAME]" at bounding box center [603, 216] width 466 height 38
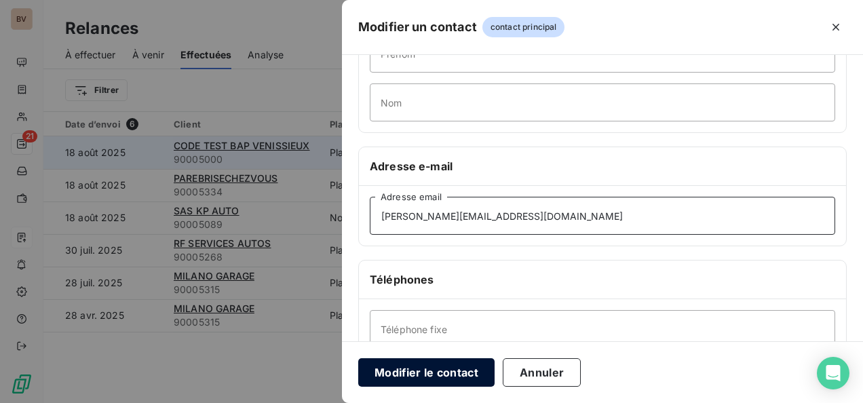
type input "[PERSON_NAME][EMAIL_ADDRESS][DOMAIN_NAME]"
click at [424, 374] on button "Modifier le contact" at bounding box center [426, 372] width 136 height 29
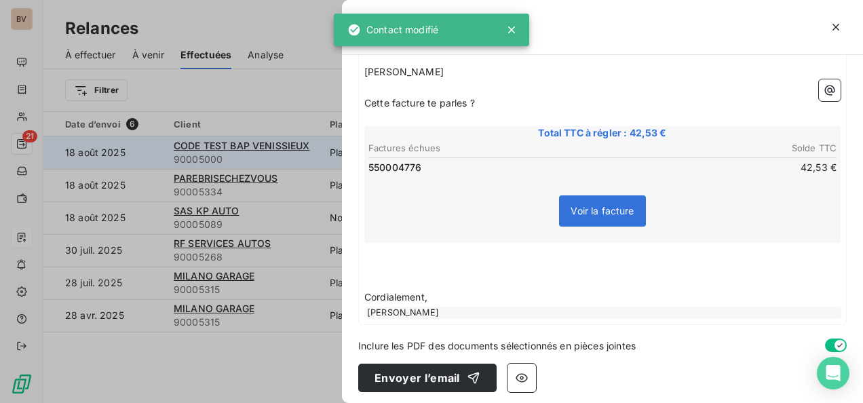
scroll to position [168, 0]
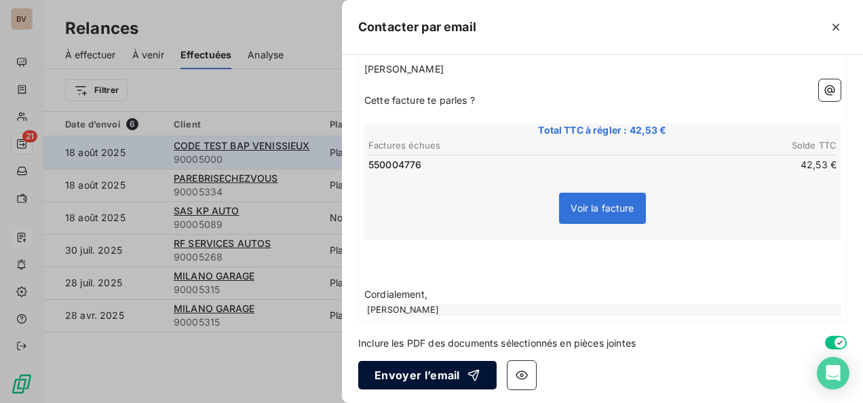
click at [415, 376] on button "Envoyer l’email" at bounding box center [427, 375] width 138 height 29
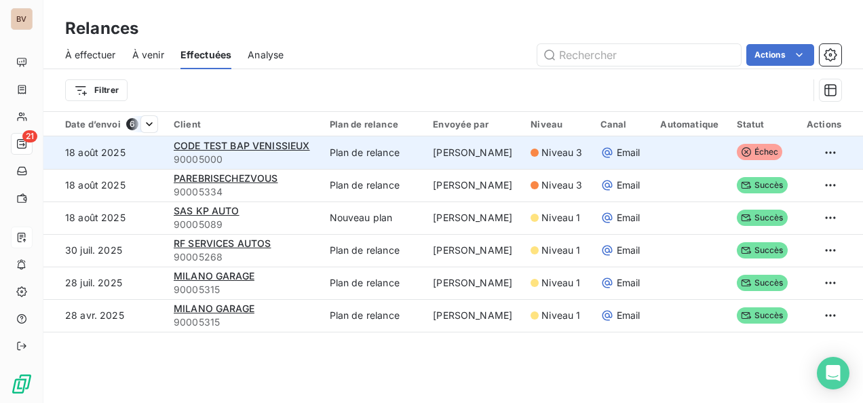
click at [133, 125] on div at bounding box center [143, 124] width 27 height 16
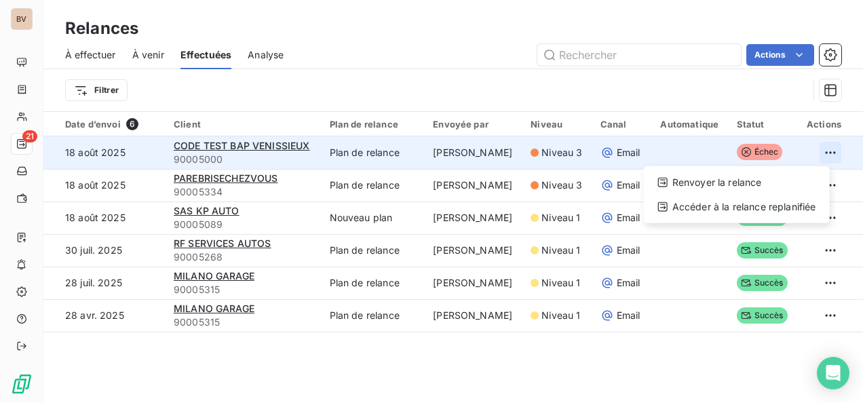
click at [827, 157] on html "BV 21 Relances À effectuer À venir Effectuées Analyse Actions Filtrer Date d’en…" at bounding box center [431, 201] width 863 height 403
click at [717, 176] on div "Renvoyer la relance" at bounding box center [737, 183] width 175 height 22
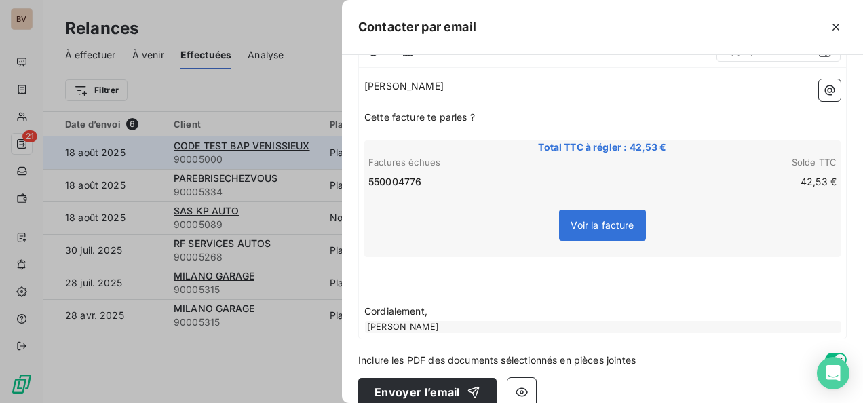
scroll to position [168, 0]
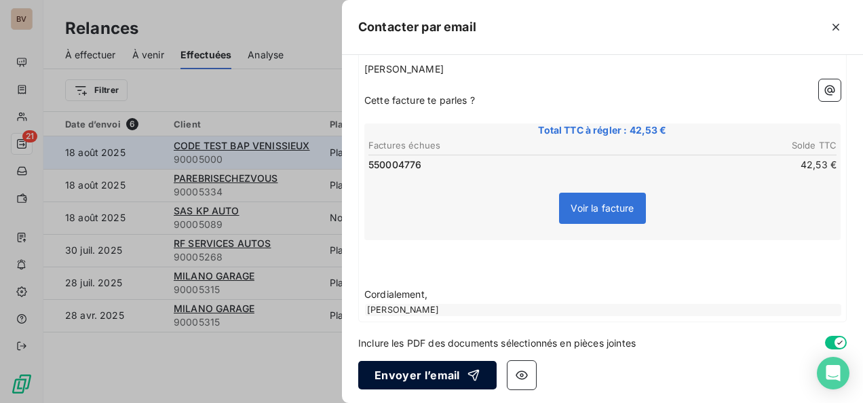
click at [477, 374] on icon "button" at bounding box center [474, 376] width 14 height 14
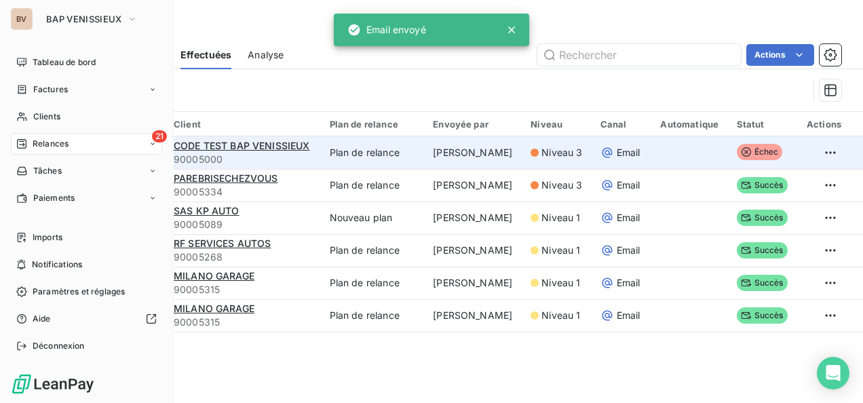
click at [57, 141] on span "Relances" at bounding box center [51, 144] width 36 height 12
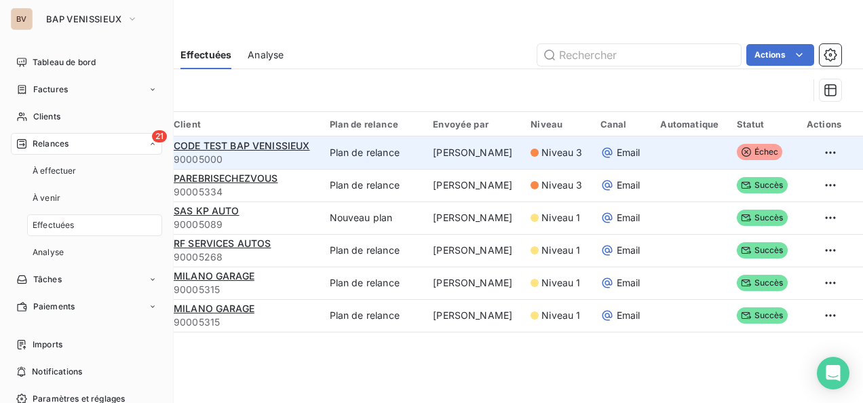
click at [50, 224] on span "Effectuées" at bounding box center [54, 225] width 42 height 12
click at [62, 170] on span "À effectuer" at bounding box center [55, 171] width 44 height 12
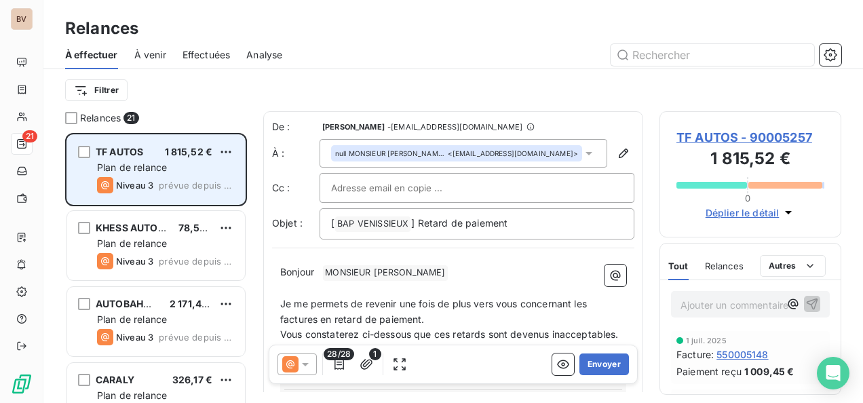
scroll to position [136, 0]
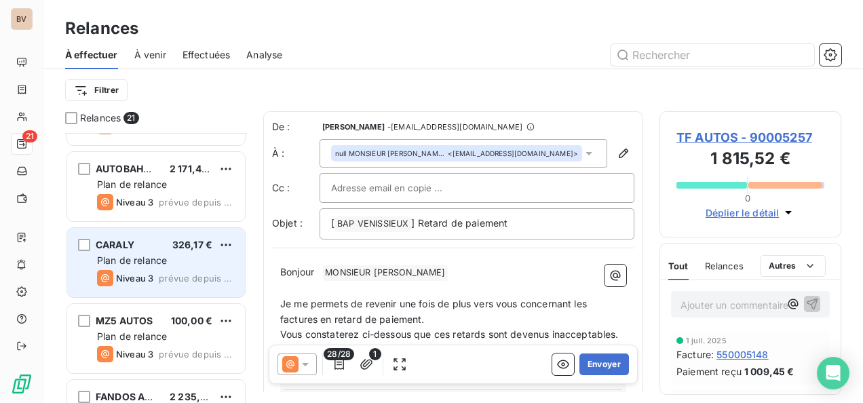
drag, startPoint x: 155, startPoint y: 242, endPoint x: 248, endPoint y: 255, distance: 94.6
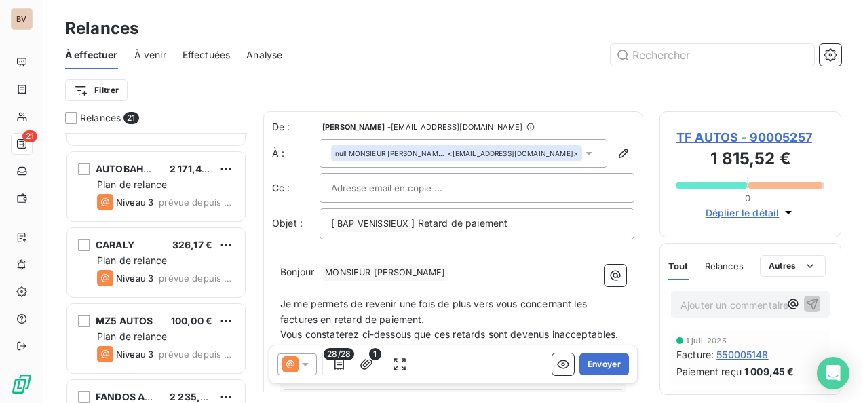
click at [155, 243] on div "CARALY 326,17 €" at bounding box center [165, 245] width 137 height 12
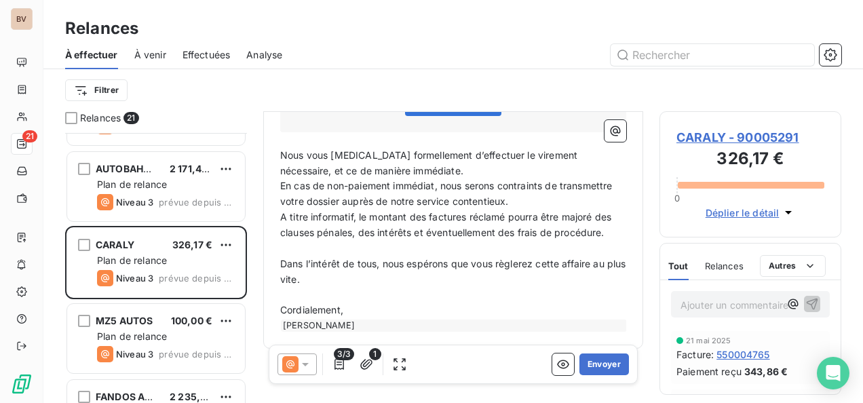
scroll to position [401, 0]
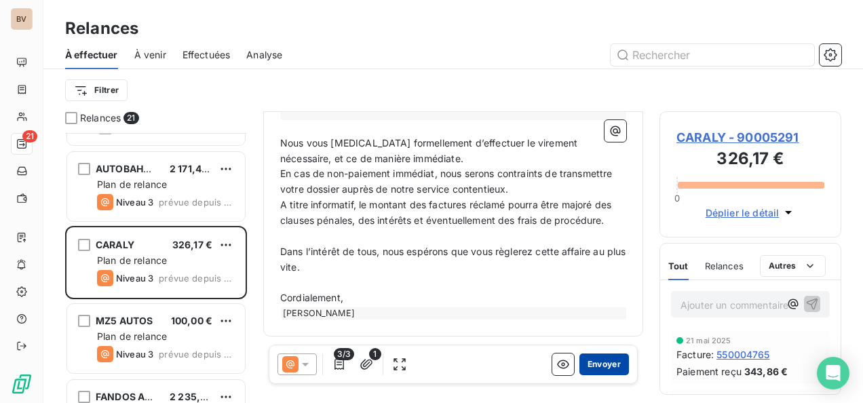
click at [592, 367] on button "Envoyer" at bounding box center [605, 365] width 50 height 22
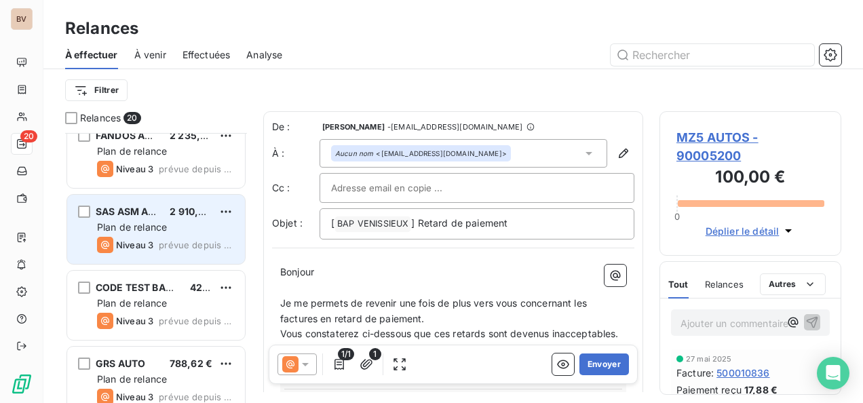
scroll to position [339, 0]
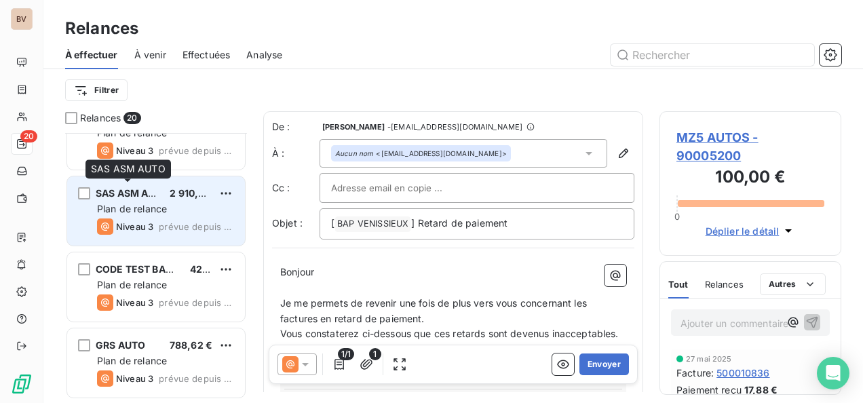
click at [155, 196] on span "SAS ASM AUTO" at bounding box center [132, 193] width 73 height 12
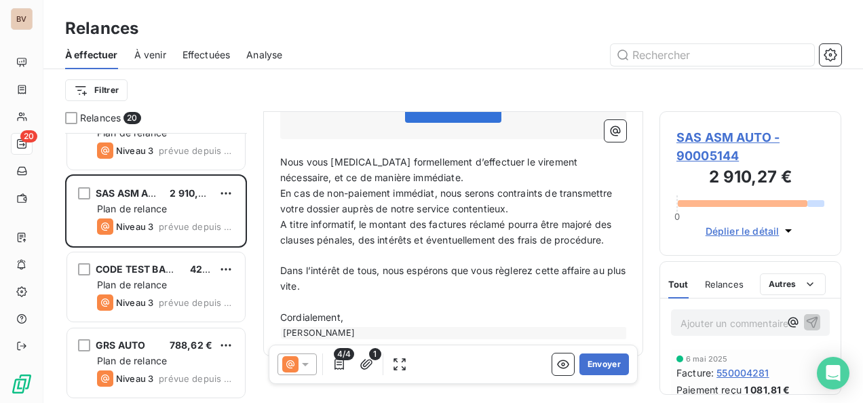
scroll to position [440, 0]
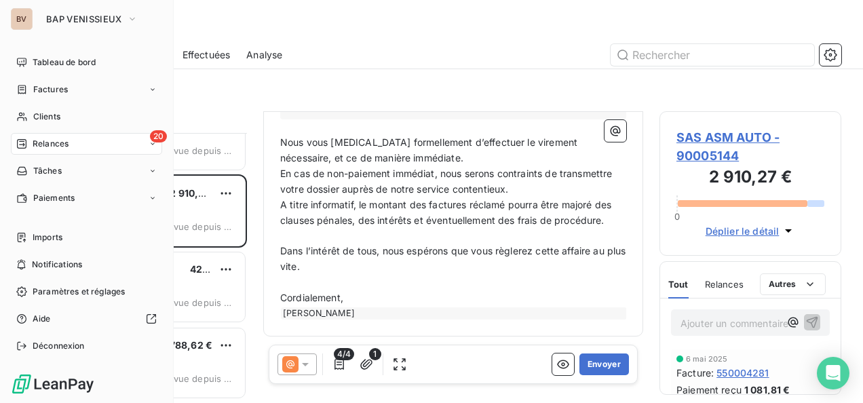
click at [69, 147] on div "20 Relances" at bounding box center [86, 144] width 151 height 22
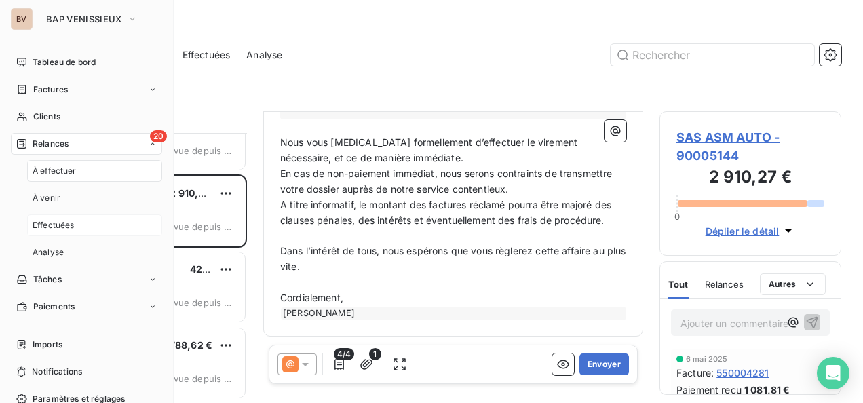
click at [64, 225] on span "Effectuées" at bounding box center [54, 225] width 42 height 12
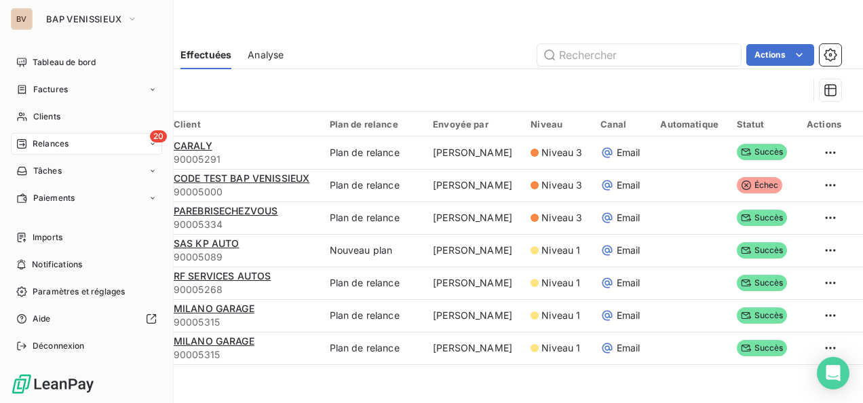
click at [37, 143] on span "Relances" at bounding box center [51, 144] width 36 height 12
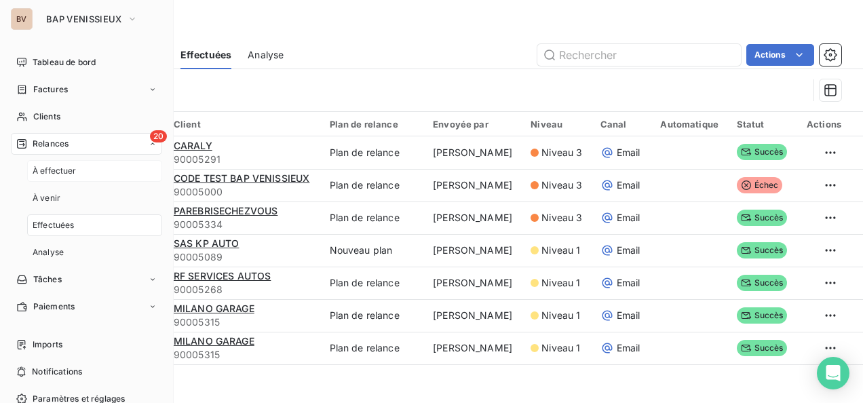
click at [37, 168] on span "À effectuer" at bounding box center [55, 171] width 44 height 12
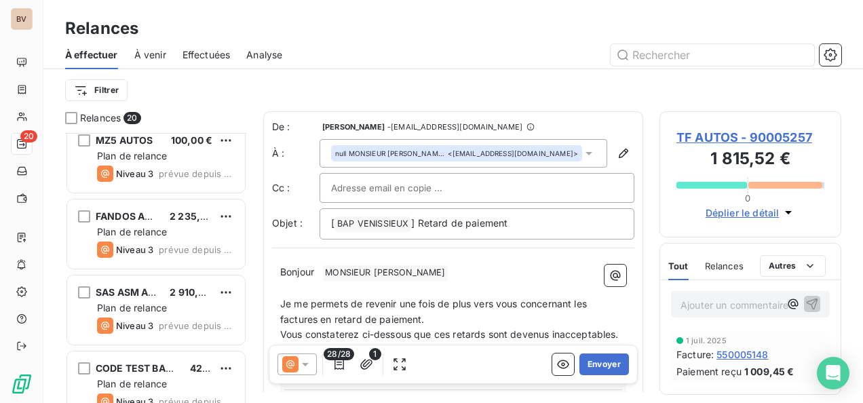
scroll to position [272, 0]
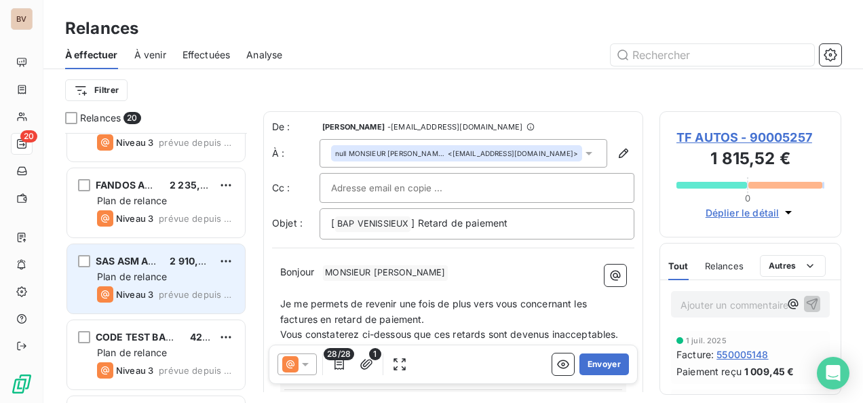
click at [151, 277] on span "Plan de relance" at bounding box center [132, 277] width 70 height 12
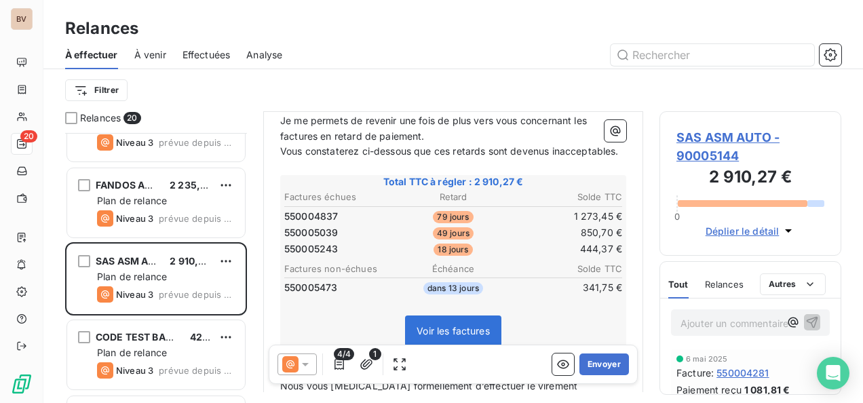
scroll to position [205, 0]
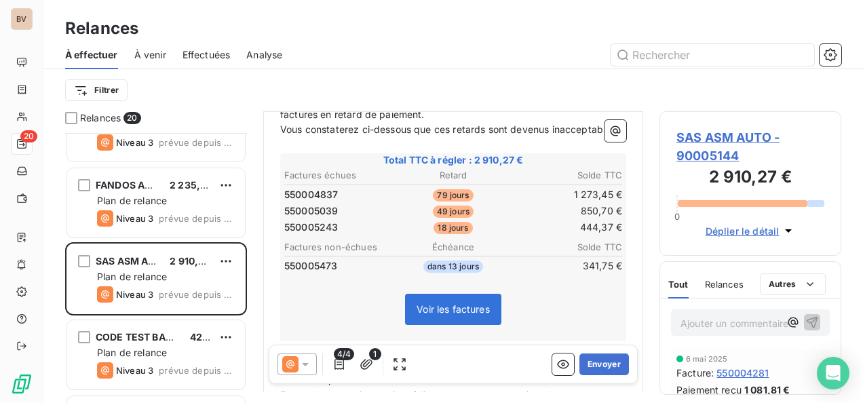
click at [305, 365] on icon at bounding box center [305, 364] width 7 height 3
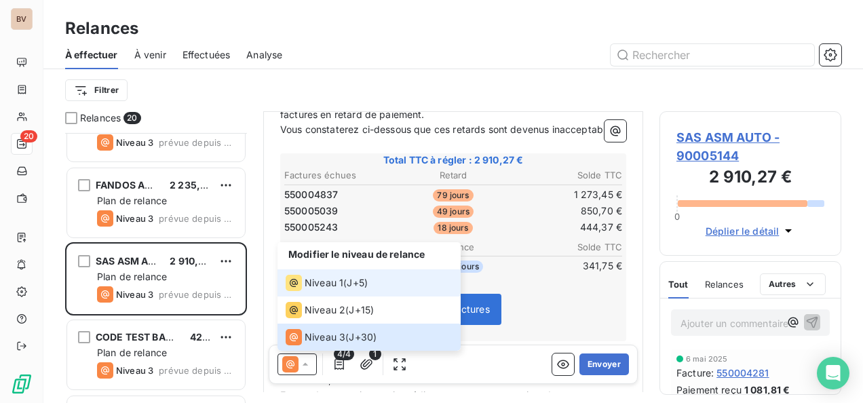
click at [311, 279] on span "Niveau 1" at bounding box center [324, 283] width 39 height 14
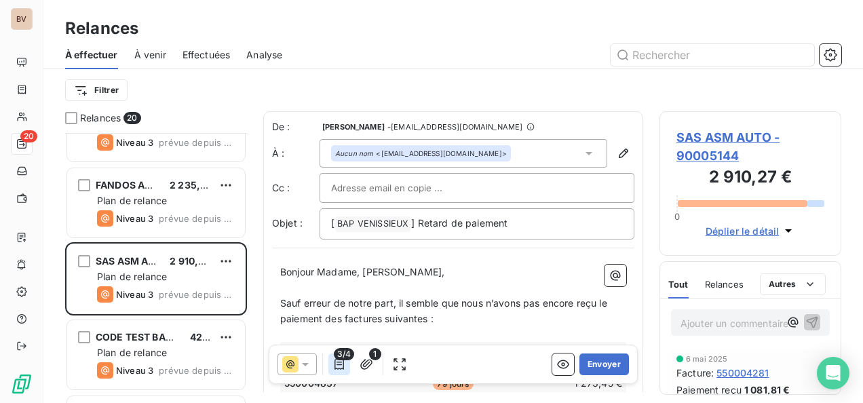
click at [333, 365] on icon "button" at bounding box center [340, 365] width 14 height 14
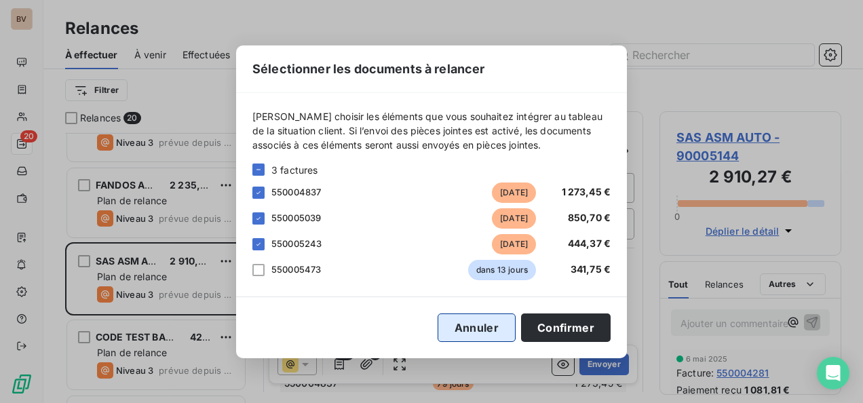
click at [454, 326] on button "Annuler" at bounding box center [477, 328] width 78 height 29
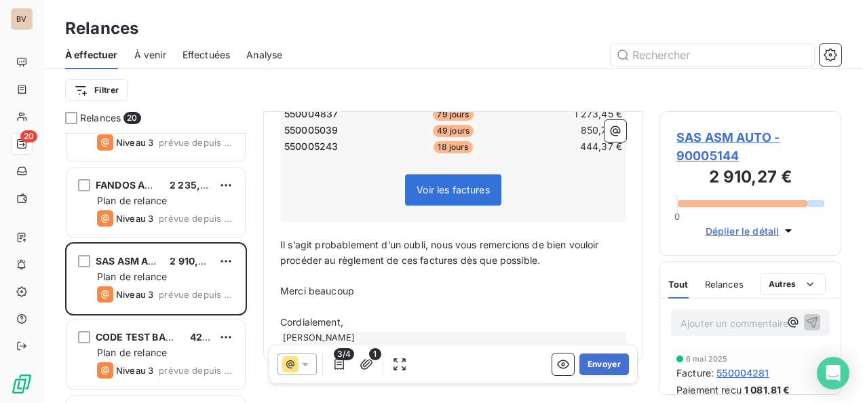
scroll to position [292, 0]
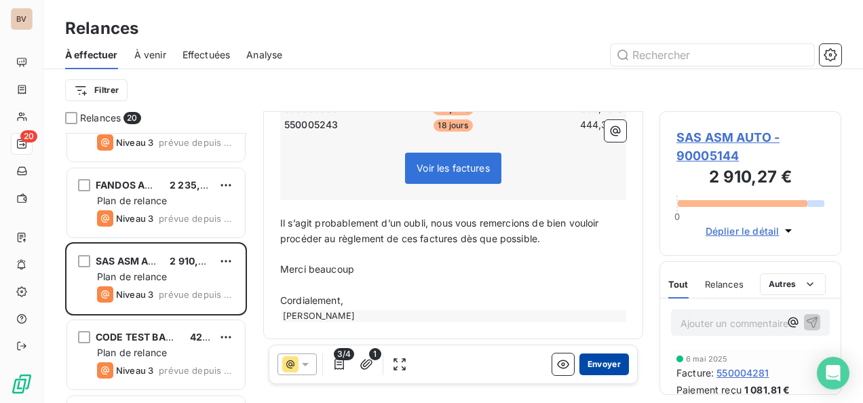
click at [589, 364] on button "Envoyer" at bounding box center [605, 365] width 50 height 22
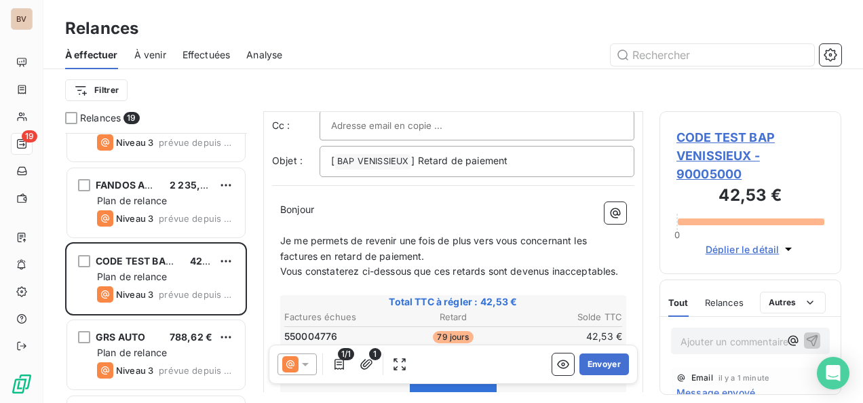
scroll to position [137, 0]
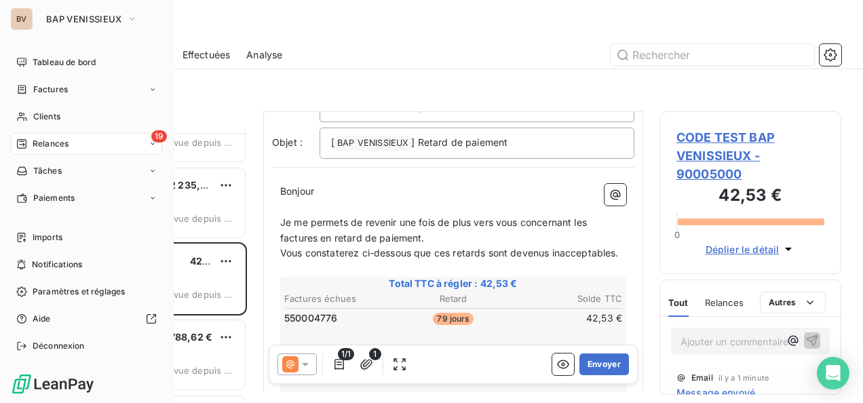
click at [35, 145] on span "Relances" at bounding box center [51, 144] width 36 height 12
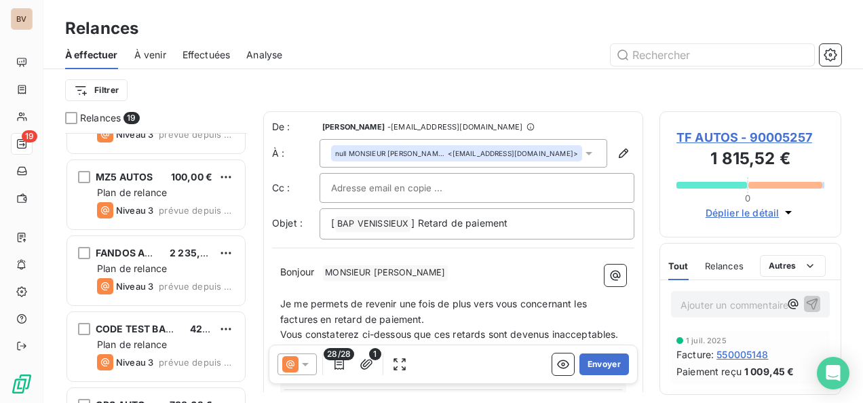
scroll to position [272, 0]
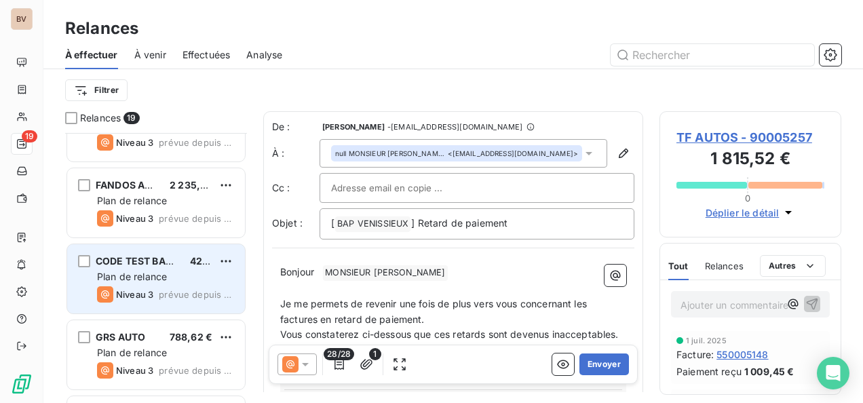
click at [168, 284] on div "CODE TEST BAP VENISSIEUX 42,53 € Plan de relance Niveau 3 prévue depuis 49 jours" at bounding box center [156, 278] width 178 height 69
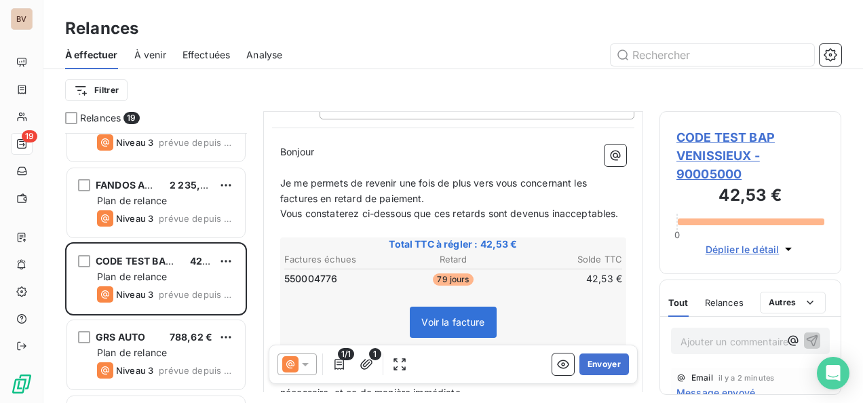
scroll to position [205, 0]
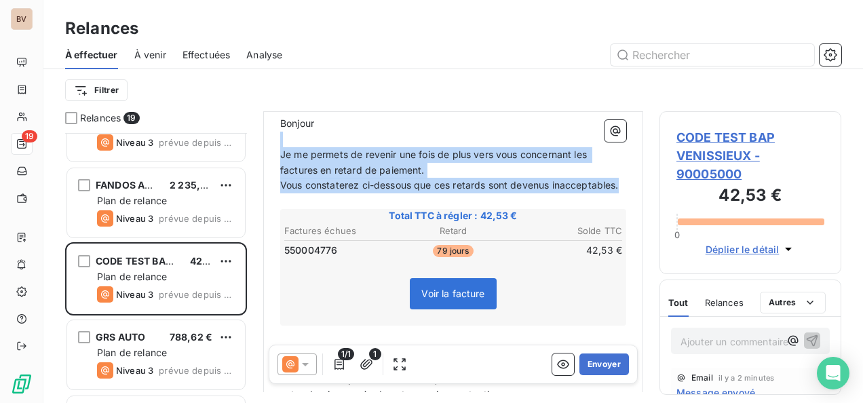
drag, startPoint x: 364, startPoint y: 202, endPoint x: 279, endPoint y: 133, distance: 109.1
click at [279, 133] on div "Bonjour ﻿ ﻿ ﻿ ﻿ Je me permets de revenir une fois de plus vers vous concernant …" at bounding box center [453, 321] width 362 height 426
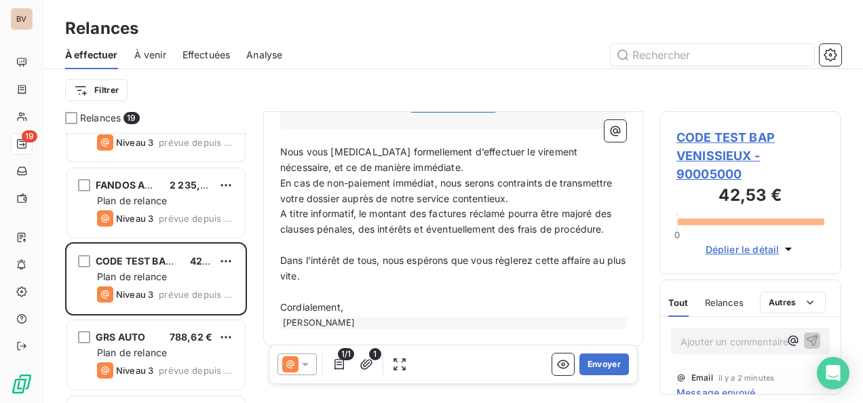
scroll to position [377, 0]
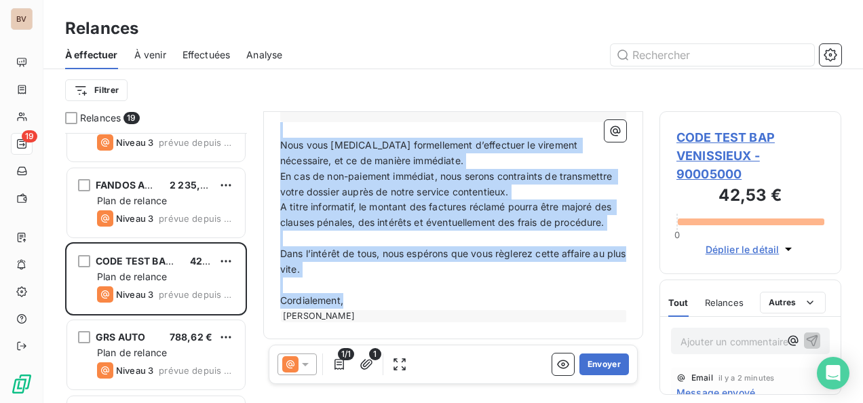
drag, startPoint x: 362, startPoint y: 295, endPoint x: 291, endPoint y: 134, distance: 175.3
click at [291, 134] on div "[PERSON_NAME] ﻿ Tu sais à quoi elle correspond et est-ce qu'elle à été réglée ?…" at bounding box center [453, 133] width 346 height 379
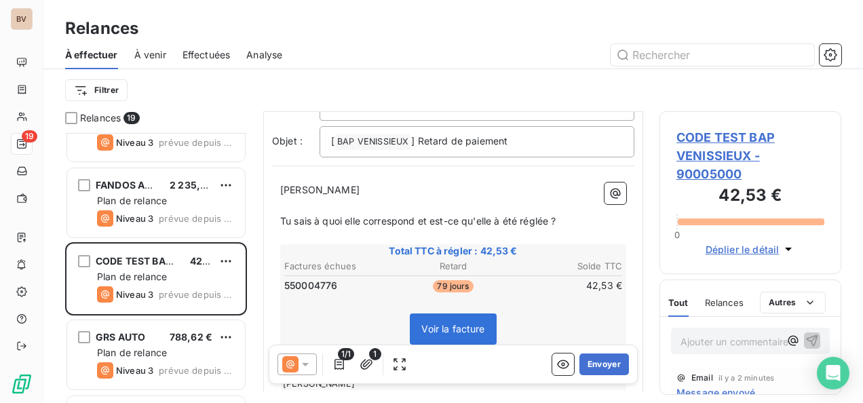
scroll to position [206, 0]
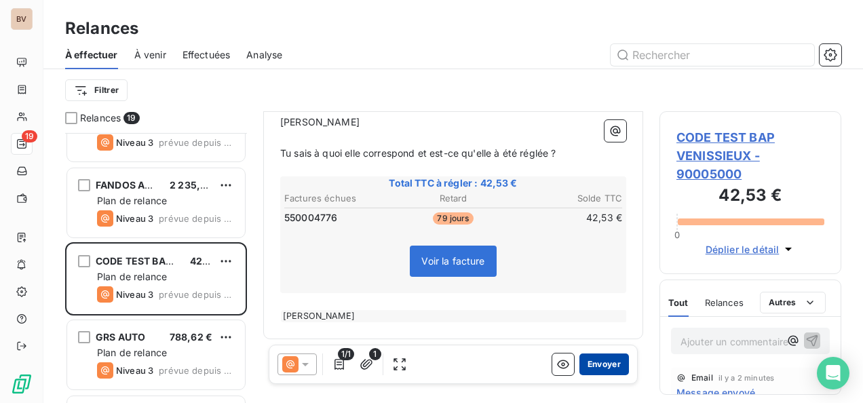
click at [600, 362] on button "Envoyer" at bounding box center [605, 365] width 50 height 22
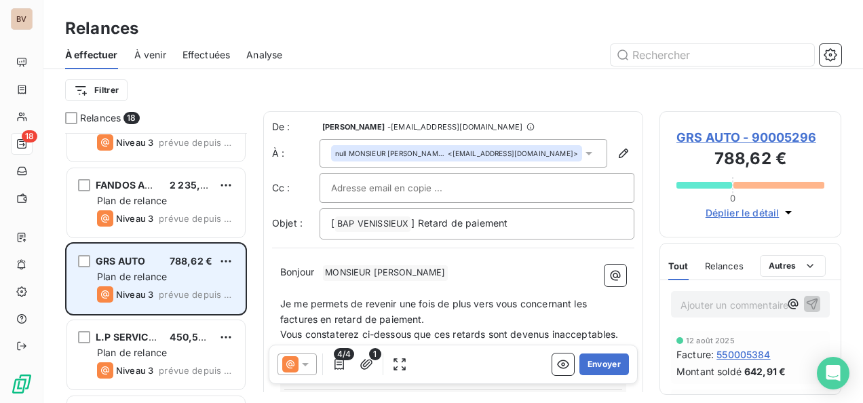
click at [143, 262] on span "GRS AUTO" at bounding box center [121, 261] width 50 height 12
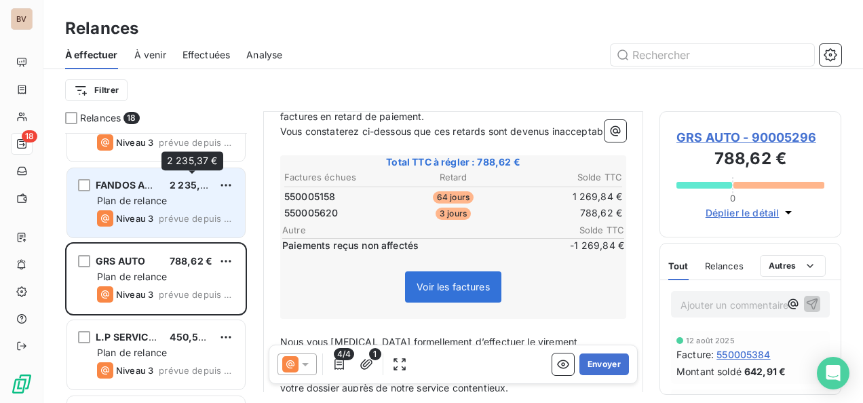
scroll to position [339, 0]
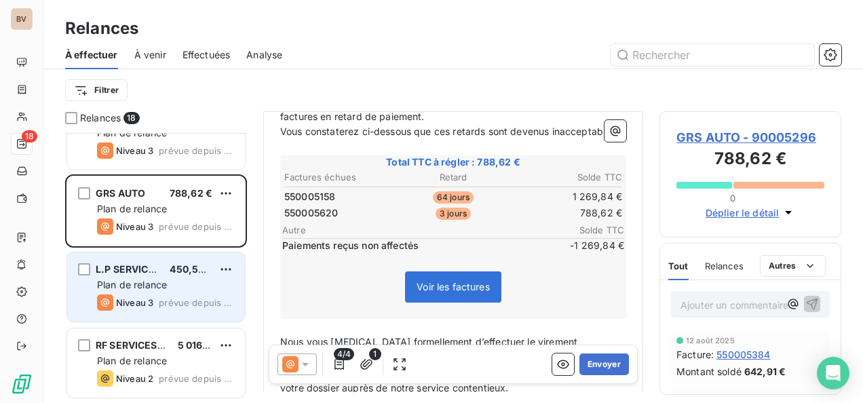
click at [143, 270] on span "L.P SERVICES" at bounding box center [128, 269] width 65 height 12
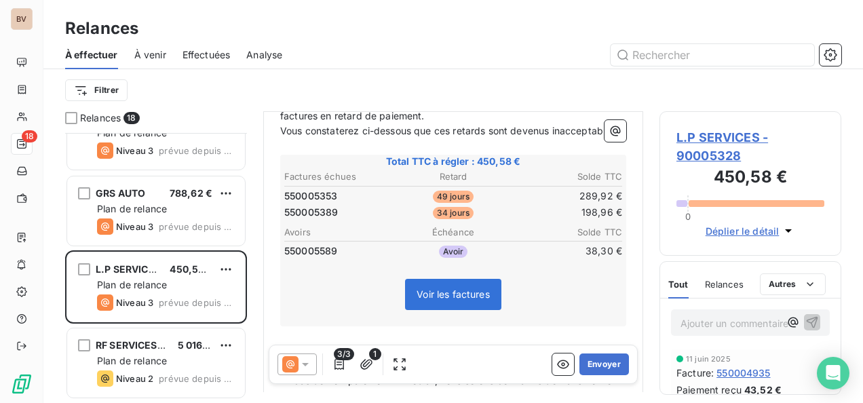
scroll to position [272, 0]
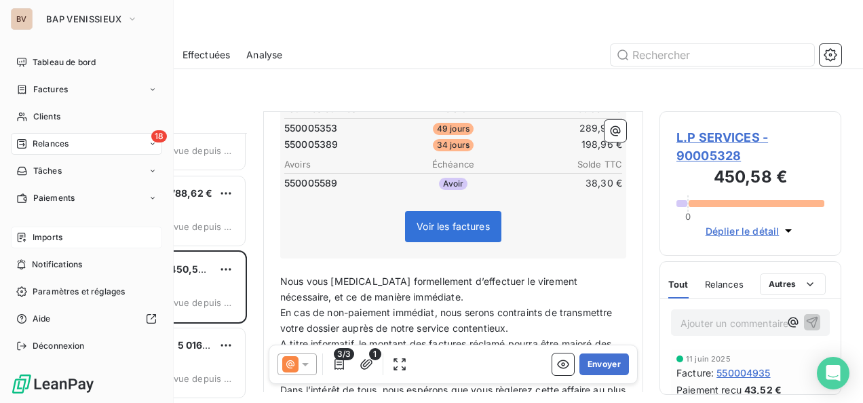
click at [52, 241] on span "Imports" at bounding box center [48, 237] width 30 height 12
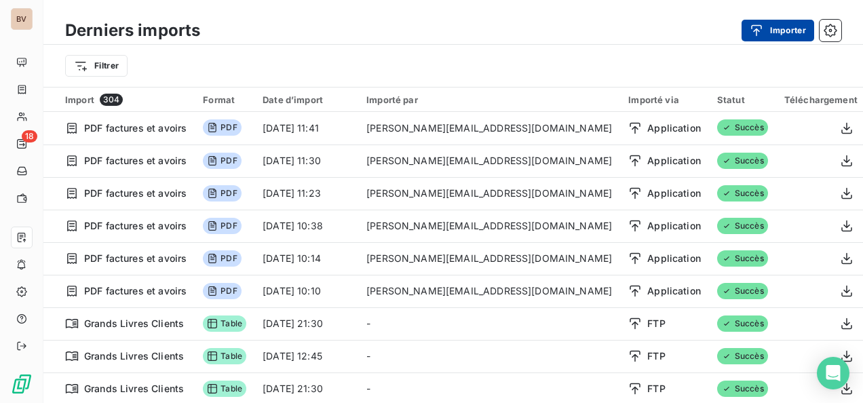
click at [768, 27] on div "button" at bounding box center [760, 31] width 20 height 14
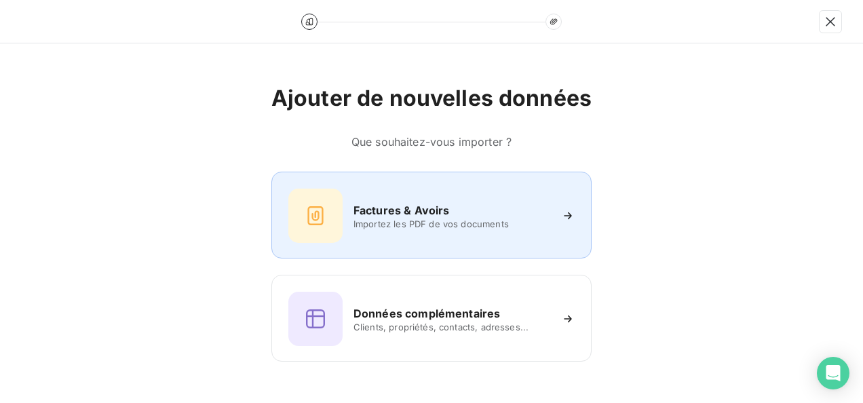
click at [427, 207] on h6 "Factures & Avoirs" at bounding box center [402, 210] width 96 height 16
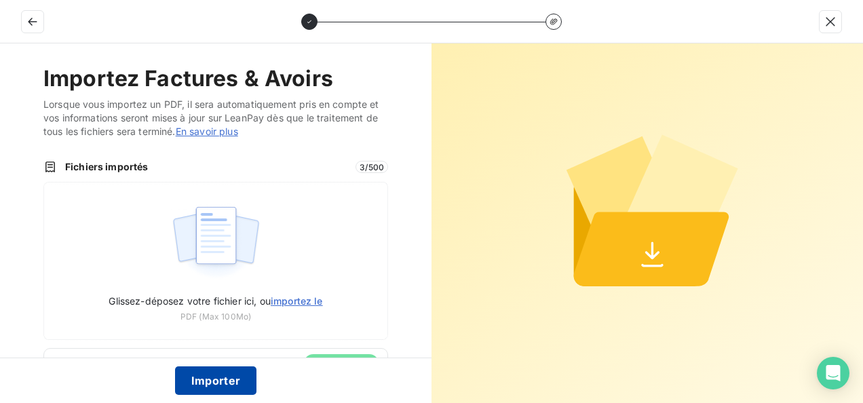
click at [236, 373] on button "Importer" at bounding box center [216, 381] width 82 height 29
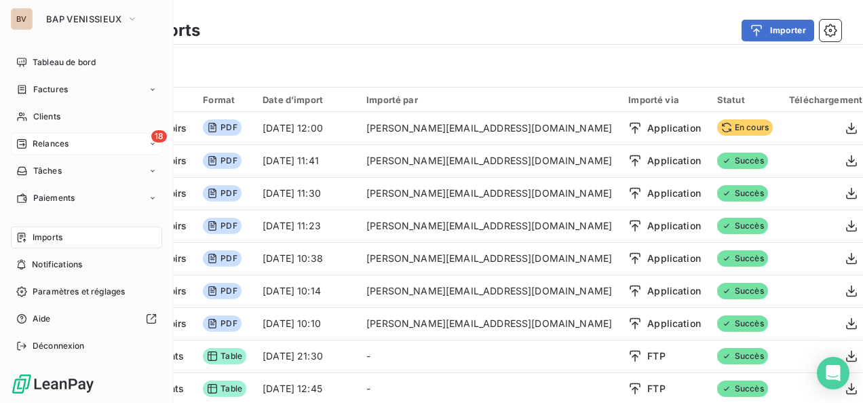
click at [30, 143] on div "Relances" at bounding box center [42, 144] width 52 height 12
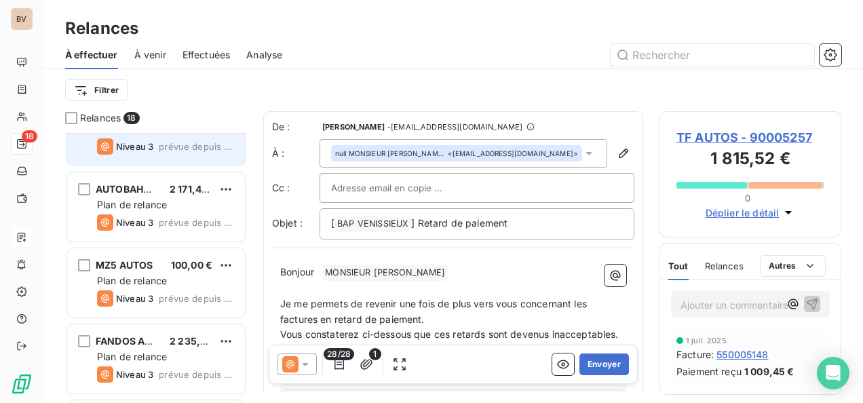
scroll to position [136, 0]
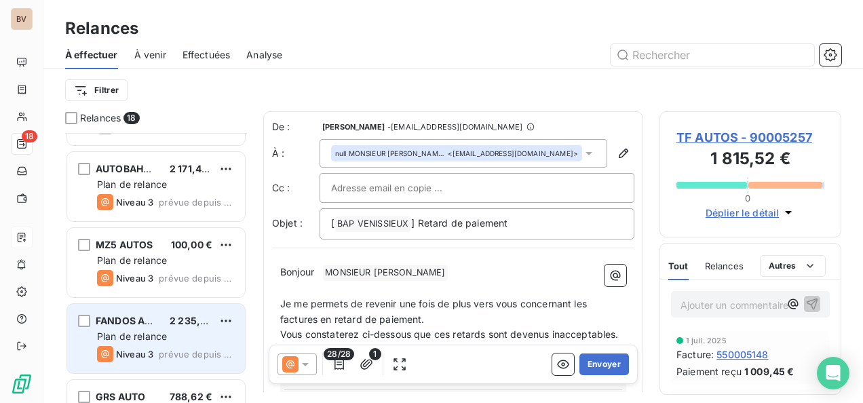
click at [143, 316] on span "FANDOS AUTOS" at bounding box center [134, 321] width 76 height 12
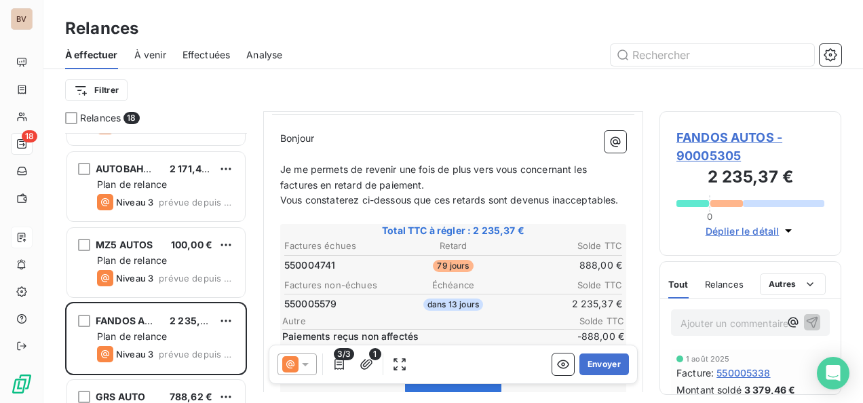
scroll to position [204, 0]
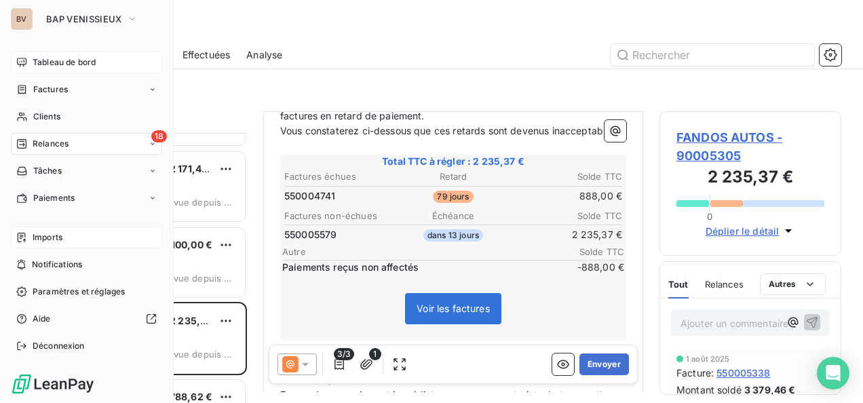
click at [31, 57] on div "Tableau de bord" at bounding box center [86, 63] width 151 height 22
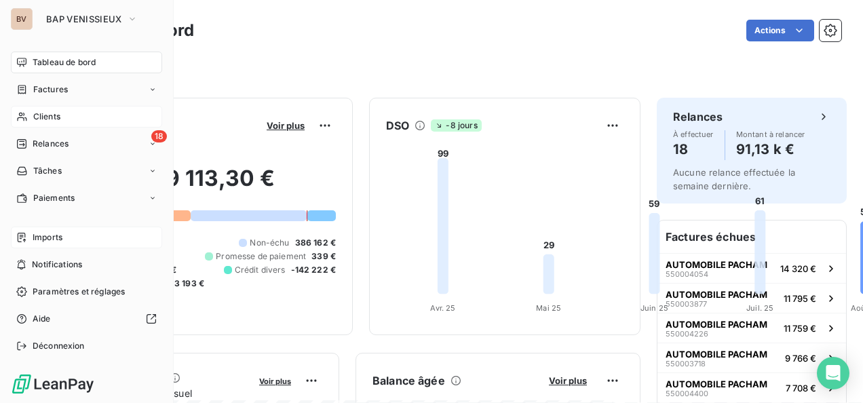
click at [35, 114] on span "Clients" at bounding box center [46, 117] width 27 height 12
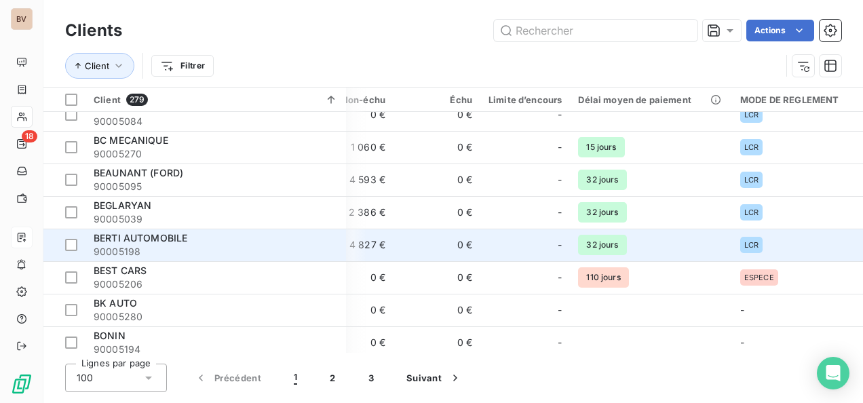
scroll to position [1222, 270]
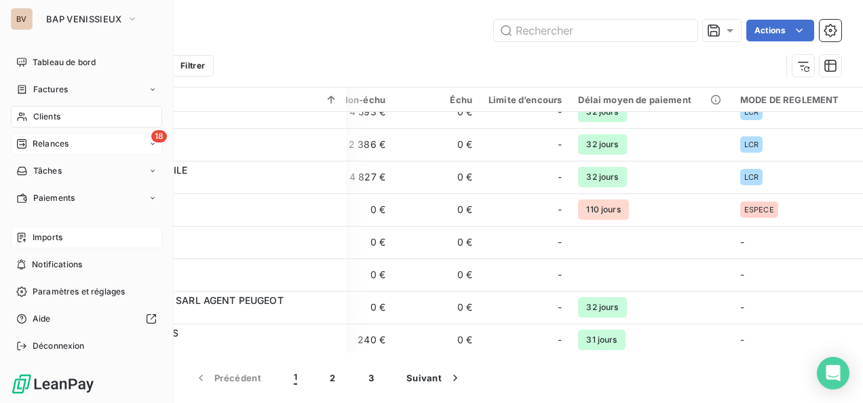
click at [28, 138] on div "Relances" at bounding box center [42, 144] width 52 height 12
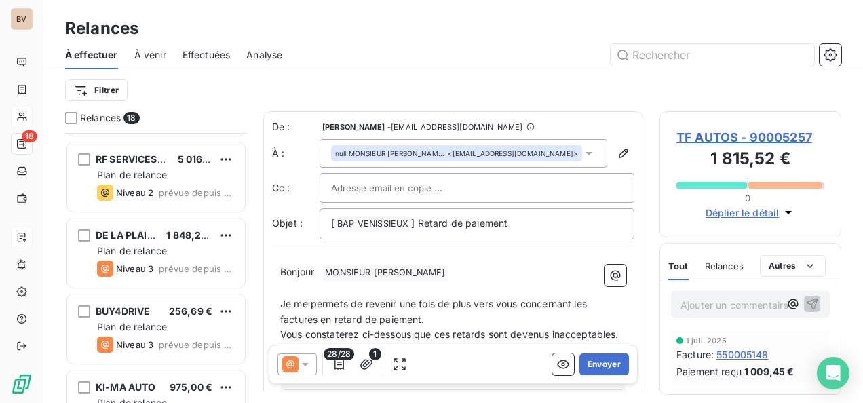
scroll to position [543, 0]
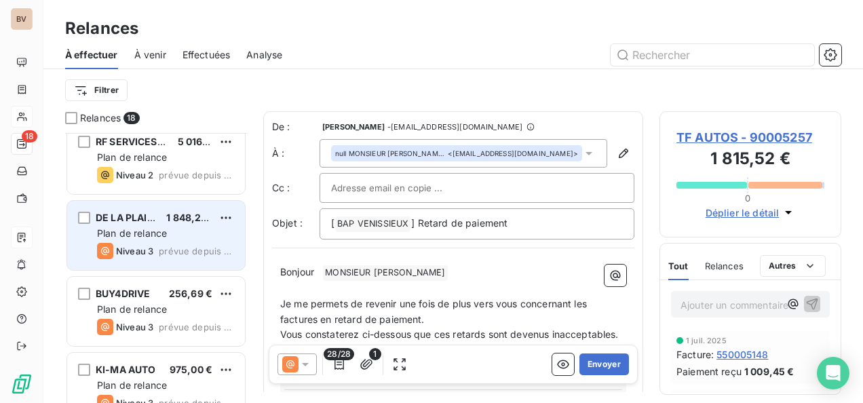
click at [130, 229] on span "Plan de relance" at bounding box center [132, 233] width 70 height 12
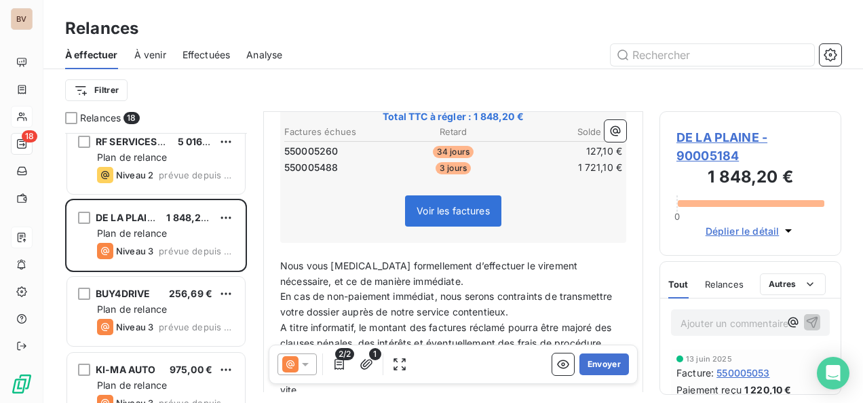
scroll to position [316, 0]
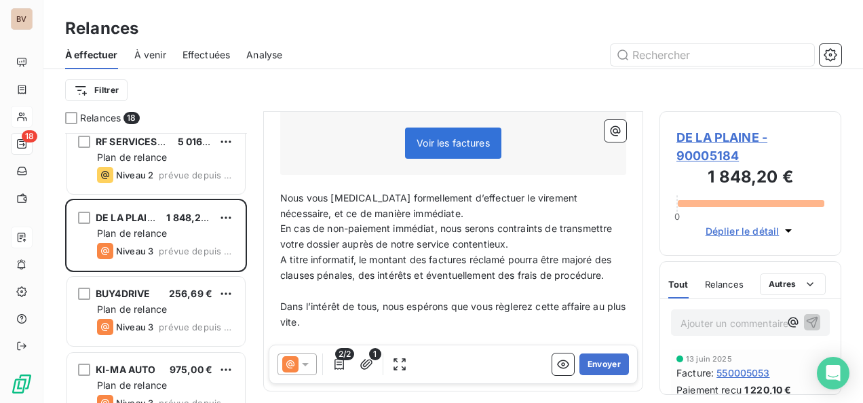
click at [311, 365] on icon at bounding box center [306, 365] width 14 height 14
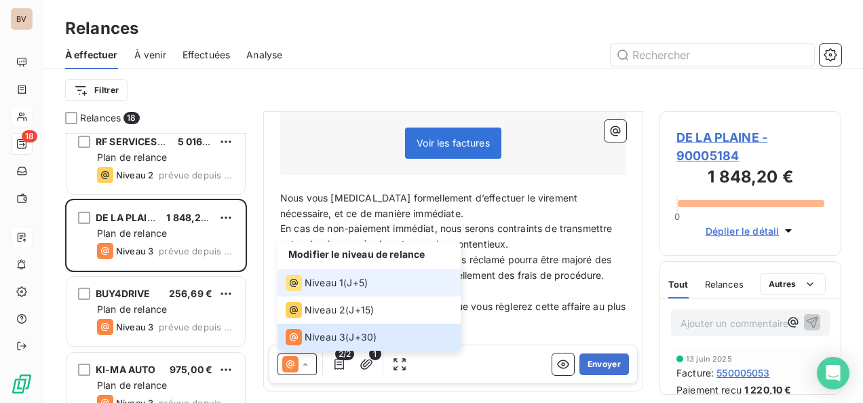
click at [300, 281] on icon at bounding box center [294, 283] width 16 height 16
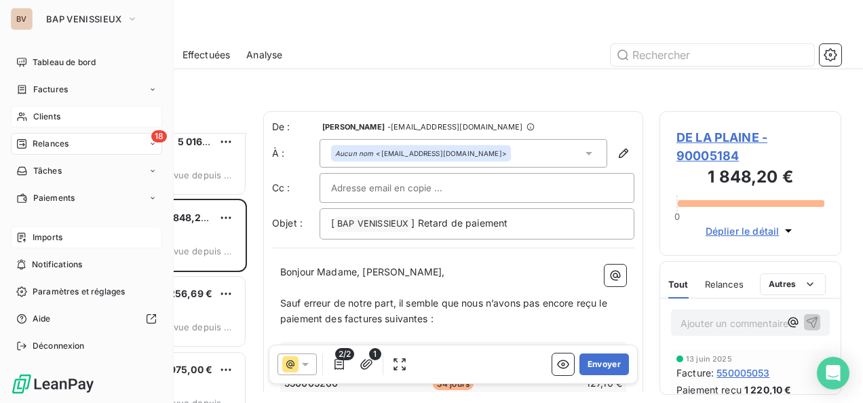
click at [50, 240] on span "Imports" at bounding box center [48, 237] width 30 height 12
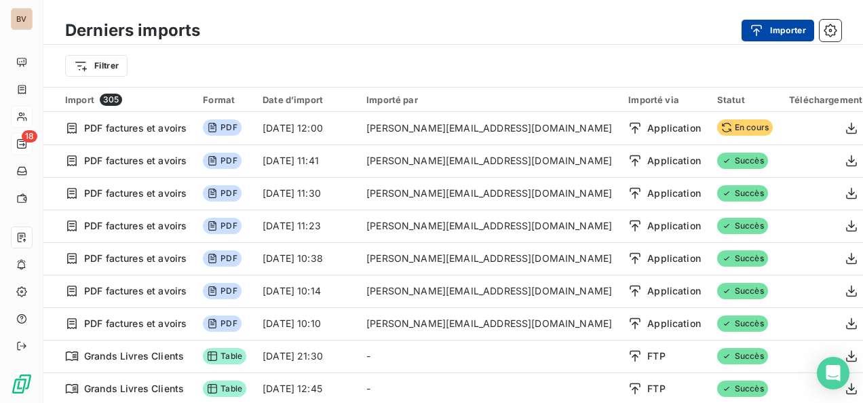
click at [784, 32] on button "Importer" at bounding box center [778, 31] width 73 height 22
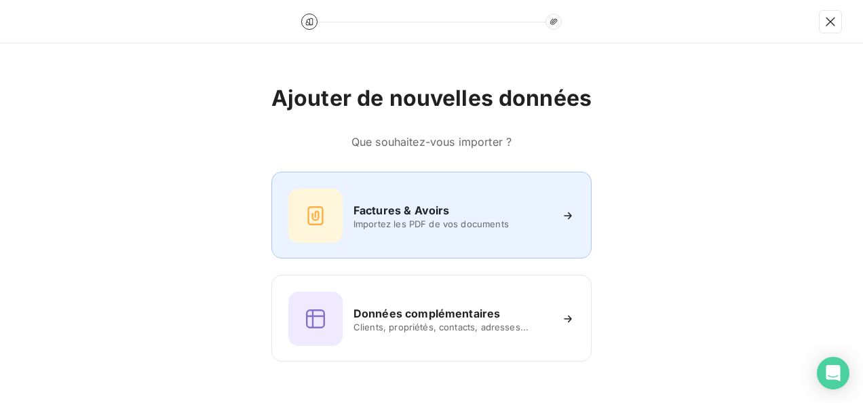
click at [396, 223] on span "Importez les PDF de vos documents" at bounding box center [452, 224] width 197 height 11
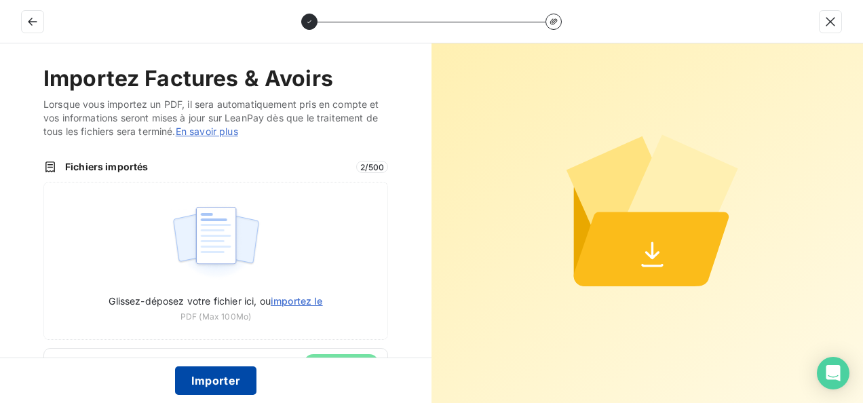
click at [216, 377] on button "Importer" at bounding box center [216, 381] width 82 height 29
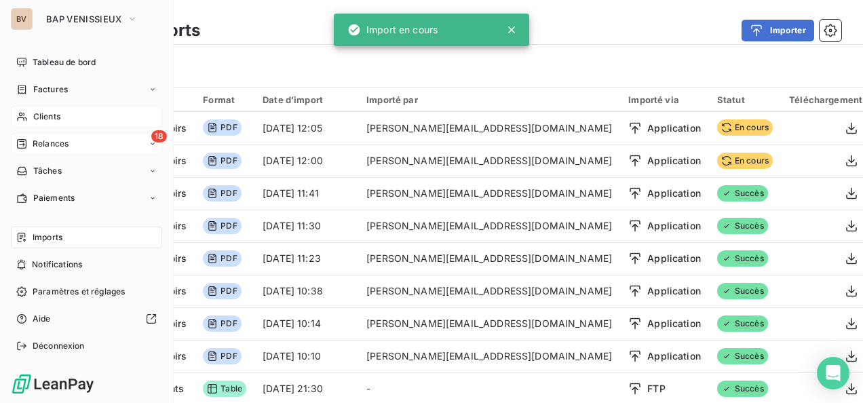
click at [55, 145] on span "Relances" at bounding box center [51, 144] width 36 height 12
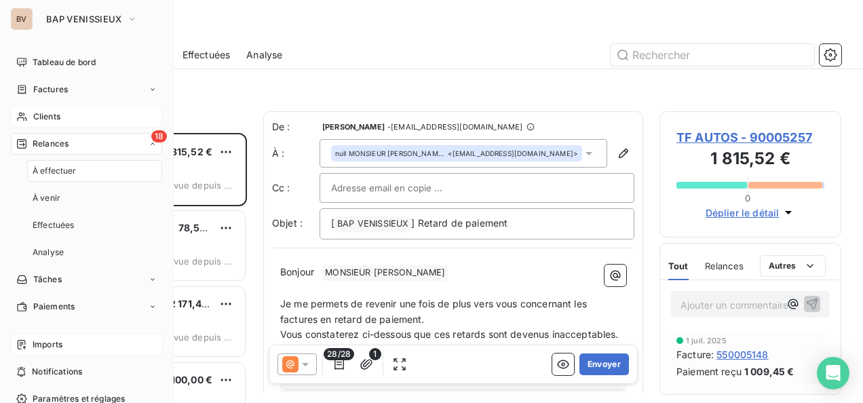
scroll to position [259, 171]
click at [75, 174] on span "À effectuer" at bounding box center [55, 171] width 44 height 12
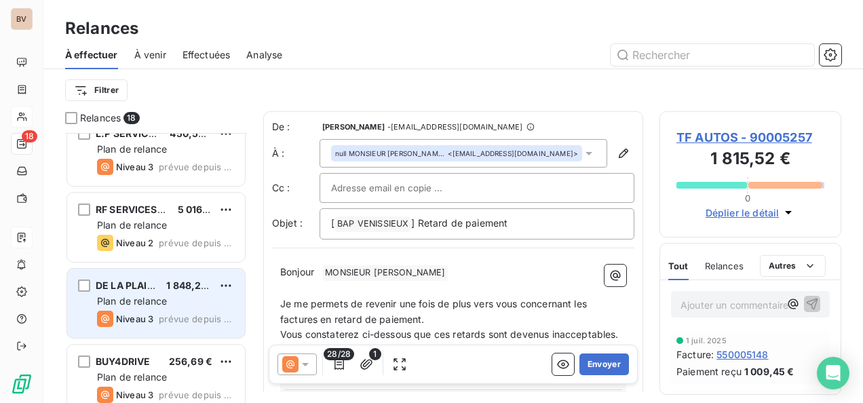
scroll to position [543, 0]
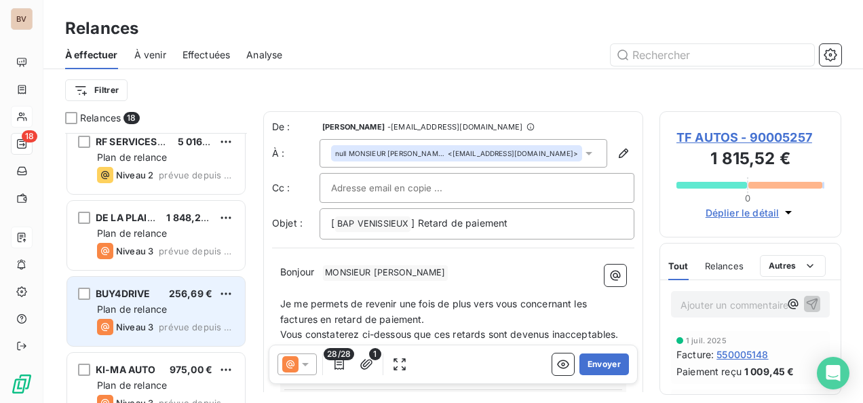
click at [135, 304] on span "Plan de relance" at bounding box center [132, 309] width 70 height 12
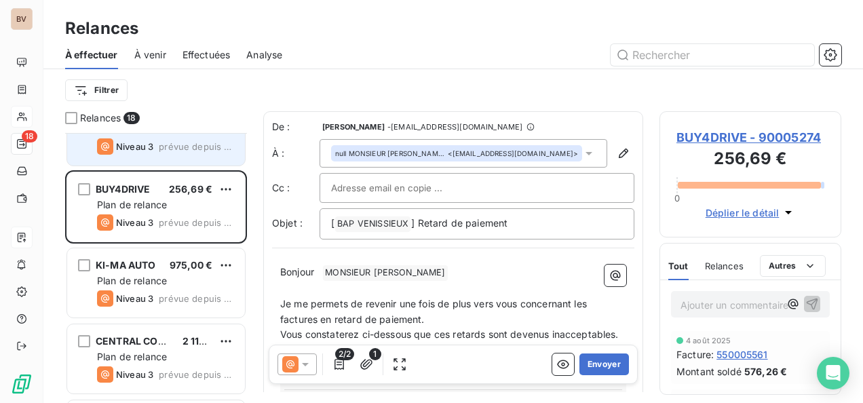
scroll to position [679, 0]
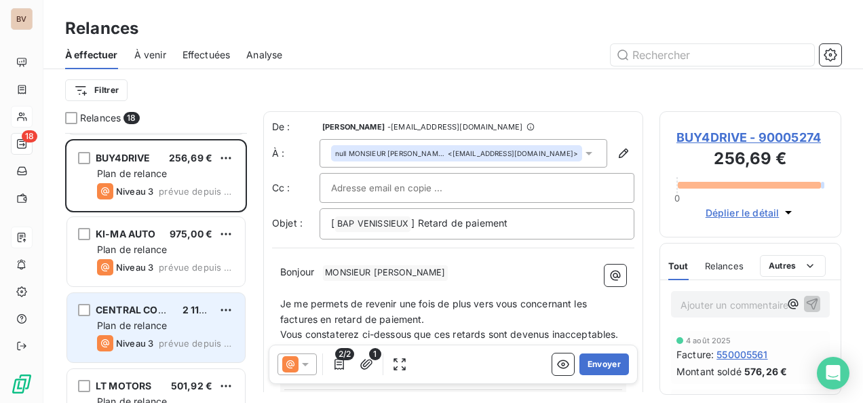
click at [141, 331] on div "Plan de relance" at bounding box center [165, 326] width 137 height 14
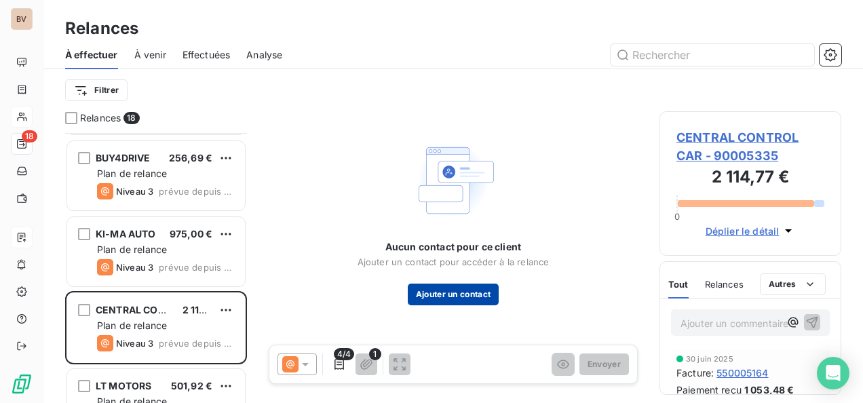
click at [464, 297] on button "Ajouter un contact" at bounding box center [454, 295] width 92 height 22
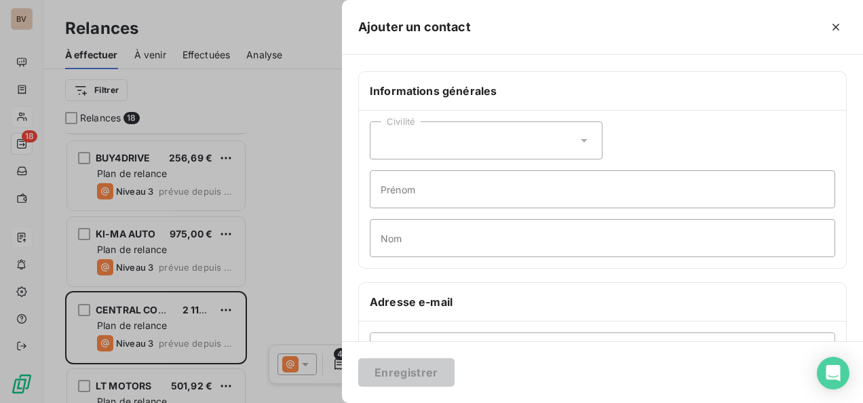
click at [494, 124] on div "Civilité" at bounding box center [486, 141] width 233 height 38
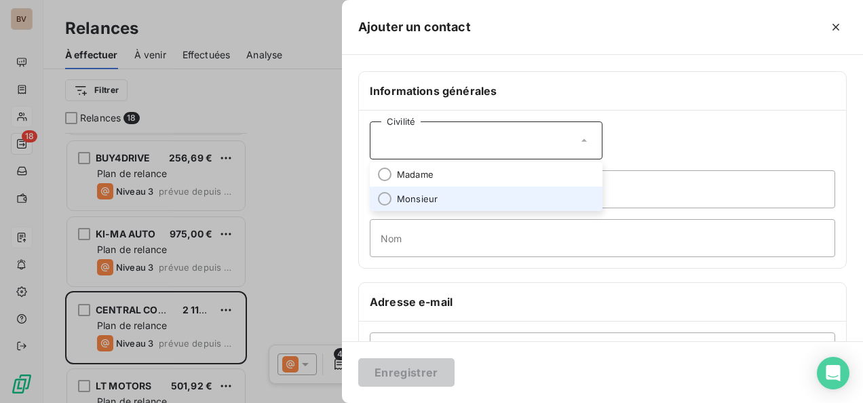
click at [440, 197] on li "Monsieur" at bounding box center [486, 199] width 233 height 24
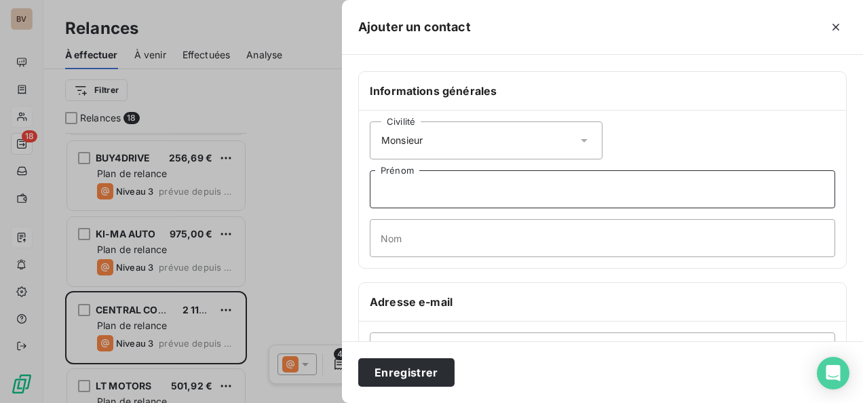
click at [411, 179] on input "Prénom" at bounding box center [603, 189] width 466 height 38
type input "Félix"
click at [407, 234] on input "Nom" at bounding box center [603, 238] width 466 height 38
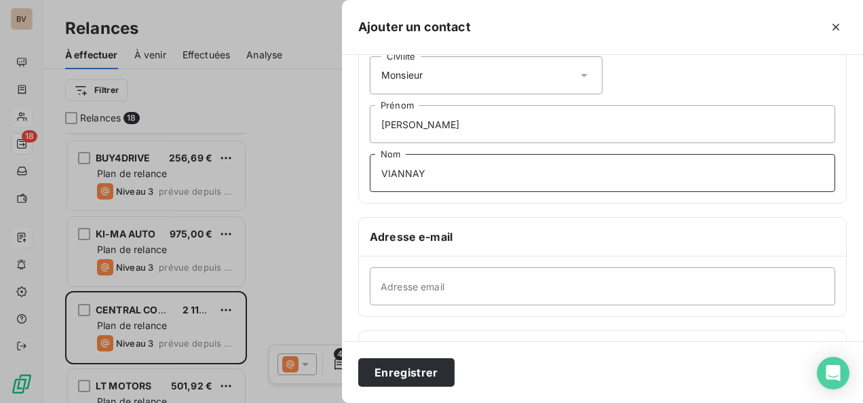
scroll to position [136, 0]
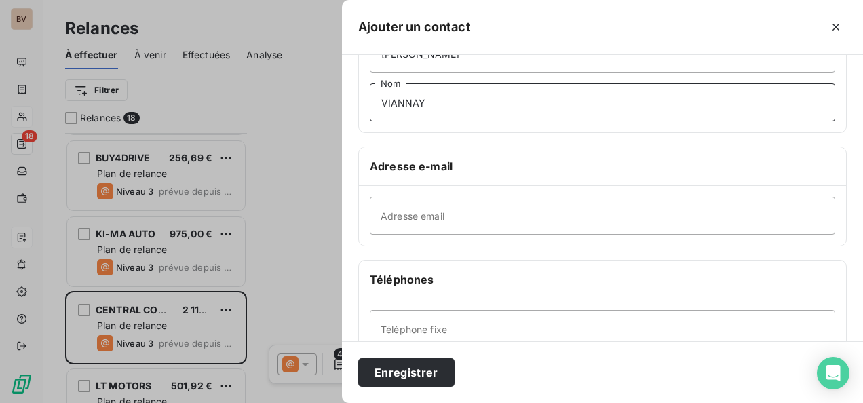
type input "VIANNAY"
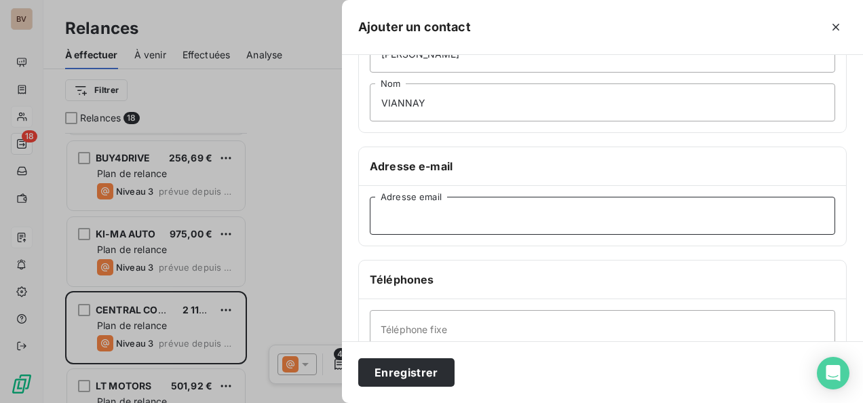
click at [472, 209] on input "Adresse email" at bounding box center [603, 216] width 466 height 38
paste input "FVIANNAY@HOTMAIL.FR"
drag, startPoint x: 506, startPoint y: 216, endPoint x: 377, endPoint y: 206, distance: 129.3
click at [377, 206] on input "FVIANNAY@HOTMAIL.FR" at bounding box center [603, 216] width 466 height 38
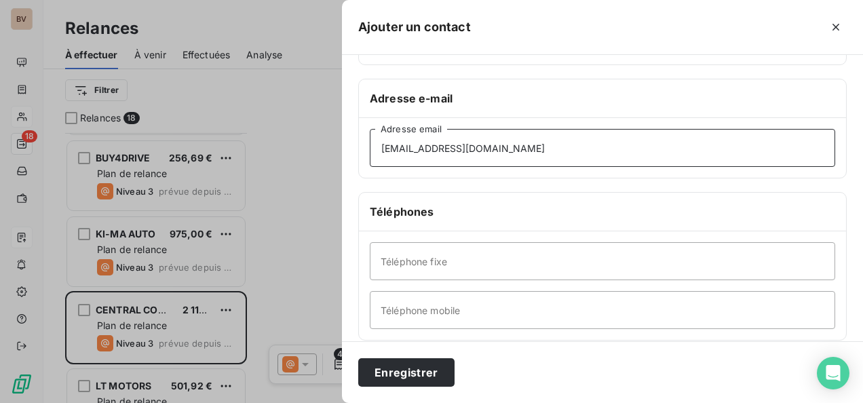
type input "fviannay@hotmail.fr"
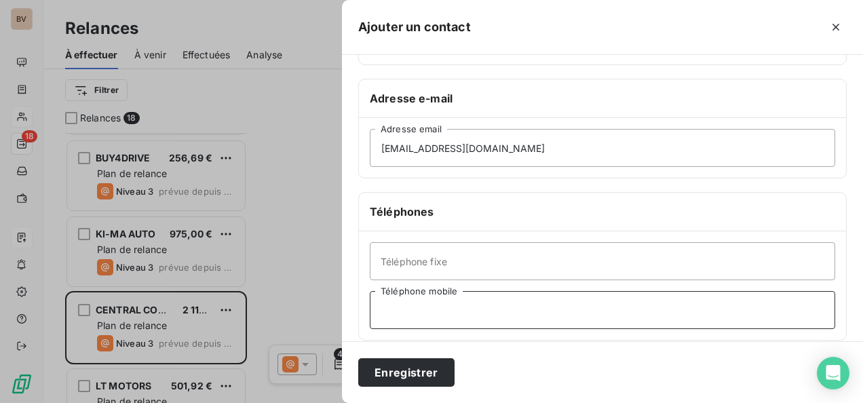
click at [484, 293] on input "Téléphone mobile" at bounding box center [603, 310] width 466 height 38
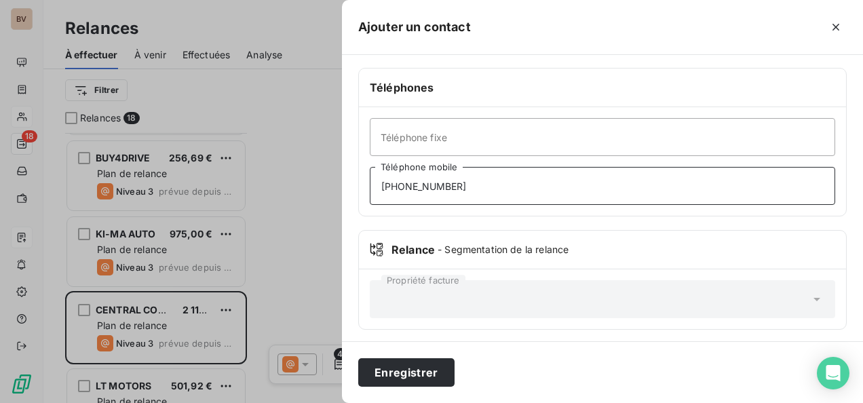
scroll to position [329, 0]
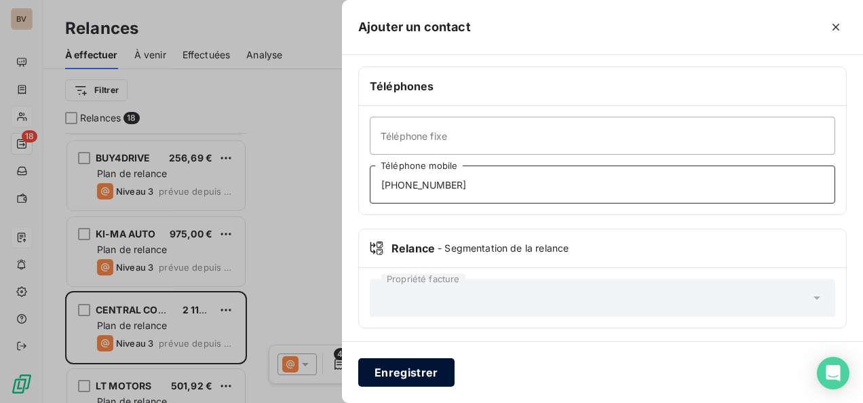
type input "07.80.59.36.33"
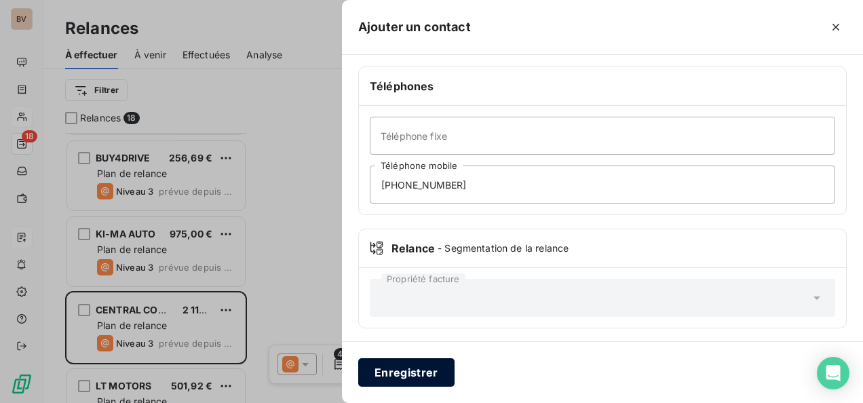
click at [410, 376] on button "Enregistrer" at bounding box center [406, 372] width 96 height 29
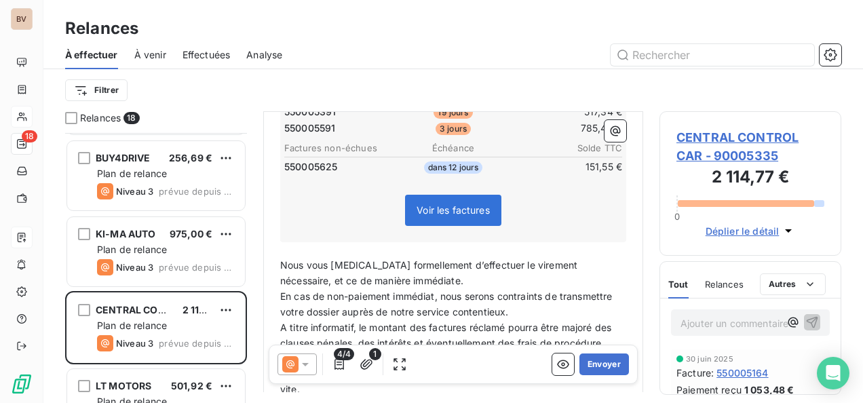
scroll to position [237, 0]
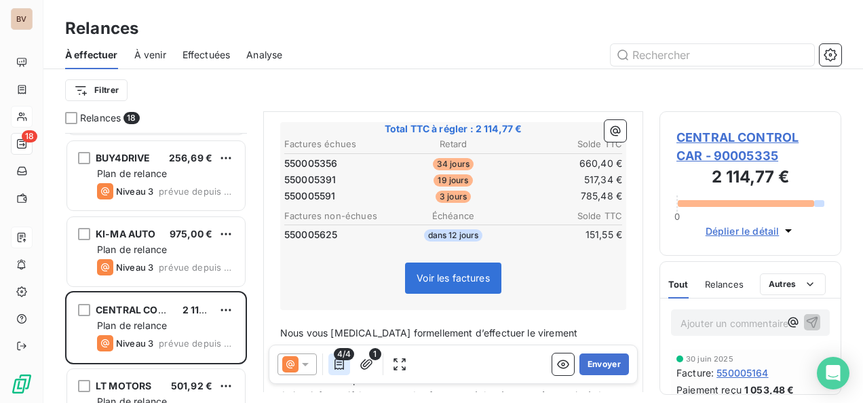
click at [343, 365] on icon "button" at bounding box center [340, 365] width 14 height 14
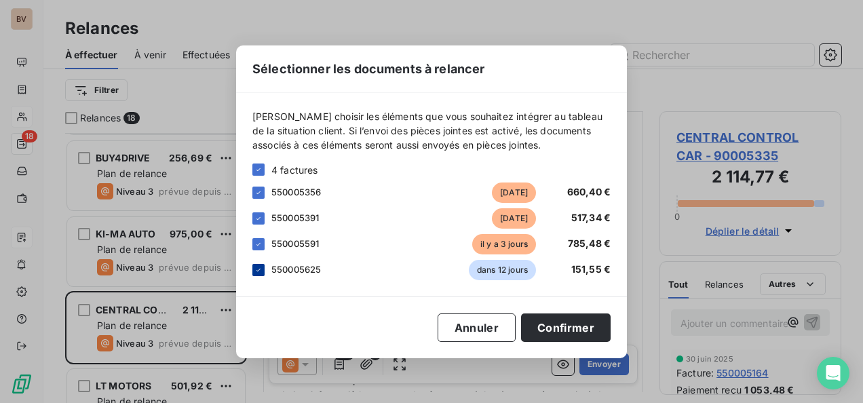
click at [257, 269] on icon at bounding box center [259, 270] width 8 height 8
click at [569, 324] on button "Confirmer" at bounding box center [566, 328] width 90 height 29
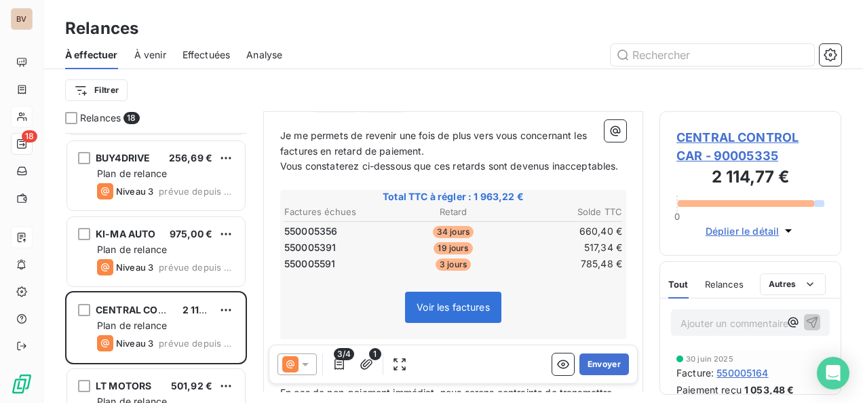
scroll to position [747, 0]
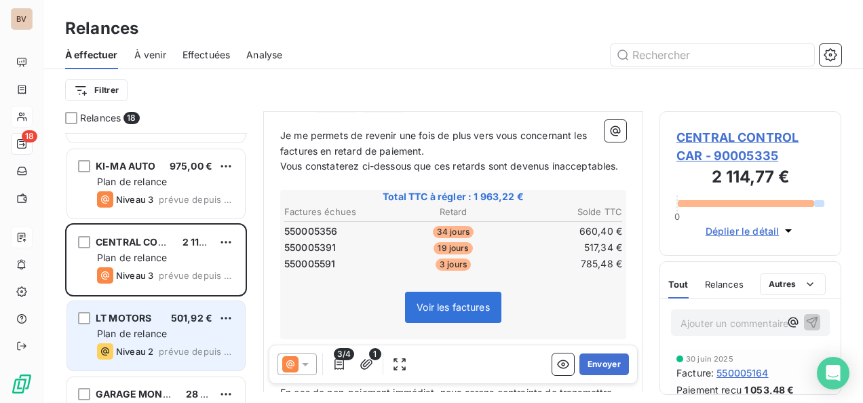
click at [142, 333] on span "Plan de relance" at bounding box center [132, 334] width 70 height 12
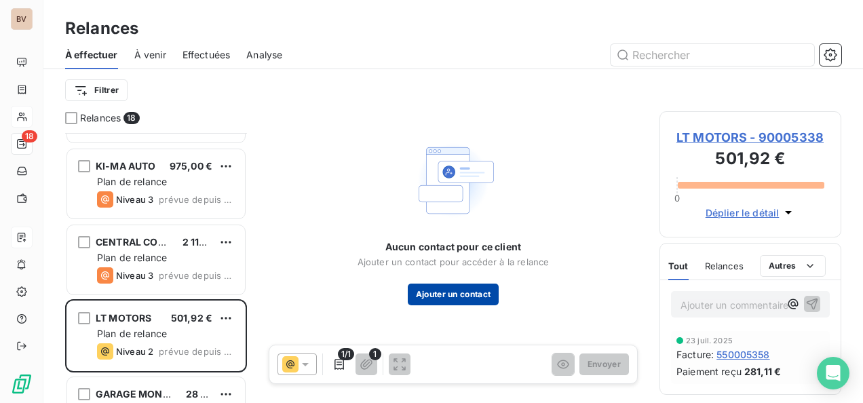
click at [464, 299] on button "Ajouter un contact" at bounding box center [454, 295] width 92 height 22
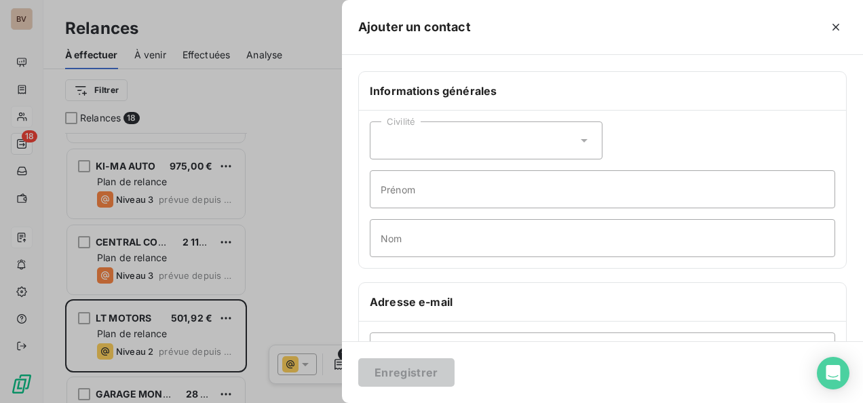
click at [580, 136] on icon at bounding box center [585, 141] width 14 height 14
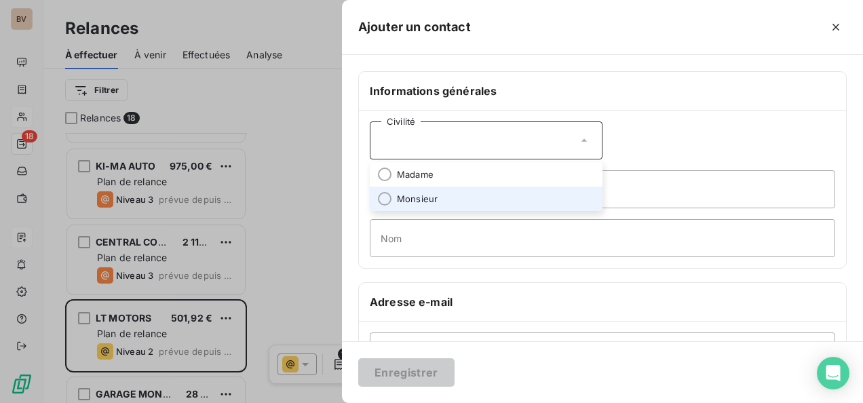
click at [441, 195] on li "Monsieur" at bounding box center [486, 199] width 233 height 24
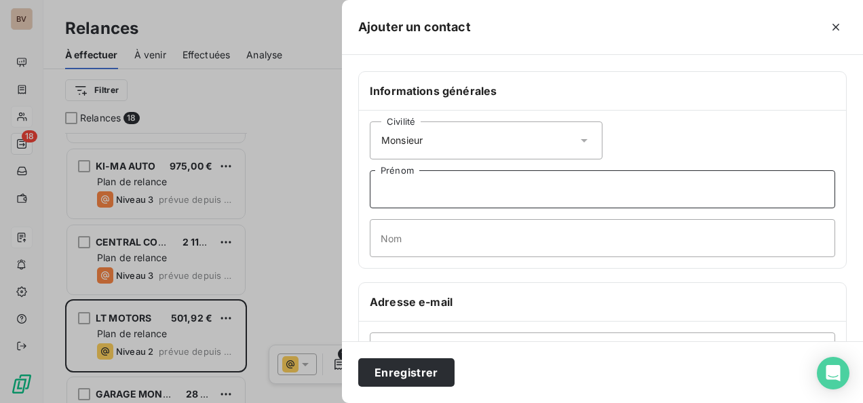
click at [443, 191] on input "Prénom" at bounding box center [603, 189] width 466 height 38
type input "Tato"
click at [409, 238] on input "Nom" at bounding box center [603, 238] width 466 height 38
click at [482, 226] on input "Nom" at bounding box center [603, 238] width 466 height 38
paste input "LASHKHI"
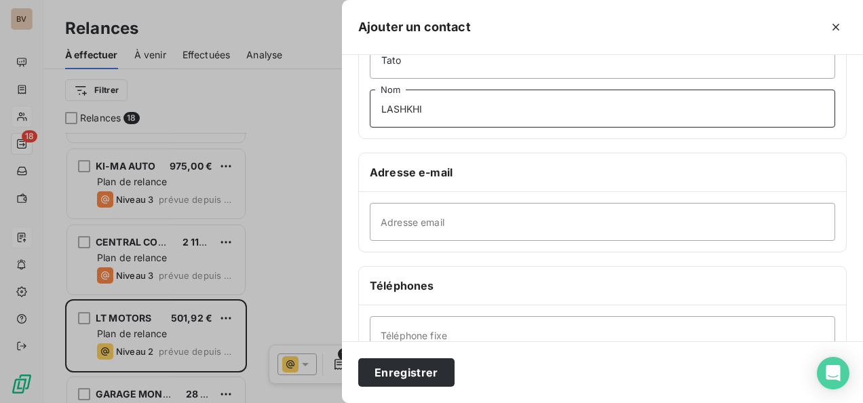
scroll to position [136, 0]
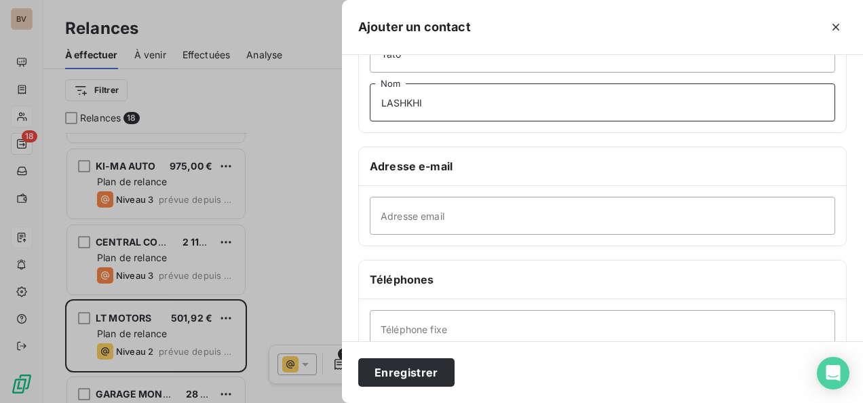
type input "LASHKHI"
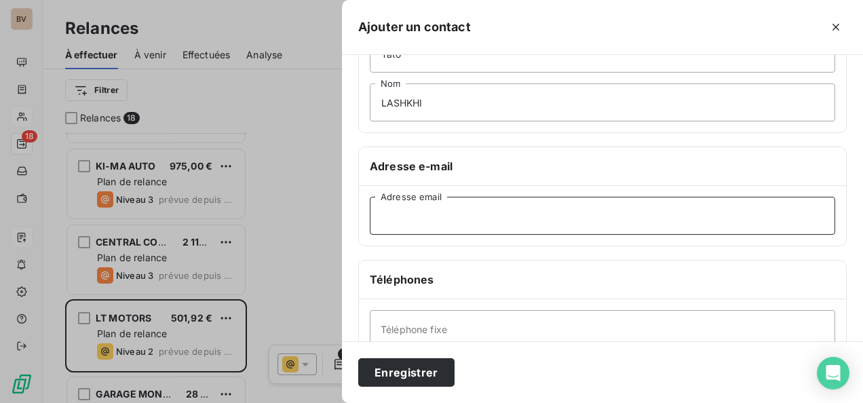
click at [455, 219] on input "Adresse email" at bounding box center [603, 216] width 466 height 38
paste input "ltmotors69@gmail.com"
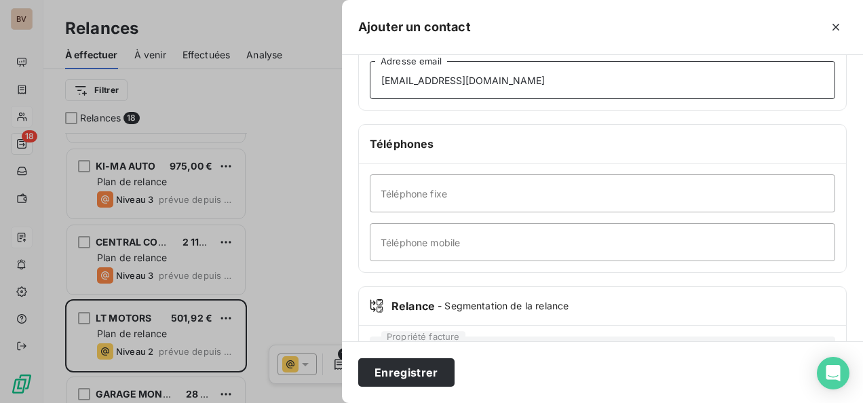
scroll to position [329, 0]
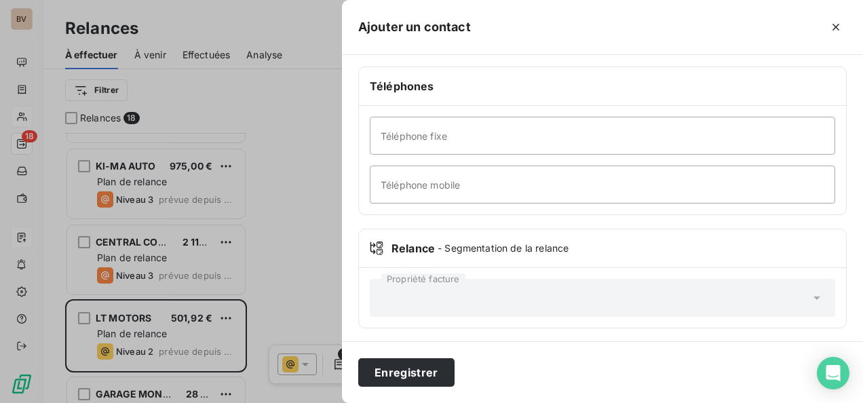
type input "ltmotors69@gmail.com"
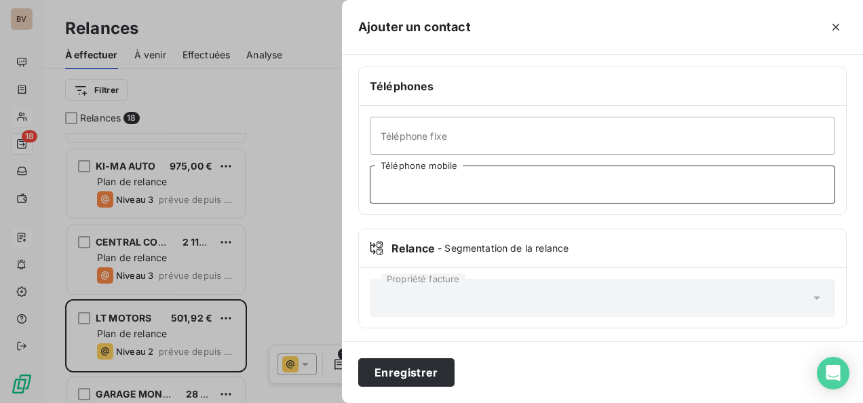
click at [450, 178] on input "Téléphone mobile" at bounding box center [603, 185] width 466 height 38
paste input "07.53.86.93.08"
type input "07.53.86.93.08"
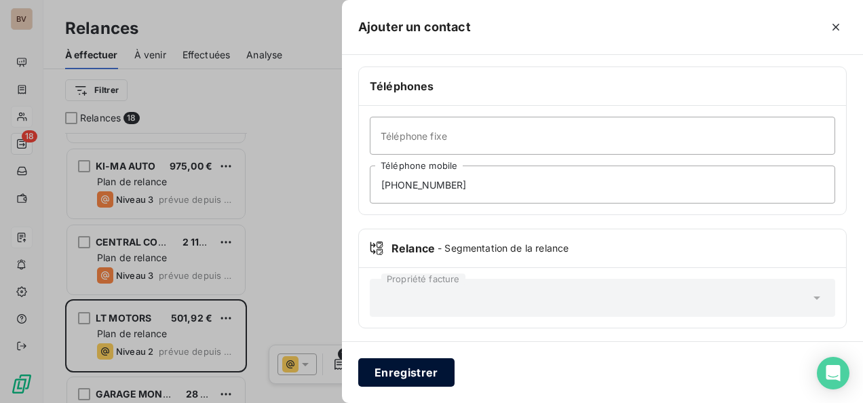
click at [408, 360] on button "Enregistrer" at bounding box center [406, 372] width 96 height 29
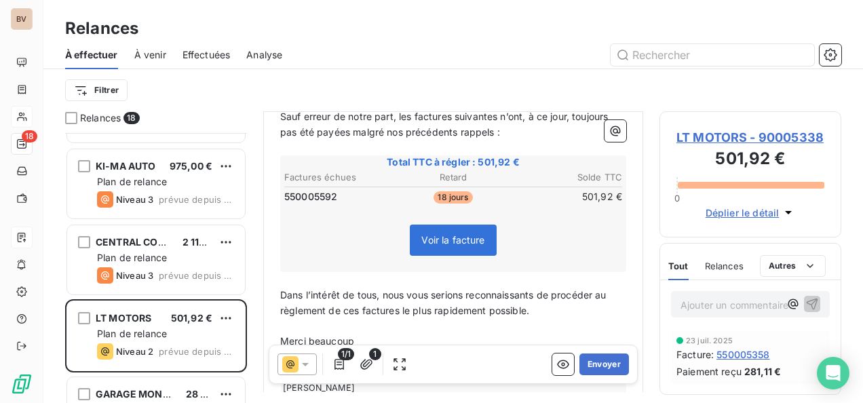
scroll to position [205, 0]
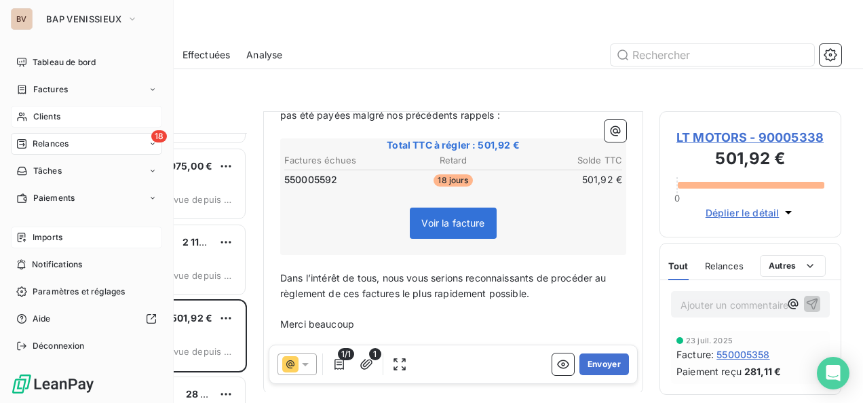
drag, startPoint x: 26, startPoint y: 144, endPoint x: 33, endPoint y: 145, distance: 6.9
click at [26, 144] on icon at bounding box center [22, 144] width 10 height 10
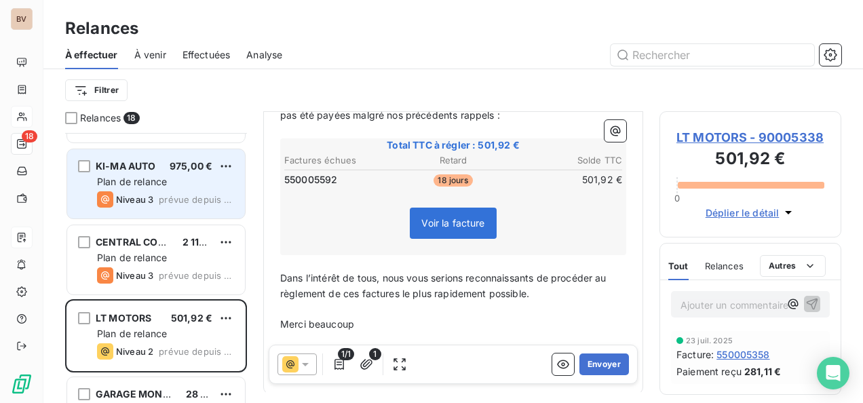
click at [153, 164] on span "KI-MA AUTO" at bounding box center [126, 166] width 60 height 12
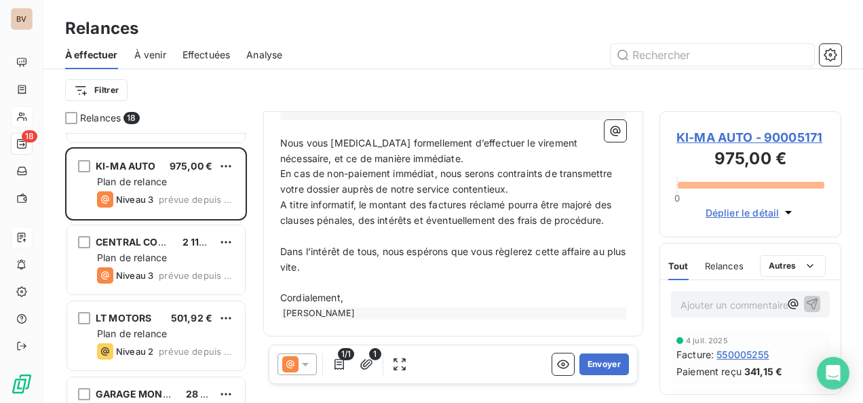
scroll to position [368, 0]
click at [557, 365] on icon "button" at bounding box center [564, 365] width 14 height 14
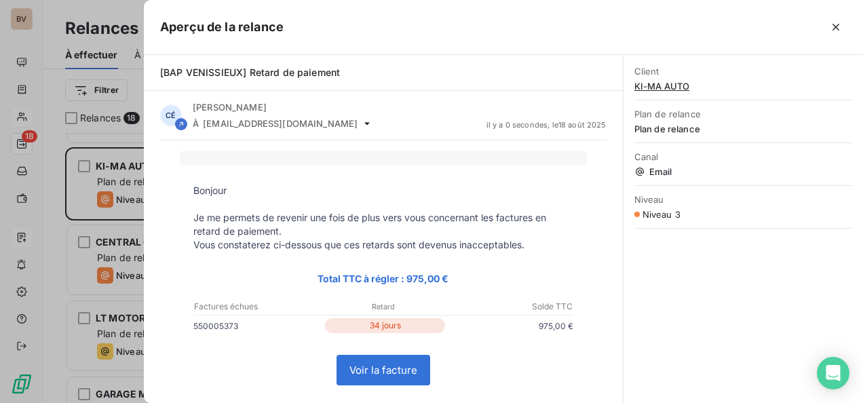
click at [369, 366] on link "Voir la facture" at bounding box center [383, 370] width 92 height 29
drag, startPoint x: 837, startPoint y: 29, endPoint x: 456, endPoint y: 120, distance: 391.7
click at [836, 29] on icon "button" at bounding box center [837, 27] width 14 height 14
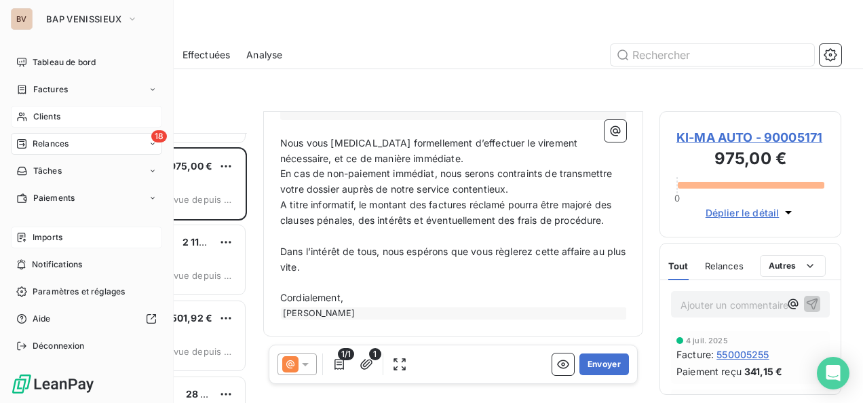
click at [43, 234] on span "Imports" at bounding box center [48, 237] width 30 height 12
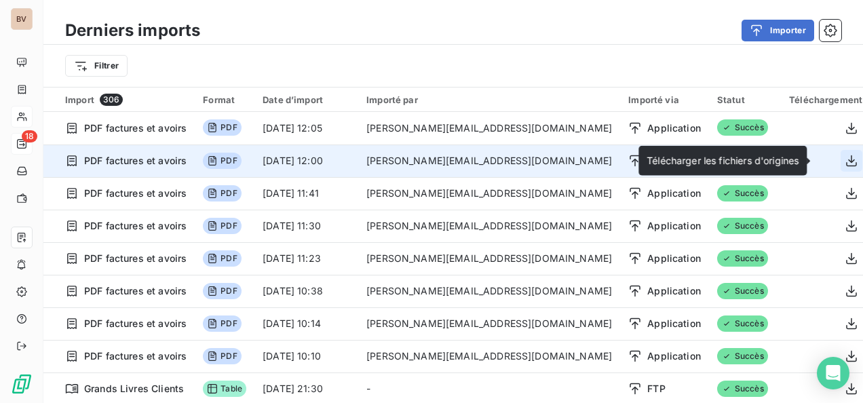
click at [845, 158] on icon "button" at bounding box center [852, 161] width 14 height 14
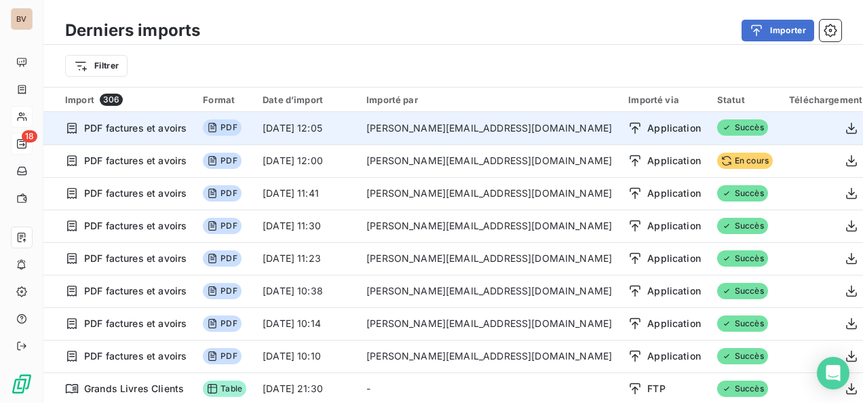
click at [337, 132] on td "18 août 2025, 12:05" at bounding box center [307, 128] width 104 height 33
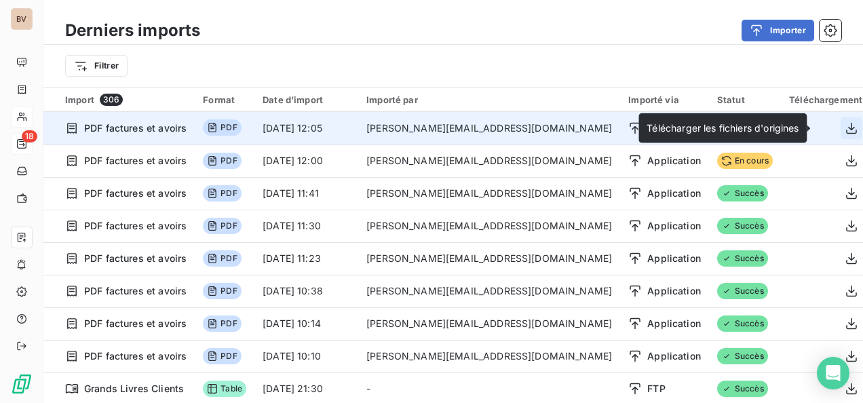
click at [845, 129] on icon "button" at bounding box center [852, 129] width 14 height 14
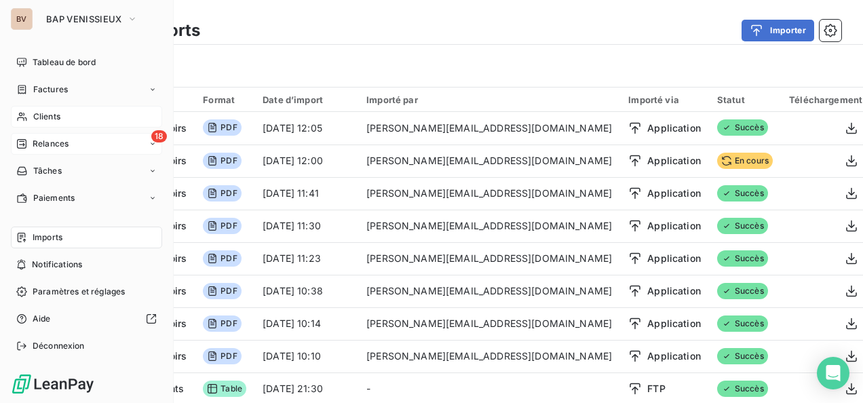
click at [85, 238] on div "Imports" at bounding box center [86, 238] width 151 height 22
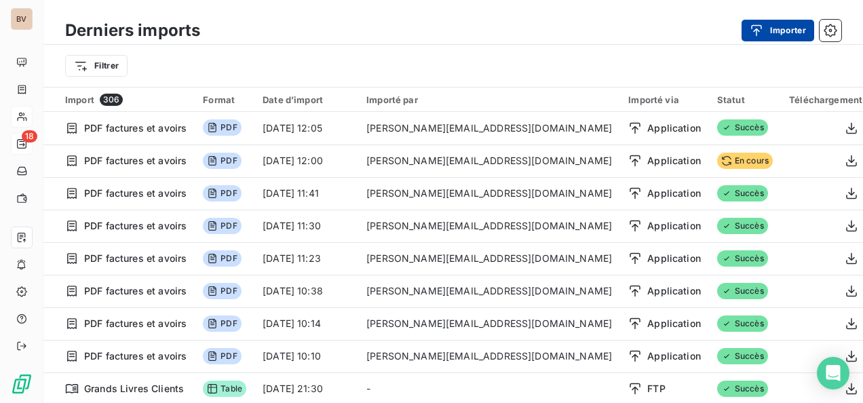
click at [762, 24] on icon "button" at bounding box center [757, 31] width 14 height 14
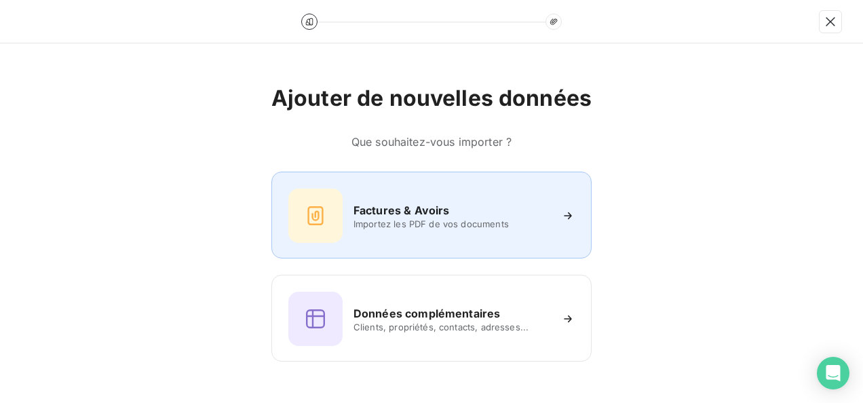
click at [483, 227] on span "Importez les PDF de vos documents" at bounding box center [452, 224] width 197 height 11
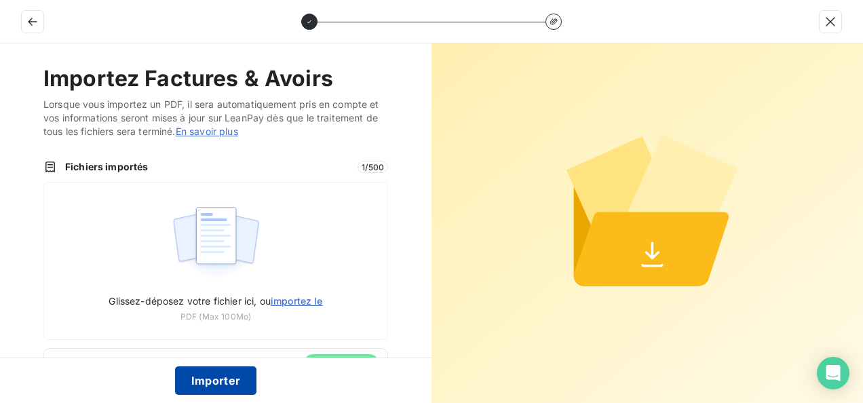
click at [229, 380] on button "Importer" at bounding box center [216, 381] width 82 height 29
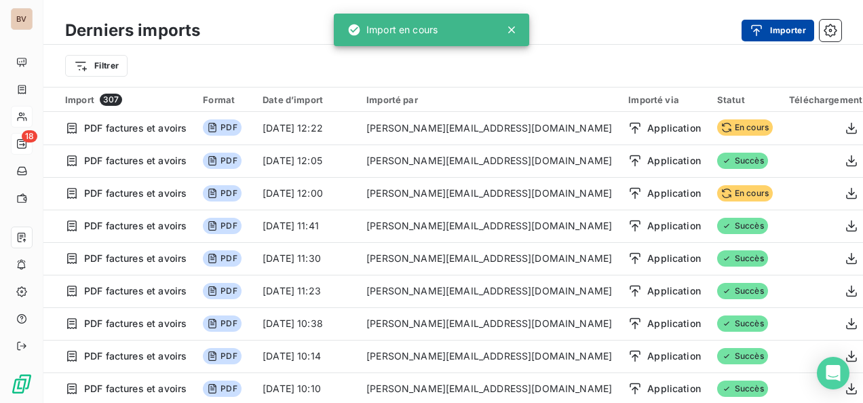
click at [777, 32] on button "Importer" at bounding box center [778, 31] width 73 height 22
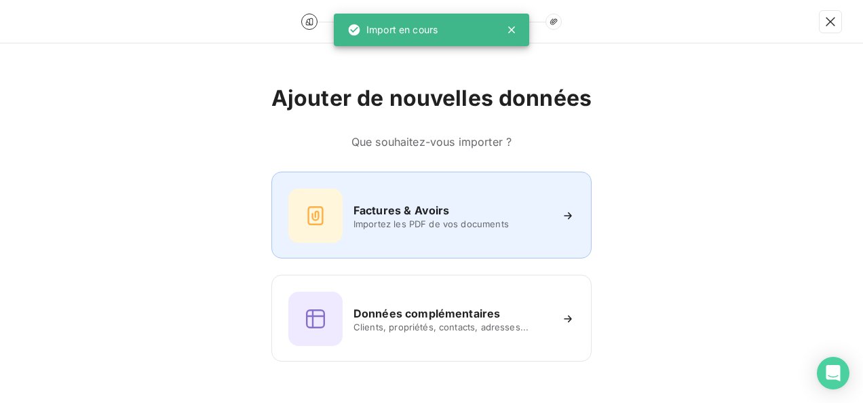
click at [444, 217] on h6 "Factures & Avoirs" at bounding box center [402, 210] width 96 height 16
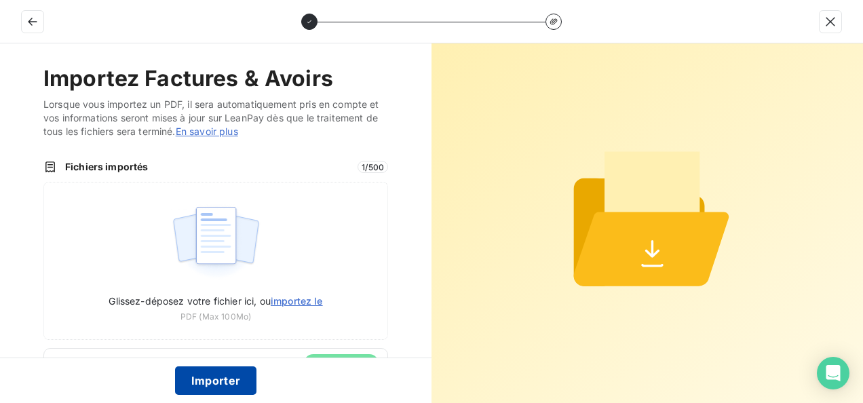
click at [217, 379] on button "Importer" at bounding box center [216, 381] width 82 height 29
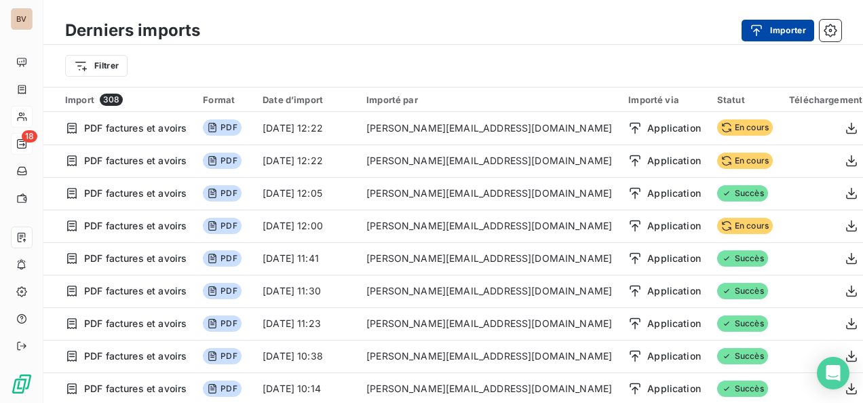
click at [773, 29] on button "Importer" at bounding box center [778, 31] width 73 height 22
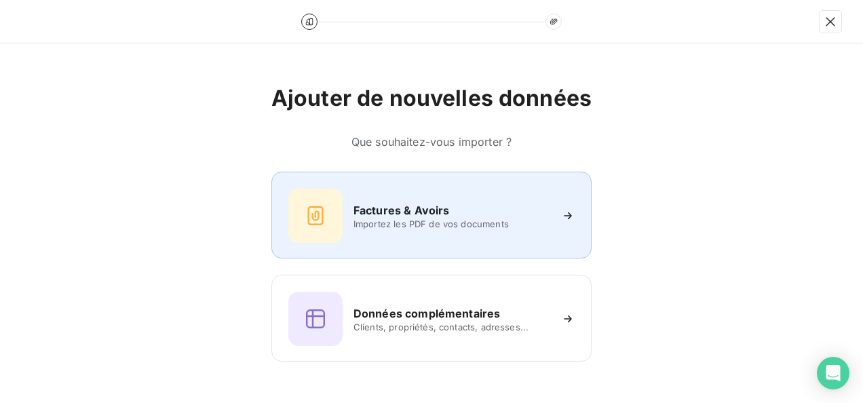
click at [429, 205] on h6 "Factures & Avoirs" at bounding box center [402, 210] width 96 height 16
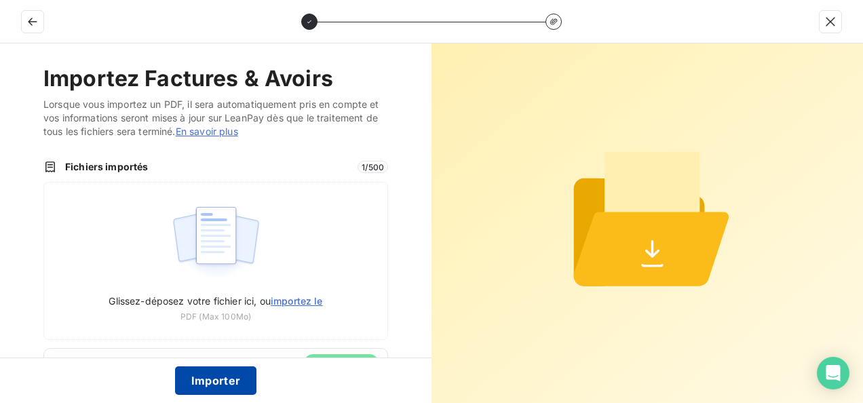
click at [235, 378] on button "Importer" at bounding box center [216, 381] width 82 height 29
